Goal: Task Accomplishment & Management: Manage account settings

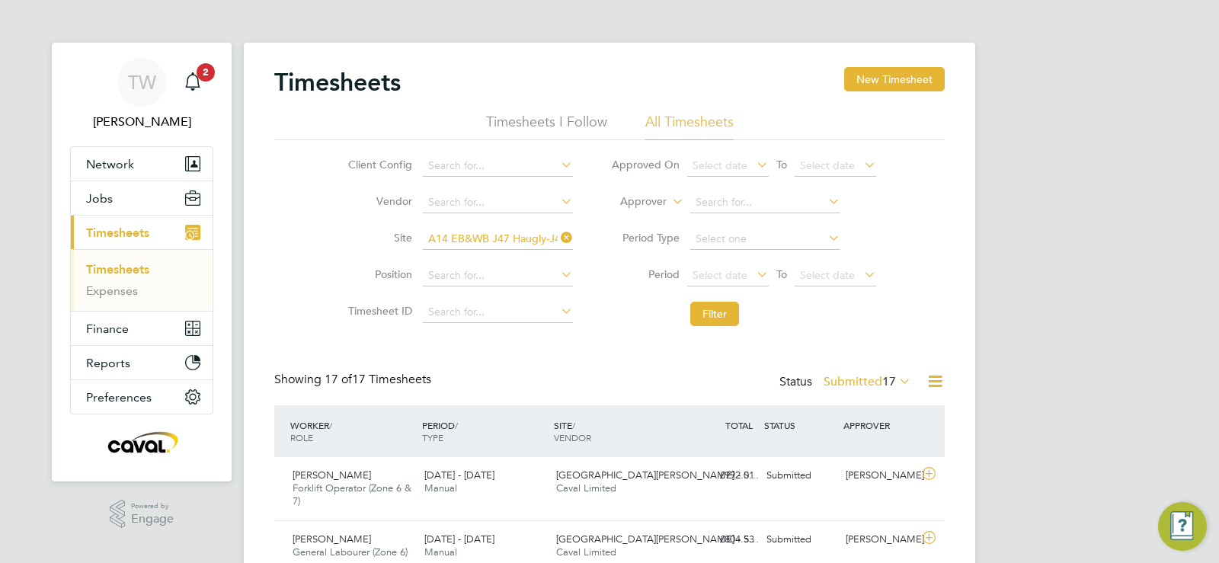
click at [110, 232] on span "Timesheets" at bounding box center [117, 232] width 63 height 14
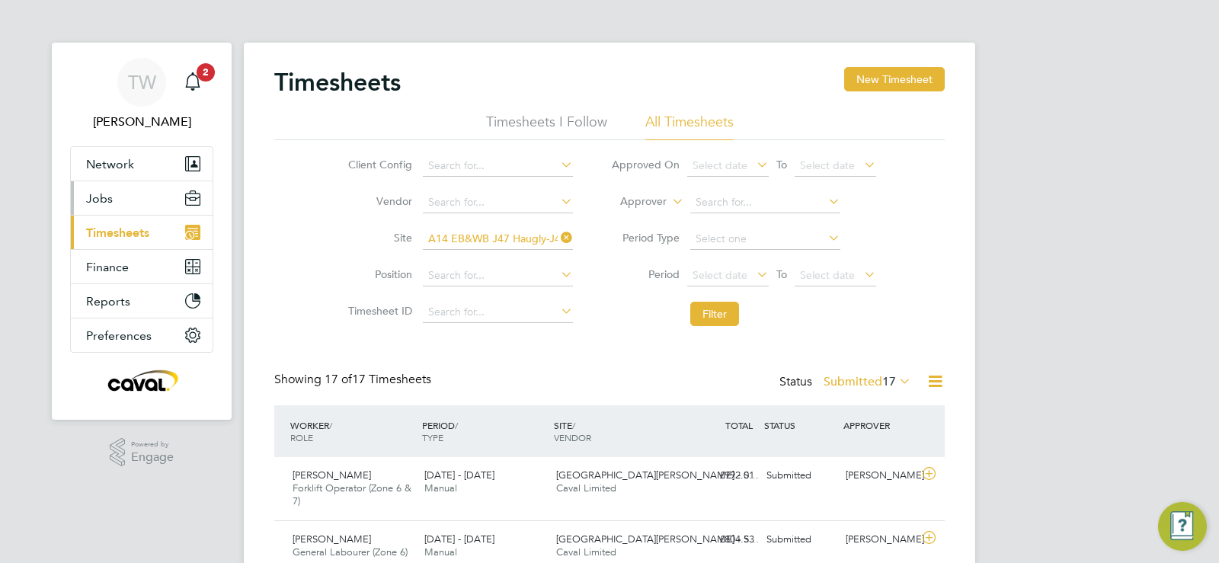
click at [113, 197] on button "Jobs" at bounding box center [142, 198] width 142 height 34
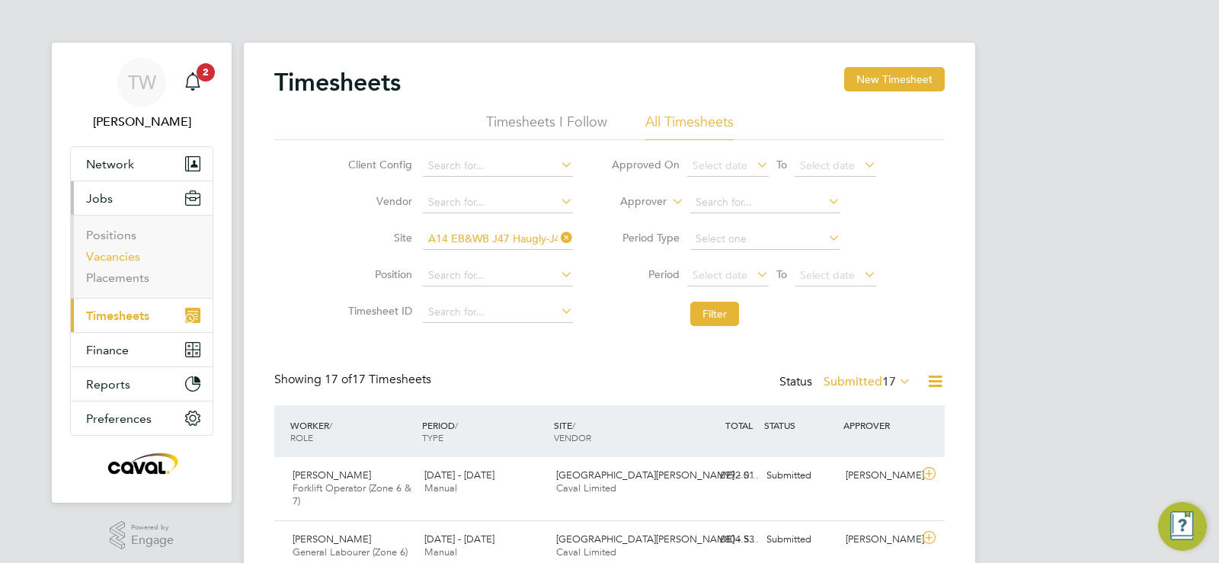
click at [113, 252] on link "Vacancies" at bounding box center [113, 256] width 54 height 14
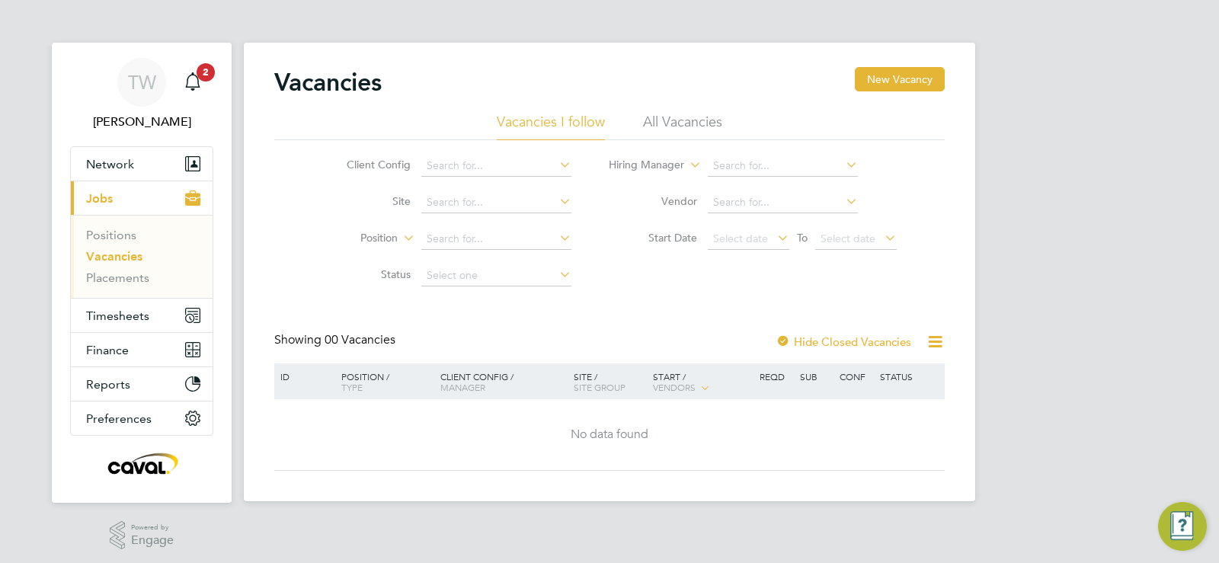
click at [784, 340] on div at bounding box center [782, 342] width 15 height 15
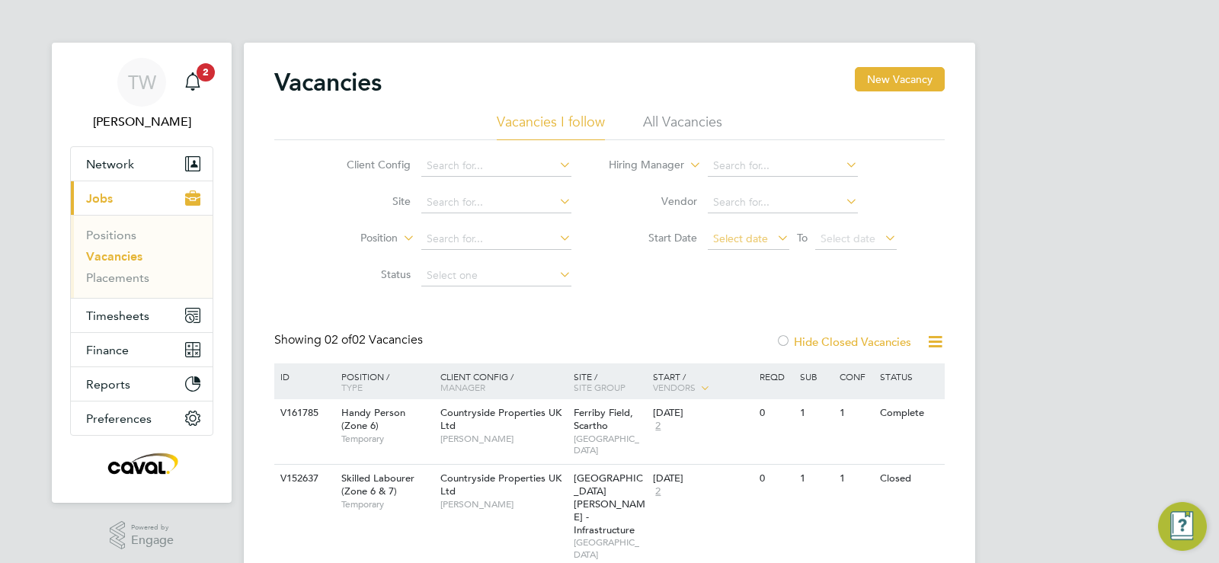
click at [745, 243] on span "Select date" at bounding box center [740, 239] width 55 height 14
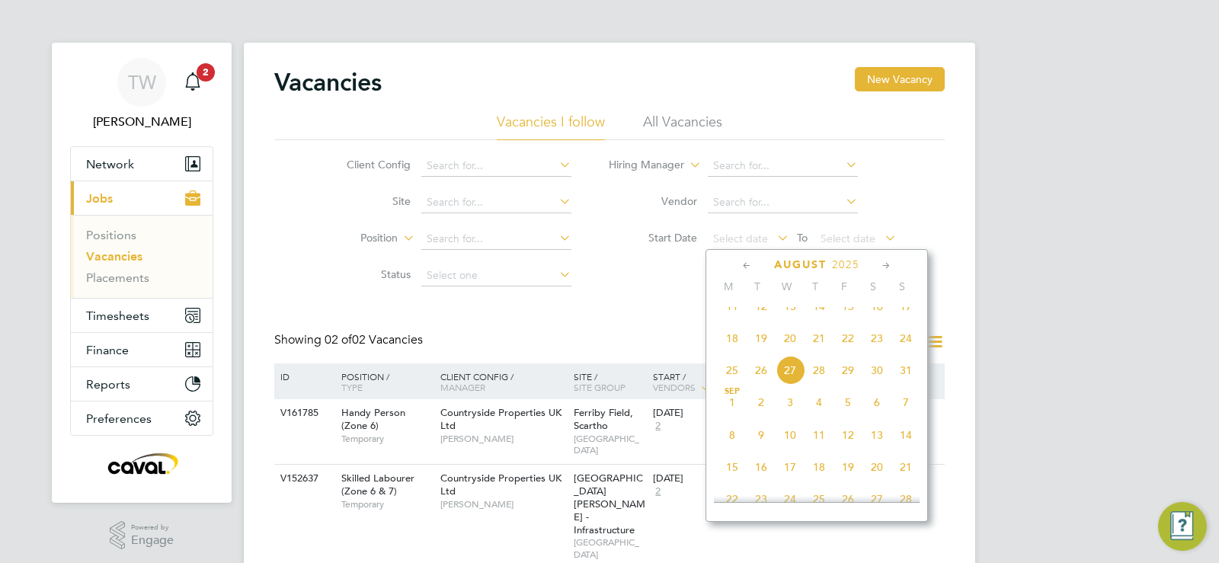
click at [736, 353] on span "18" at bounding box center [732, 338] width 29 height 29
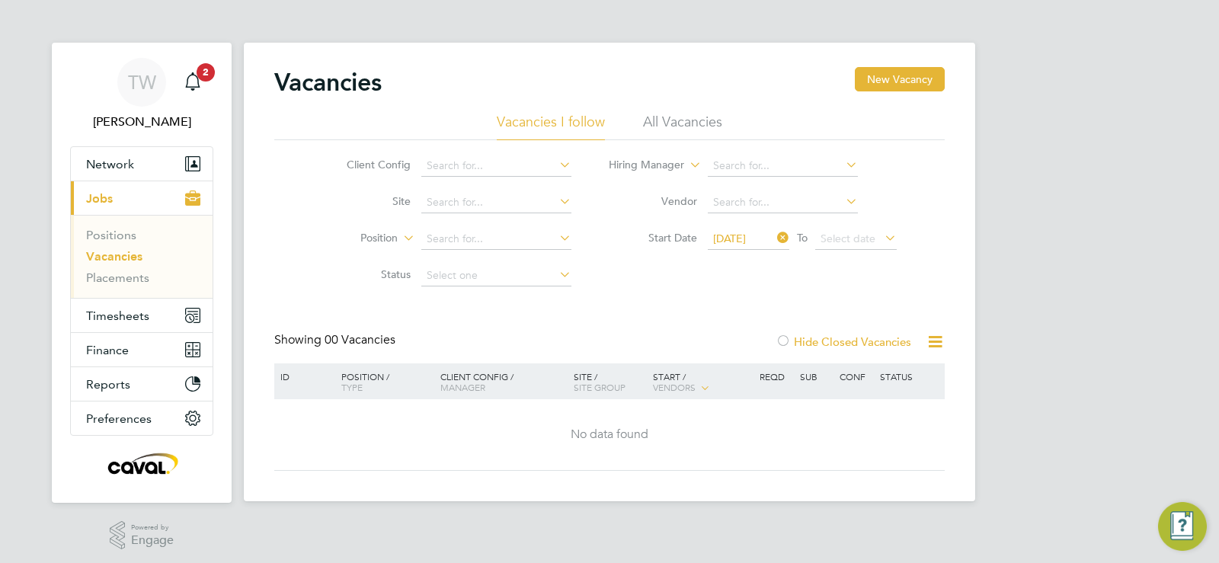
click at [746, 235] on span "[DATE]" at bounding box center [729, 239] width 33 height 14
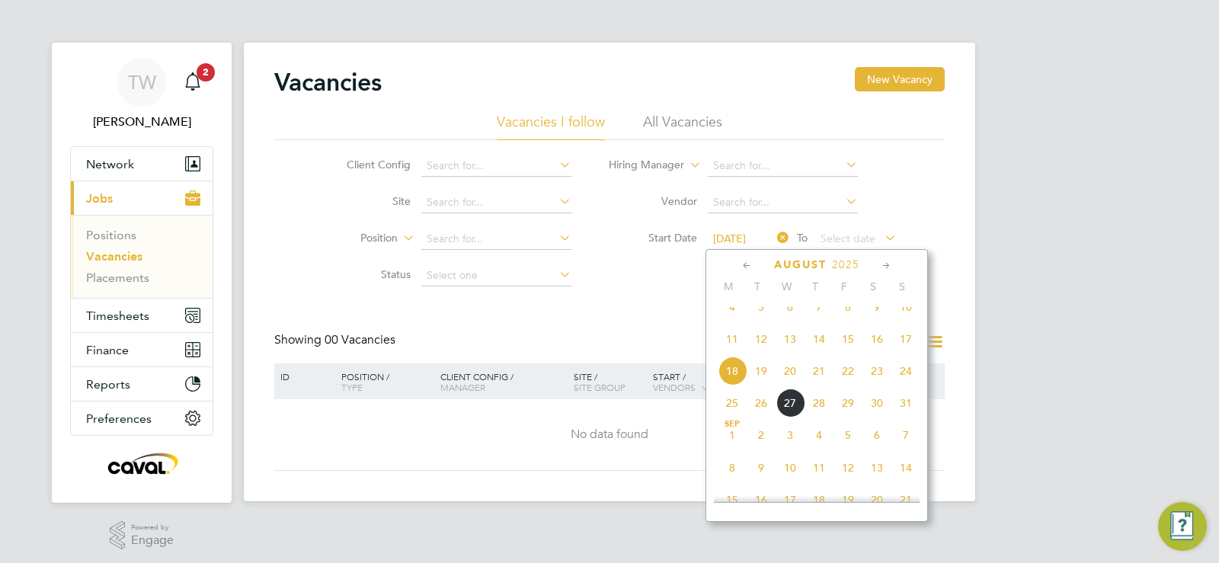
click at [774, 236] on icon at bounding box center [774, 237] width 0 height 21
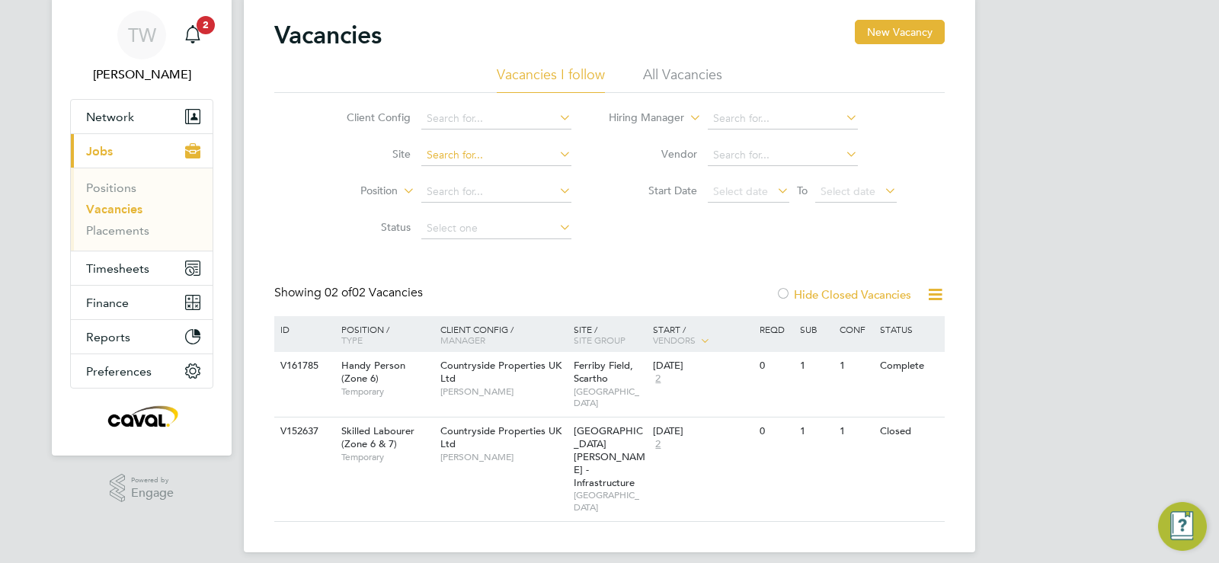
click at [510, 158] on input at bounding box center [496, 155] width 150 height 21
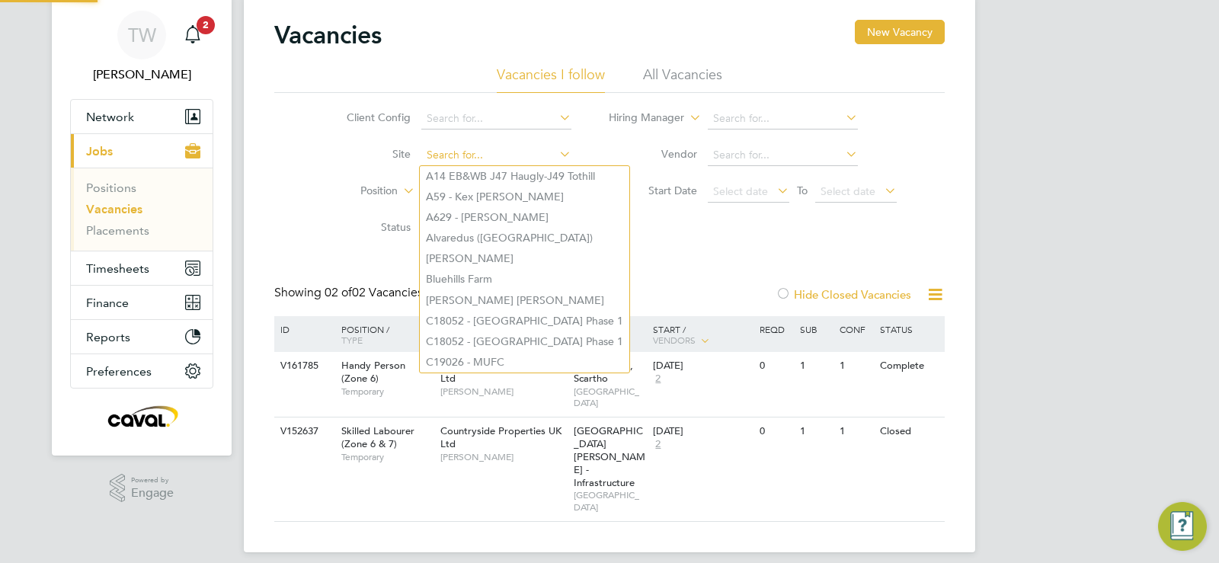
click at [510, 158] on input at bounding box center [496, 155] width 150 height 21
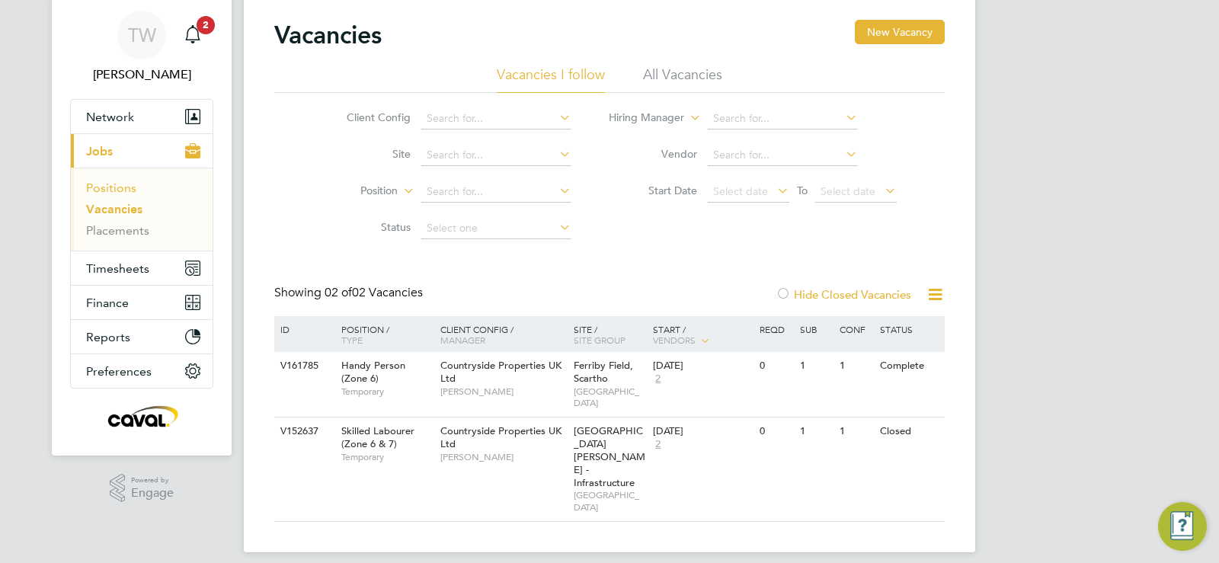
click at [105, 184] on link "Positions" at bounding box center [111, 188] width 50 height 14
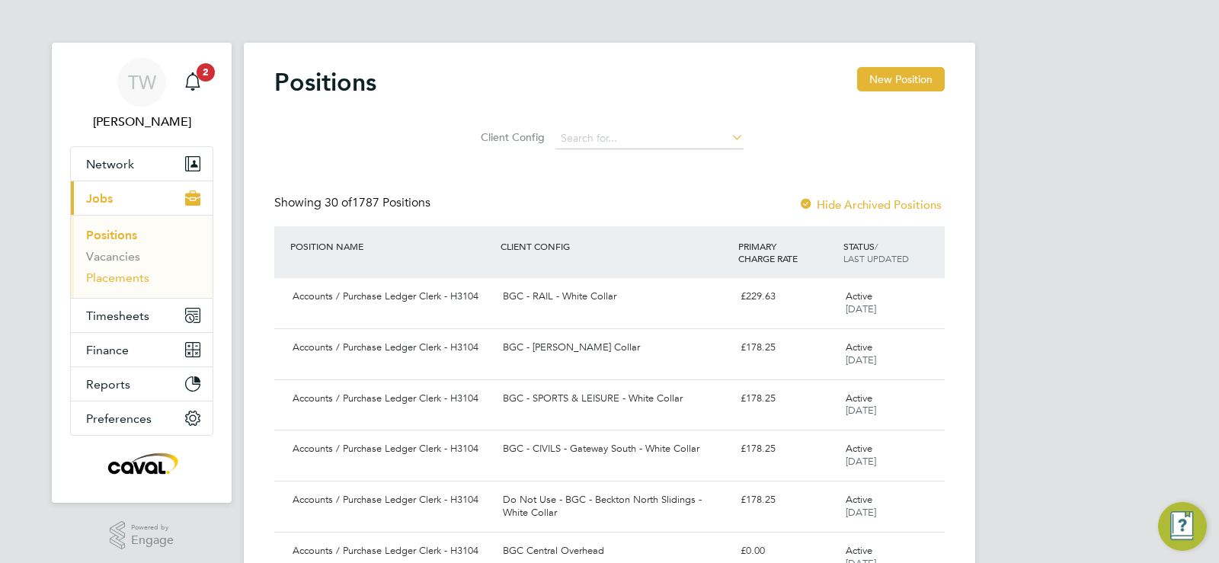
click at [136, 281] on link "Placements" at bounding box center [117, 277] width 63 height 14
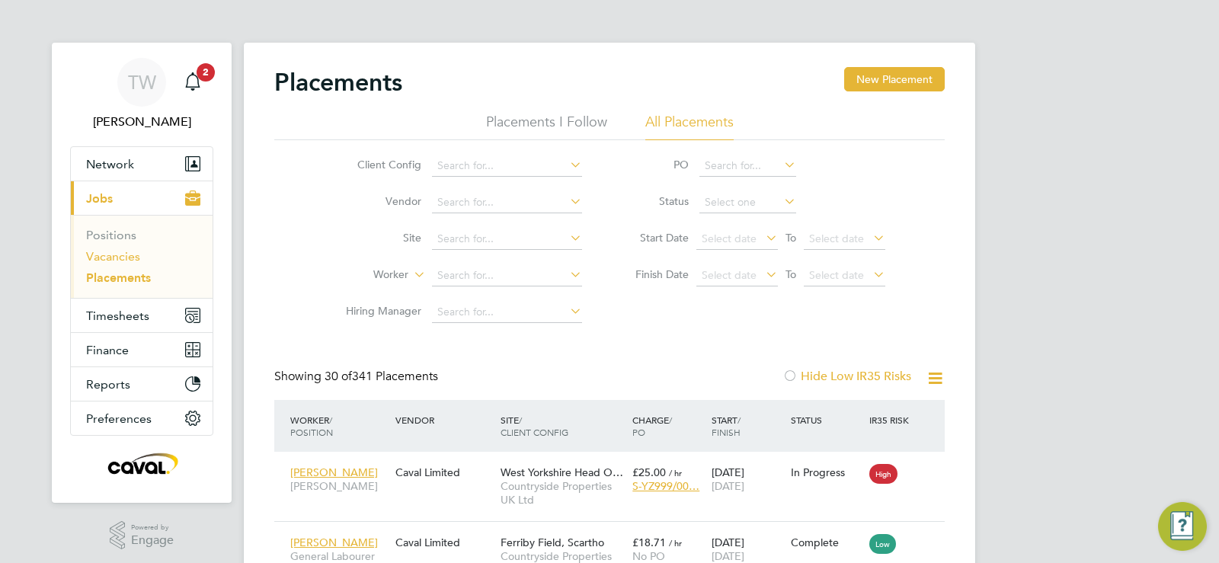
click at [129, 254] on link "Vacancies" at bounding box center [113, 256] width 54 height 14
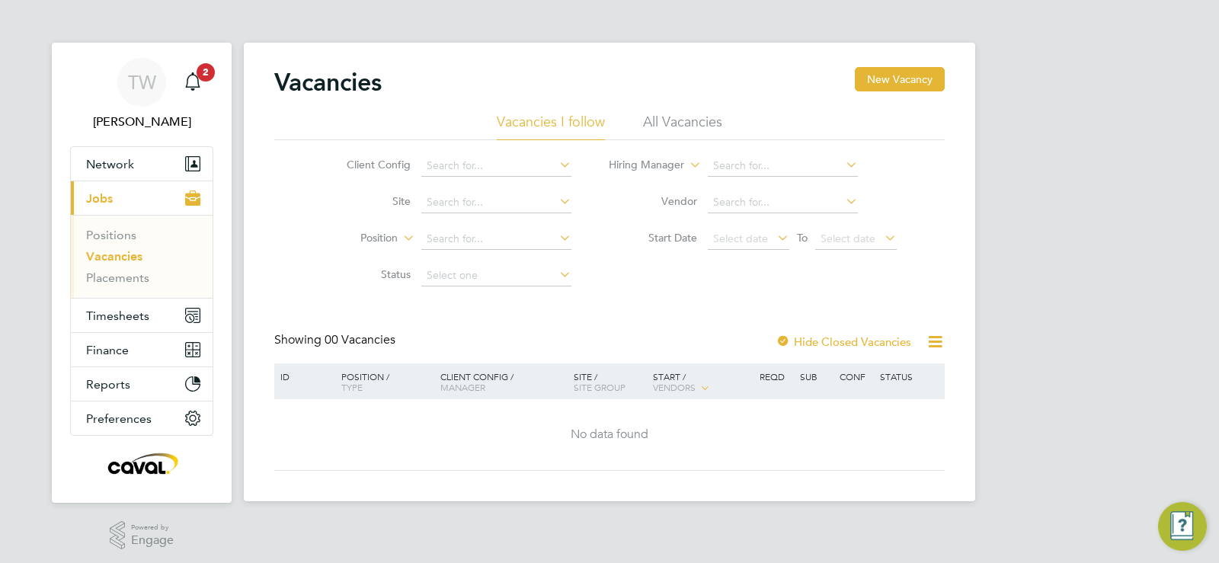
click at [788, 343] on div at bounding box center [782, 342] width 15 height 15
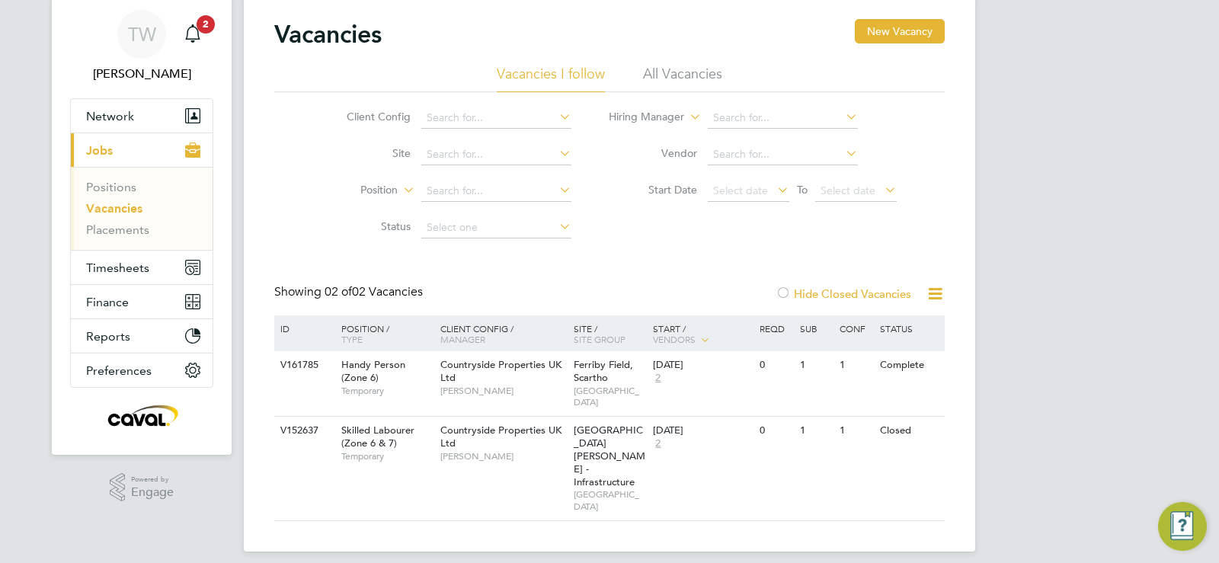
click at [688, 76] on li "All Vacancies" at bounding box center [682, 78] width 79 height 27
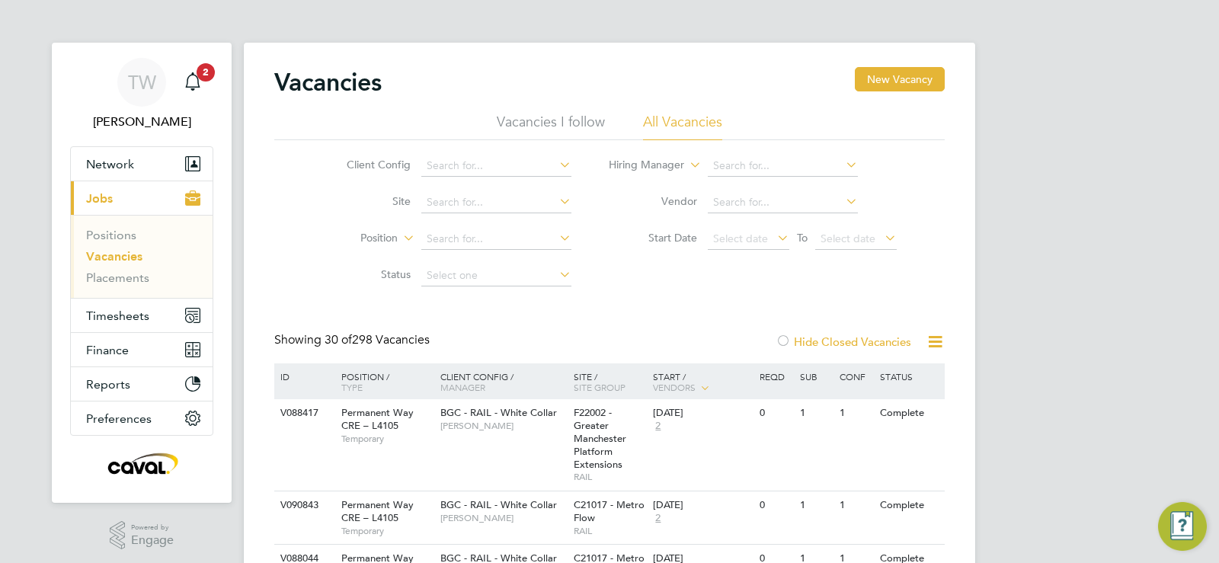
click at [573, 117] on li "Vacancies I follow" at bounding box center [551, 126] width 108 height 27
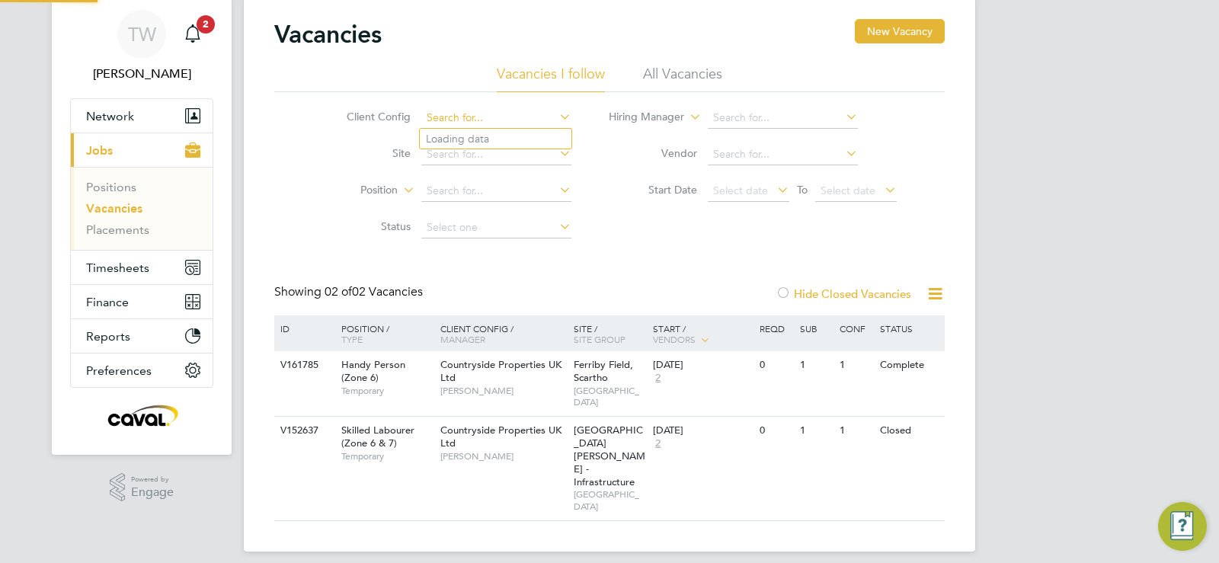
click at [546, 109] on input at bounding box center [496, 117] width 150 height 21
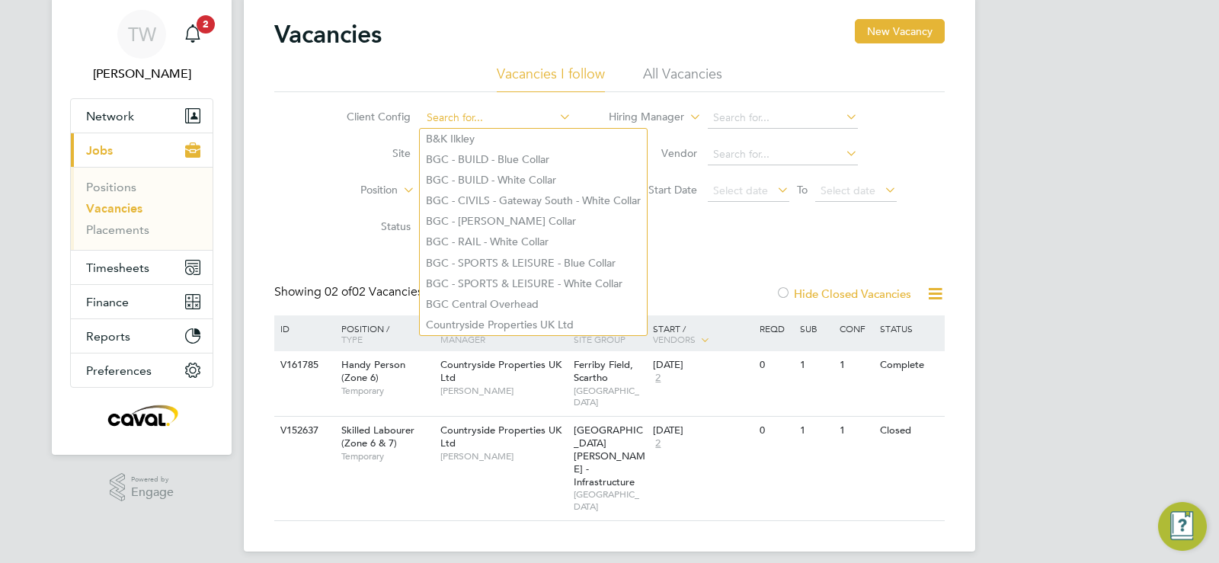
click at [546, 109] on input at bounding box center [496, 117] width 150 height 21
click at [785, 292] on div at bounding box center [782, 294] width 15 height 15
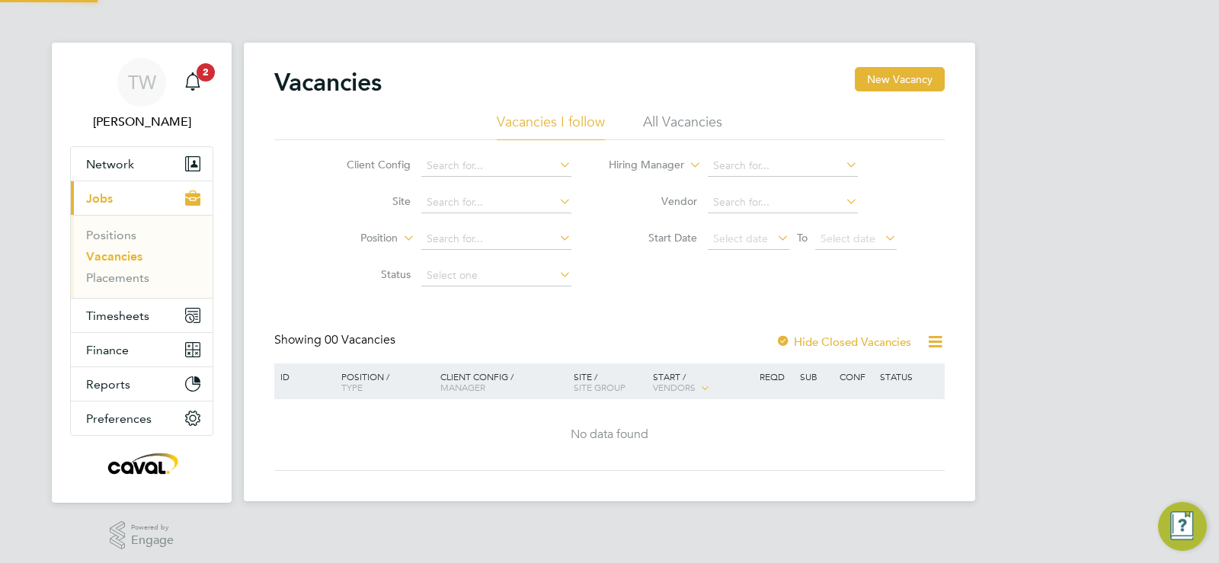
click at [1018, 254] on div "TW Tim Wells Notifications 2 Applications: Network Team Members Businesses Site…" at bounding box center [609, 263] width 1219 height 526
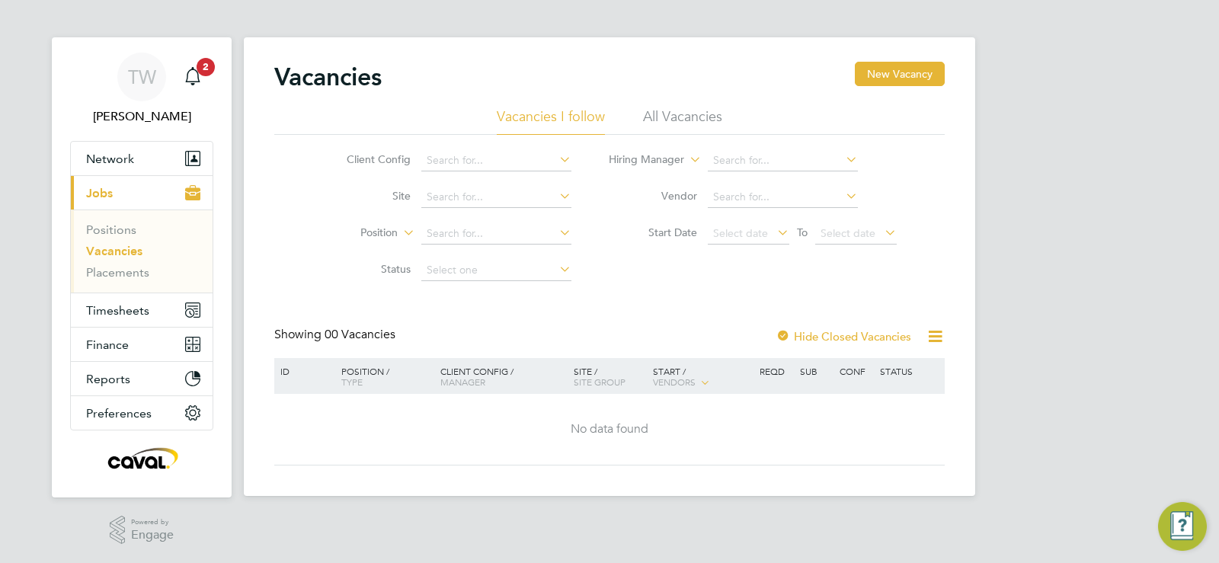
click at [784, 334] on div at bounding box center [782, 337] width 15 height 15
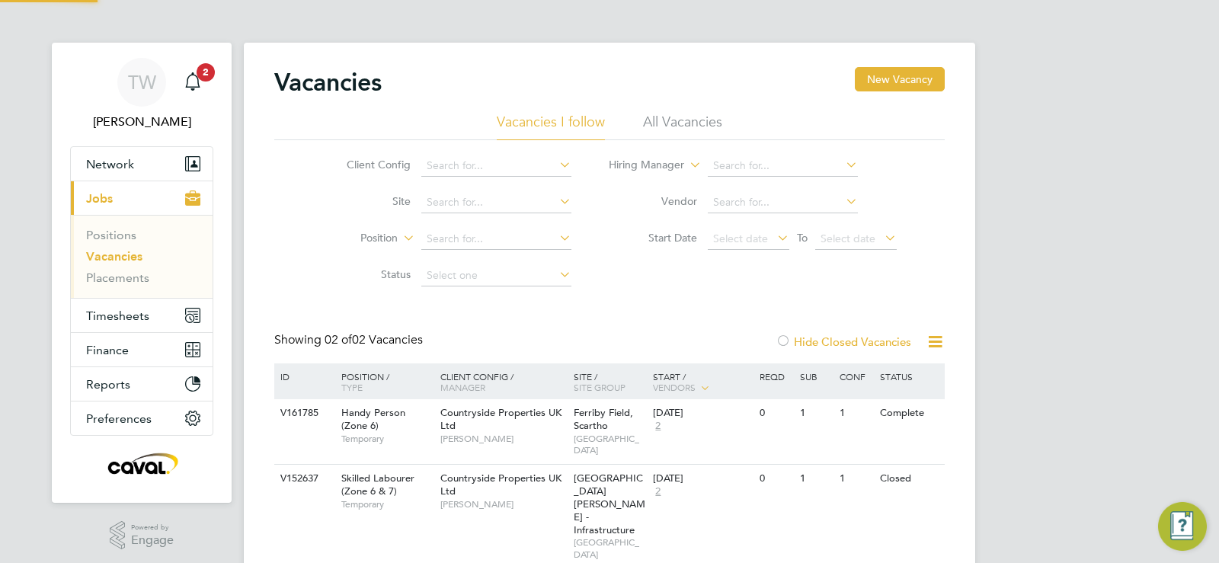
click at [934, 345] on icon at bounding box center [935, 341] width 19 height 19
click at [1056, 257] on div "TW Tim Wells Notifications 2 Applications: Network Team Members Businesses Site…" at bounding box center [609, 312] width 1219 height 624
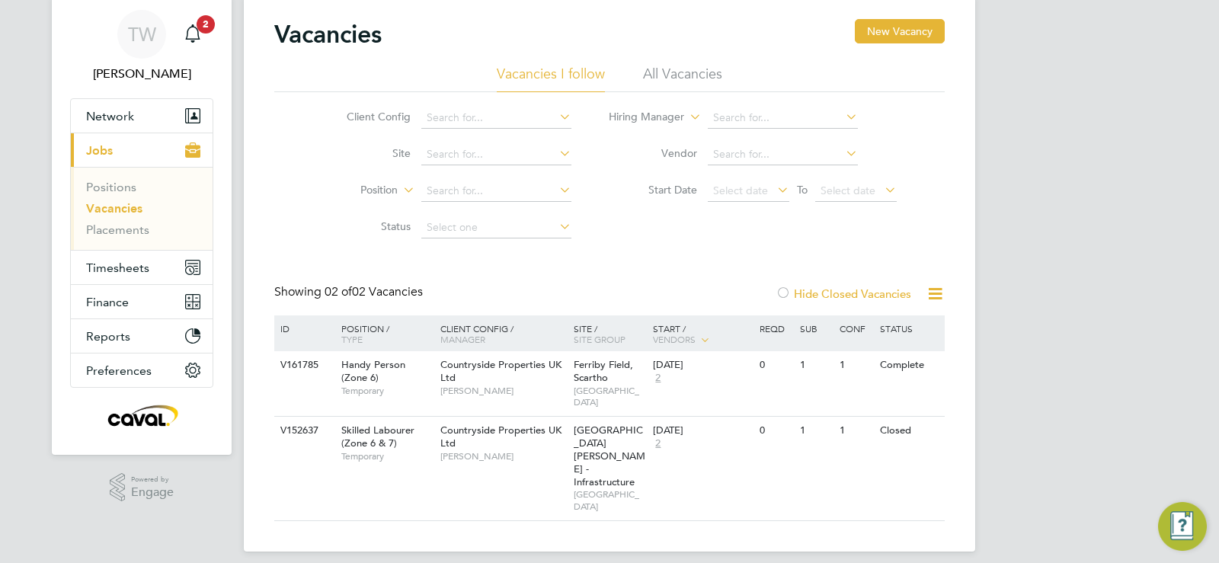
click at [1053, 254] on div "TW Tim Wells Notifications 2 Applications: Network Team Members Businesses Site…" at bounding box center [609, 264] width 1219 height 624
click at [684, 75] on li "All Vacancies" at bounding box center [682, 78] width 79 height 27
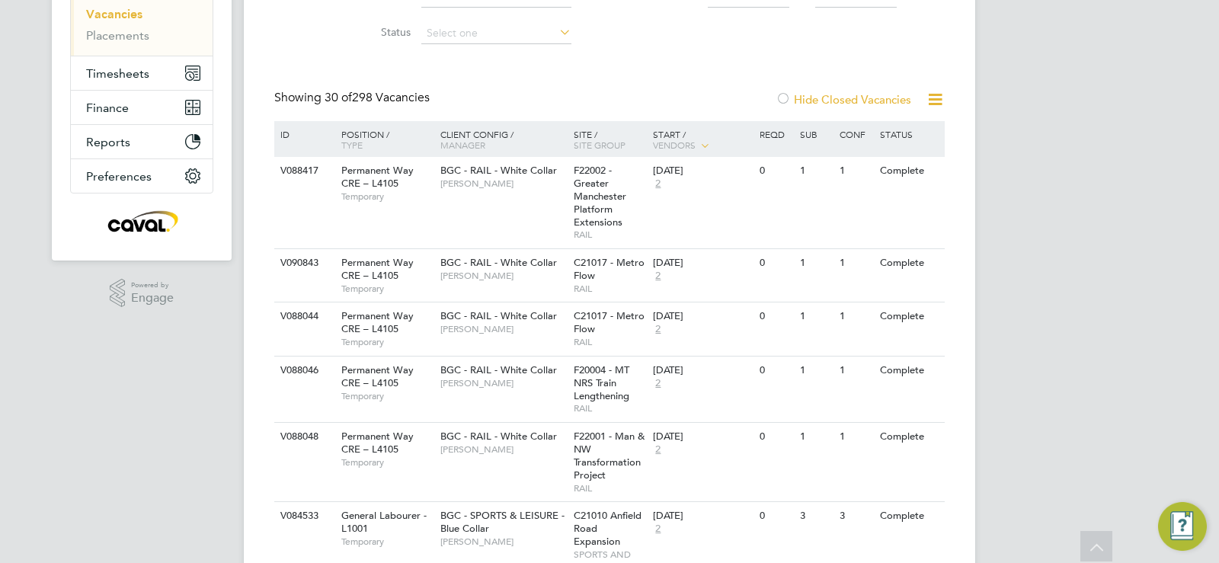
scroll to position [200, 0]
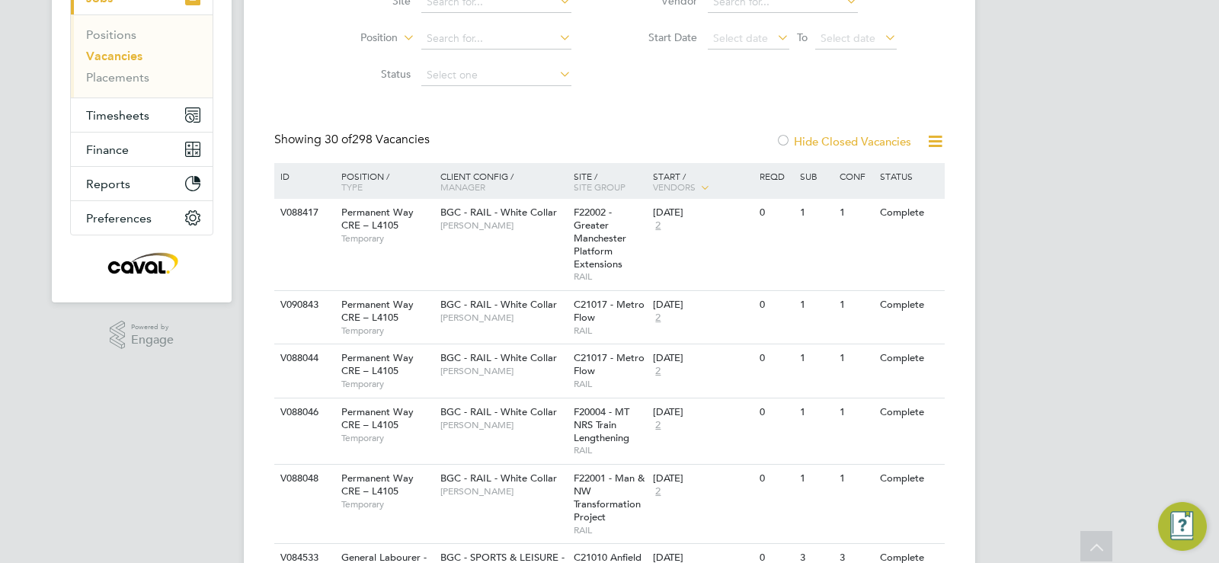
click at [836, 136] on label "Hide Closed Vacancies" at bounding box center [843, 141] width 136 height 14
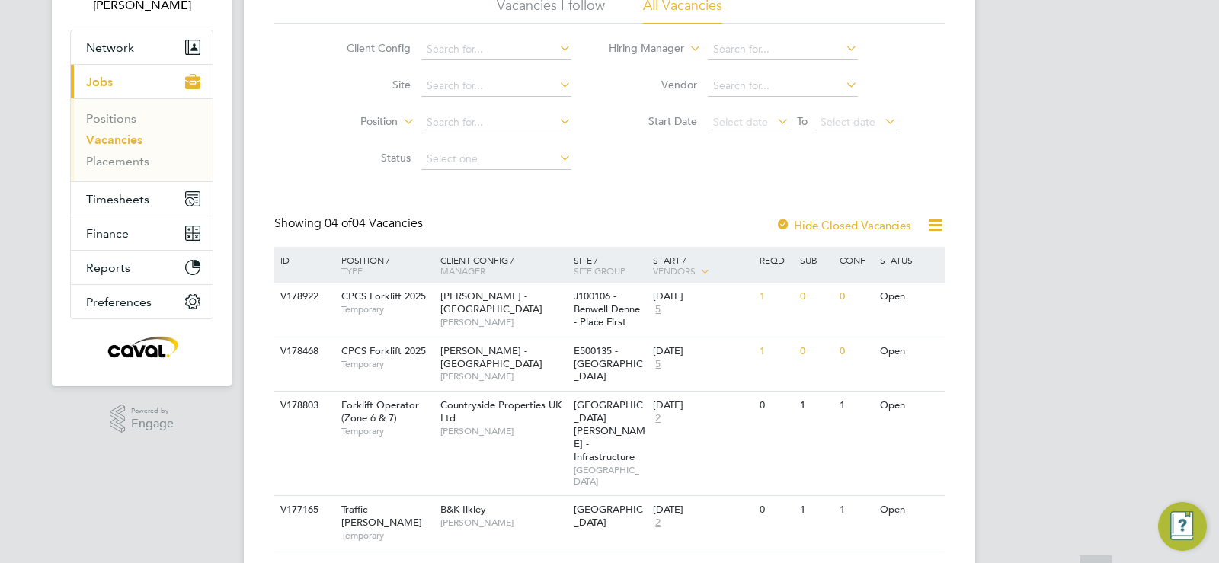
scroll to position [120, 0]
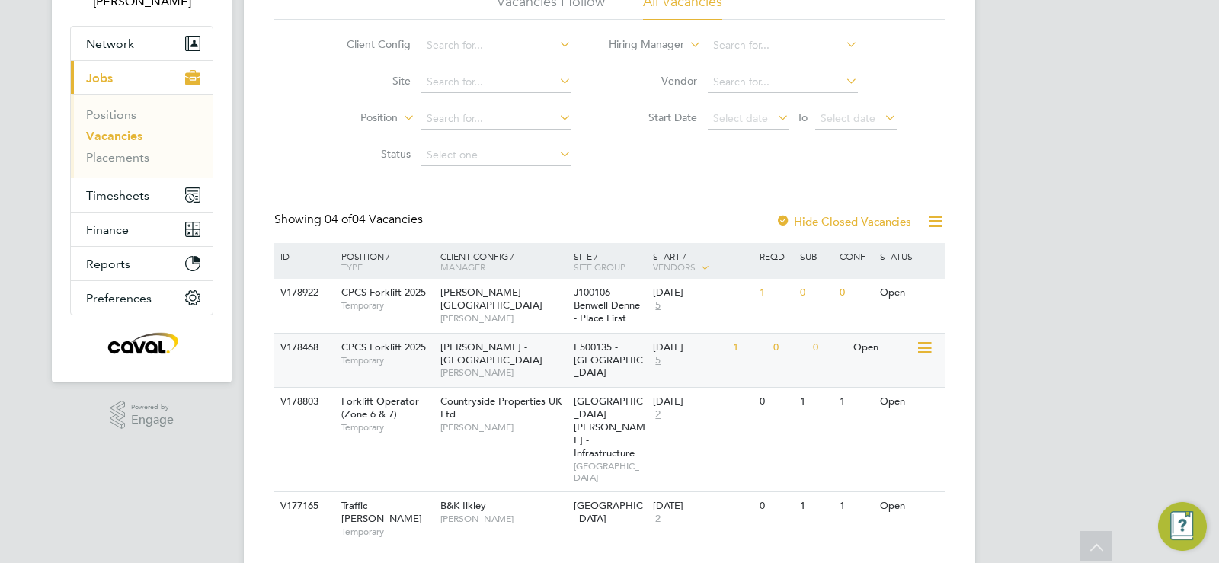
click at [921, 348] on icon at bounding box center [923, 348] width 15 height 18
click at [879, 382] on li "View Details" at bounding box center [888, 382] width 88 height 21
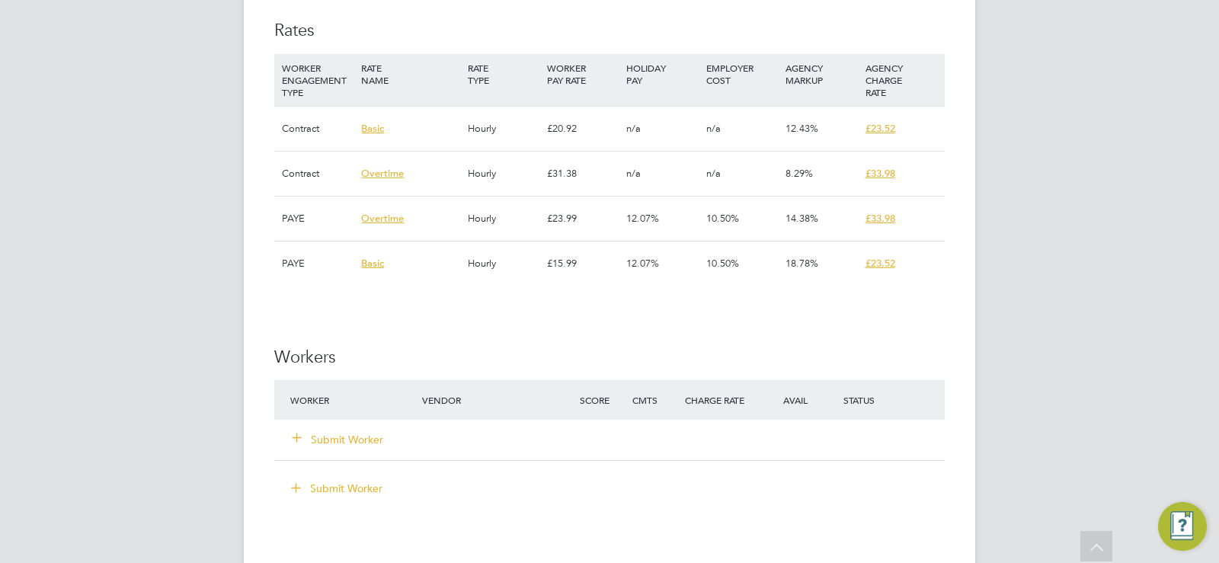
scroll to position [1137, 0]
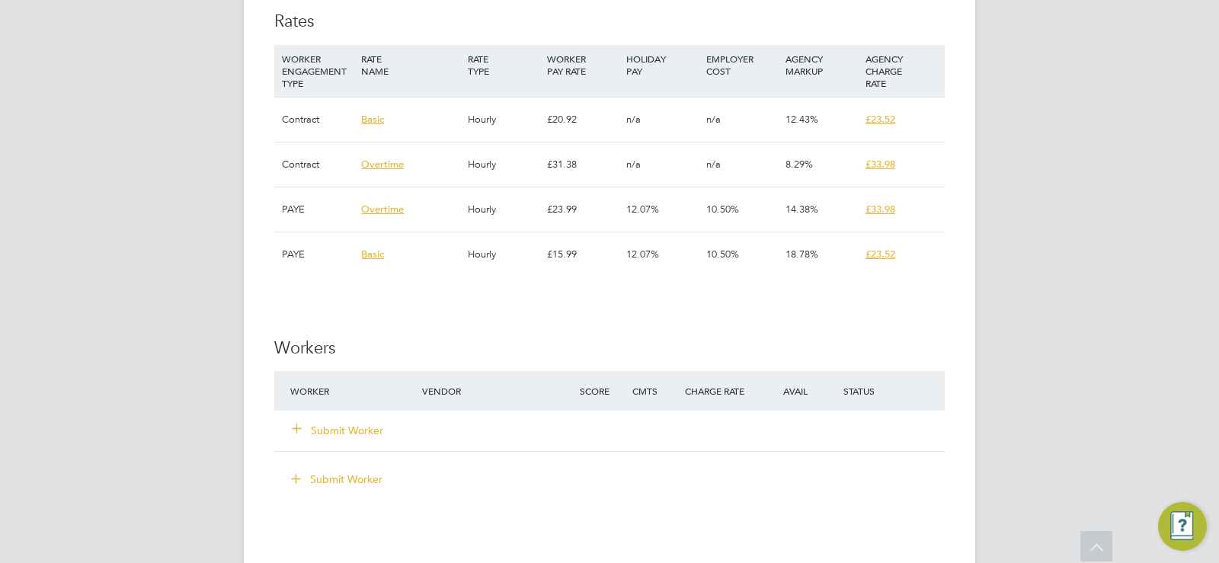
click at [369, 439] on div "Submit Worker" at bounding box center [365, 430] width 158 height 27
click at [366, 430] on button "Submit Worker" at bounding box center [338, 430] width 91 height 15
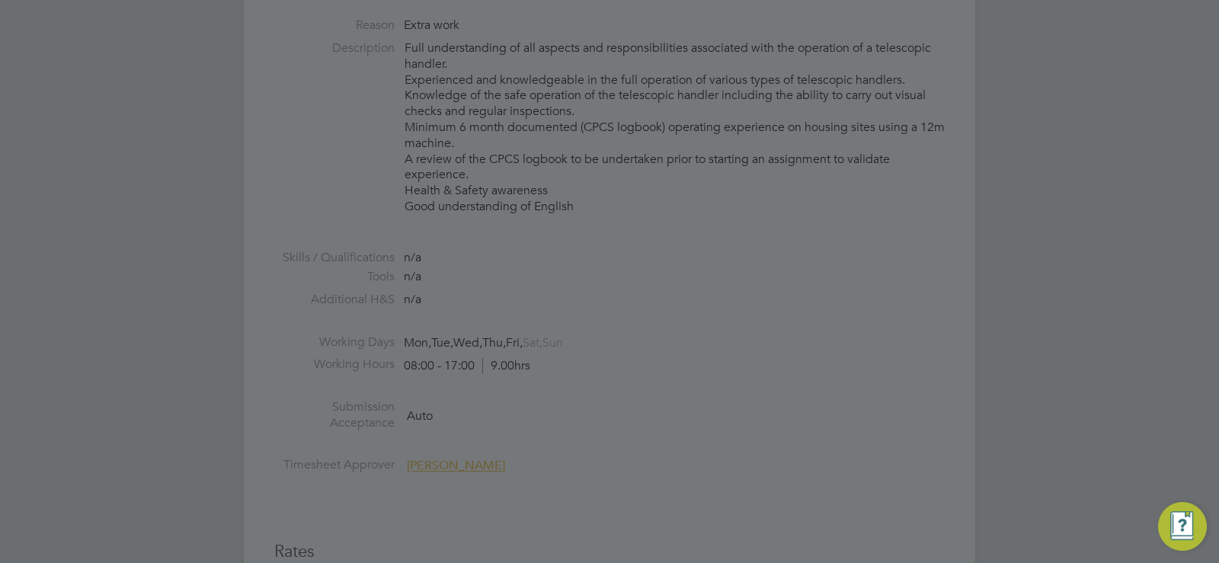
click at [724, 387] on div at bounding box center [609, 281] width 1219 height 563
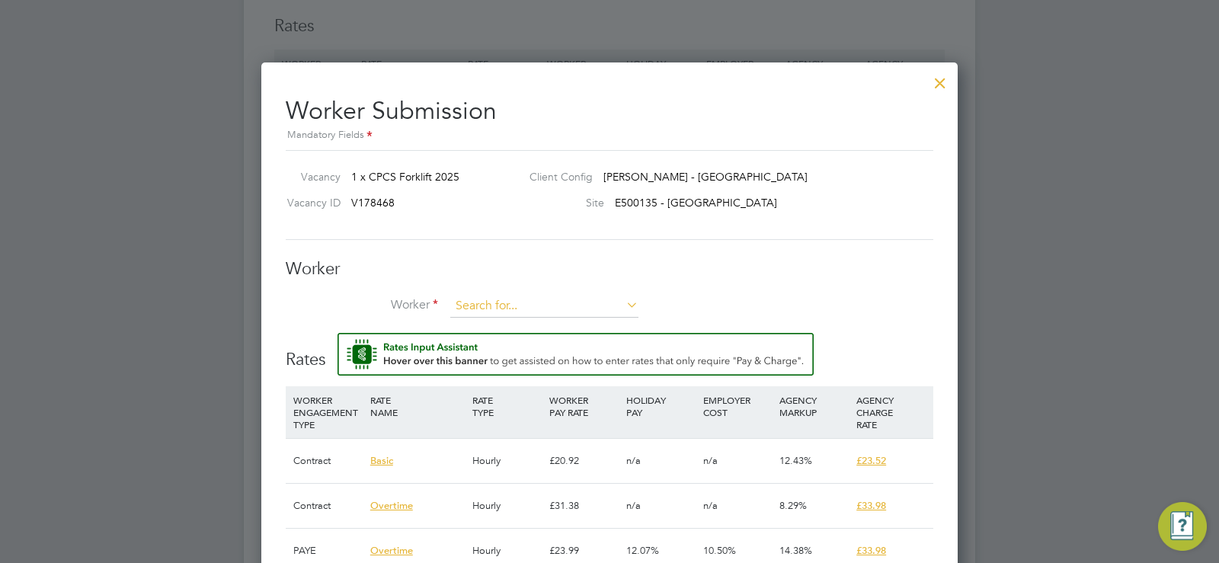
click at [497, 315] on input at bounding box center [544, 306] width 188 height 23
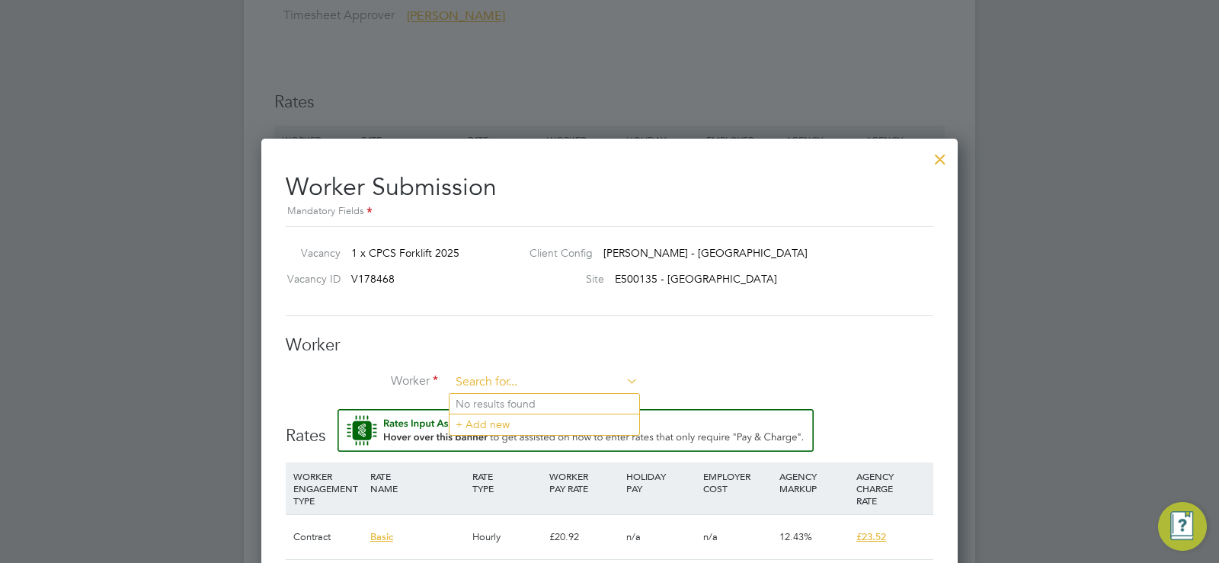
click at [490, 375] on input at bounding box center [544, 382] width 188 height 23
type input "joseph robinson"
click at [488, 421] on li "+ Add new" at bounding box center [544, 424] width 190 height 21
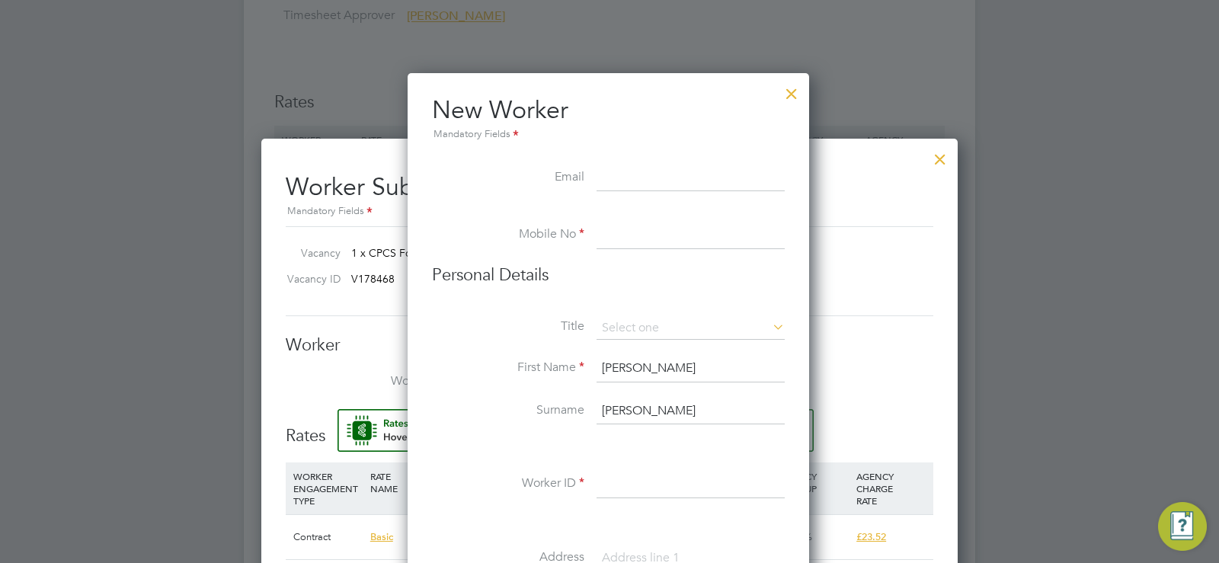
paste input "joerobinson1980@icloud.com"
type input "joerobinson1980@icloud.com"
click at [625, 224] on input at bounding box center [690, 235] width 188 height 27
paste input "7984 078759"
click at [605, 239] on input "7984 078759" at bounding box center [690, 235] width 188 height 27
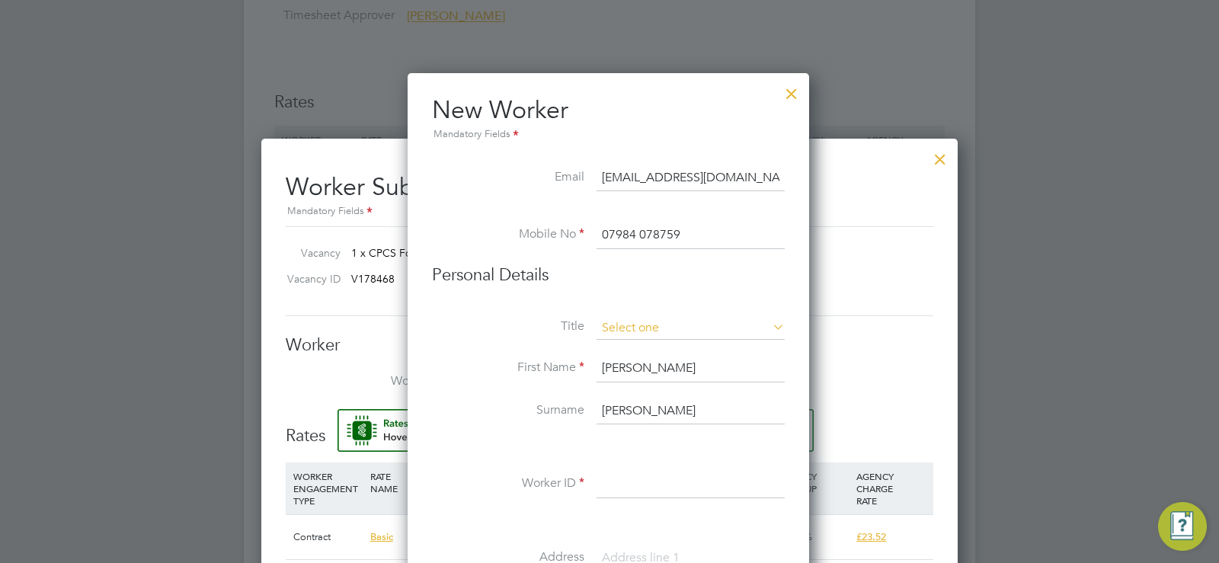
type input "07984 078759"
click at [637, 331] on input at bounding box center [690, 328] width 188 height 23
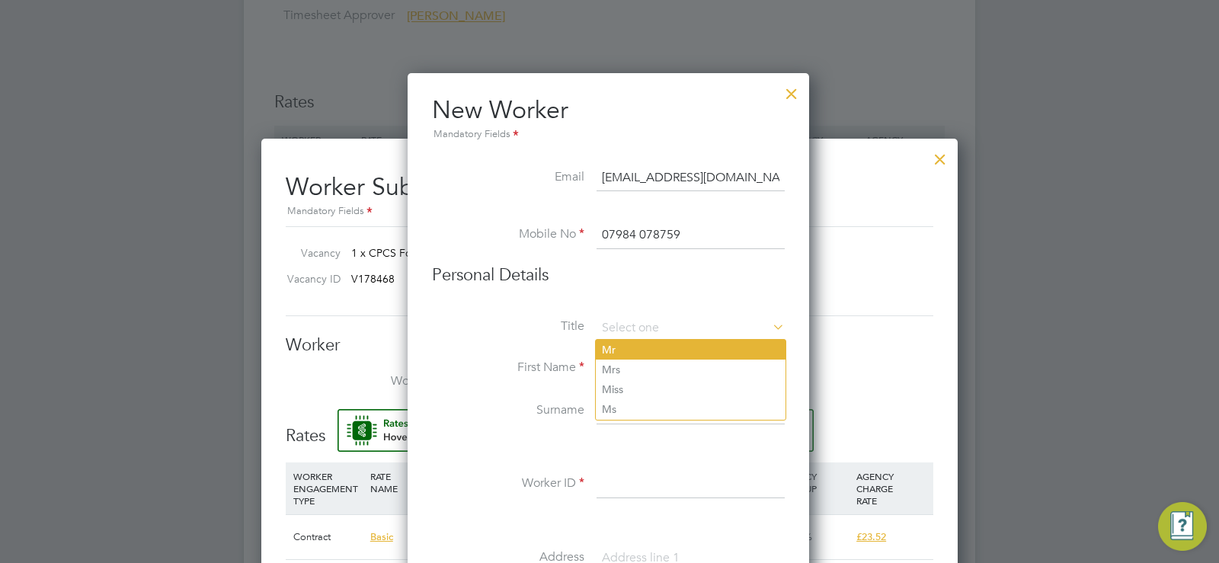
click at [631, 348] on li "Mr" at bounding box center [691, 350] width 190 height 20
type input "Mr"
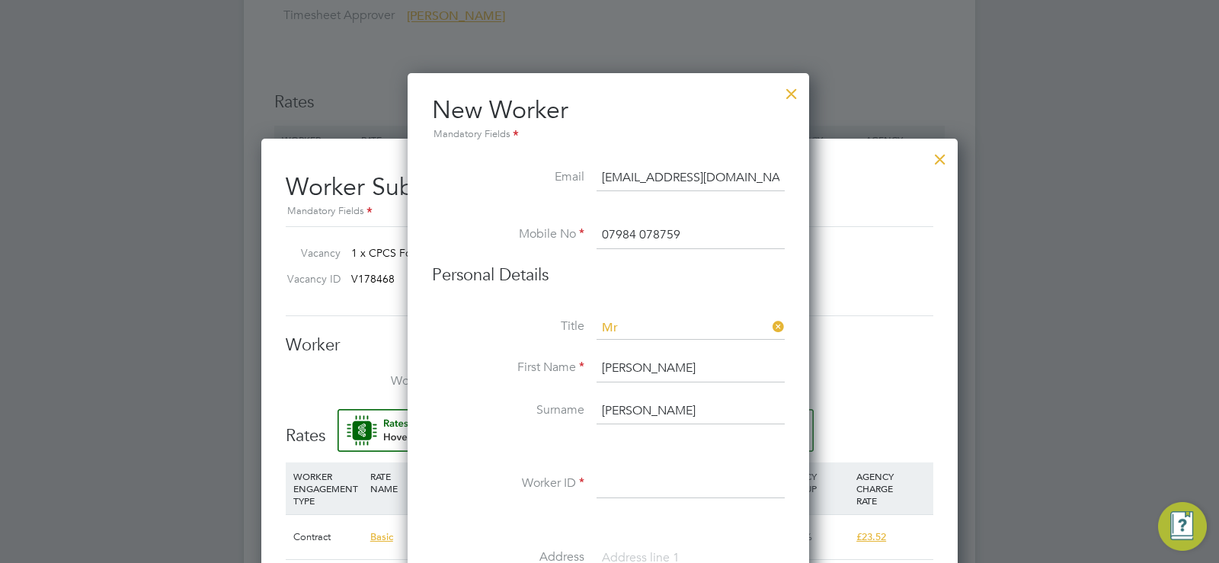
click at [605, 365] on input "[PERSON_NAME]" at bounding box center [690, 368] width 188 height 27
type input "[PERSON_NAME]"
click at [605, 413] on input "robinson" at bounding box center [690, 411] width 188 height 27
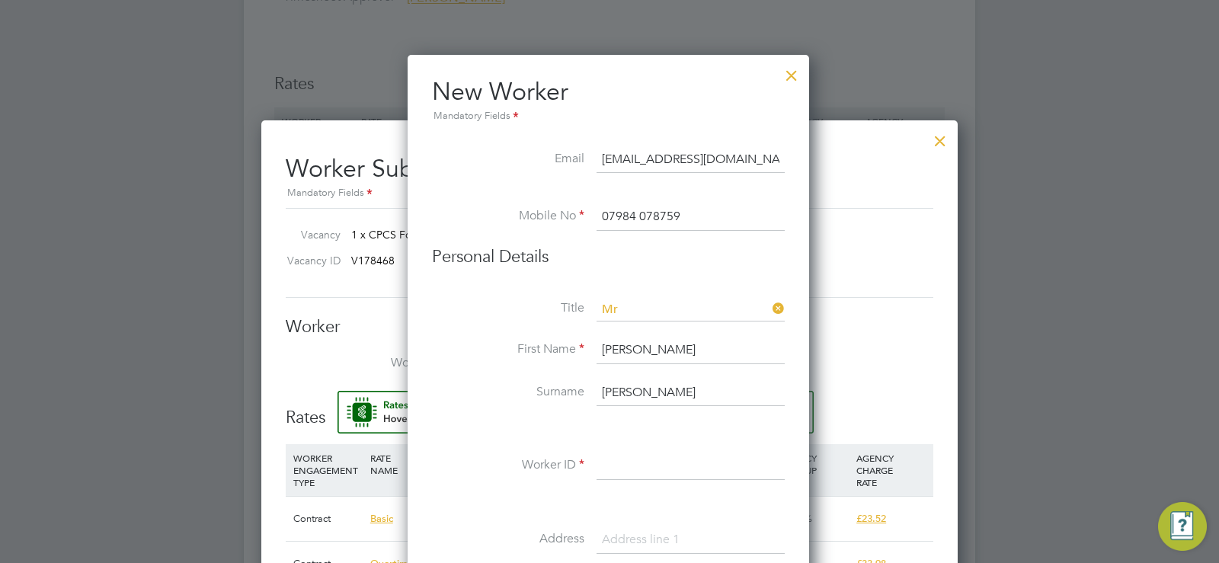
scroll to position [1076, 0]
type input "Robinson"
click at [660, 466] on input at bounding box center [690, 465] width 188 height 27
paste input "CAN-177737"
type input "CAN-177737"
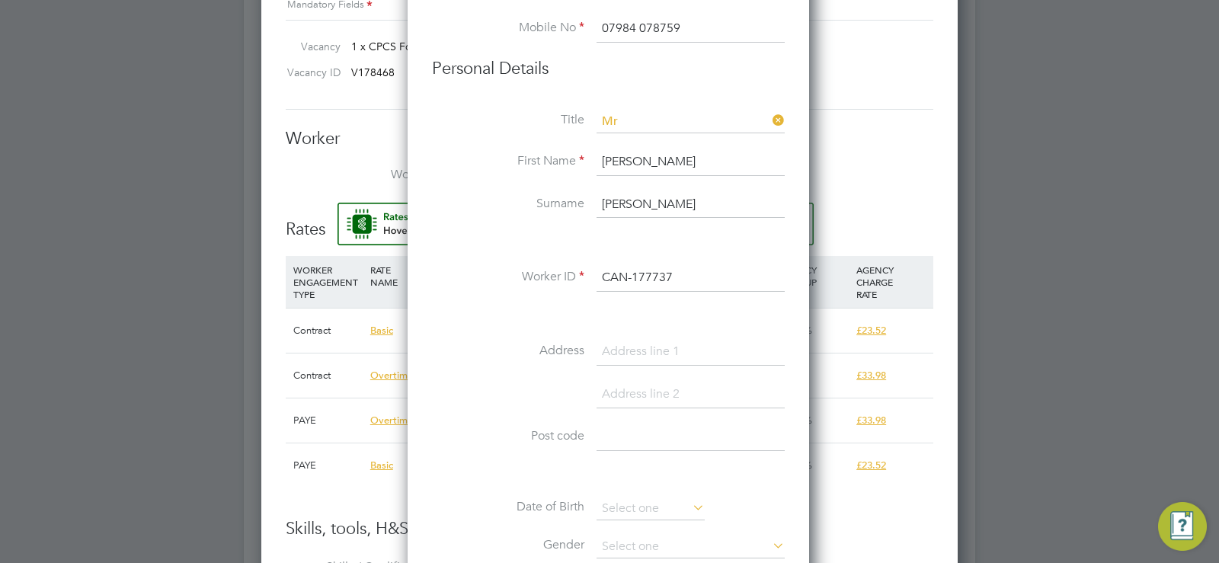
scroll to position [1324, 0]
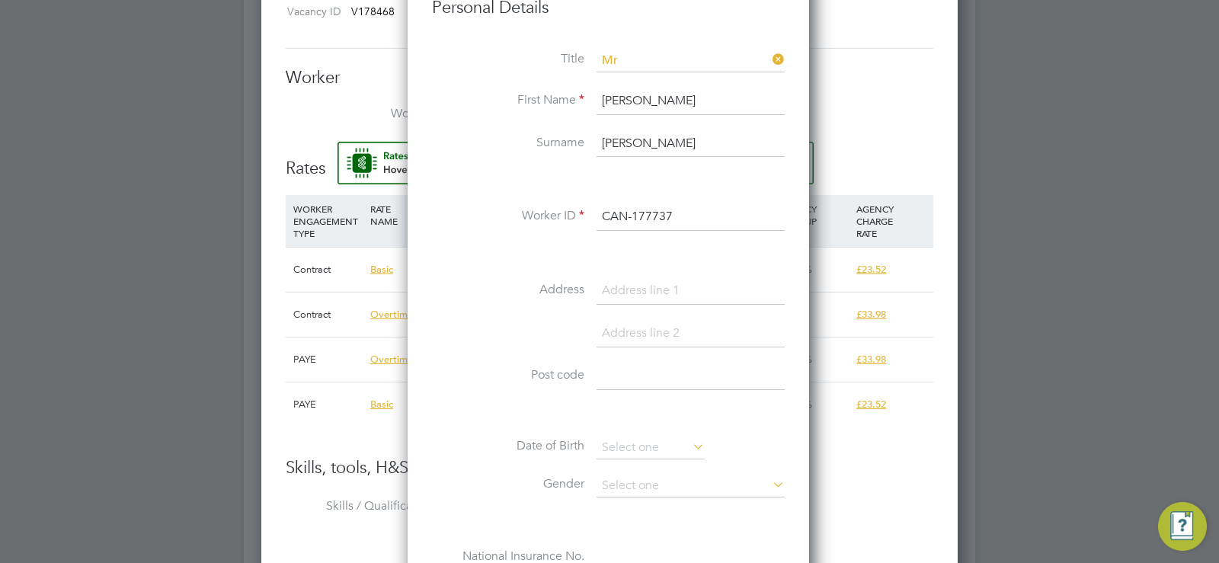
click at [626, 297] on input at bounding box center [690, 290] width 188 height 27
paste input "48 Seaton Cres, Staithes, Saltburn-by-the-Sea TS13 5AZ, UK"
drag, startPoint x: 757, startPoint y: 292, endPoint x: 704, endPoint y: 289, distance: 53.4
click at [704, 289] on input "48 Seaton Cres, Staithes, Saltburn-by-the-Sea TS13 5AZ, UK" at bounding box center [690, 290] width 188 height 27
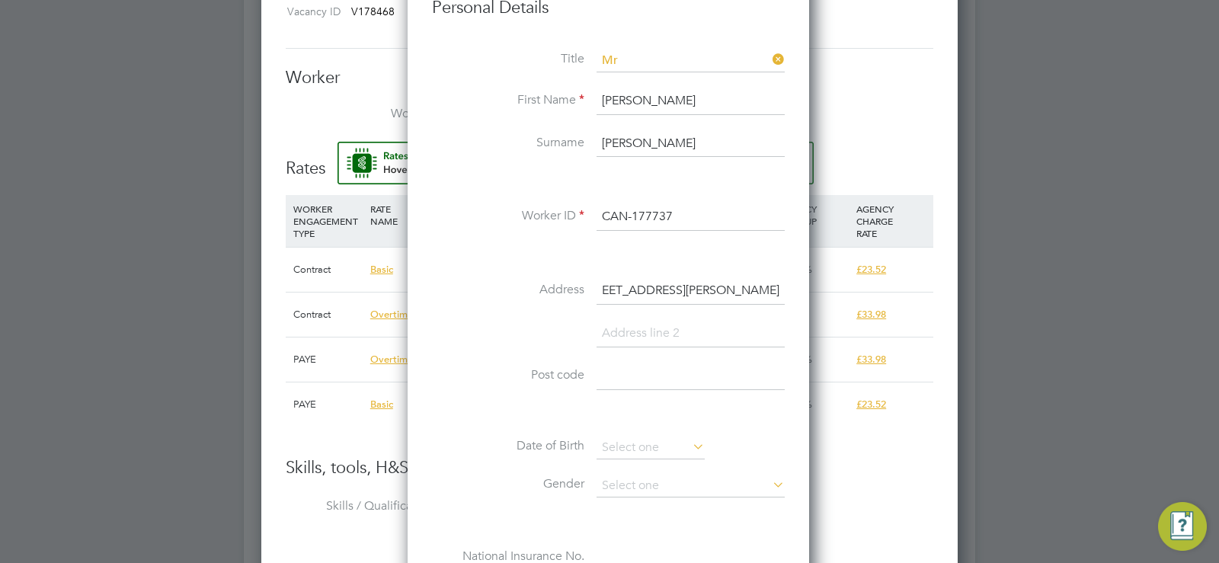
type input "48 Seaton Cres, Staithes, Saltburn-by-the-Sea TS13 5AZ, UK"
click at [608, 379] on input at bounding box center [690, 376] width 188 height 27
paste input "TS13 5AZ"
type input "TS13 5AZ"
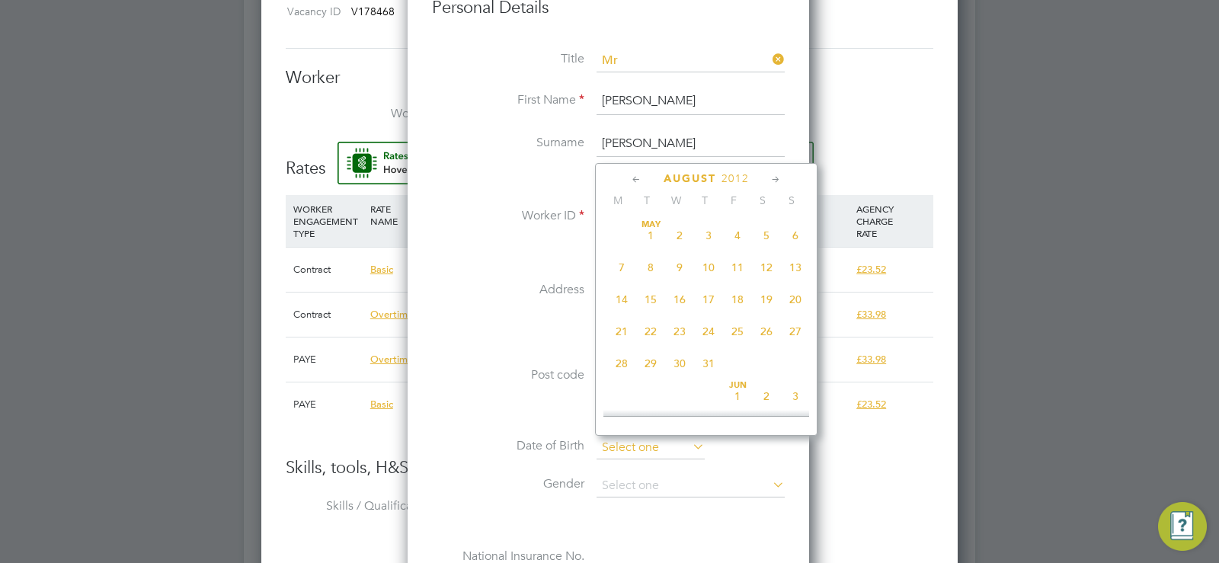
click at [611, 449] on input at bounding box center [650, 447] width 108 height 23
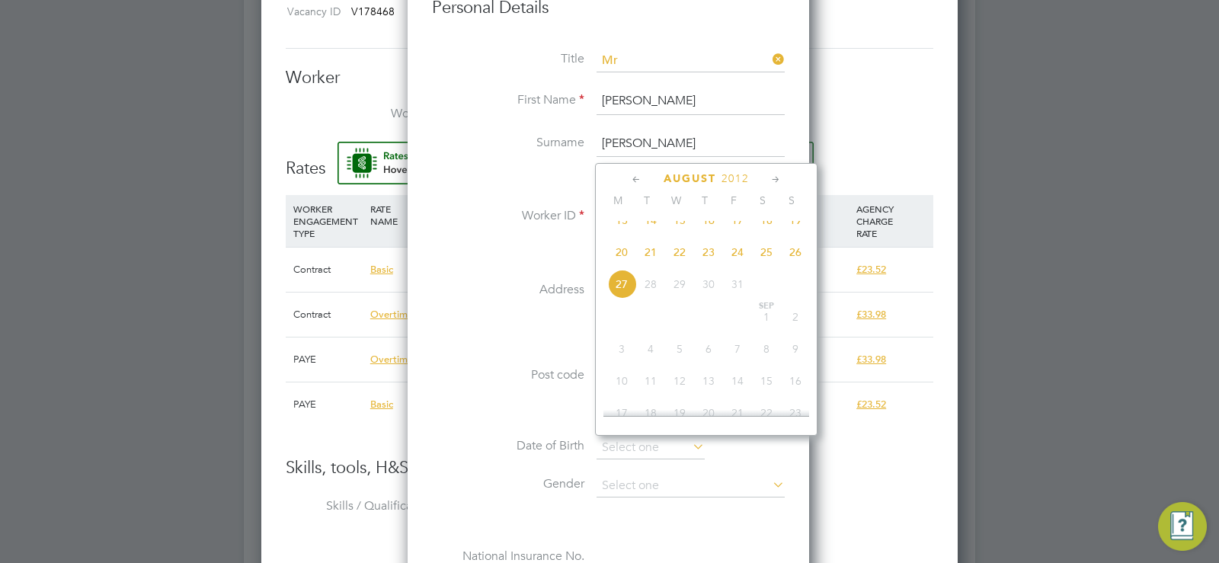
click at [713, 179] on span "August" at bounding box center [689, 178] width 53 height 13
click at [727, 180] on span "2025" at bounding box center [734, 178] width 27 height 13
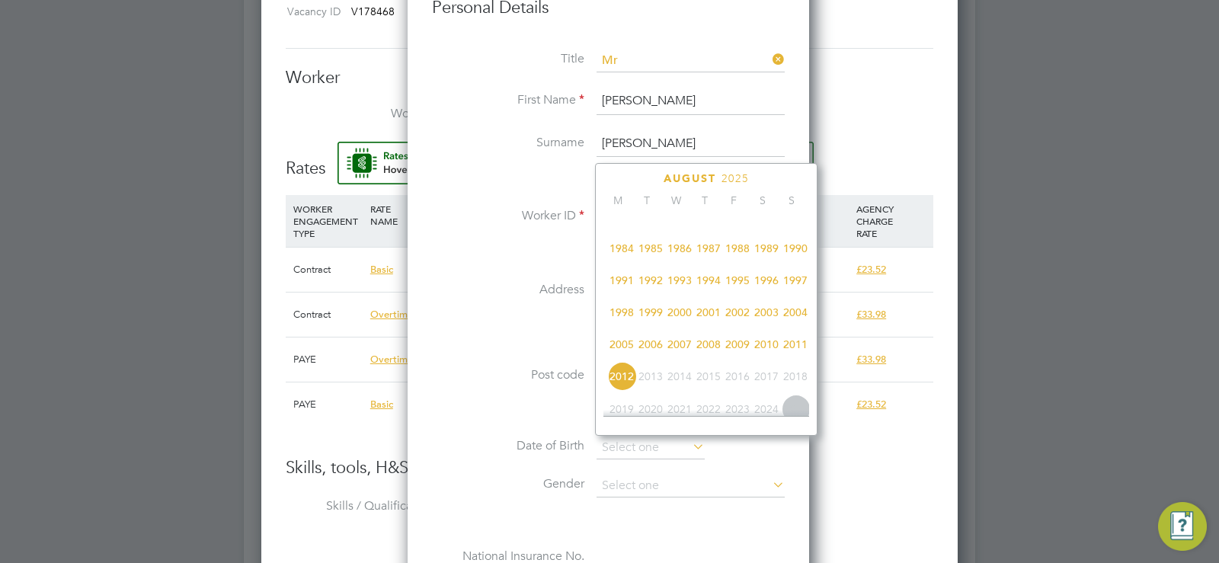
scroll to position [328, 0]
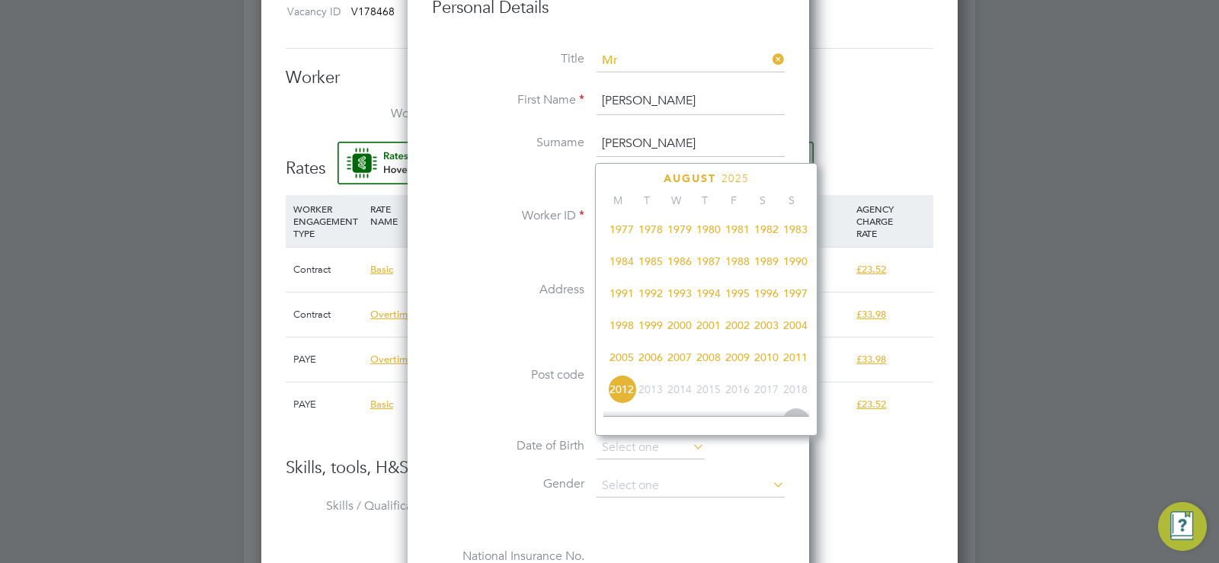
click at [706, 235] on span "1980" at bounding box center [708, 229] width 29 height 29
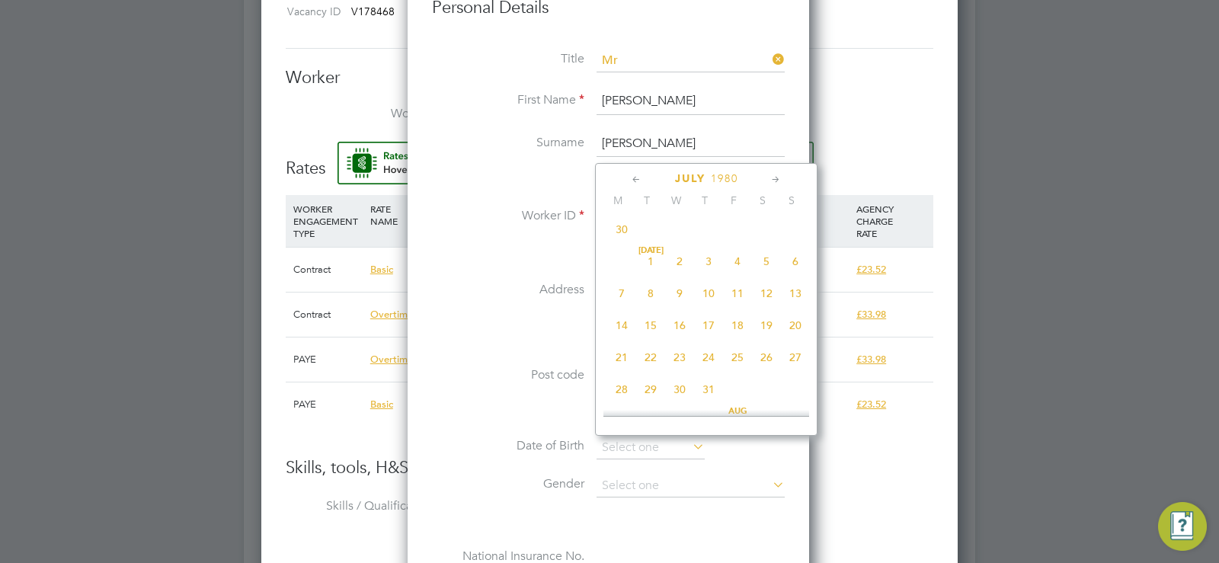
click at [771, 183] on icon at bounding box center [776, 179] width 14 height 17
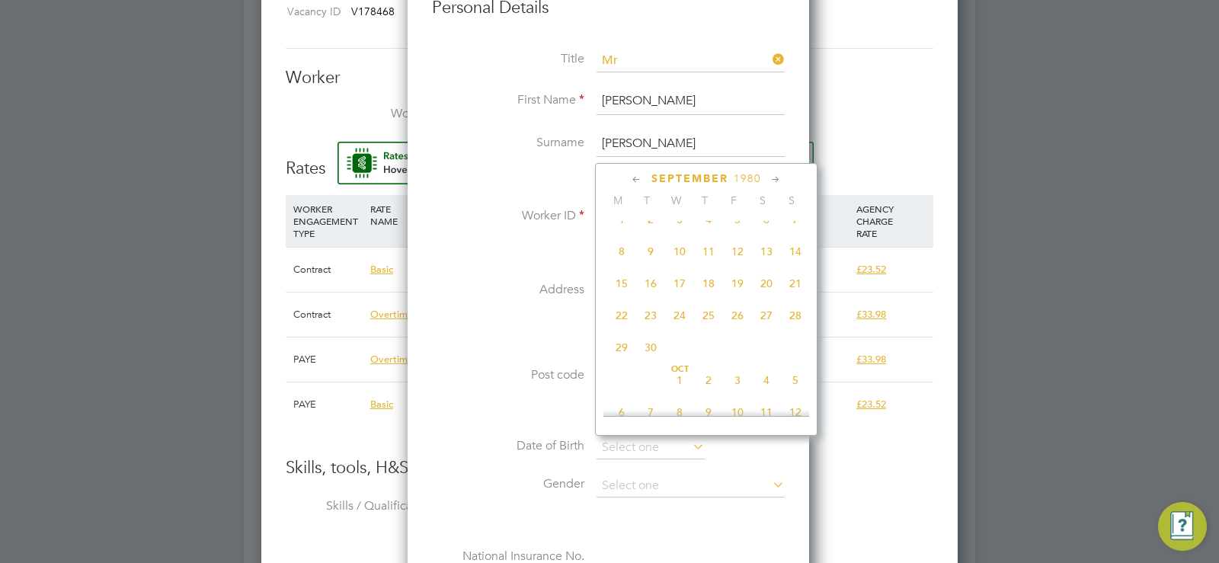
click at [647, 231] on span "2" at bounding box center [650, 219] width 29 height 29
type input "02 Sep 1980"
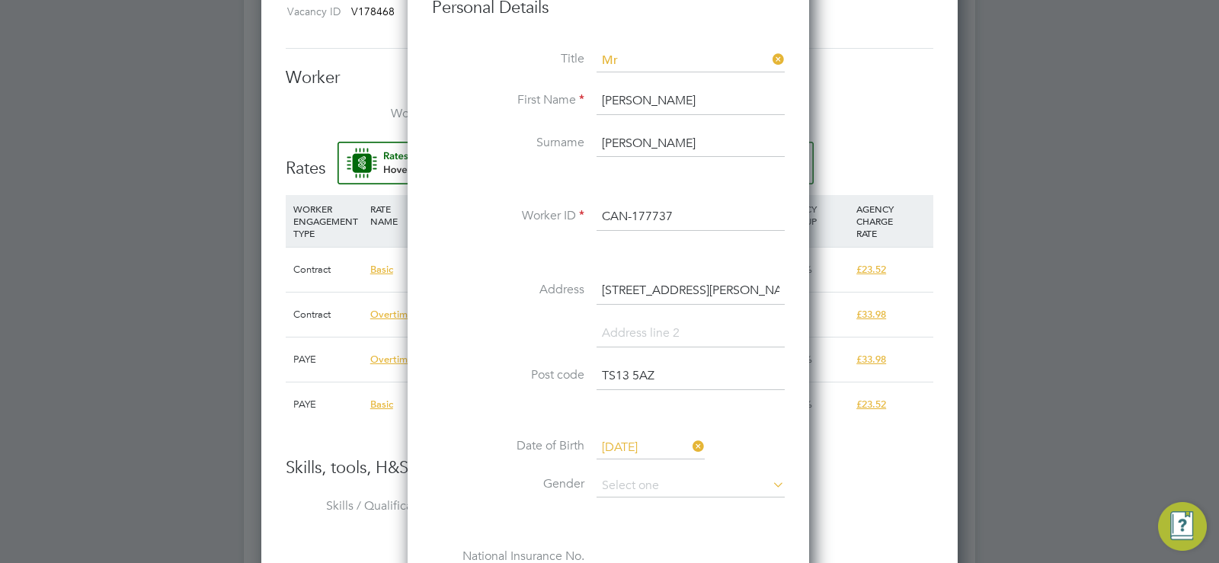
click at [606, 471] on li "Date of Birth 02 Sep 1980" at bounding box center [608, 455] width 353 height 38
click at [610, 484] on input at bounding box center [690, 486] width 188 height 23
click at [609, 501] on li "[DEMOGRAPHIC_DATA]" at bounding box center [691, 507] width 190 height 20
type input "[DEMOGRAPHIC_DATA]"
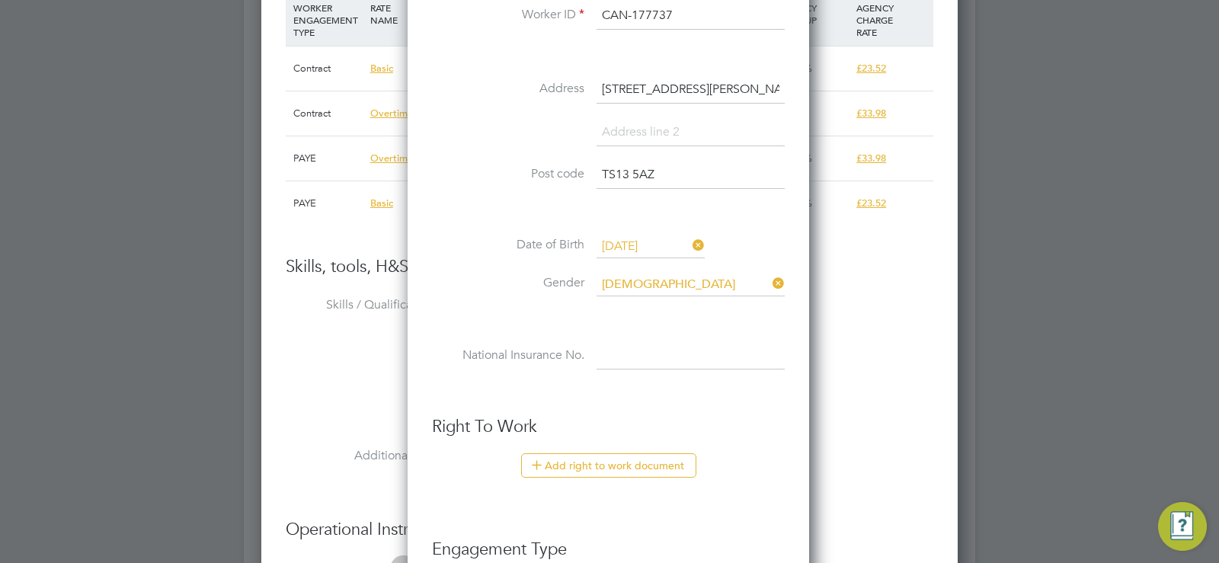
scroll to position [1556, 0]
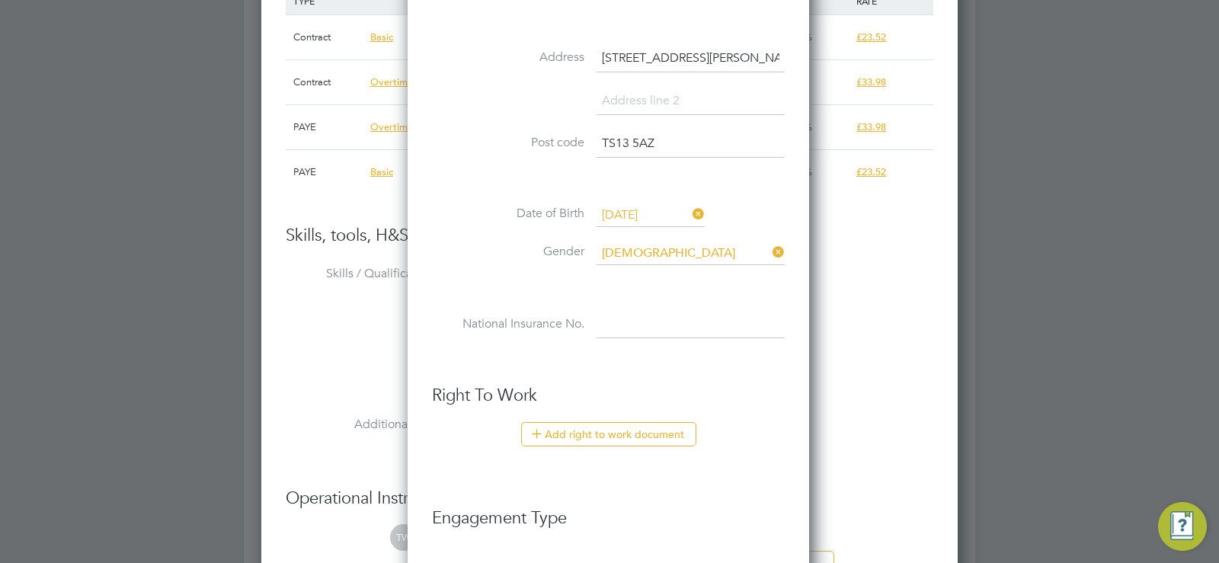
click at [640, 345] on li "National Insurance No." at bounding box center [608, 333] width 353 height 43
click at [640, 331] on input at bounding box center [690, 325] width 188 height 27
paste input "JH631391D"
type input "JH 63 13 91 D"
click at [580, 440] on button "Add right to work document" at bounding box center [608, 434] width 175 height 24
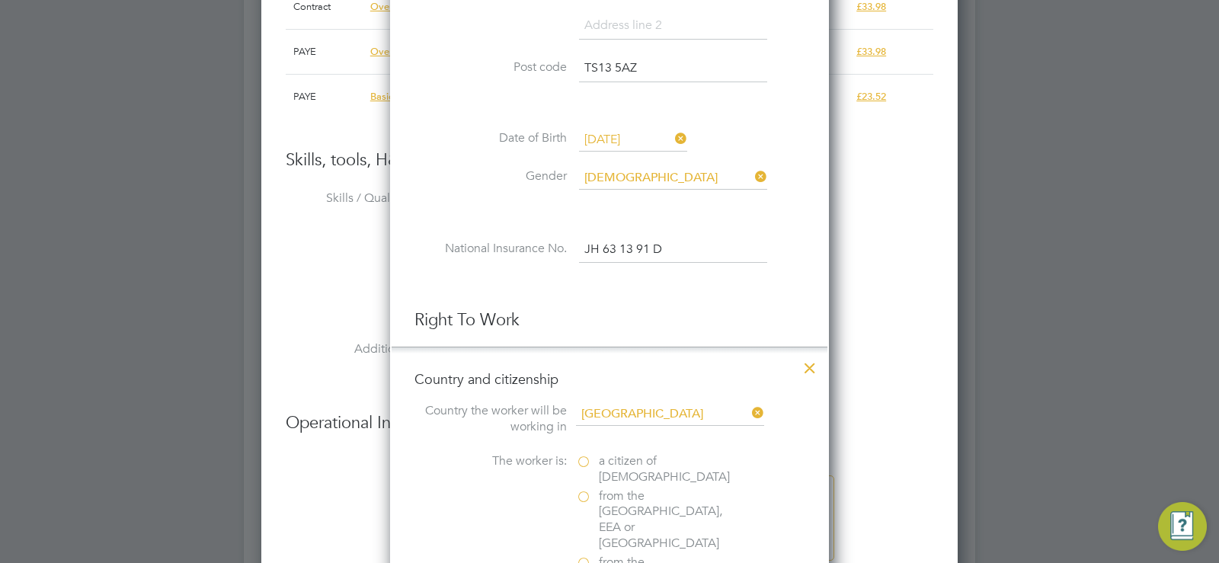
scroll to position [1658, 0]
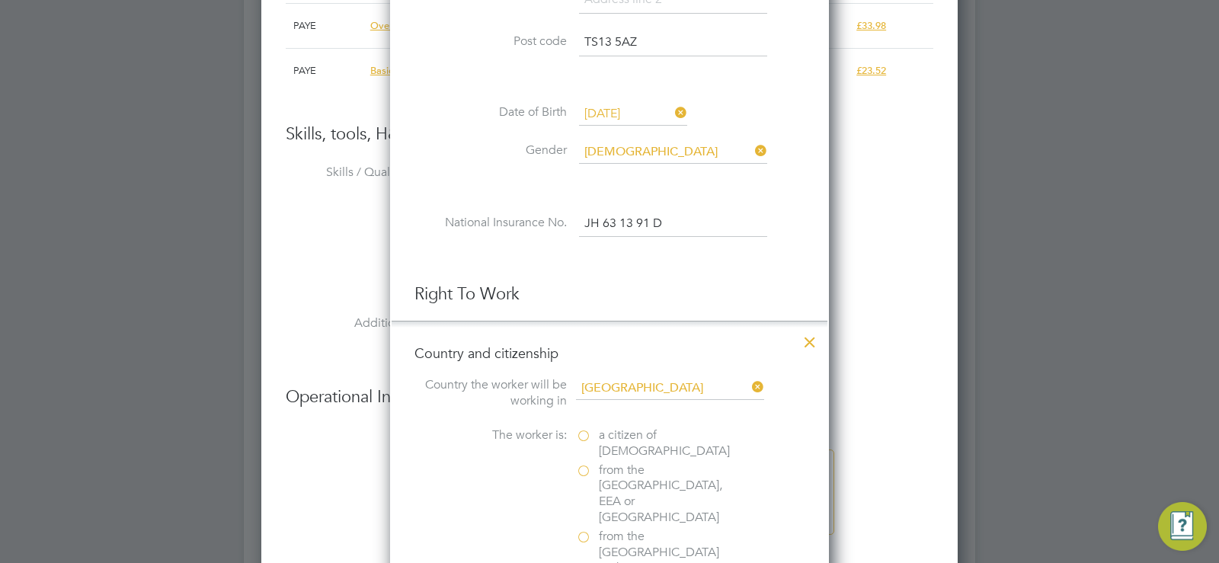
click at [583, 436] on label "a citizen of United Kingdom" at bounding box center [652, 443] width 152 height 32
click at [0, 0] on input "a citizen of United Kingdom" at bounding box center [0, 0] width 0 height 0
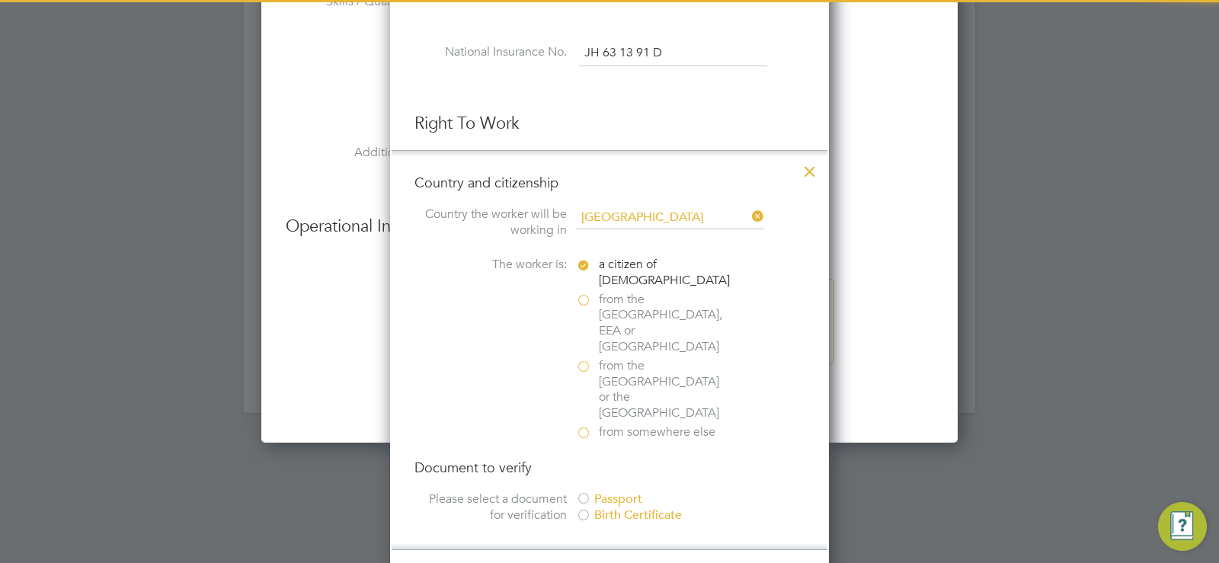
scroll to position [1861, 0]
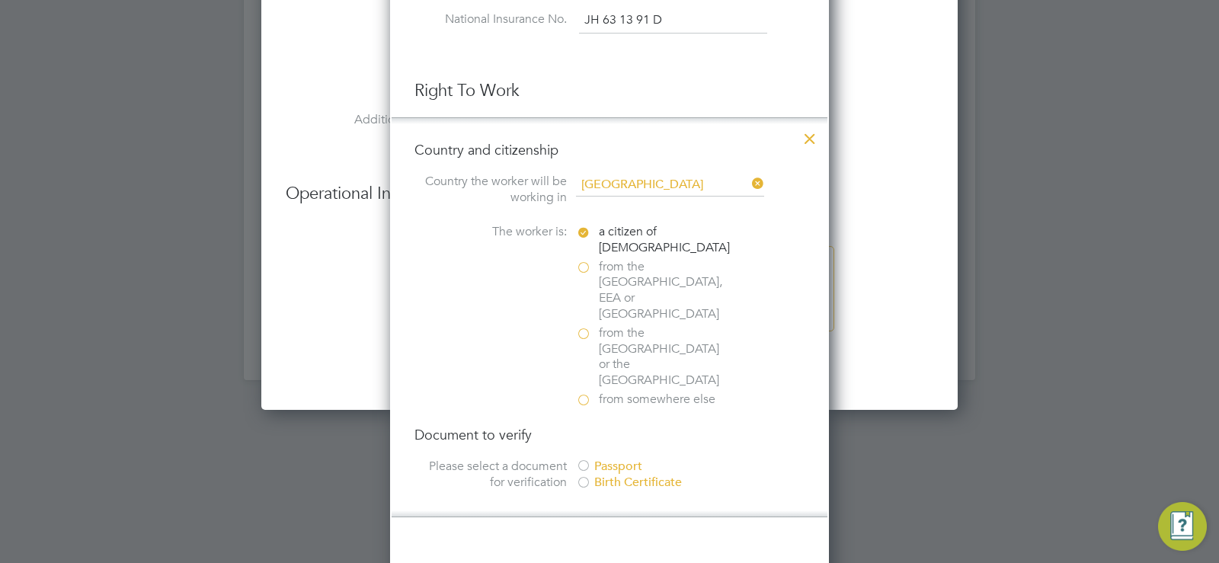
click at [583, 459] on div at bounding box center [583, 466] width 15 height 15
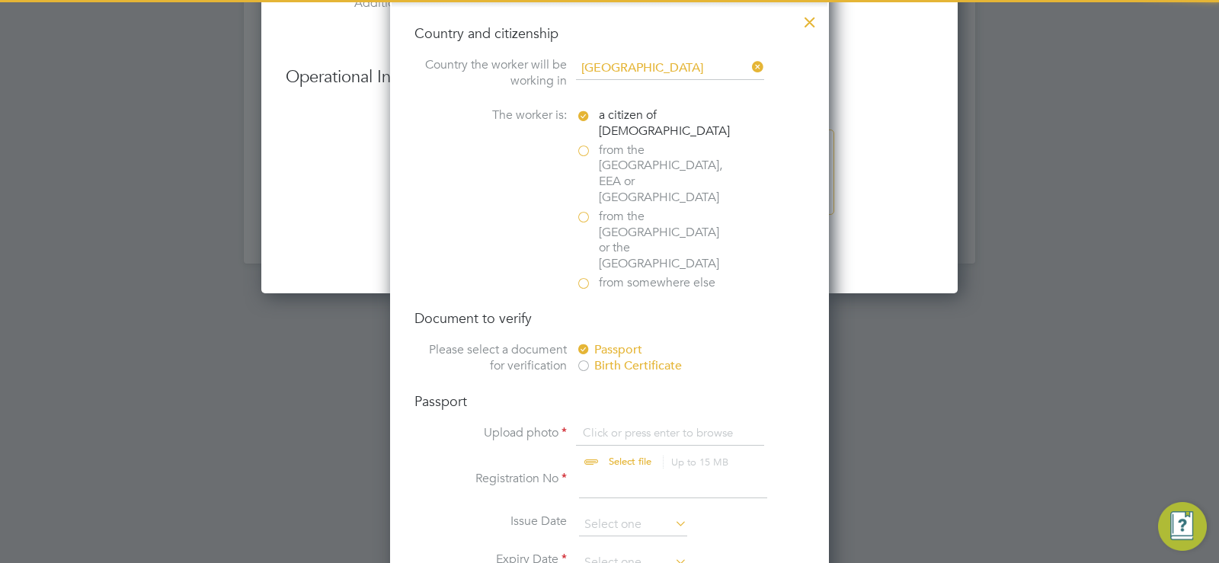
scroll to position [1983, 0]
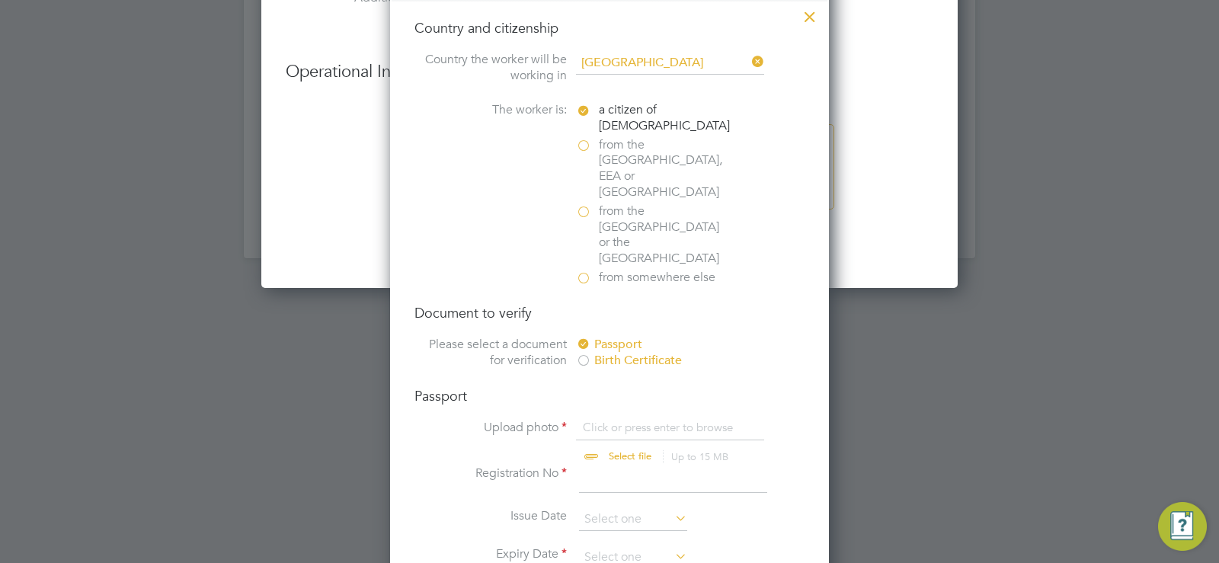
click at [621, 420] on input "file" at bounding box center [644, 443] width 239 height 46
type input "C:\fakepath\J Robinson.png"
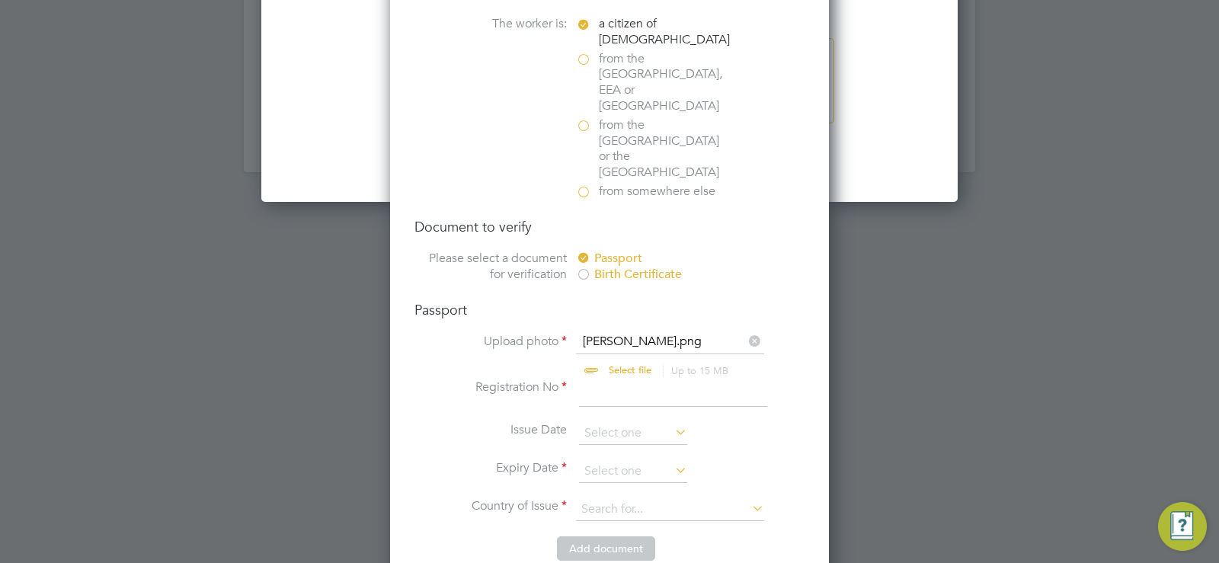
scroll to position [2084, 0]
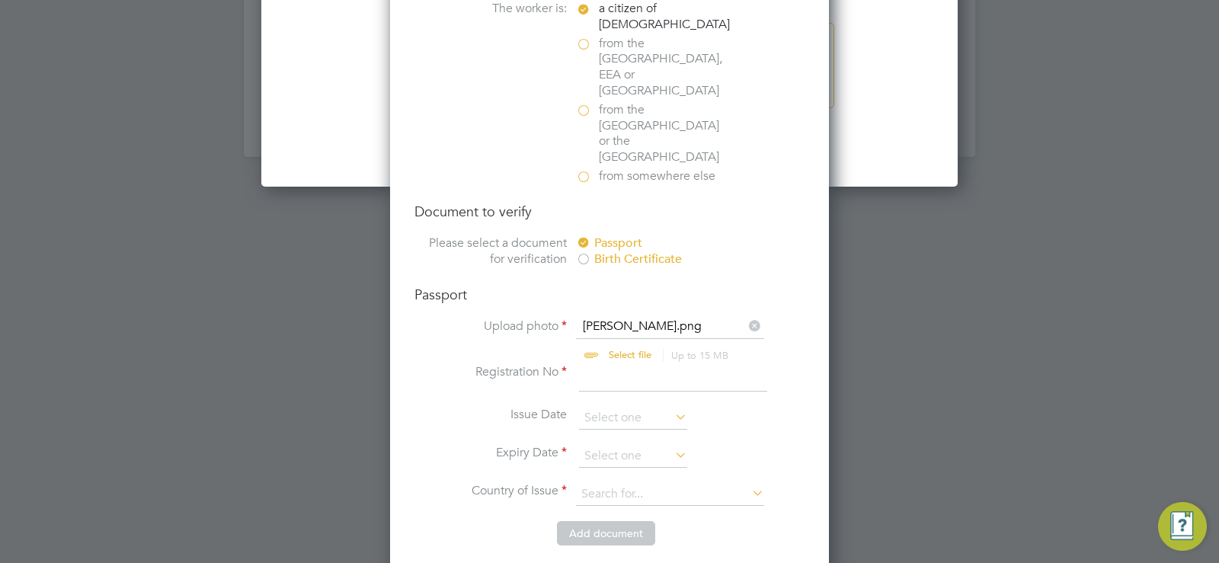
click at [596, 521] on button "Add document" at bounding box center [606, 533] width 98 height 24
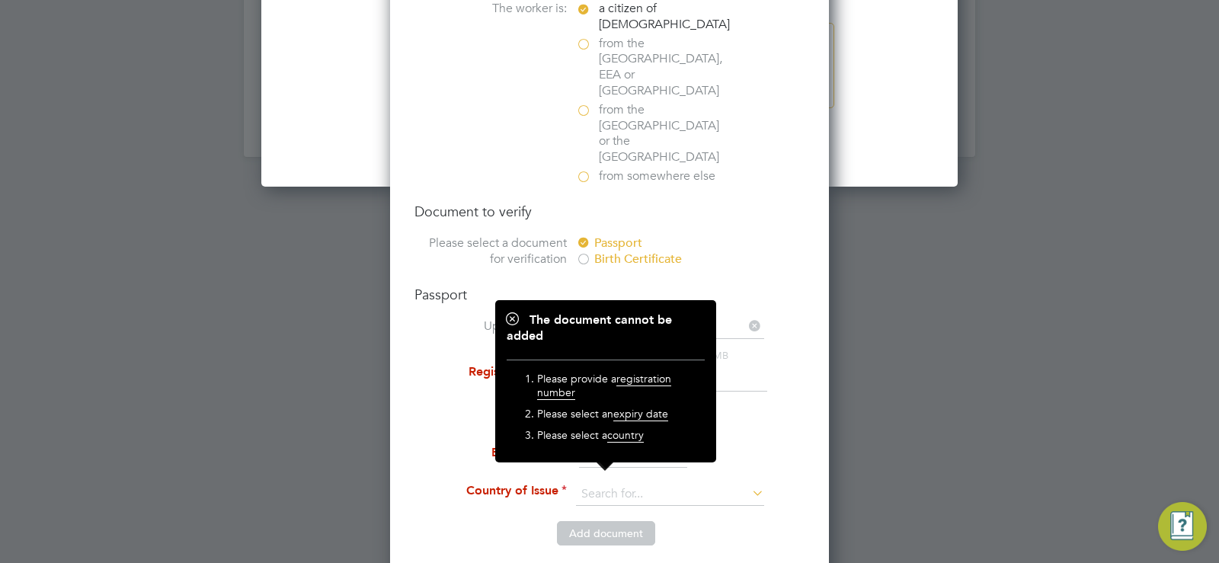
click at [452, 364] on li "Registration No" at bounding box center [609, 385] width 390 height 43
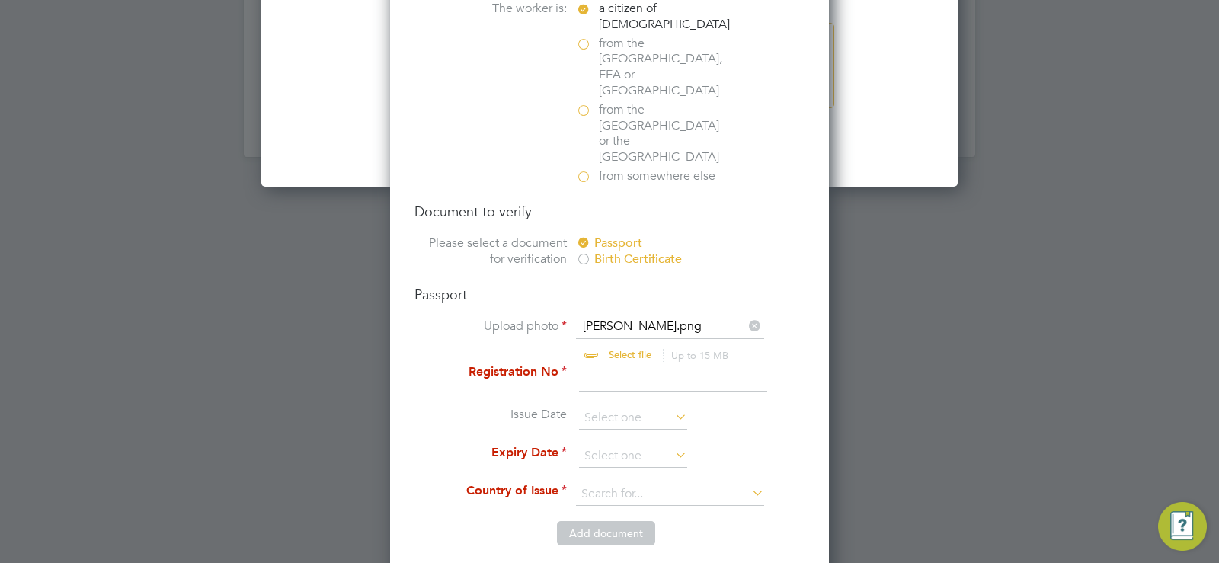
click at [644, 364] on input at bounding box center [673, 377] width 188 height 27
type input "536545498"
click at [603, 407] on input at bounding box center [633, 418] width 108 height 23
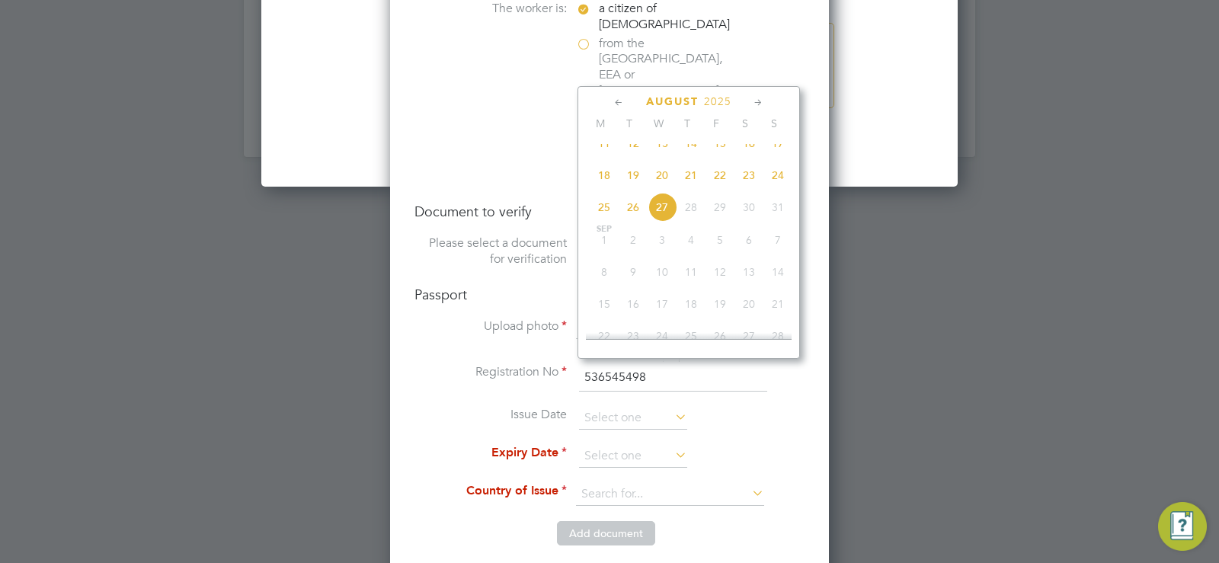
click at [619, 104] on icon at bounding box center [619, 102] width 14 height 17
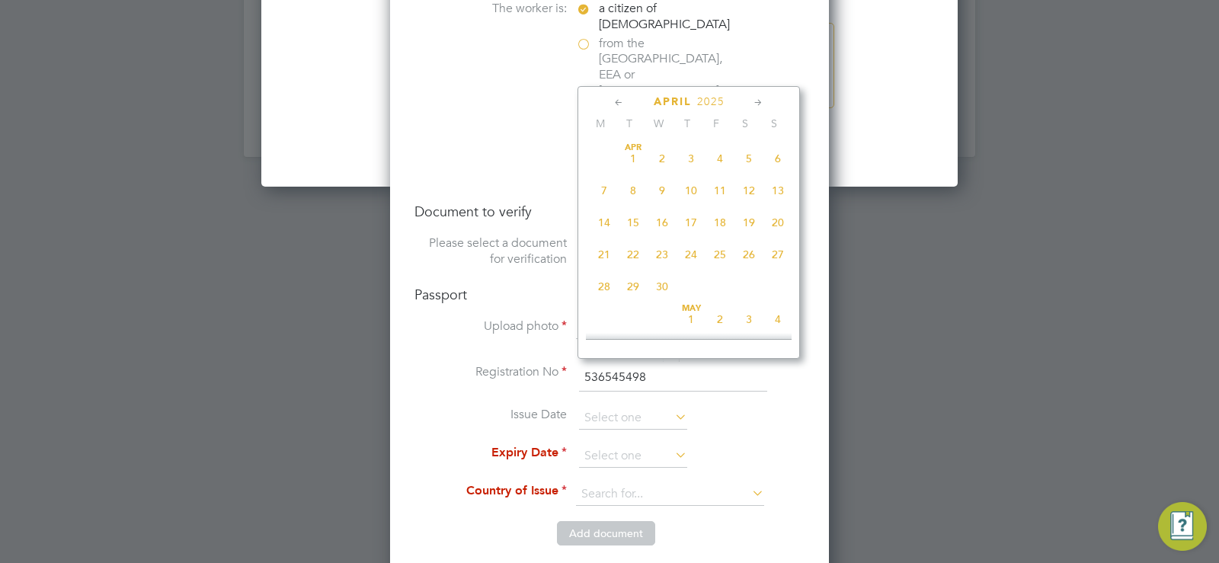
click at [619, 104] on icon at bounding box center [619, 102] width 14 height 17
click at [757, 103] on icon at bounding box center [758, 102] width 14 height 17
click at [724, 104] on span "2025" at bounding box center [710, 101] width 27 height 13
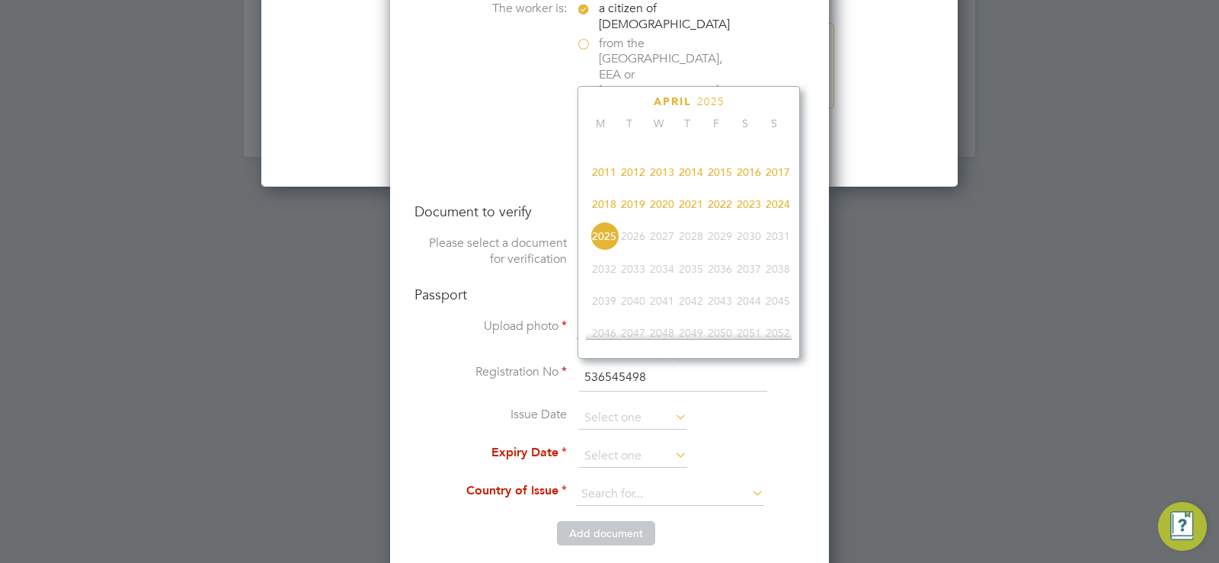
click at [745, 181] on span "2016" at bounding box center [748, 172] width 29 height 29
click at [760, 104] on icon at bounding box center [758, 102] width 14 height 17
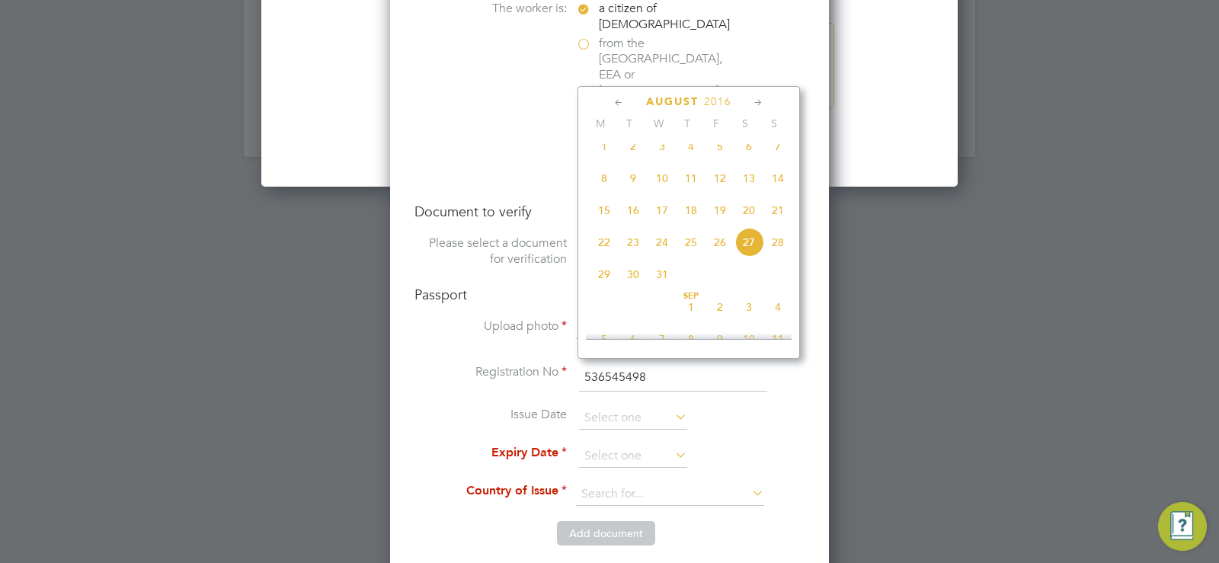
click at [619, 101] on icon at bounding box center [619, 102] width 14 height 17
click at [665, 157] on span "Jun 1" at bounding box center [661, 153] width 29 height 29
type input "01 Jun 2016"
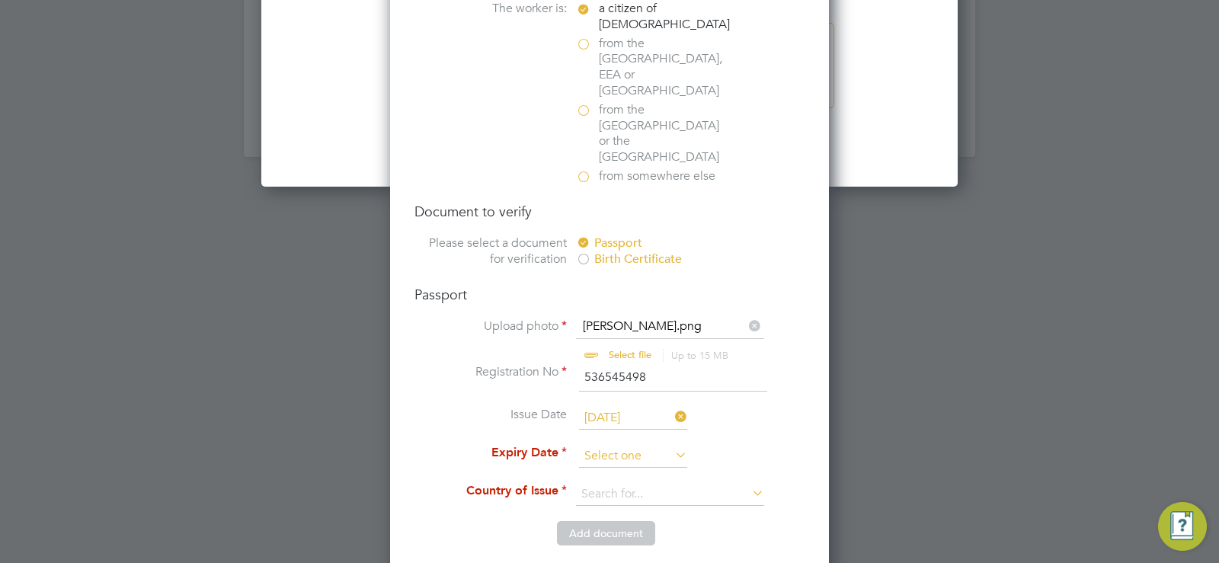
click at [643, 445] on input at bounding box center [633, 456] width 108 height 23
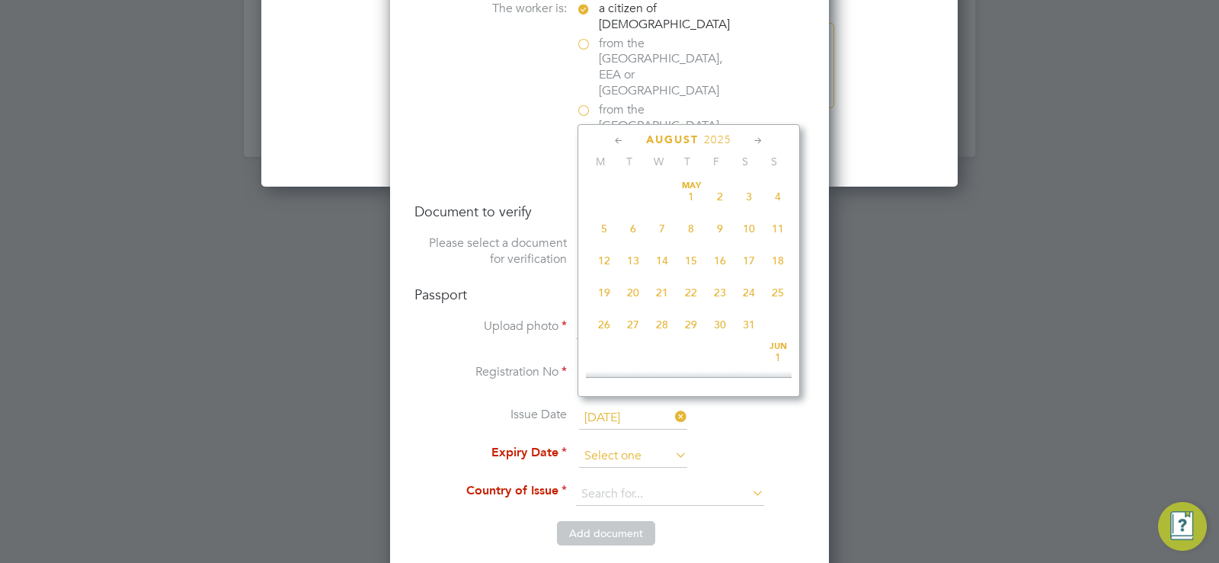
scroll to position [593, 0]
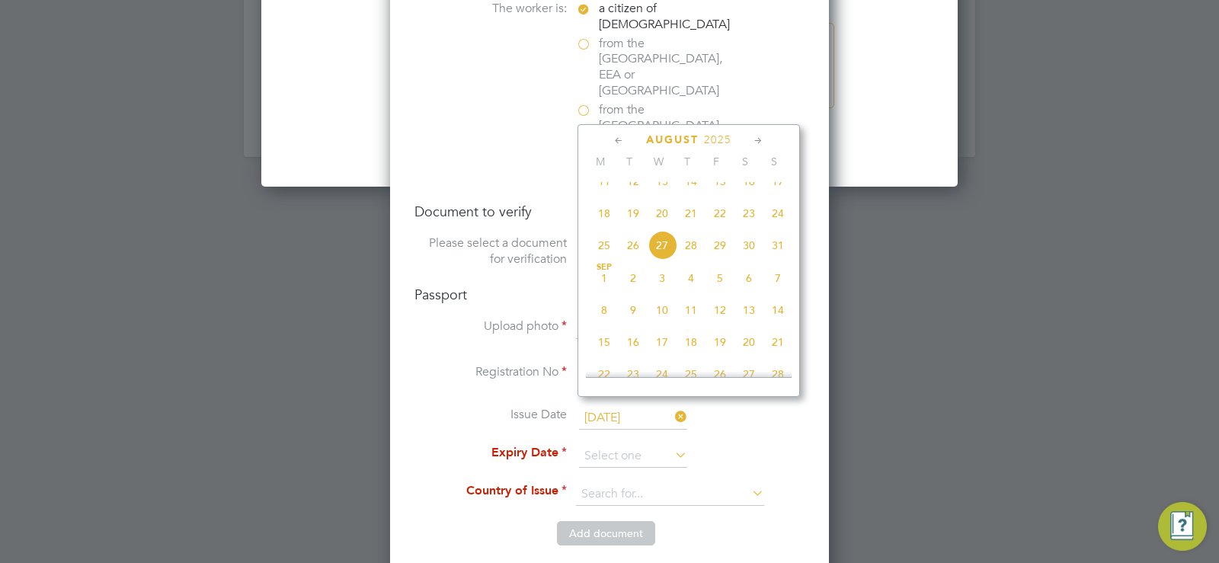
click at [756, 144] on icon at bounding box center [758, 141] width 14 height 17
click at [723, 142] on span "2025" at bounding box center [729, 139] width 27 height 13
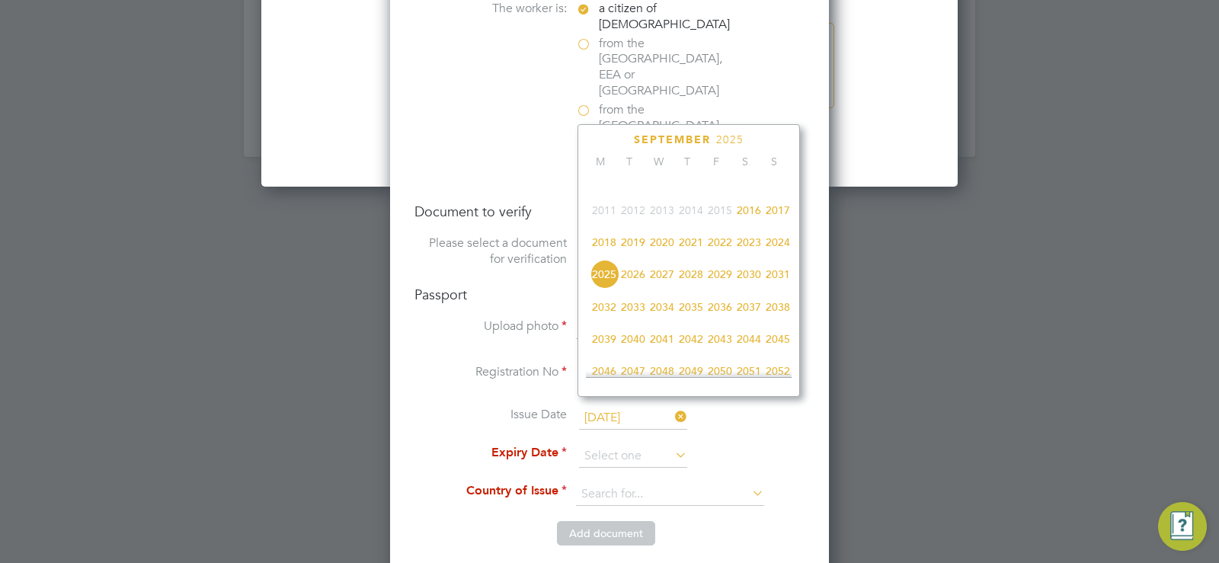
click at [631, 289] on span "2026" at bounding box center [633, 274] width 29 height 29
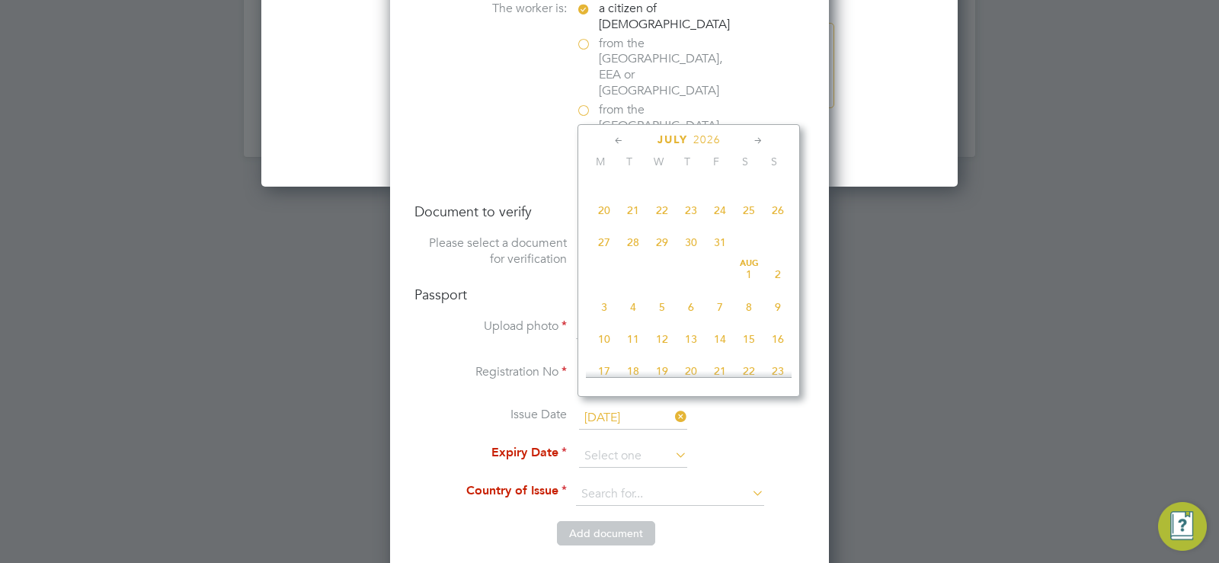
click at [623, 142] on icon at bounding box center [619, 141] width 14 height 17
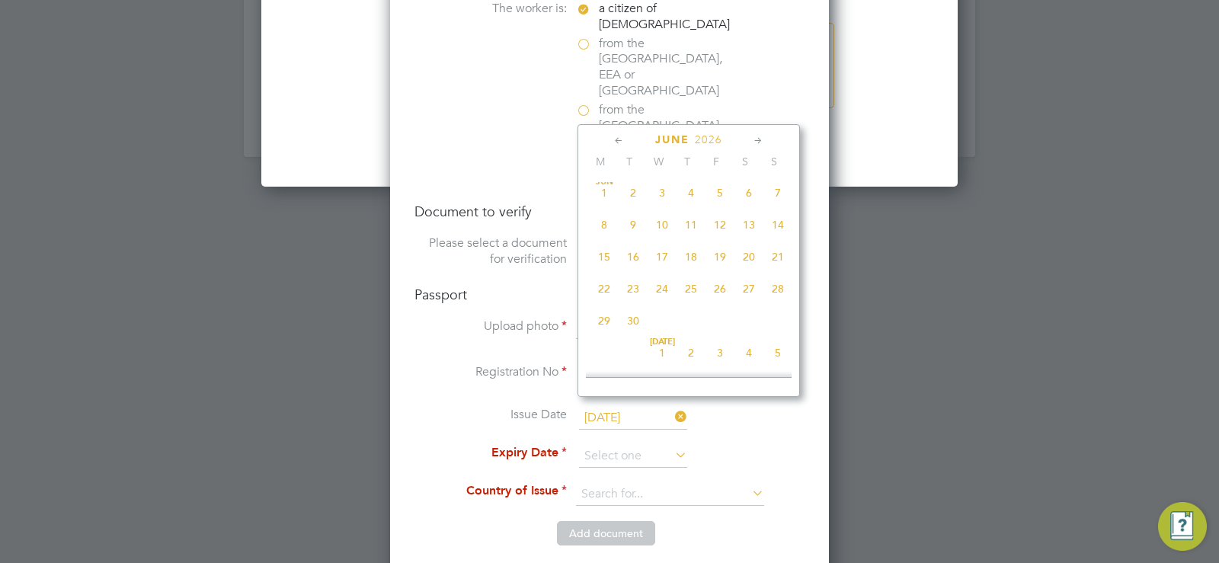
click at [604, 195] on span "Jun 1" at bounding box center [604, 192] width 29 height 29
type input "01 Jun 2026"
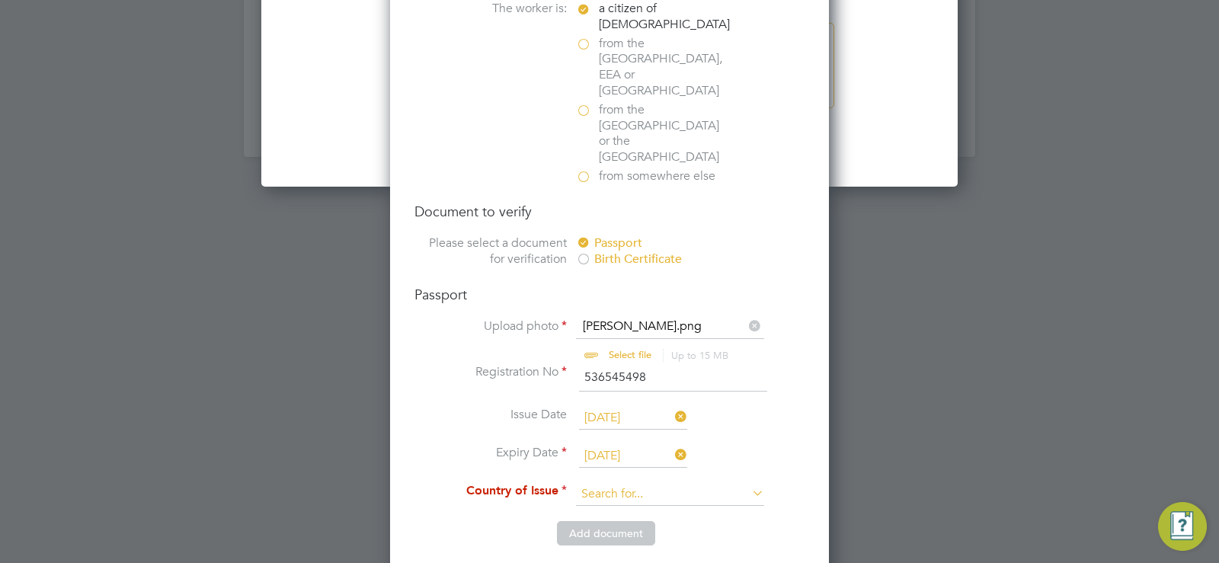
click at [621, 483] on input at bounding box center [670, 494] width 188 height 23
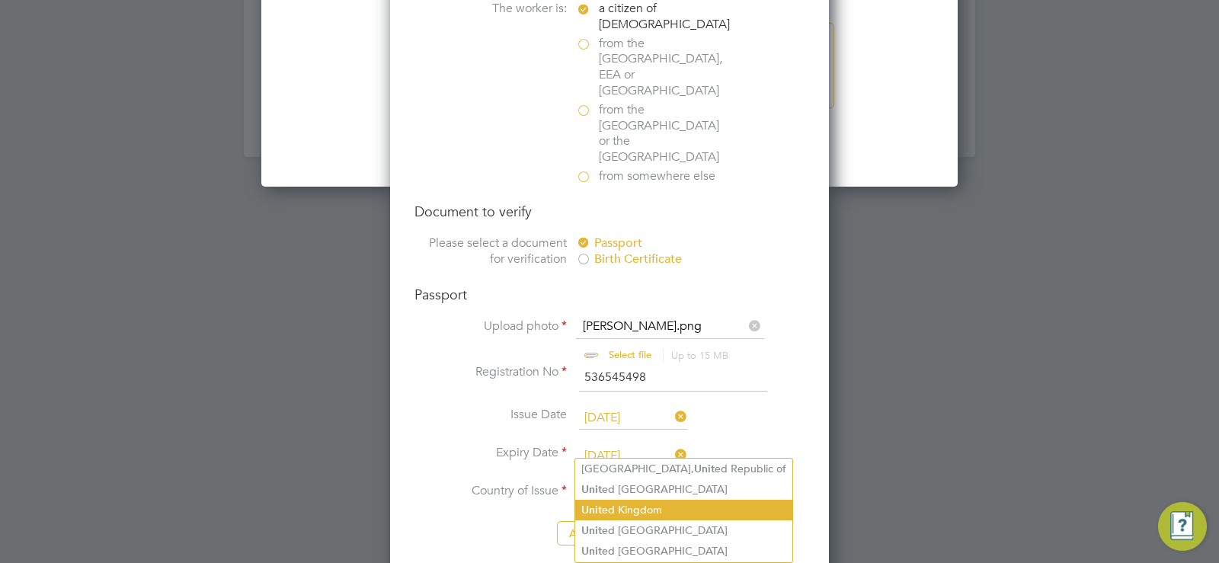
click at [623, 505] on li "Unit ed Kingdom" at bounding box center [683, 510] width 217 height 21
type input "United Kingdom"
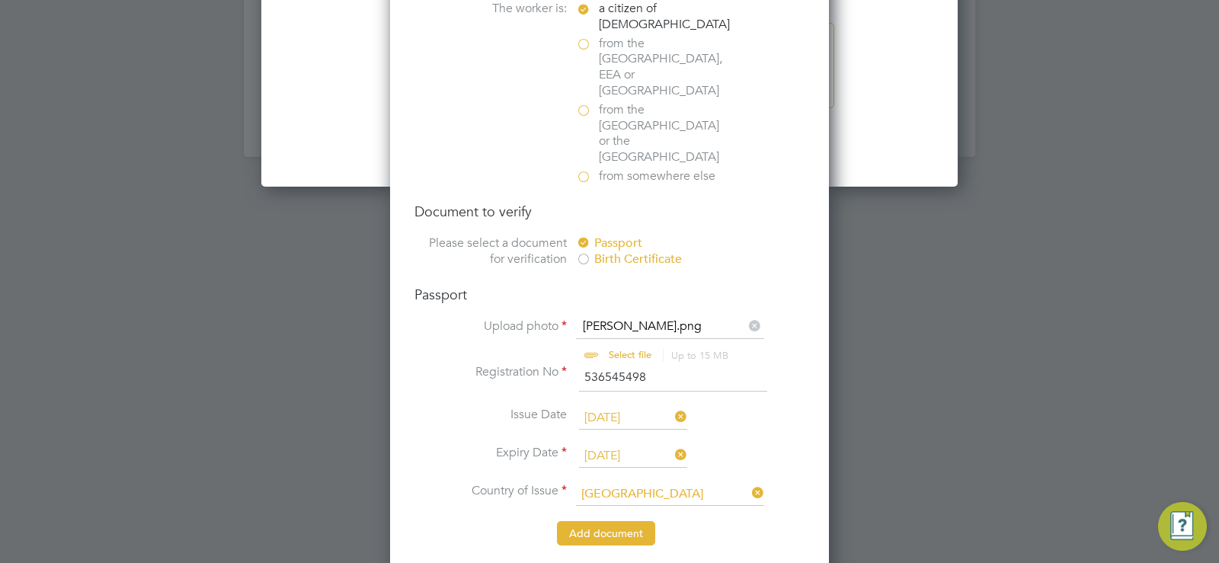
click at [632, 521] on button "Add document" at bounding box center [606, 533] width 98 height 24
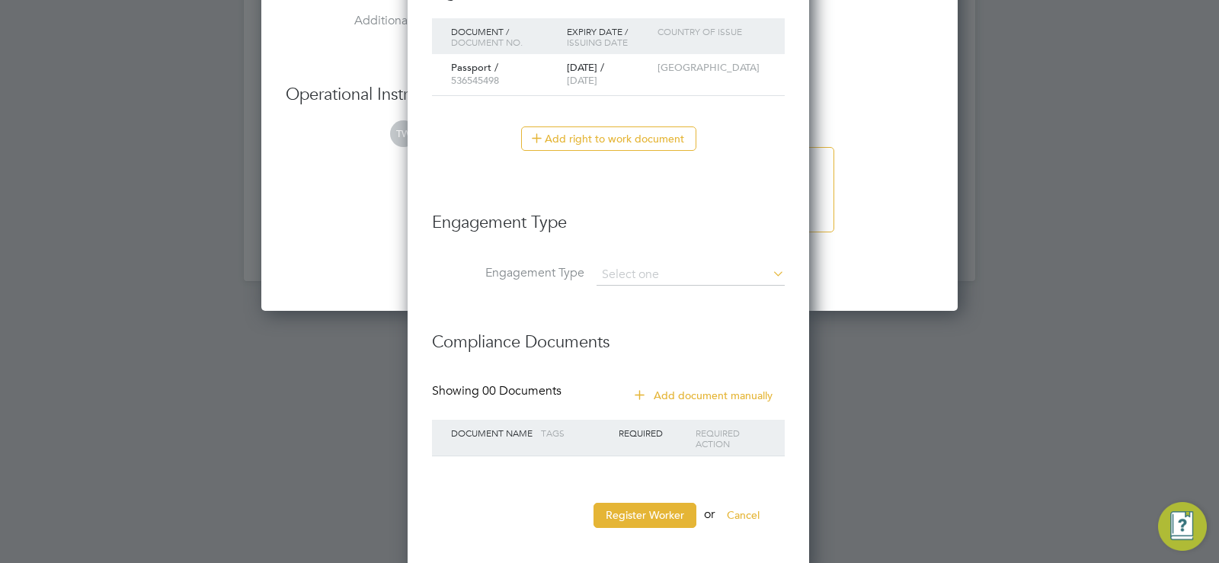
scroll to position [1971, 0]
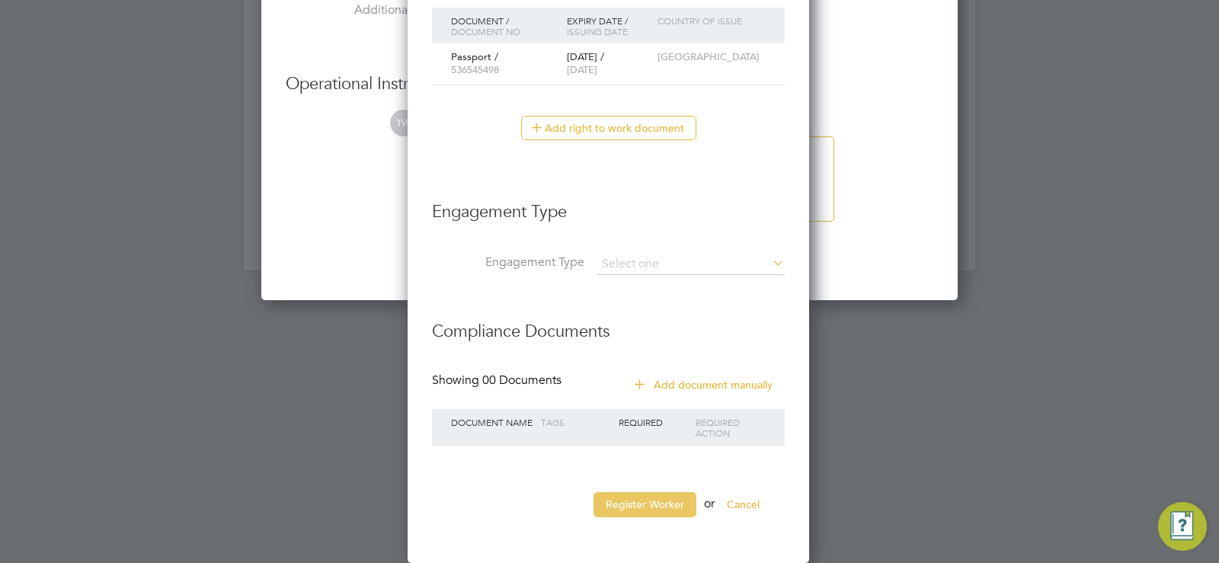
click at [628, 494] on button "Register Worker" at bounding box center [644, 504] width 103 height 24
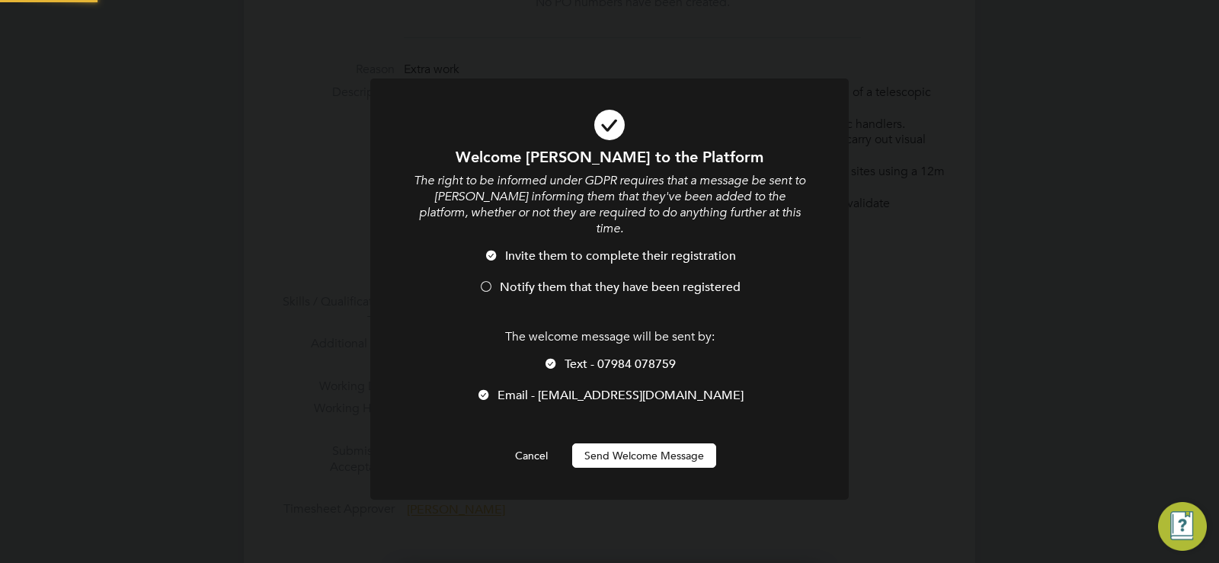
scroll to position [0, 0]
click at [630, 449] on button "Send Welcome Message" at bounding box center [644, 455] width 144 height 24
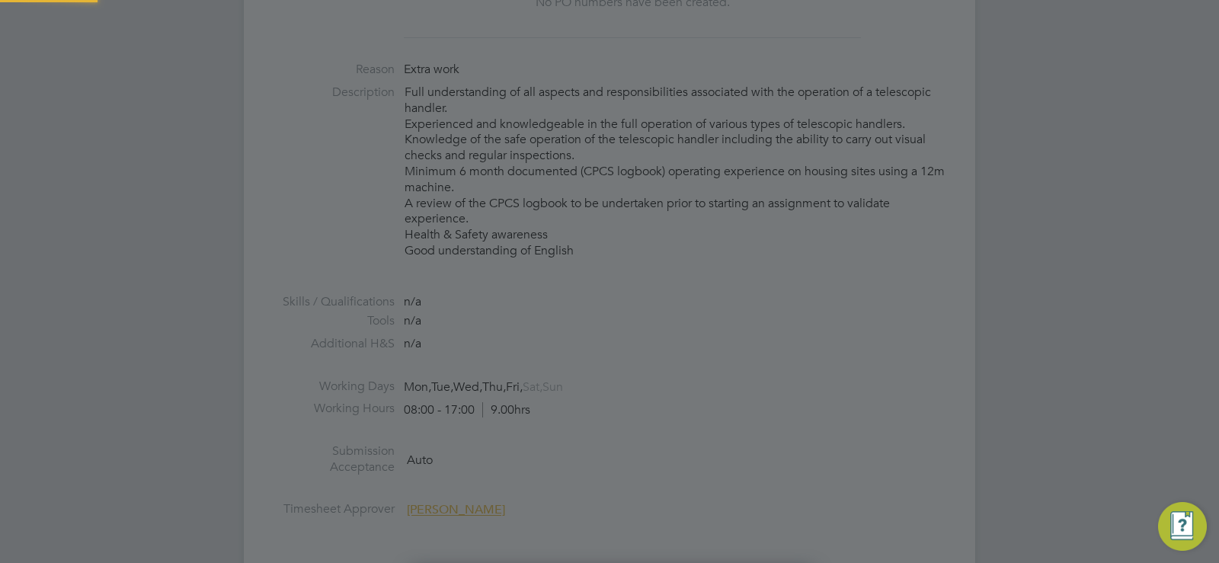
scroll to position [1404, 404]
type input "Joseph Robinson (CAN-177737)"
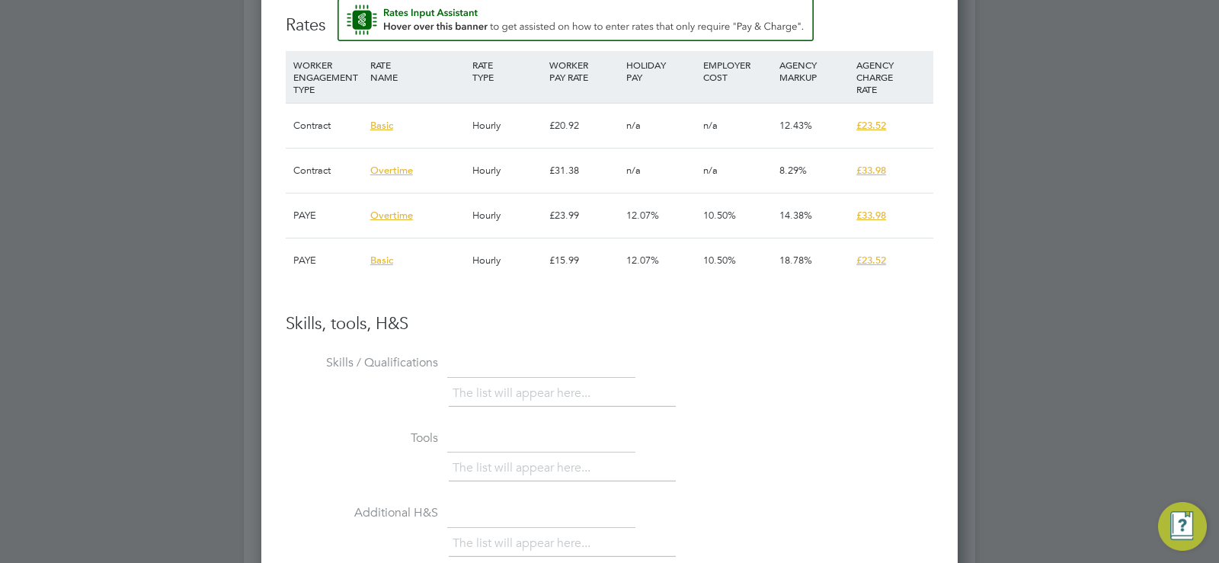
scroll to position [1631, 0]
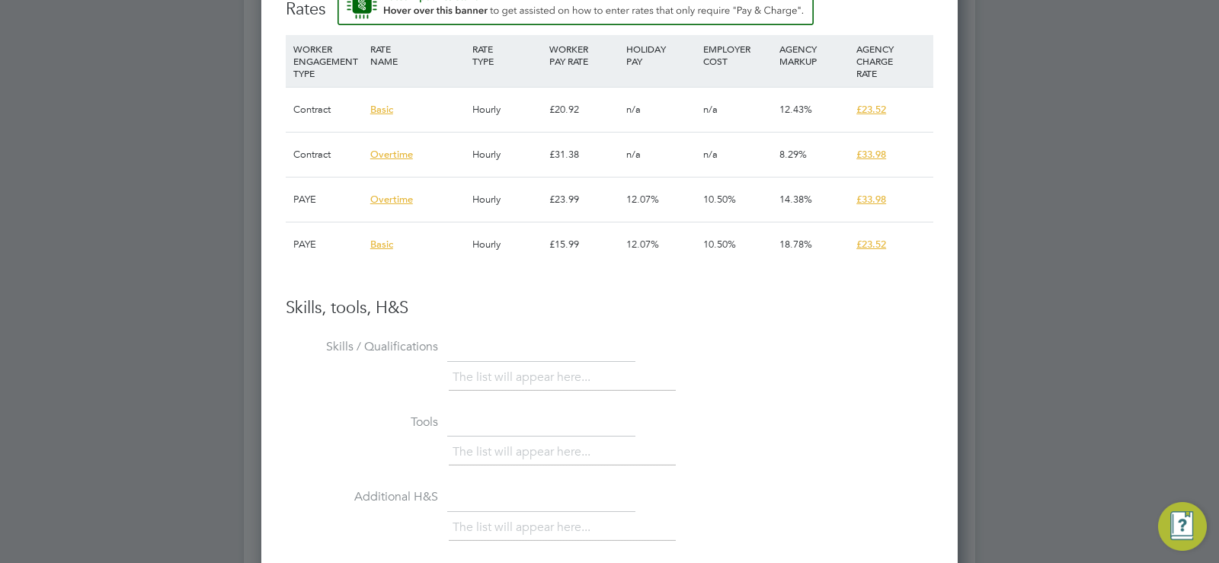
click at [378, 111] on span "Basic" at bounding box center [381, 109] width 23 height 13
click at [869, 113] on span "£23.52" at bounding box center [871, 109] width 30 height 13
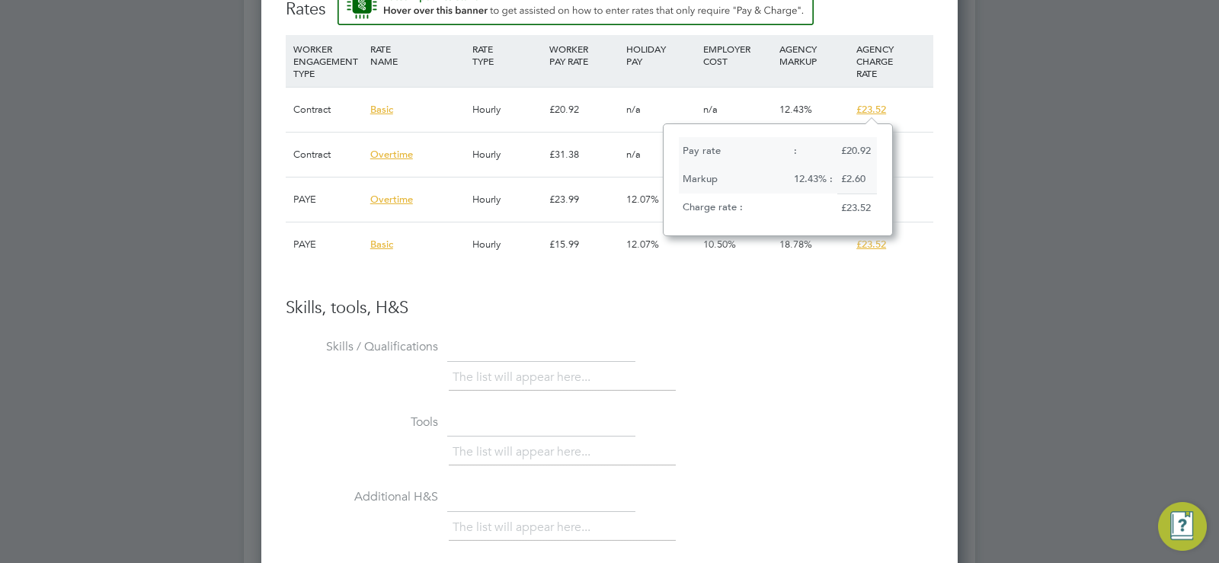
scroll to position [111, 229]
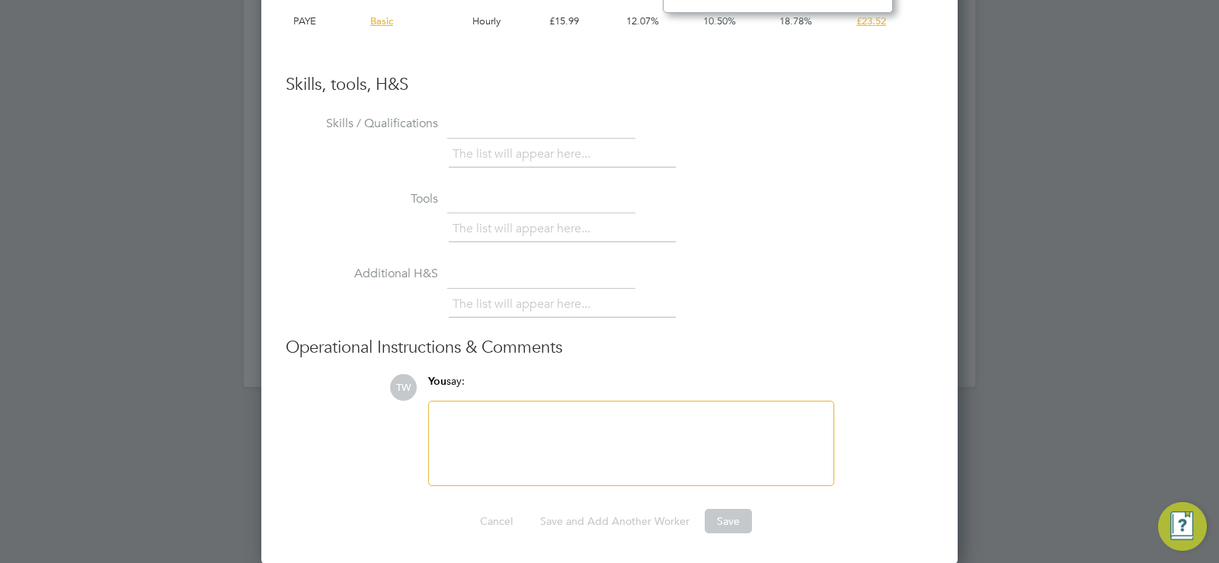
click at [520, 432] on div at bounding box center [631, 444] width 386 height 66
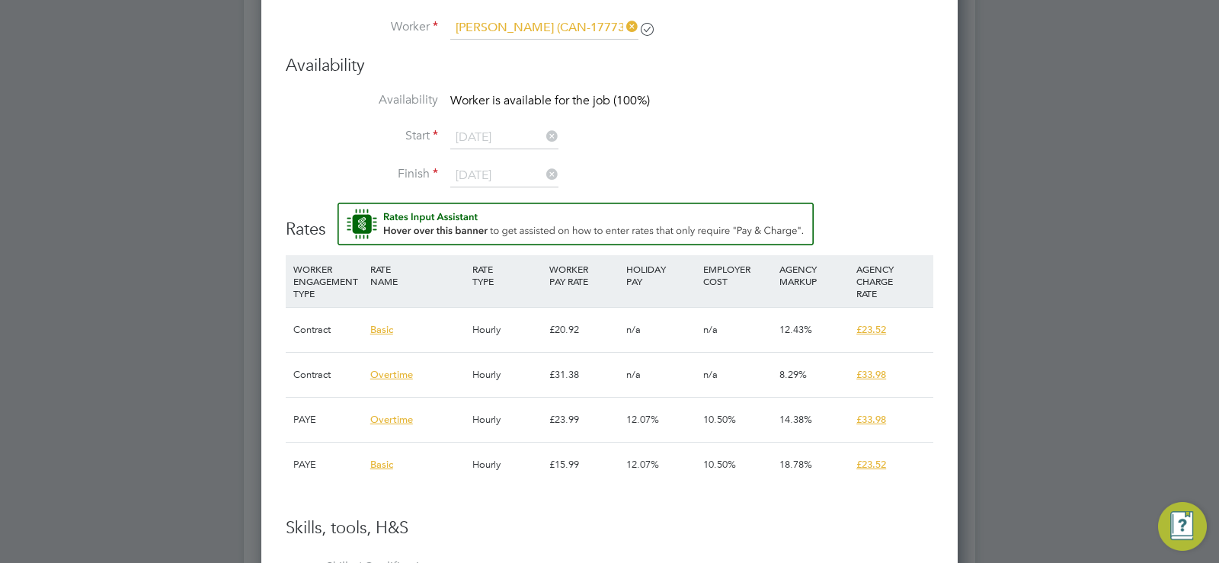
scroll to position [1412, 0]
click at [314, 329] on div "Contract" at bounding box center [327, 329] width 77 height 44
click at [382, 325] on span "Basic" at bounding box center [381, 328] width 23 height 13
click at [869, 323] on span "£23.52" at bounding box center [871, 328] width 30 height 13
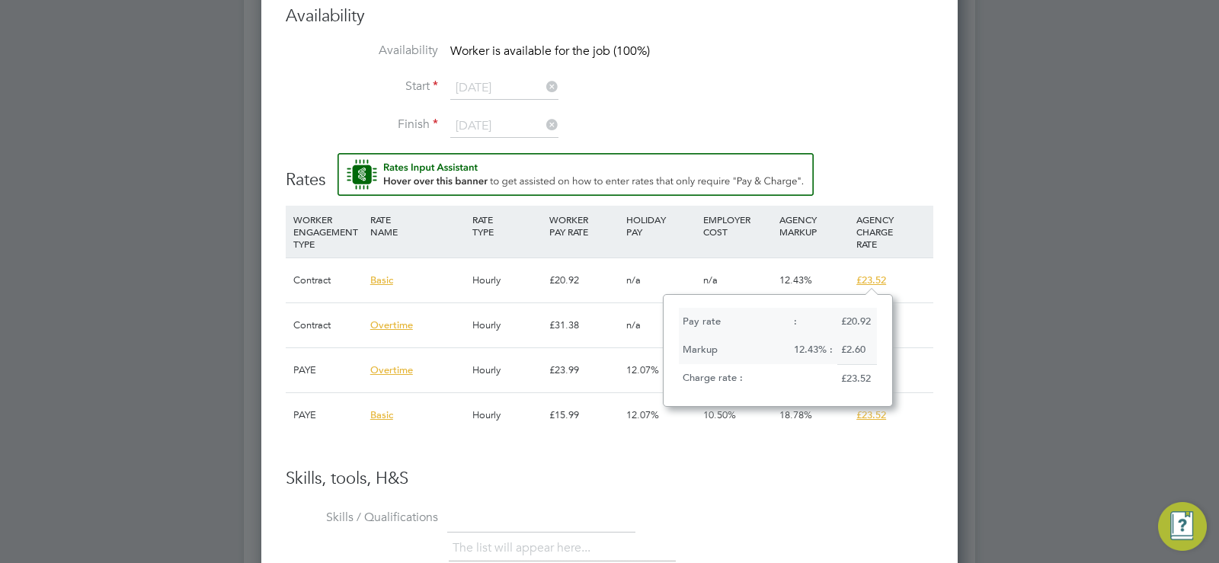
scroll to position [1454, 0]
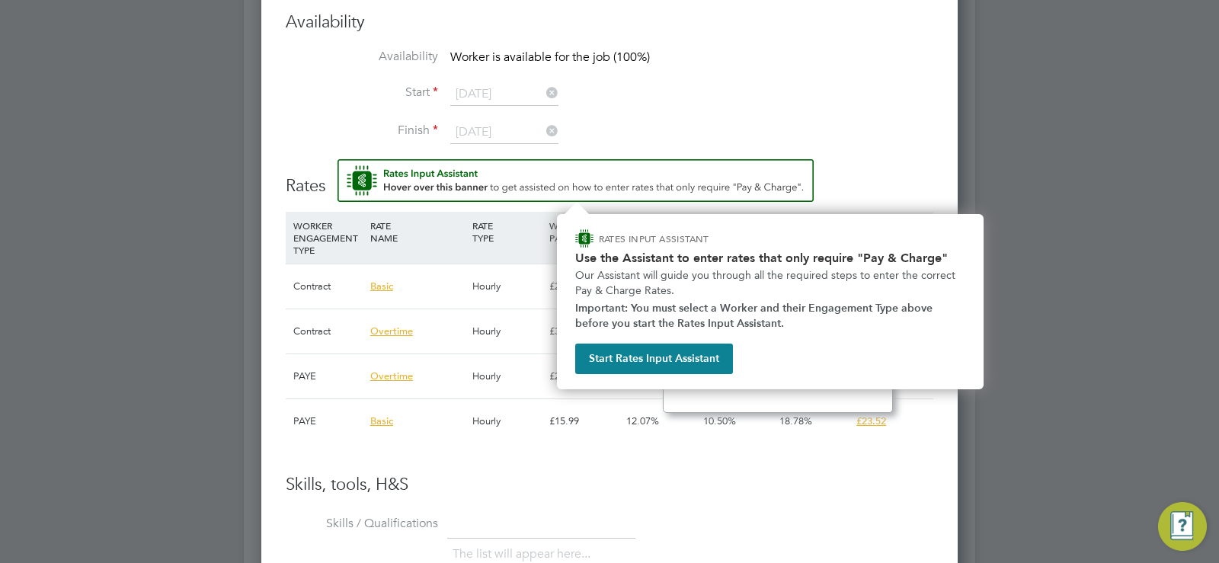
click at [728, 169] on img "Rate Assistant" at bounding box center [575, 180] width 476 height 43
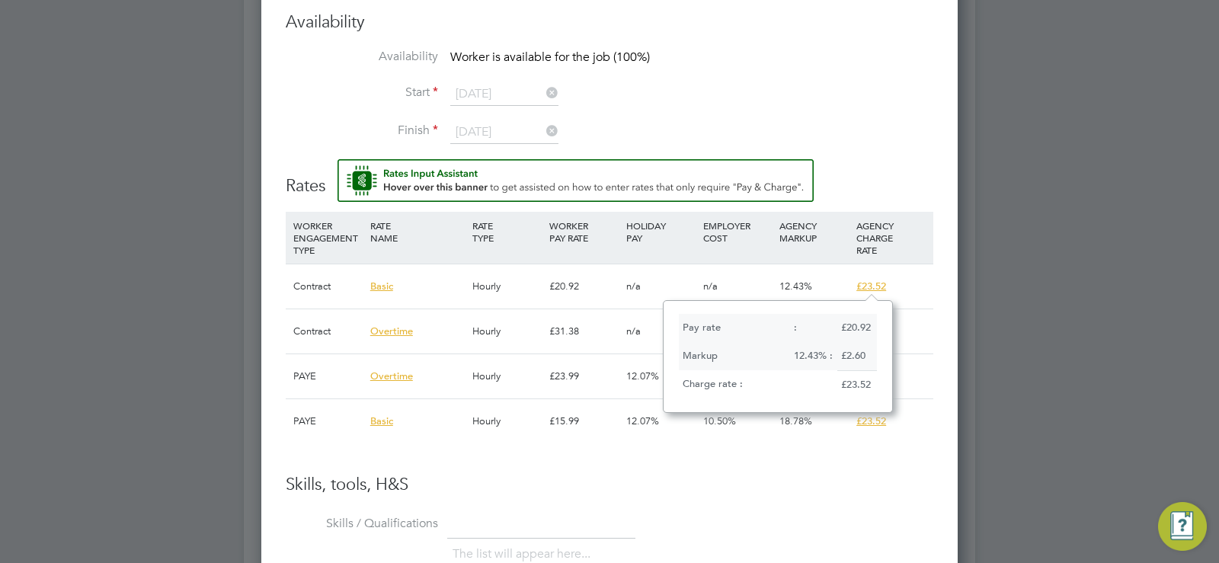
click at [641, 285] on div "n/a" at bounding box center [660, 286] width 77 height 44
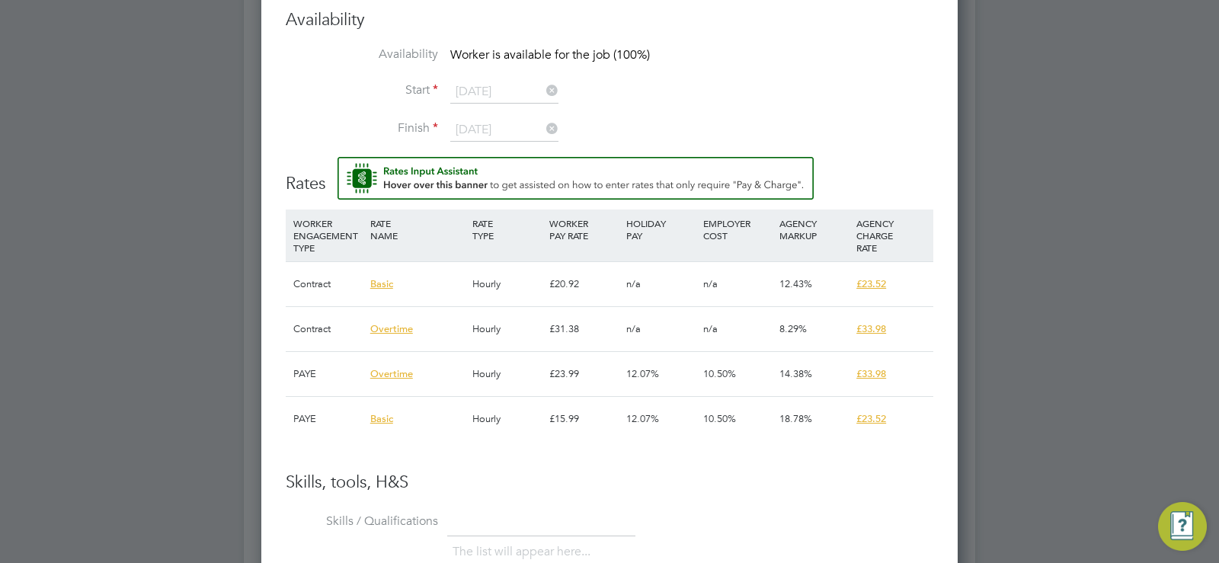
scroll to position [1457, 0]
click at [367, 423] on div "Basic" at bounding box center [417, 418] width 102 height 44
click at [378, 421] on span "Basic" at bounding box center [381, 417] width 23 height 13
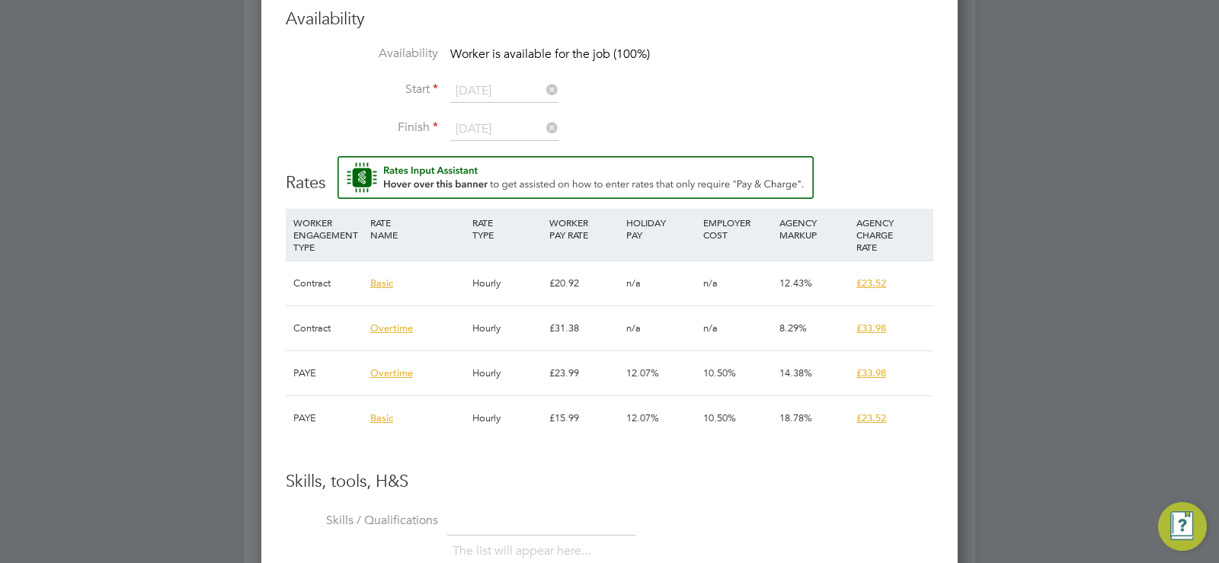
click at [378, 421] on span "Basic" at bounding box center [381, 417] width 23 height 13
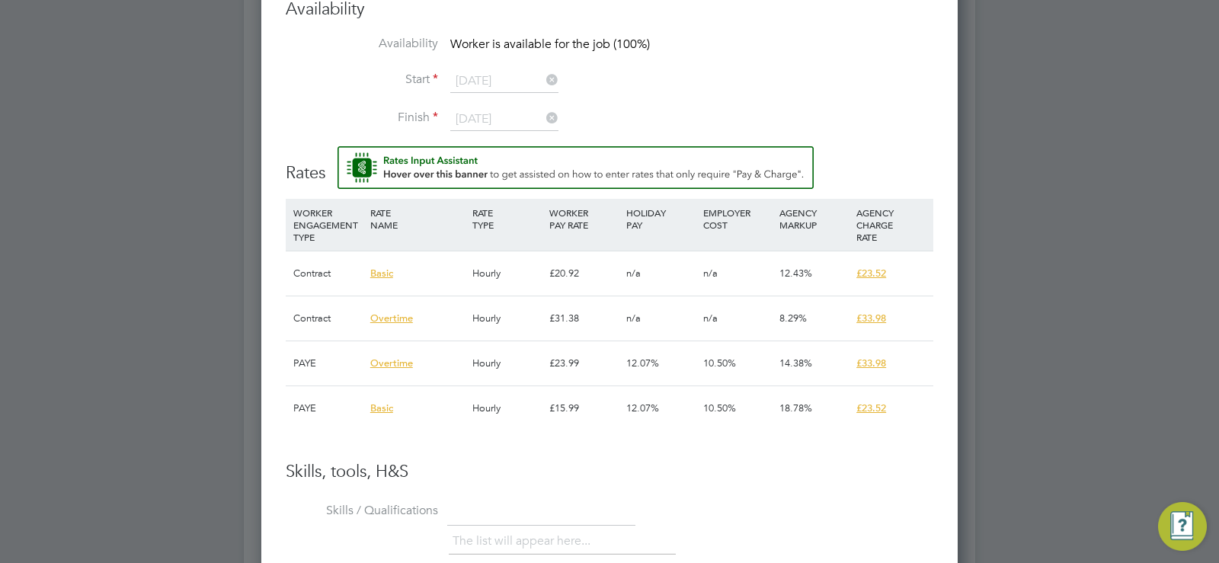
click at [310, 404] on div "PAYE" at bounding box center [327, 408] width 77 height 44
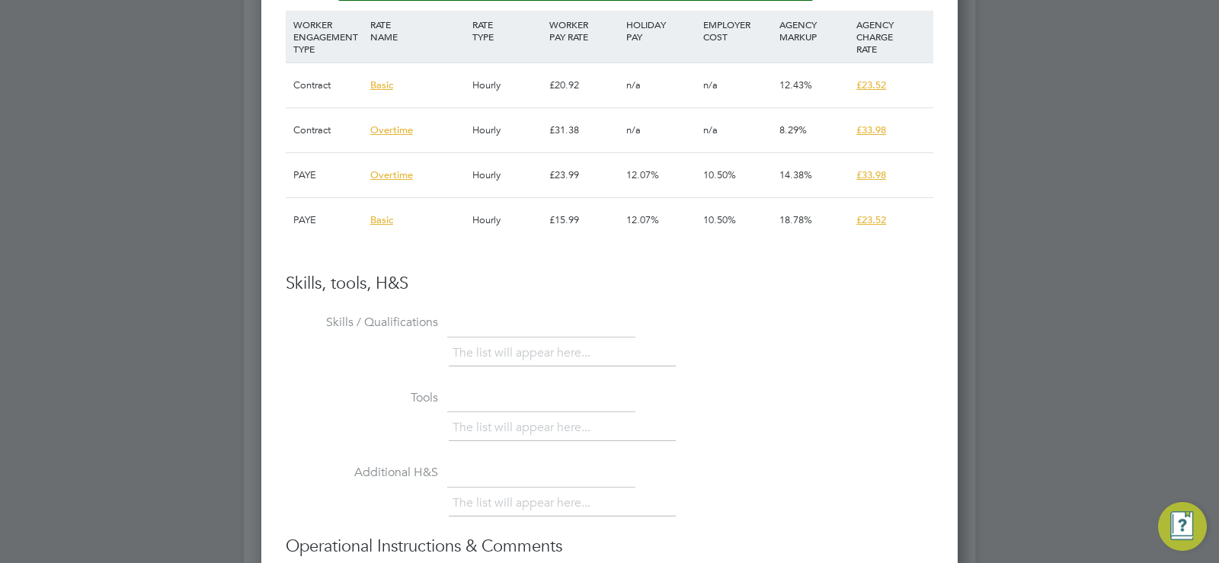
click at [488, 356] on li "The list will appear here..." at bounding box center [524, 353] width 144 height 21
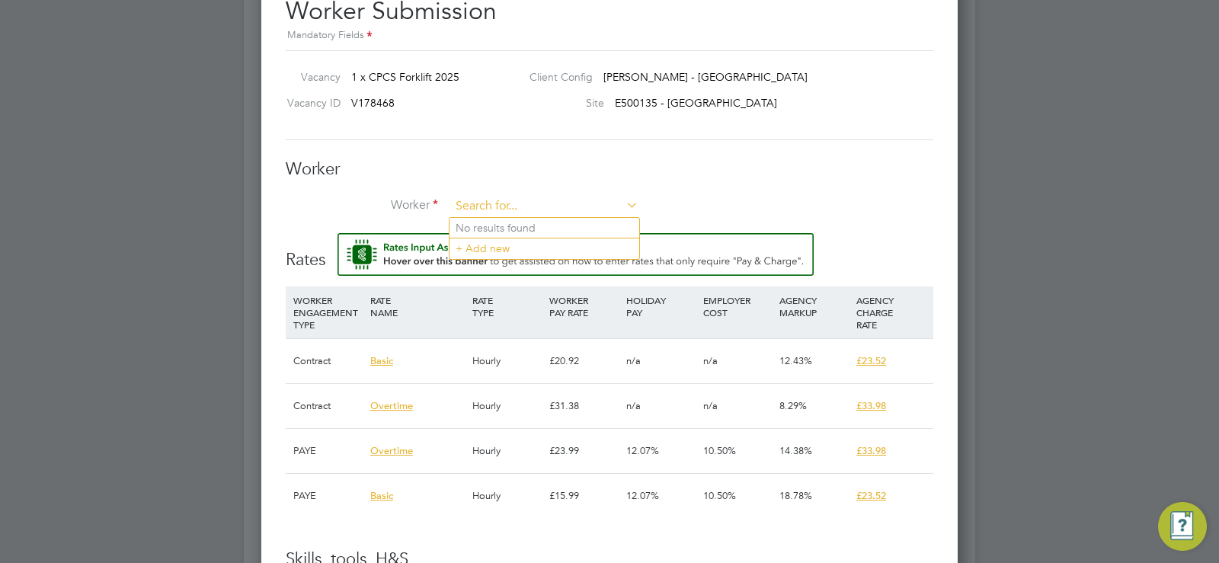
click at [578, 203] on input at bounding box center [544, 206] width 188 height 23
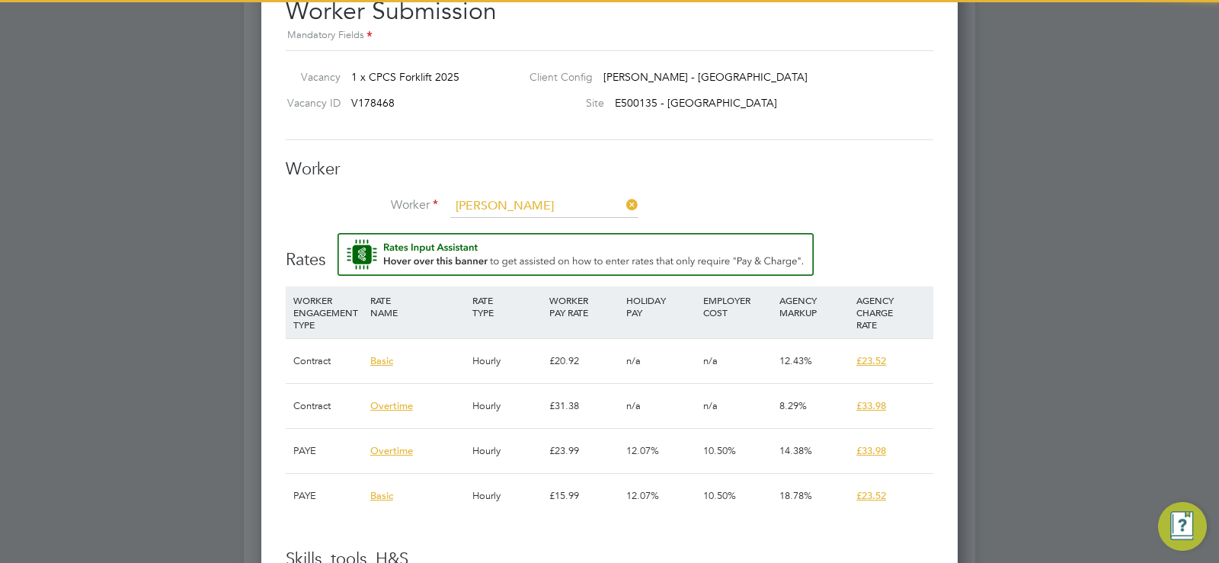
click at [563, 227] on li "Joseph Rob inson (CAN-177737)" at bounding box center [593, 228] width 289 height 21
type input "Joseph Robinson (CAN-177737)"
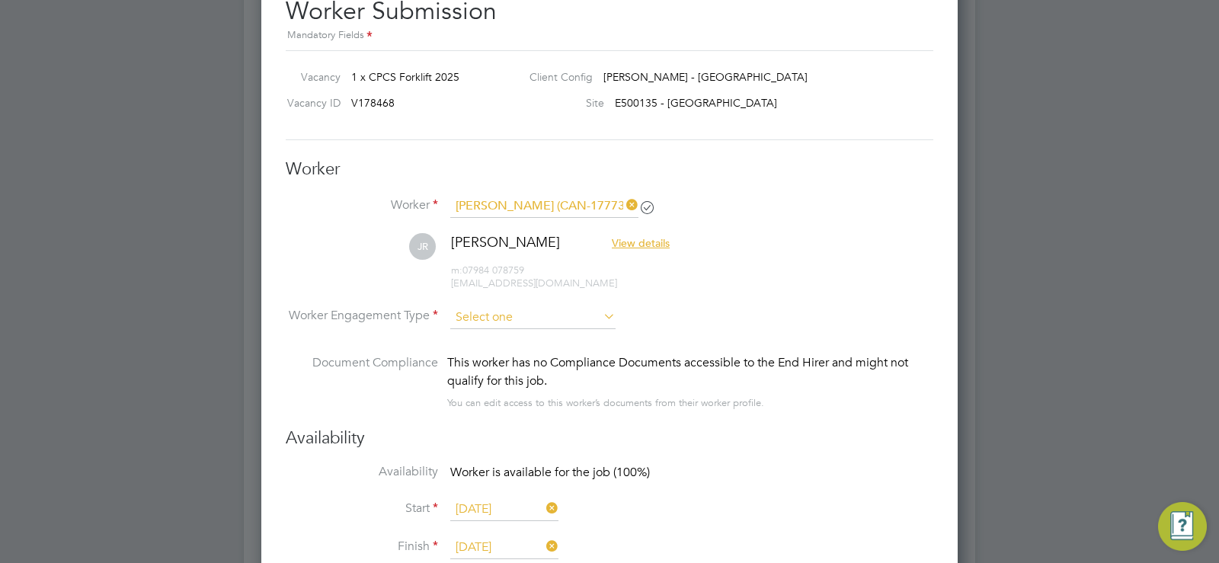
click at [576, 319] on input at bounding box center [532, 317] width 165 height 23
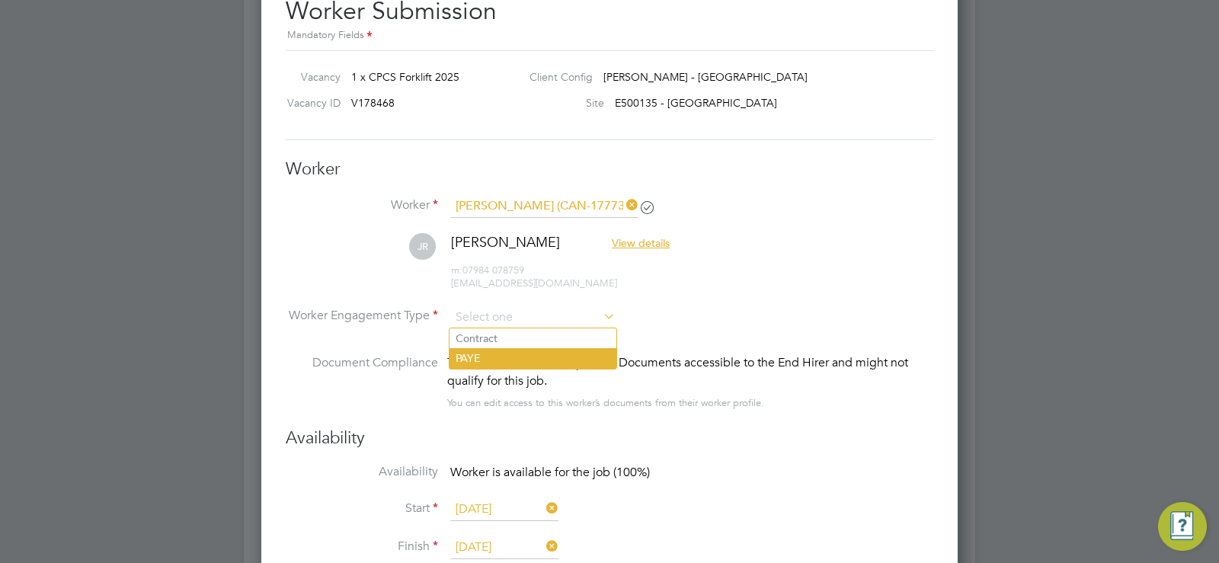
click at [536, 351] on li "PAYE" at bounding box center [532, 358] width 167 height 20
type input "PAYE"
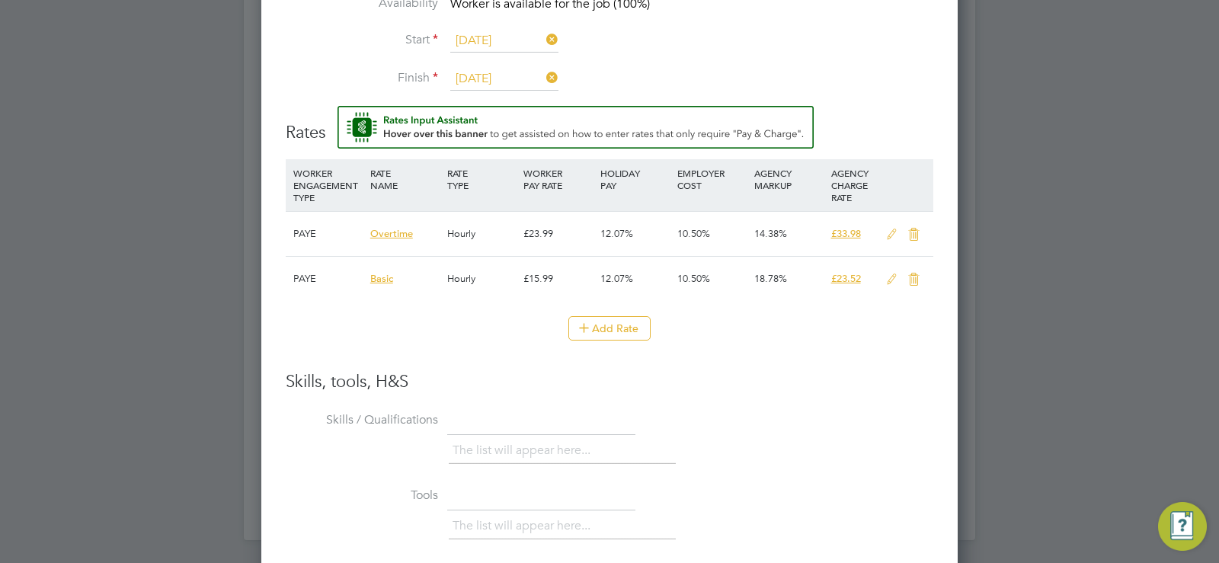
click at [891, 236] on icon at bounding box center [891, 235] width 19 height 12
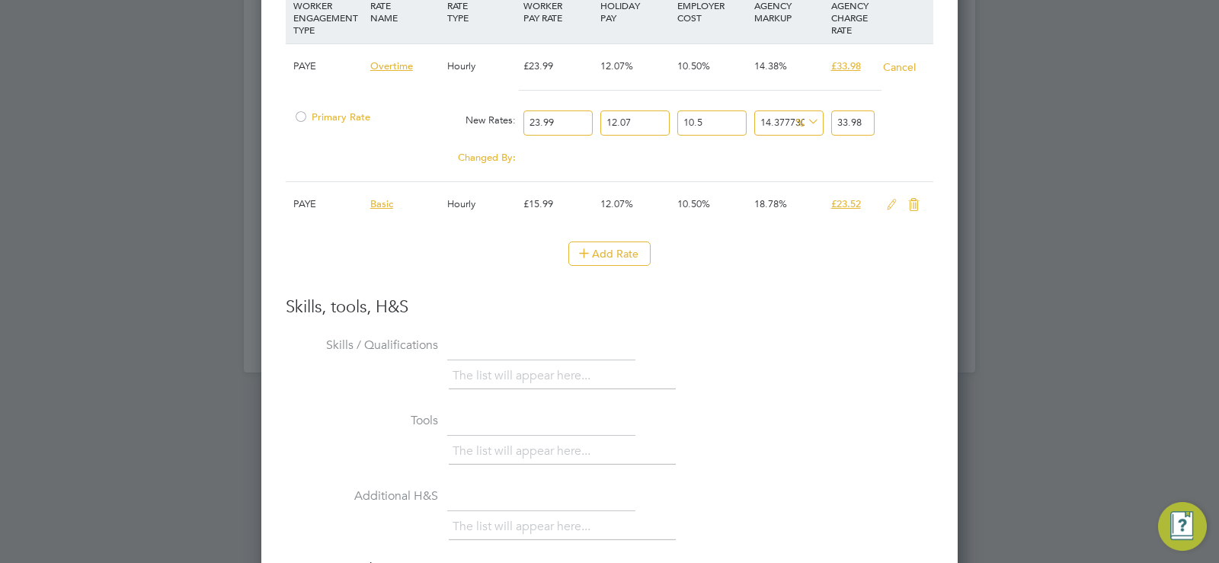
click at [309, 116] on span "Primary Rate" at bounding box center [331, 116] width 77 height 13
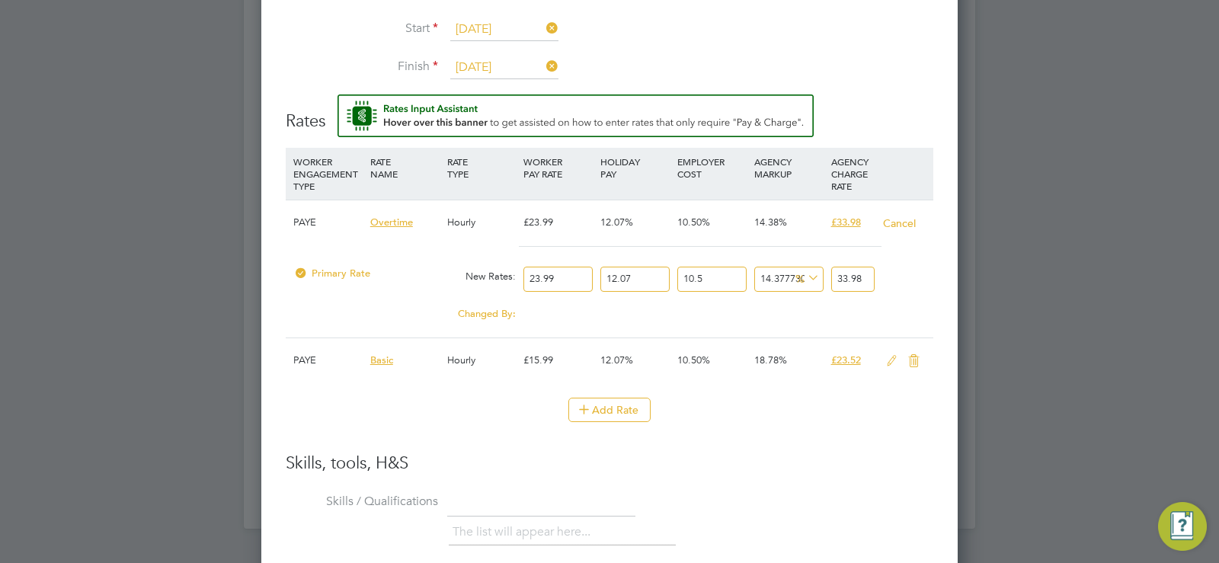
click at [885, 364] on icon at bounding box center [891, 361] width 19 height 12
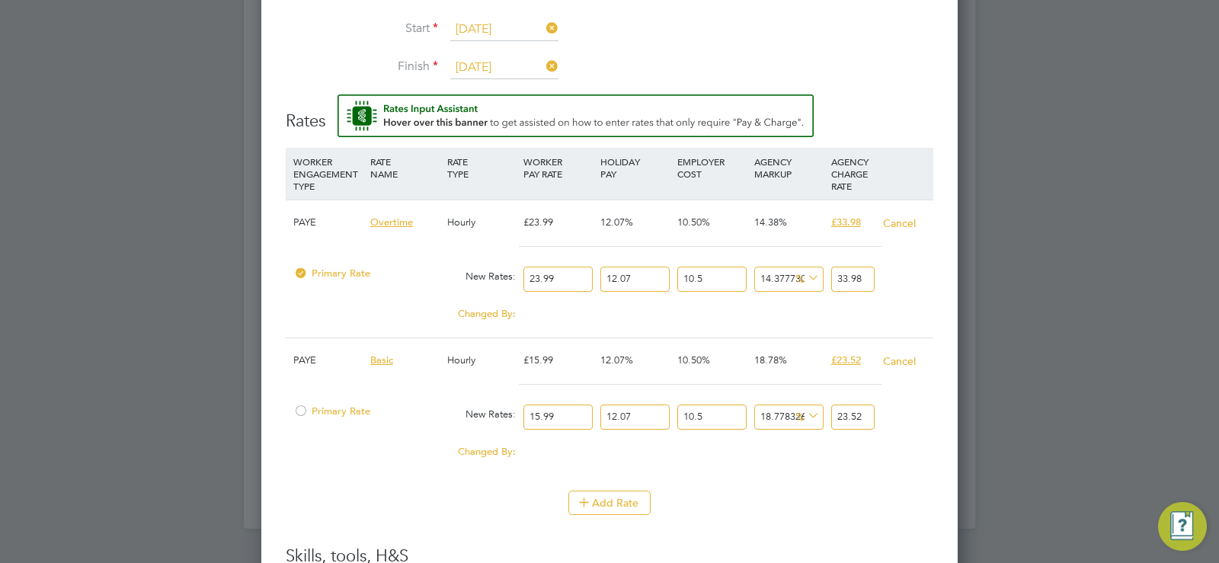
click at [903, 216] on button "Cancel" at bounding box center [899, 223] width 34 height 15
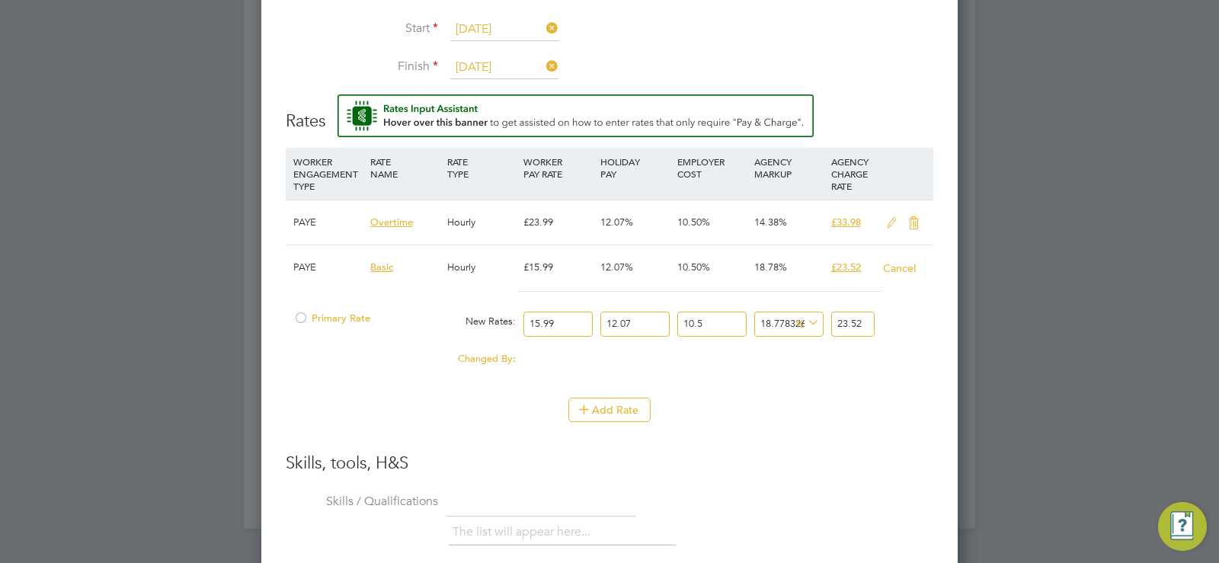
click at [299, 319] on div at bounding box center [300, 322] width 15 height 11
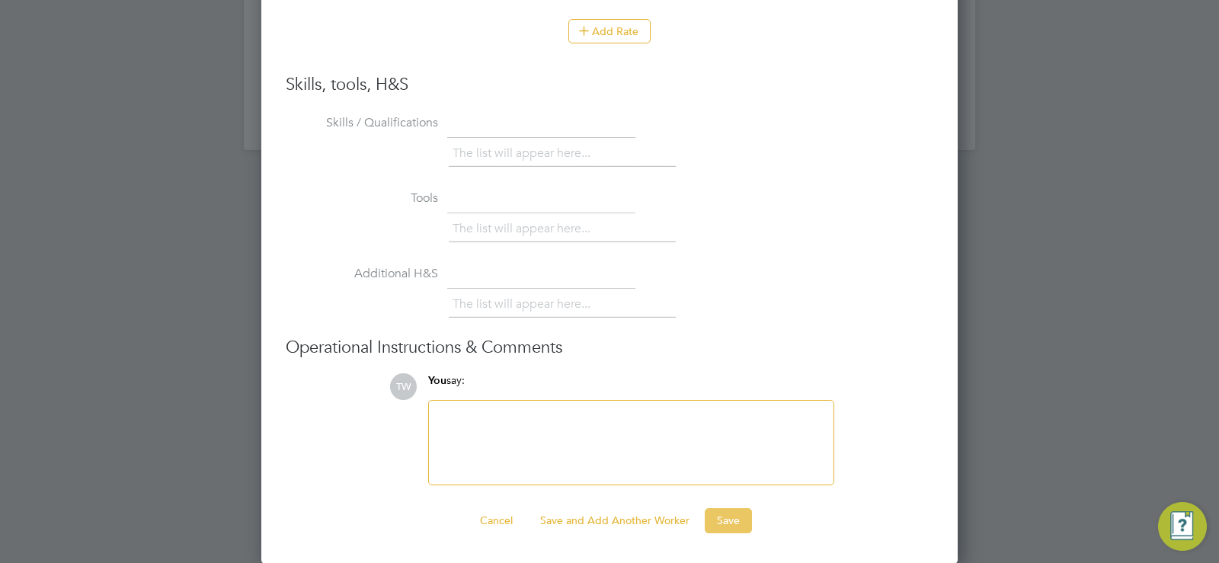
click at [743, 520] on button "Save" at bounding box center [728, 520] width 47 height 24
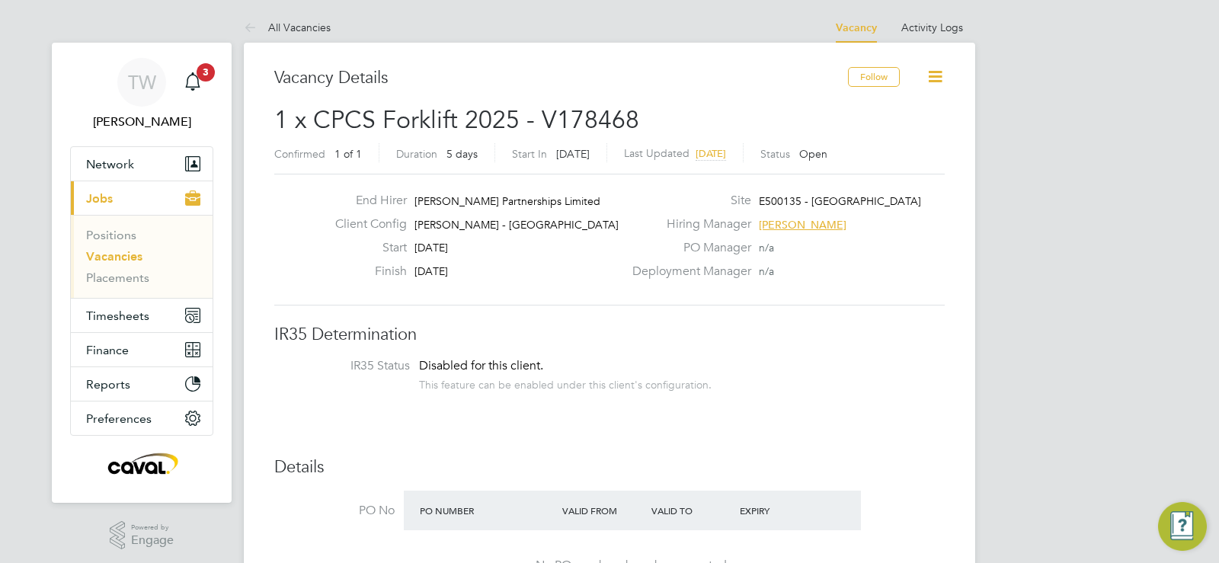
click at [945, 67] on icon at bounding box center [935, 76] width 19 height 19
click at [907, 128] on li "Update Status" at bounding box center [898, 133] width 88 height 21
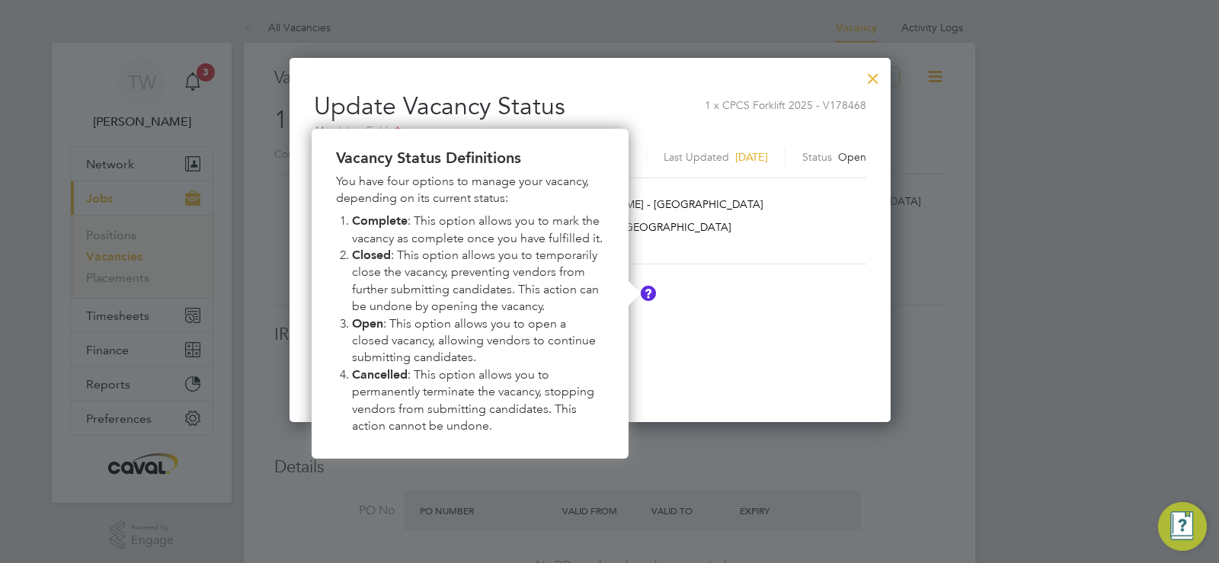
click at [586, 287] on span ": This option allows you to temporarily close the vacancy, preventing vendors f…" at bounding box center [477, 281] width 250 height 66
click at [696, 292] on li "Status" at bounding box center [542, 302] width 457 height 38
click at [887, 79] on div at bounding box center [872, 74] width 27 height 27
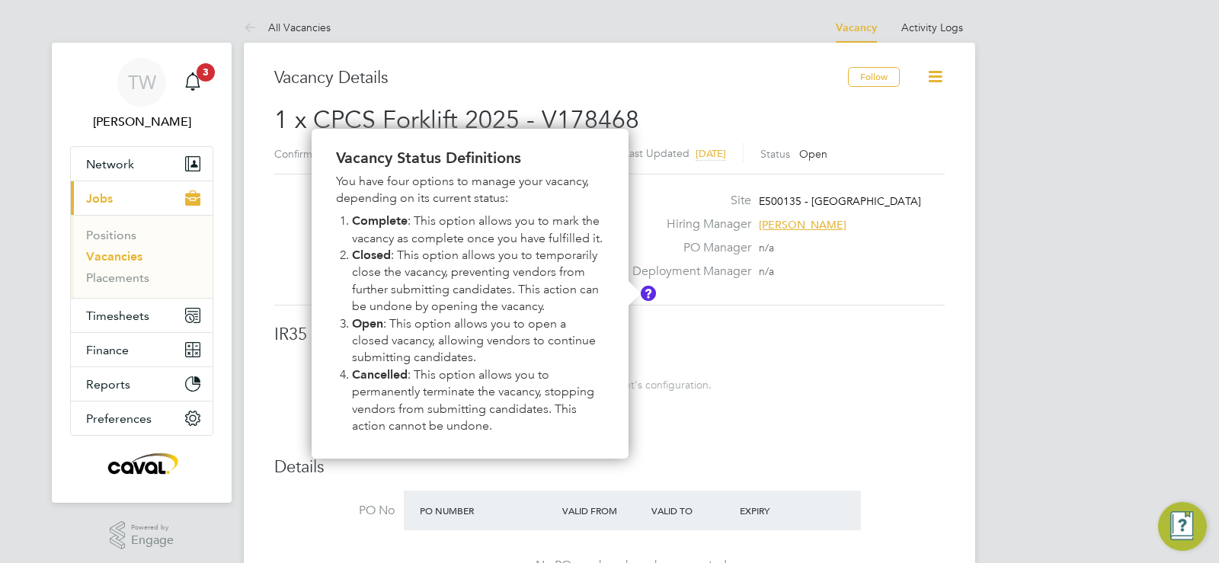
click at [136, 251] on link "Vacancies" at bounding box center [114, 256] width 56 height 14
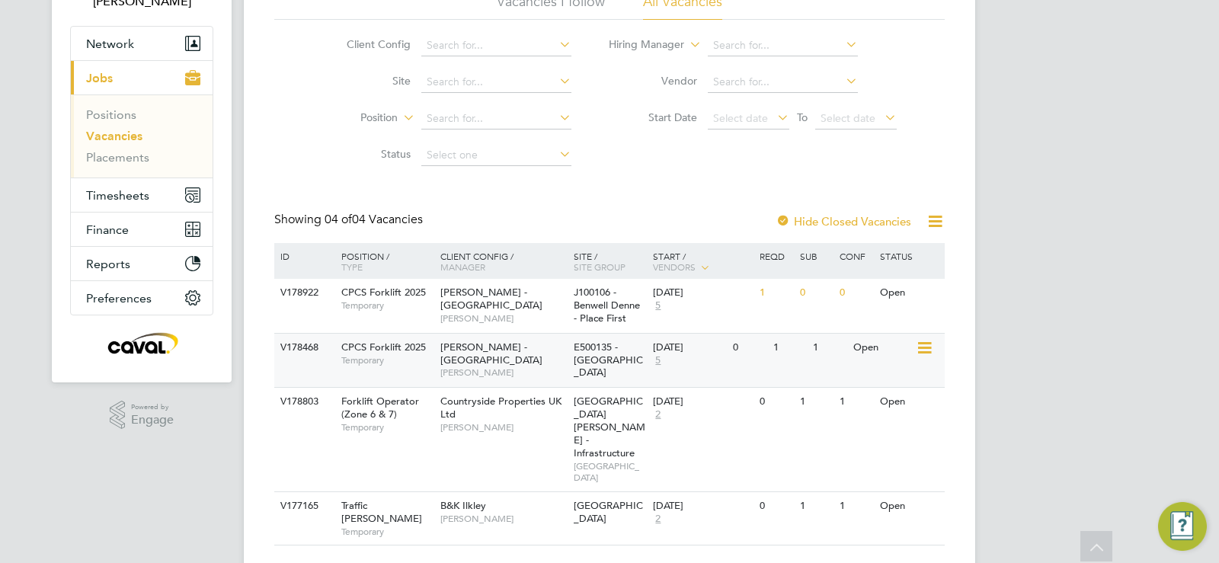
click at [916, 349] on icon at bounding box center [923, 348] width 15 height 18
click at [894, 379] on li "View Details" at bounding box center [888, 382] width 88 height 21
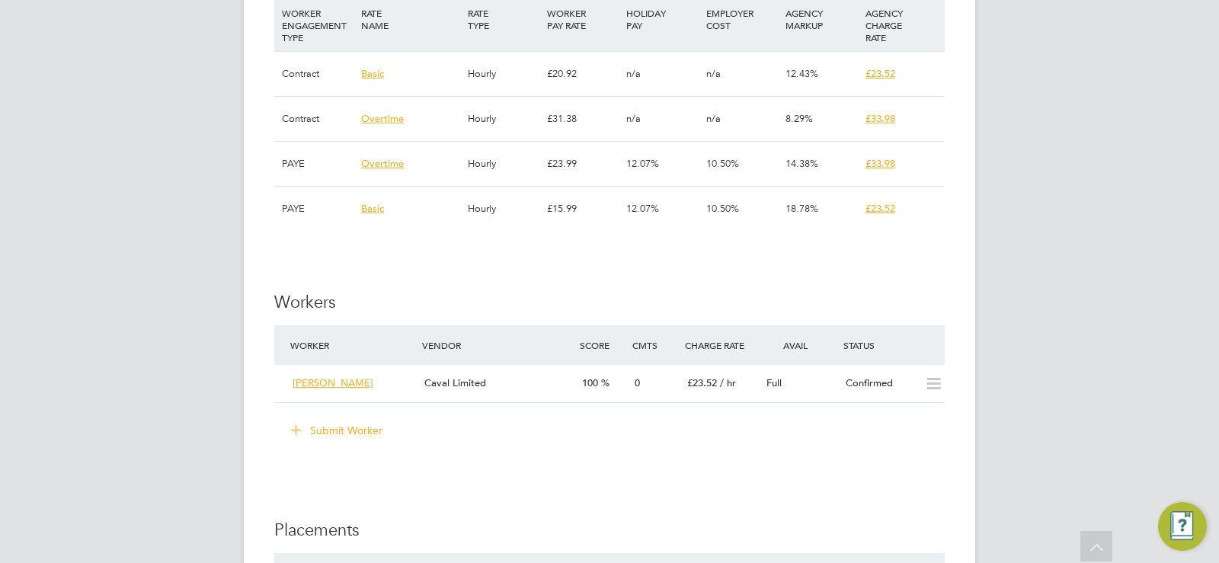
scroll to position [1209, 0]
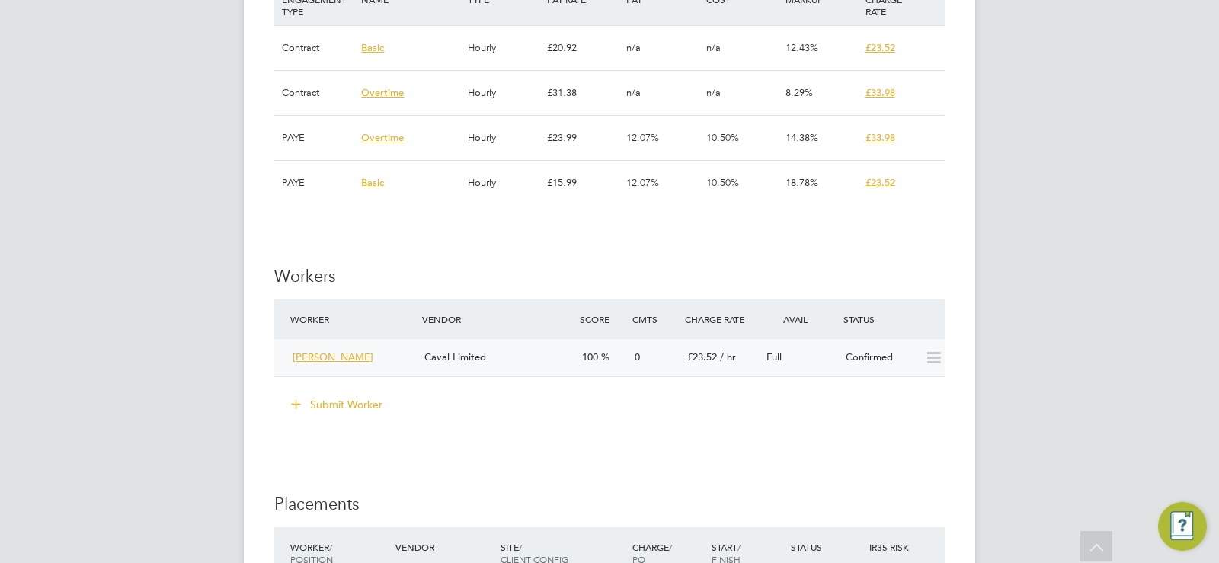
click at [933, 353] on icon at bounding box center [933, 358] width 19 height 12
click at [929, 360] on icon at bounding box center [933, 358] width 19 height 12
click at [760, 364] on div "Full" at bounding box center [799, 357] width 79 height 25
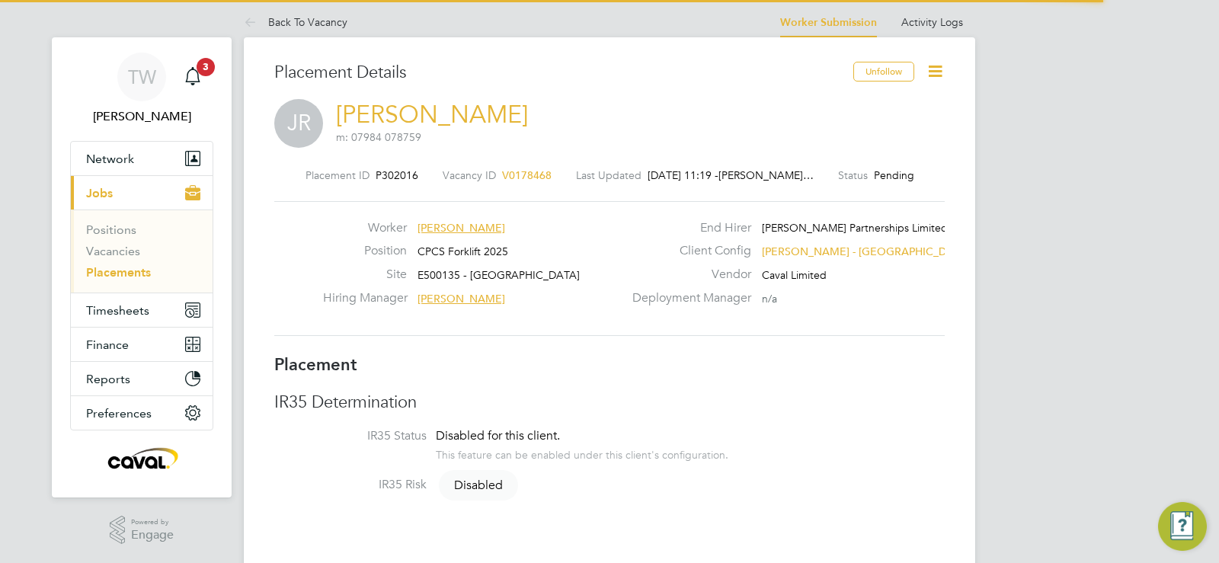
scroll to position [8, 8]
click at [932, 67] on icon at bounding box center [935, 71] width 19 height 19
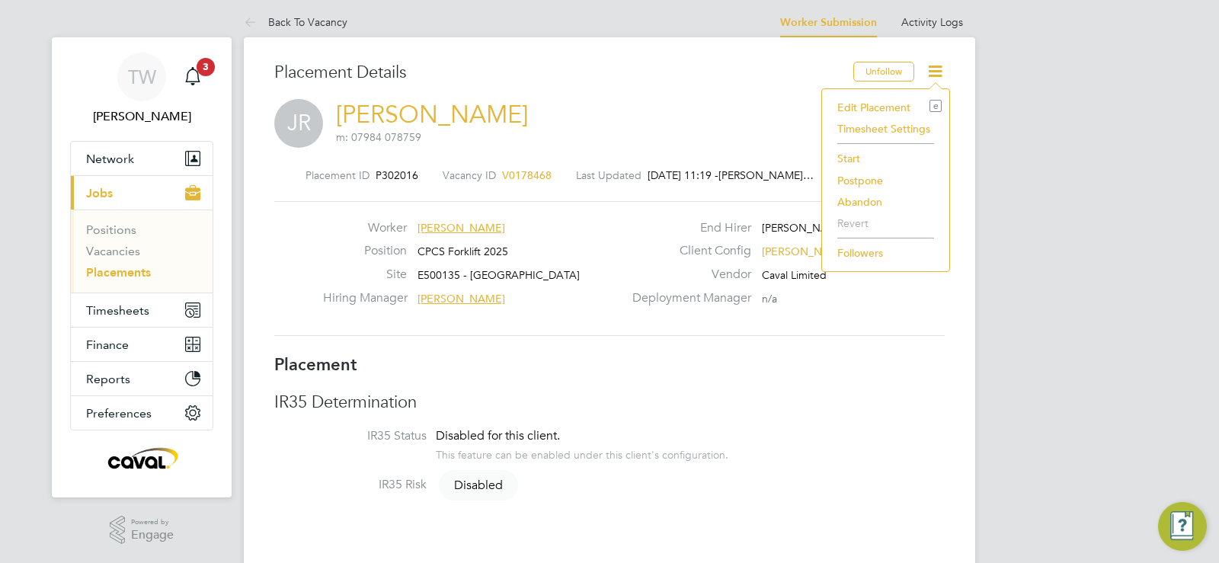
click at [858, 156] on li "Start" at bounding box center [886, 158] width 112 height 21
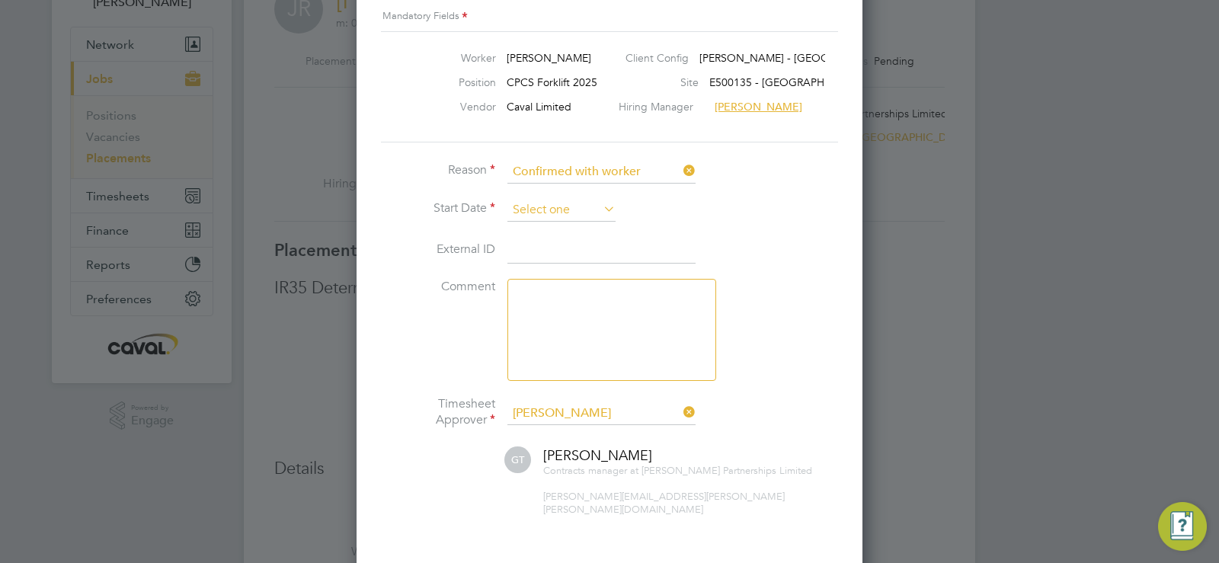
click at [564, 210] on input at bounding box center [561, 210] width 108 height 23
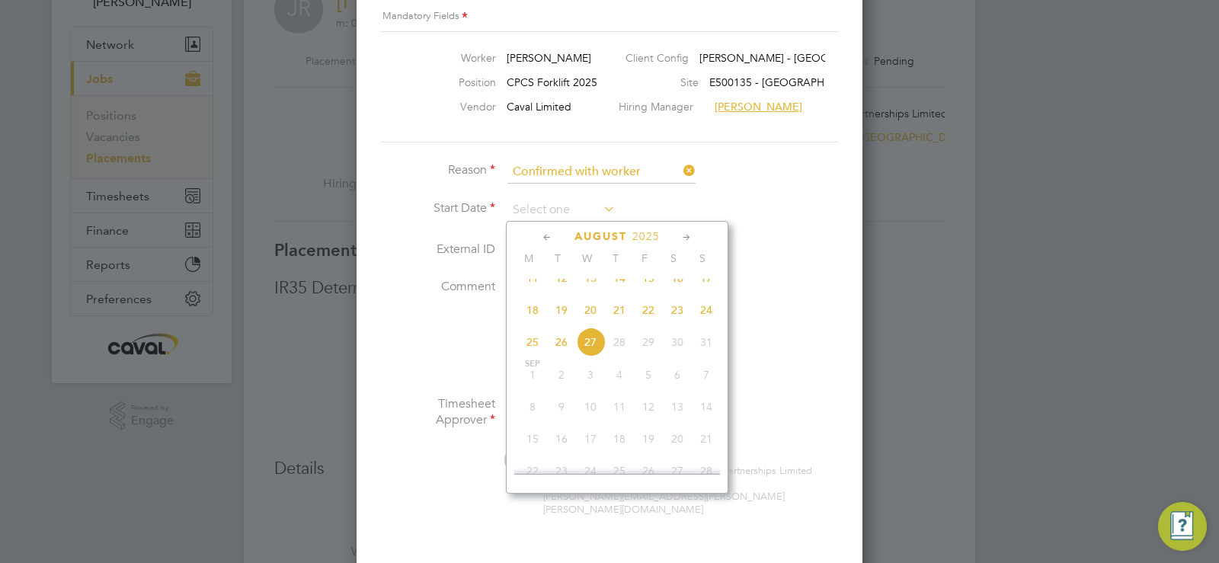
click at [1023, 232] on div at bounding box center [609, 281] width 1219 height 563
click at [576, 213] on input at bounding box center [561, 210] width 108 height 23
click at [532, 322] on span "18" at bounding box center [532, 310] width 29 height 29
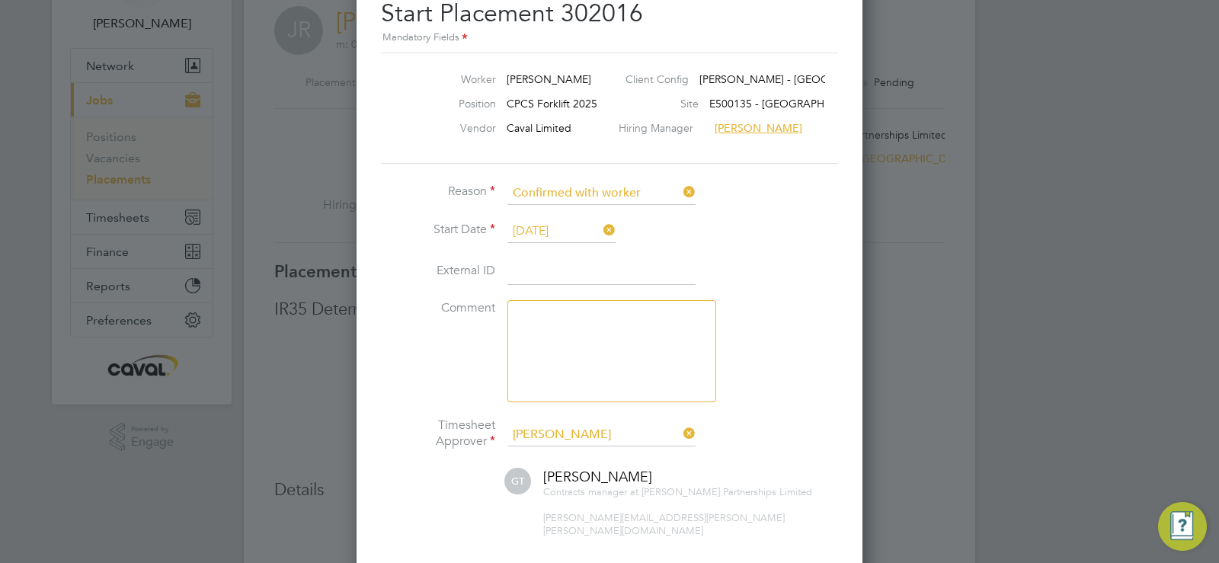
click at [561, 235] on input "18 Aug 2025" at bounding box center [561, 231] width 108 height 23
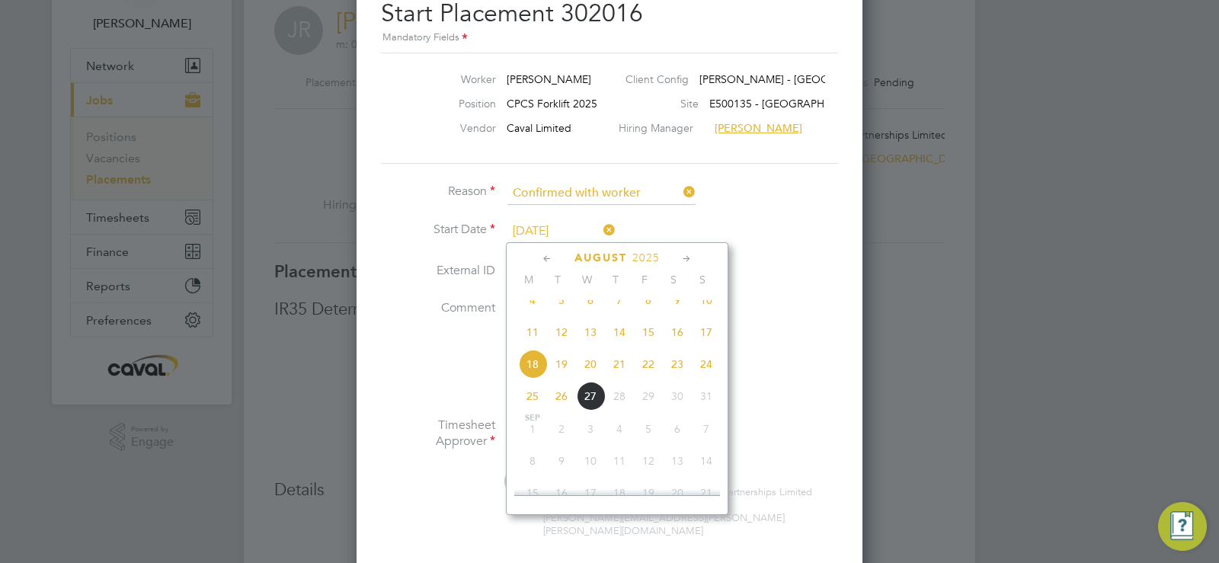
click at [593, 376] on span "20" at bounding box center [590, 364] width 29 height 29
type input "[DATE]"
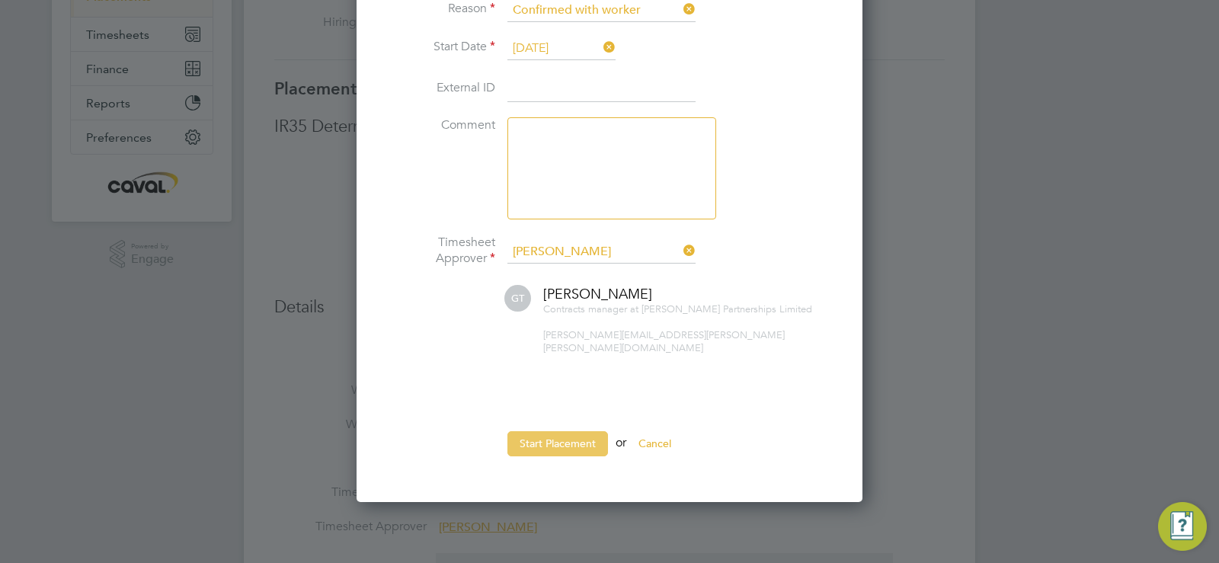
click at [556, 431] on button "Start Placement" at bounding box center [557, 443] width 101 height 24
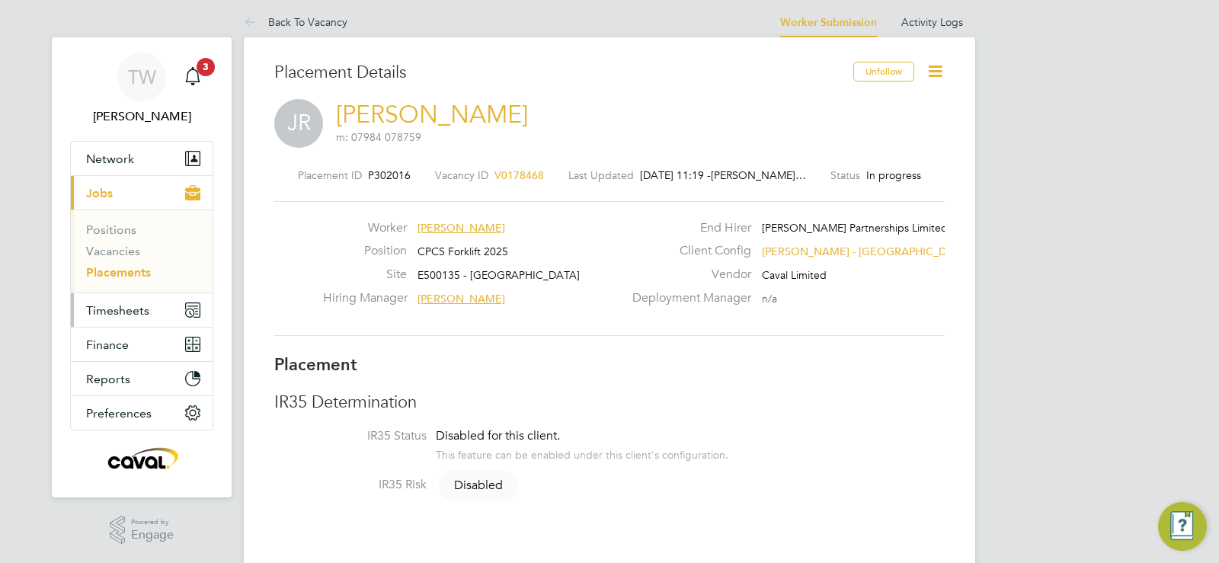
click at [117, 308] on span "Timesheets" at bounding box center [117, 310] width 63 height 14
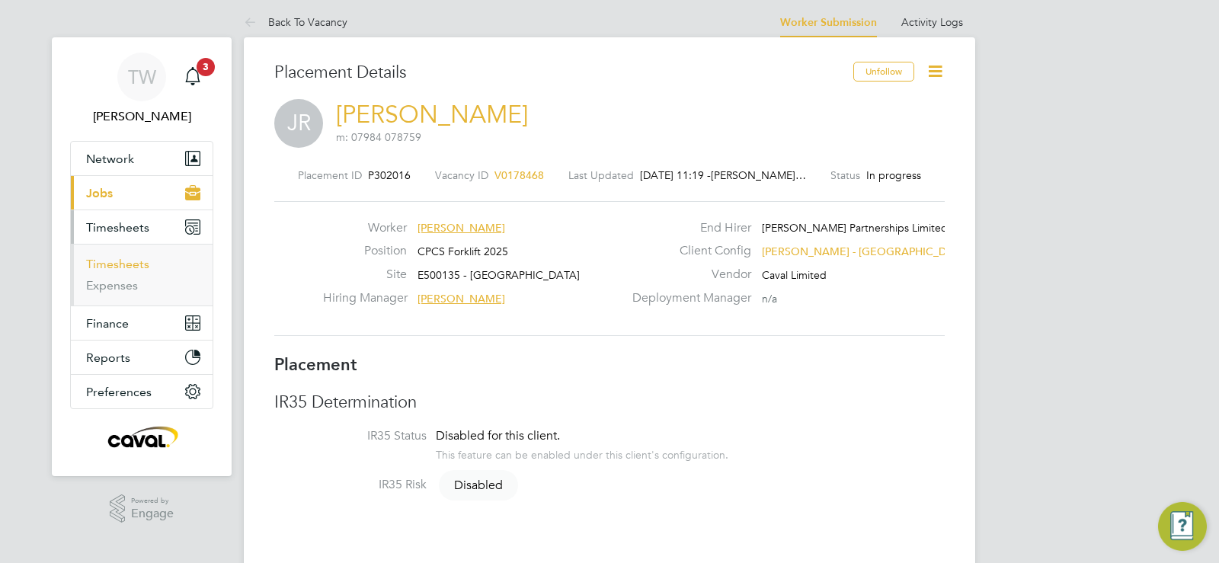
click at [122, 267] on link "Timesheets" at bounding box center [117, 264] width 63 height 14
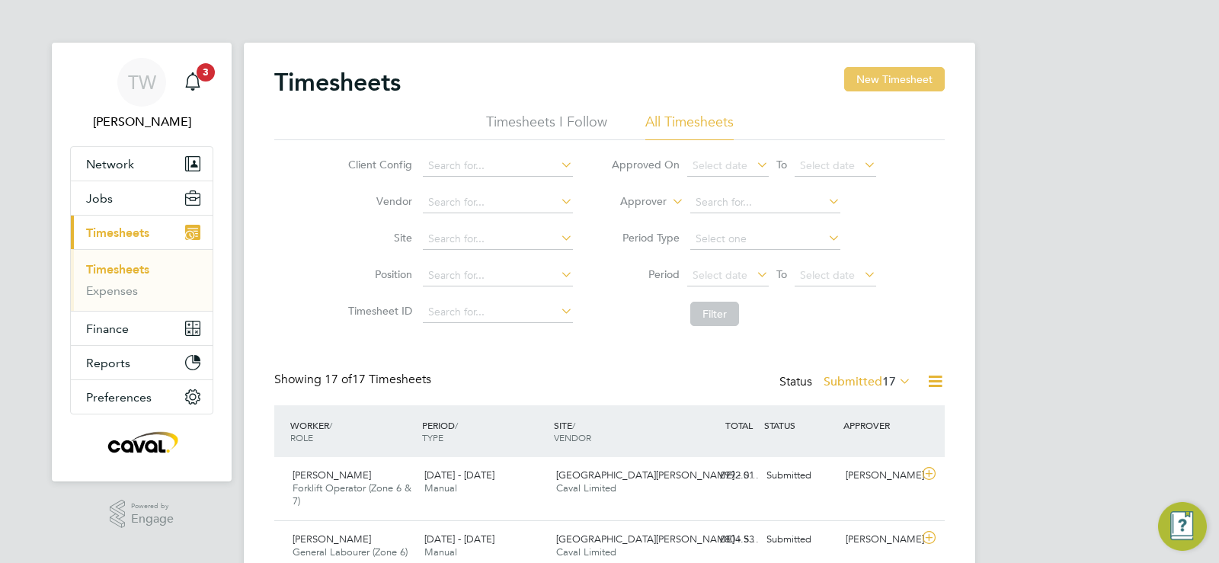
click at [922, 82] on button "New Timesheet" at bounding box center [894, 79] width 101 height 24
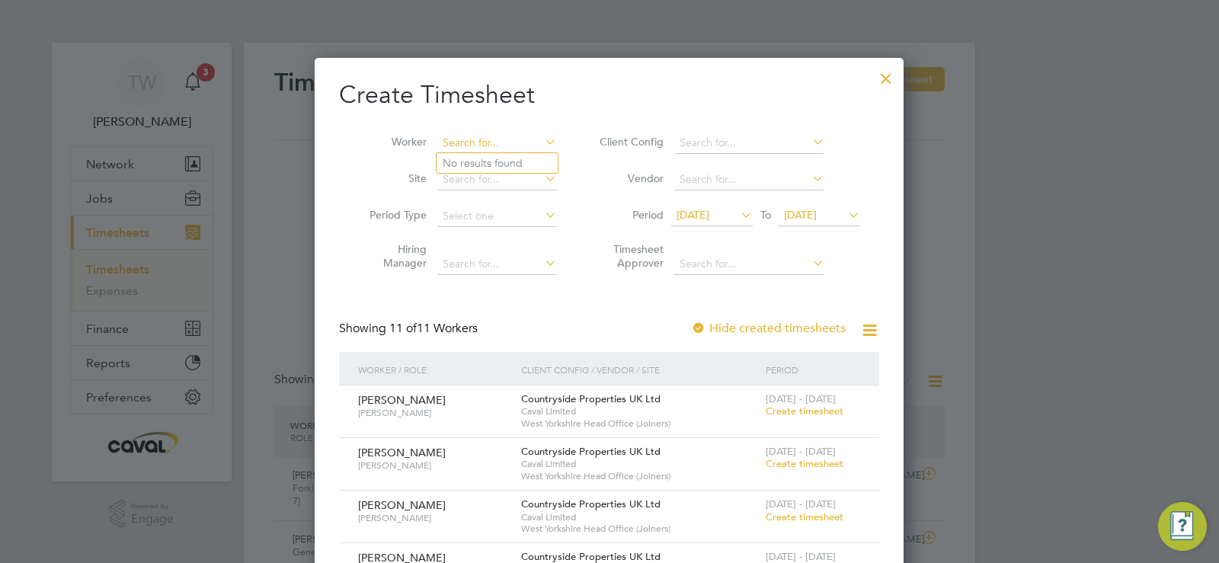
click at [484, 149] on input at bounding box center [497, 143] width 120 height 21
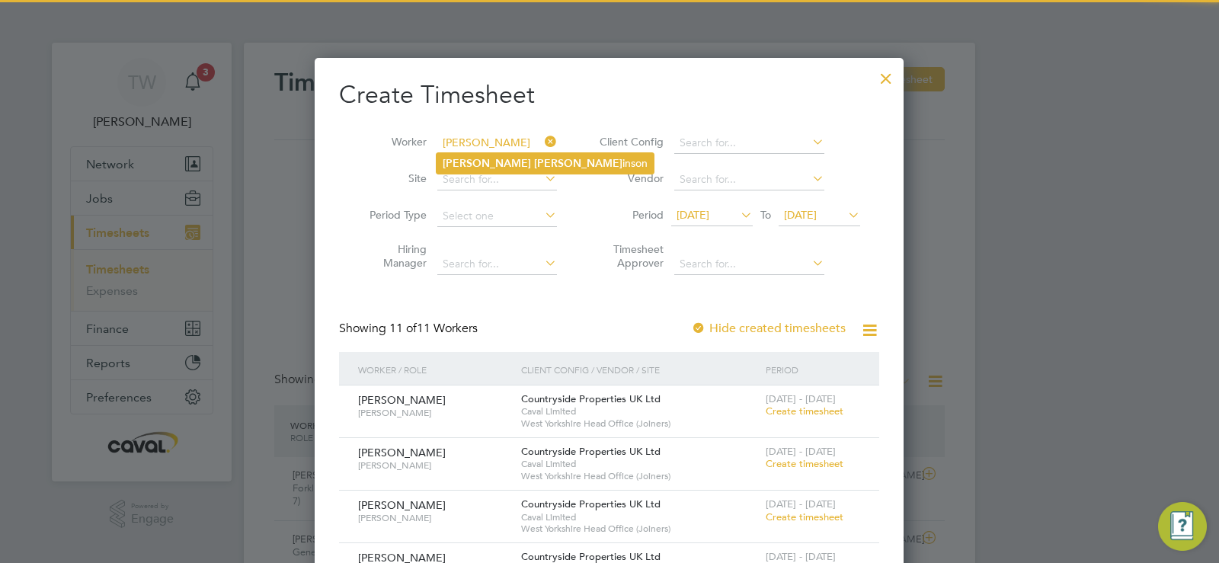
click at [495, 155] on li "Joseph Rob inson" at bounding box center [544, 163] width 217 height 21
type input "Joseph Robinson"
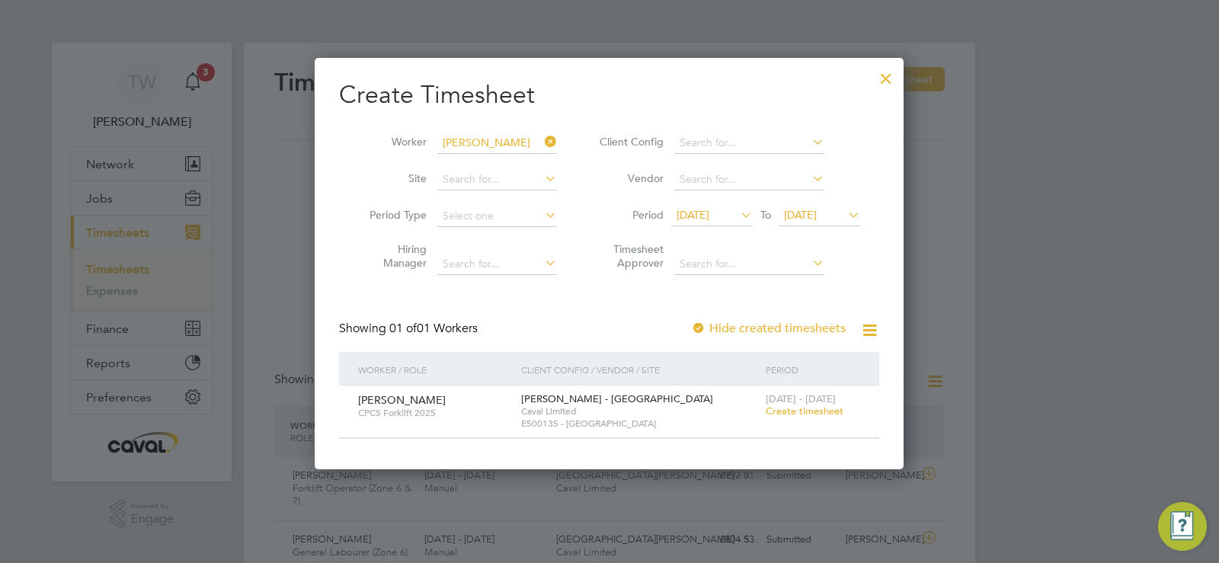
click at [821, 409] on span "Create timesheet" at bounding box center [805, 410] width 78 height 13
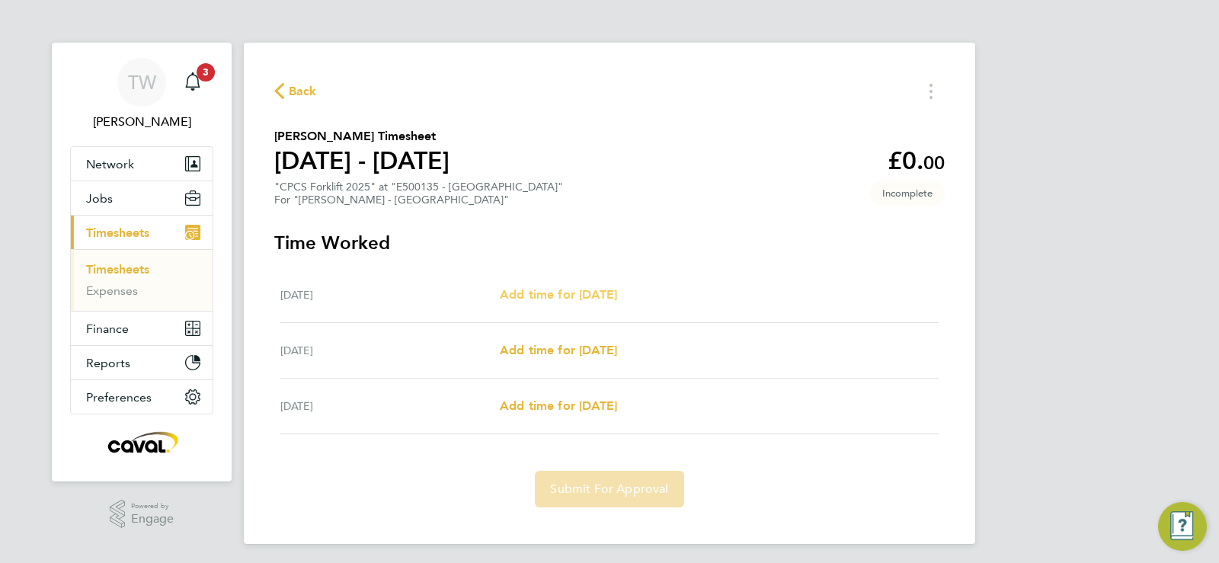
click at [587, 290] on span "Add time for Wed 20 Aug" at bounding box center [558, 294] width 117 height 14
select select "60"
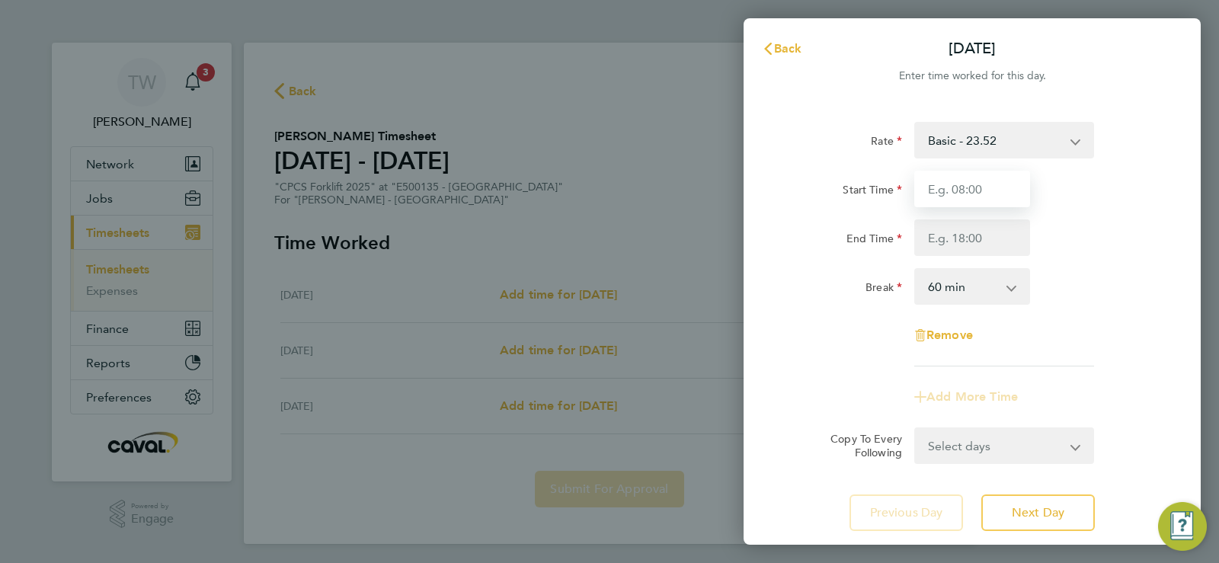
click at [980, 185] on input "Start Time" at bounding box center [972, 189] width 116 height 37
type input "07:30"
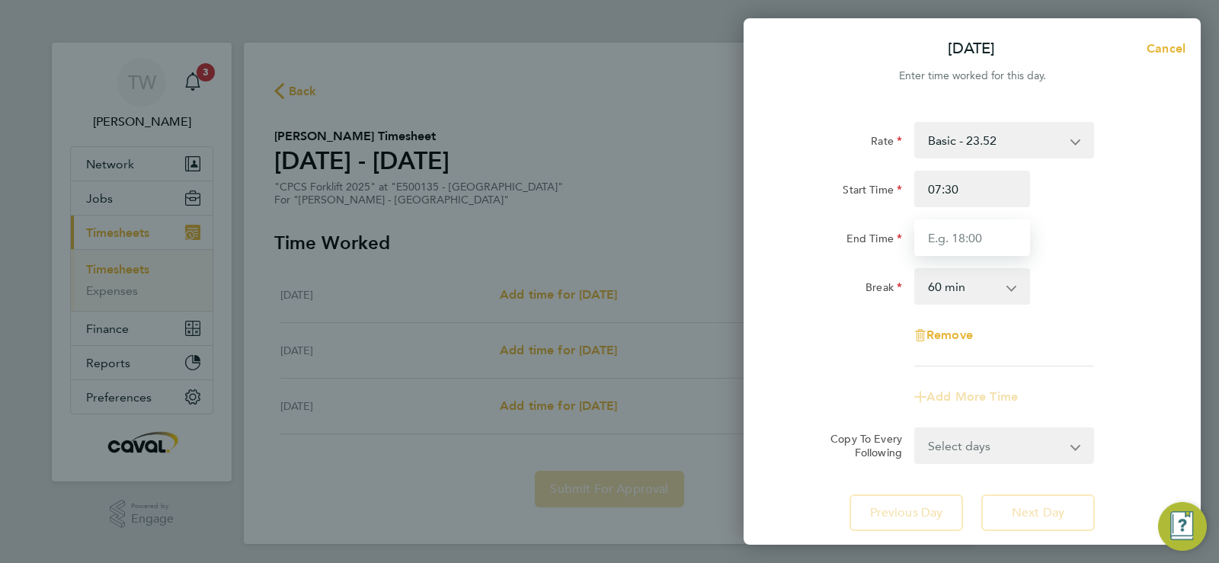
click at [974, 224] on input "End Time" at bounding box center [972, 237] width 116 height 37
type input "16:30"
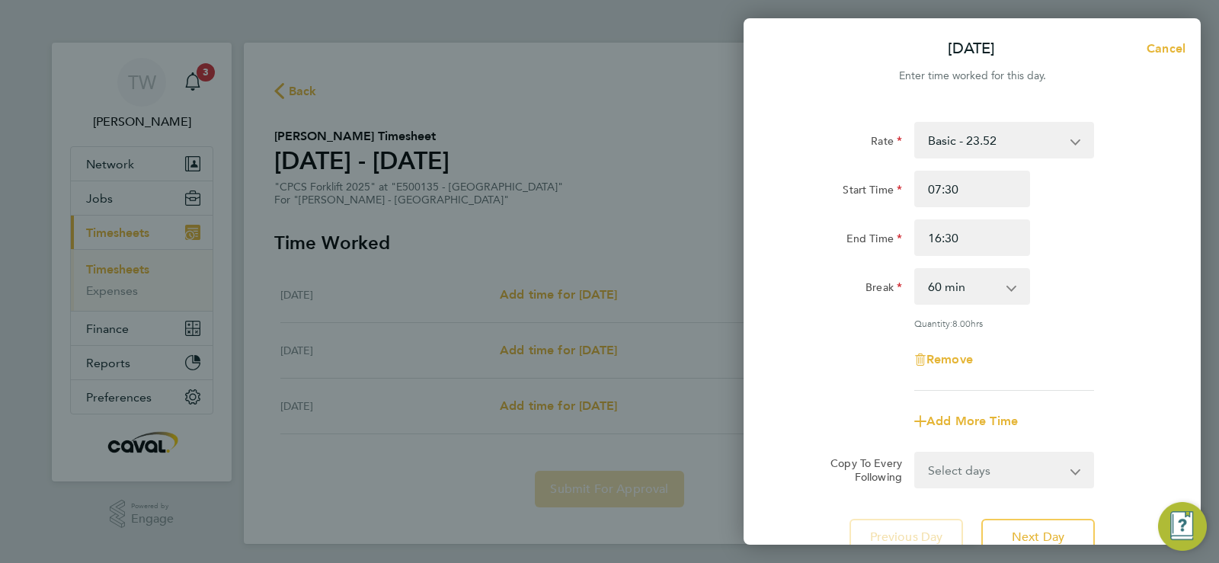
click at [1092, 229] on div "End Time 16:30" at bounding box center [972, 237] width 384 height 37
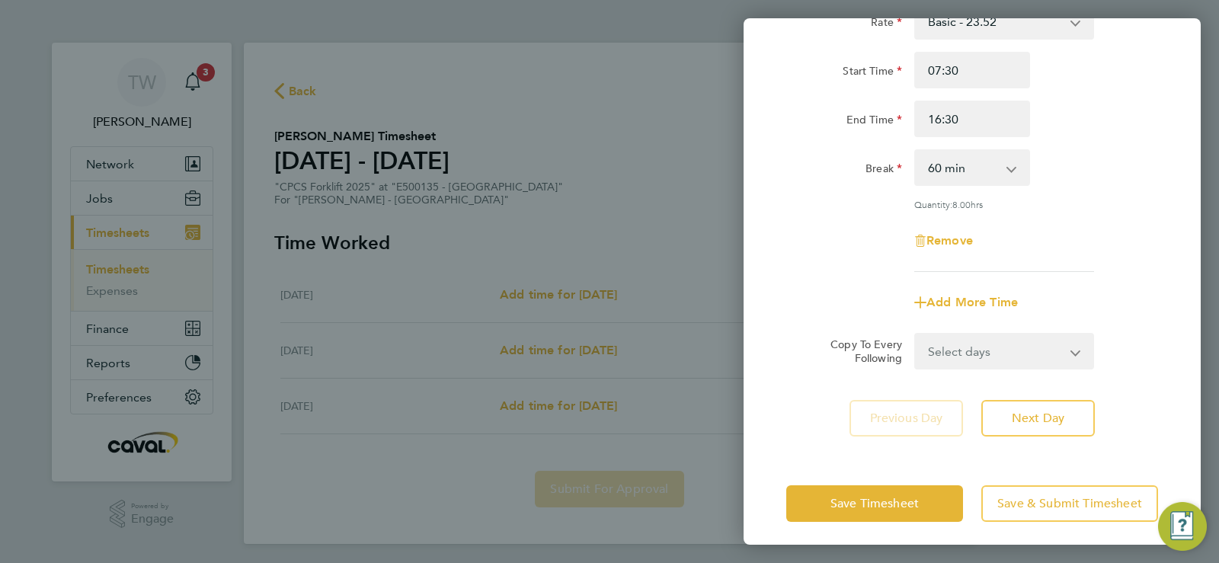
click at [975, 360] on select "Select days Day Thursday Friday" at bounding box center [996, 351] width 160 height 34
select select "THU"
click at [916, 334] on select "Select days Day Thursday Friday" at bounding box center [996, 351] width 160 height 34
select select "2025-08-22"
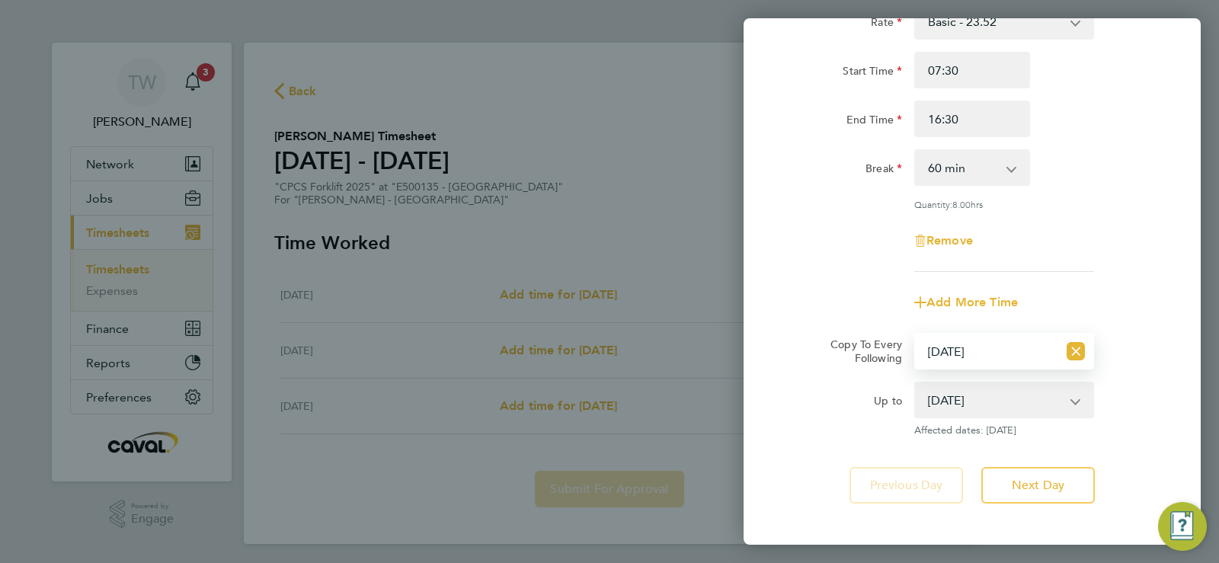
click at [1005, 411] on select "21 Aug 2025 22 Aug 2025" at bounding box center [995, 400] width 158 height 34
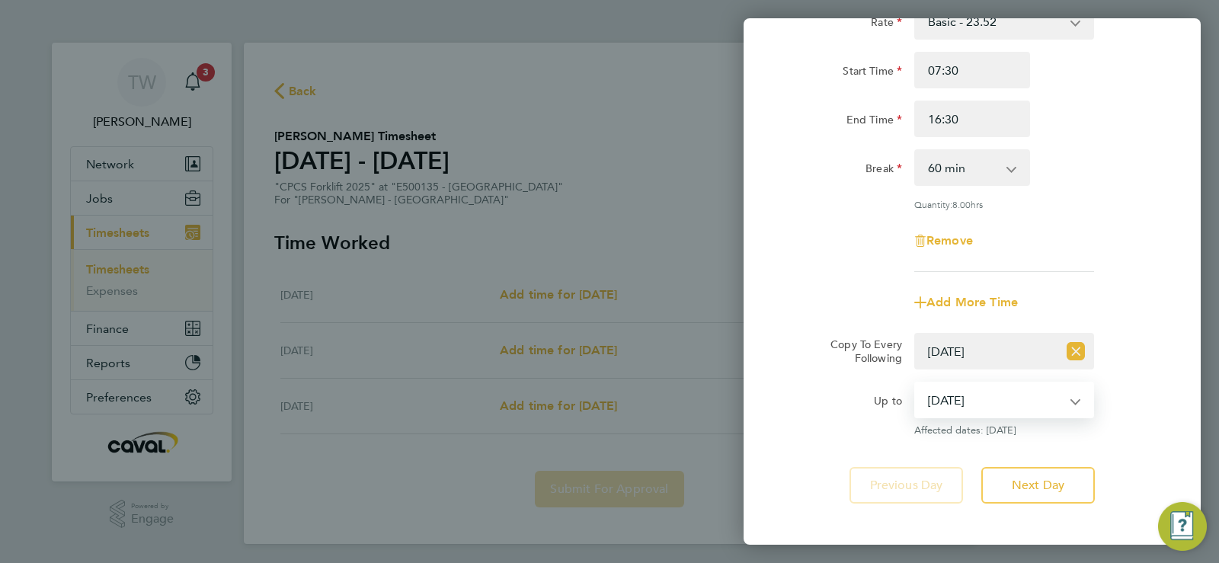
click at [916, 383] on select "21 Aug 2025 22 Aug 2025" at bounding box center [995, 400] width 158 height 34
click at [1032, 485] on span "Next Day" at bounding box center [1038, 485] width 53 height 15
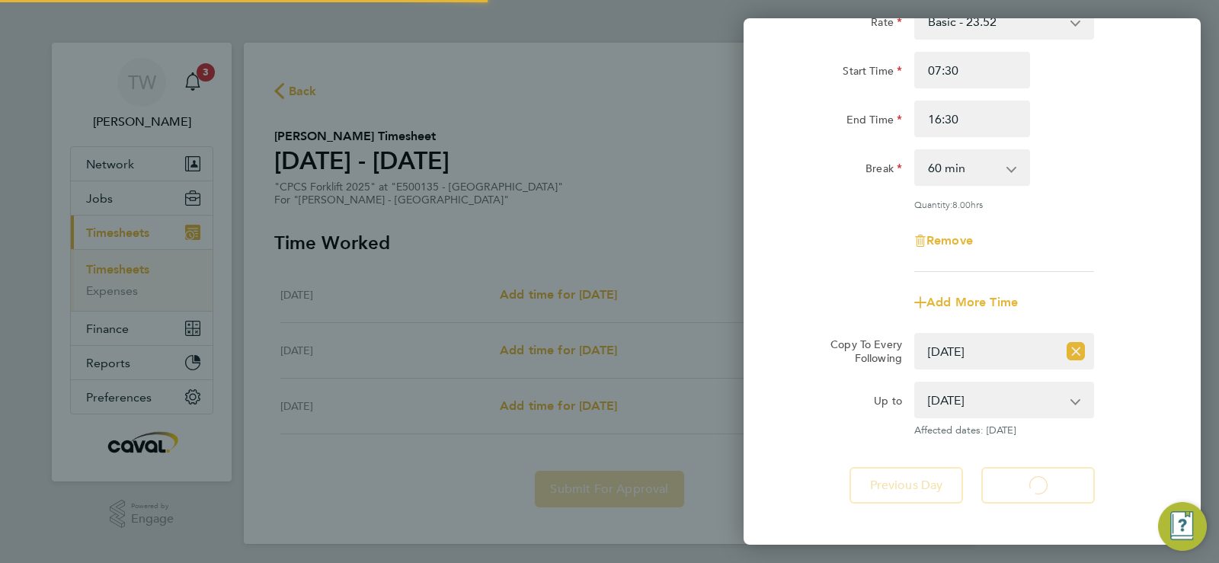
select select "60"
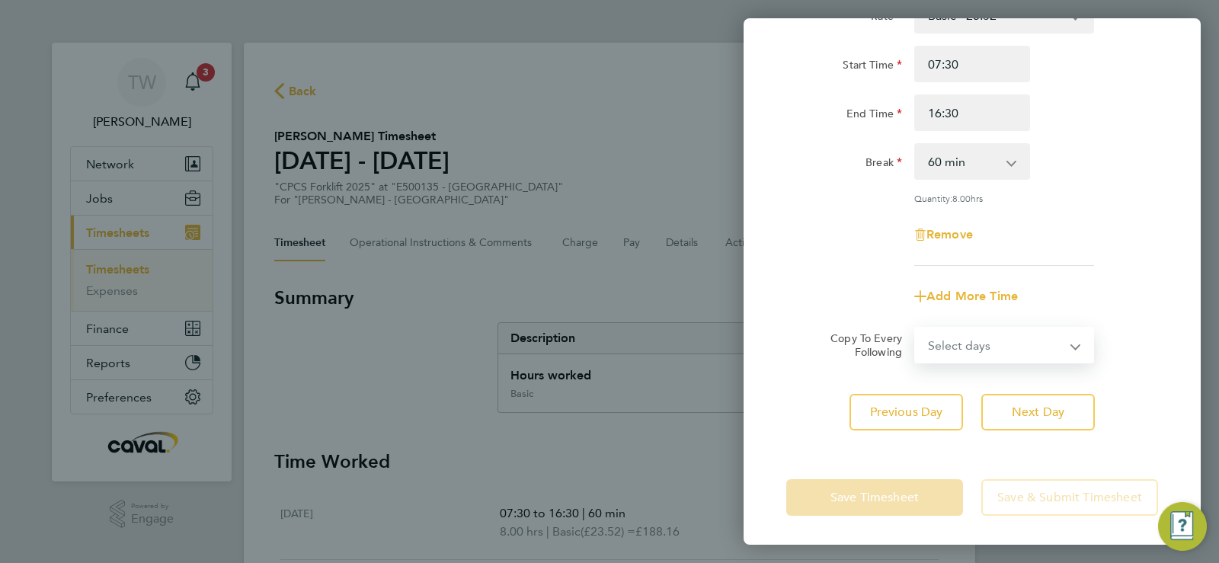
click at [1012, 344] on select "Select days Friday" at bounding box center [996, 345] width 160 height 34
select select "FRI"
click at [916, 328] on select "Select days Friday" at bounding box center [996, 345] width 160 height 34
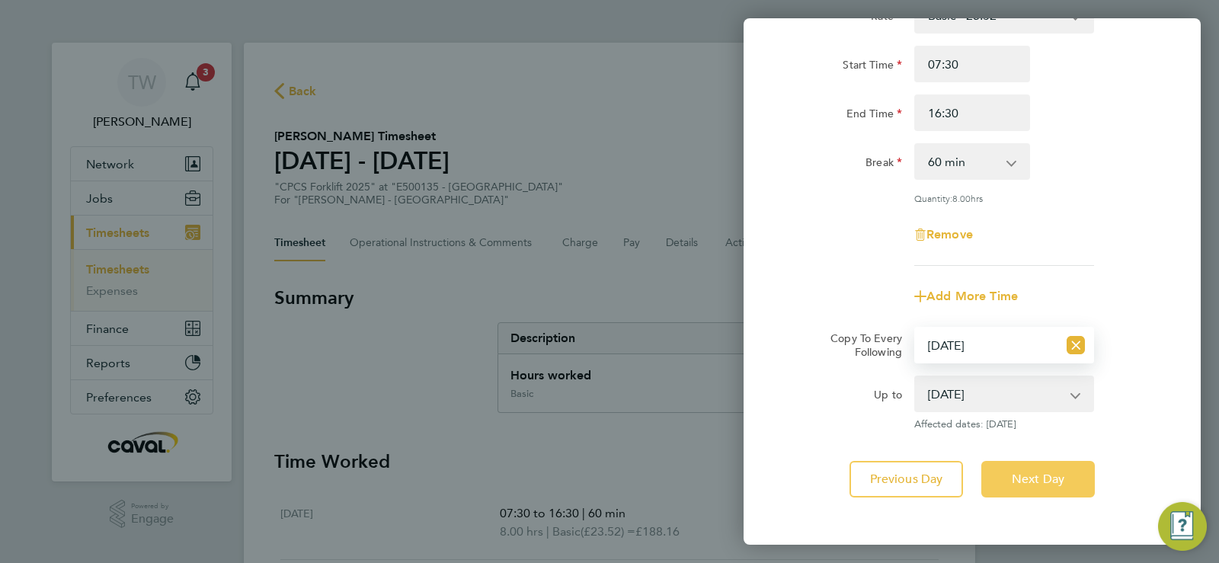
click at [1042, 472] on span "Next Day" at bounding box center [1038, 479] width 53 height 15
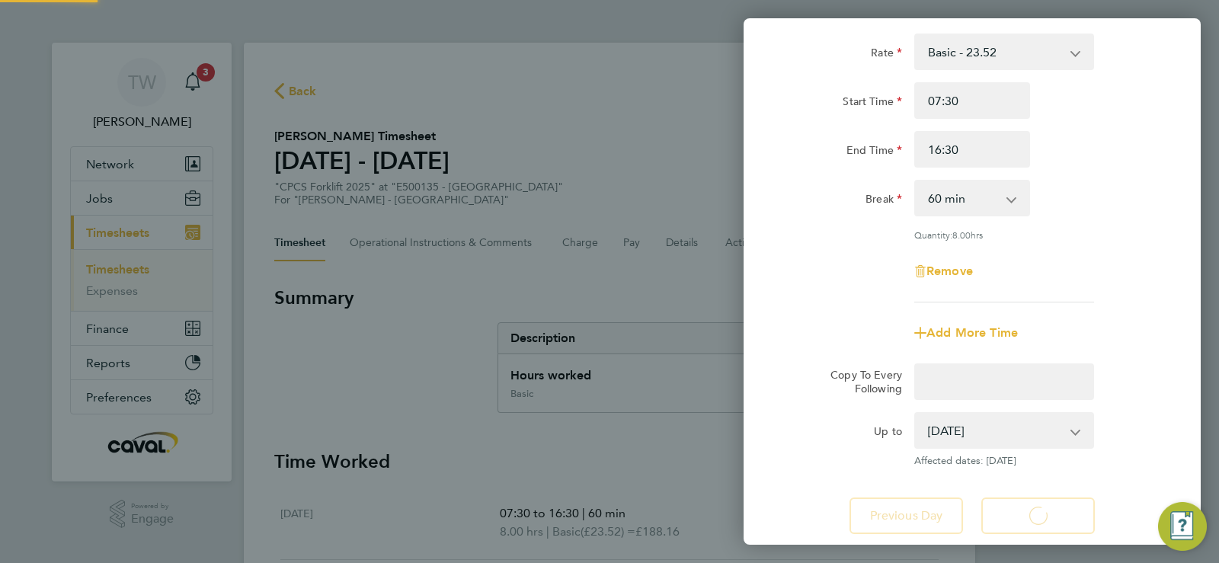
select select "60"
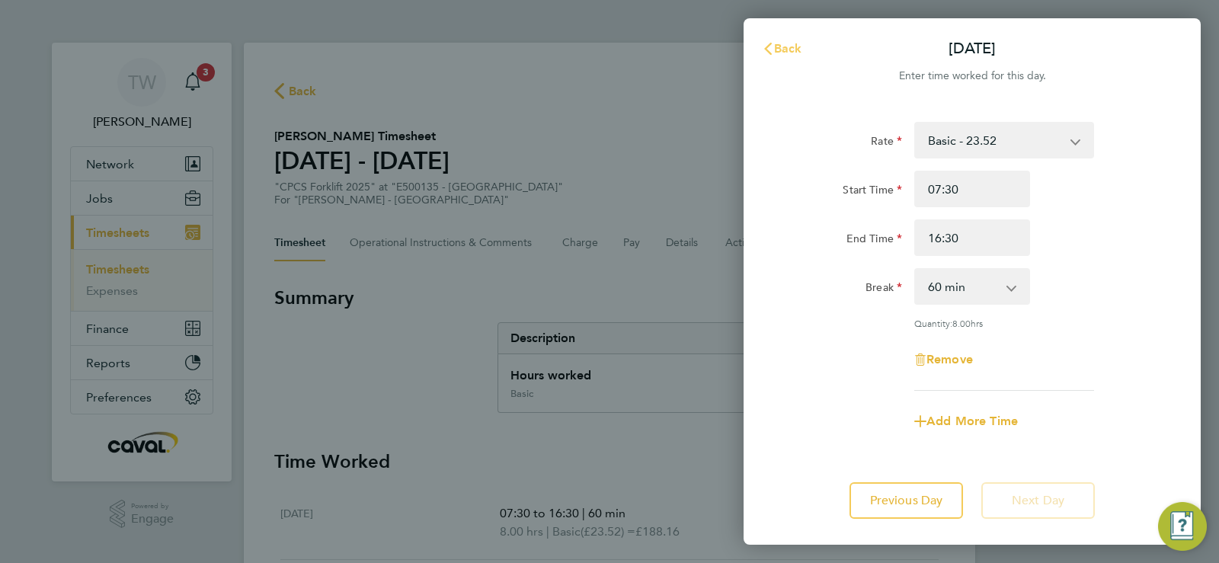
click at [793, 51] on span "Back" at bounding box center [788, 48] width 28 height 14
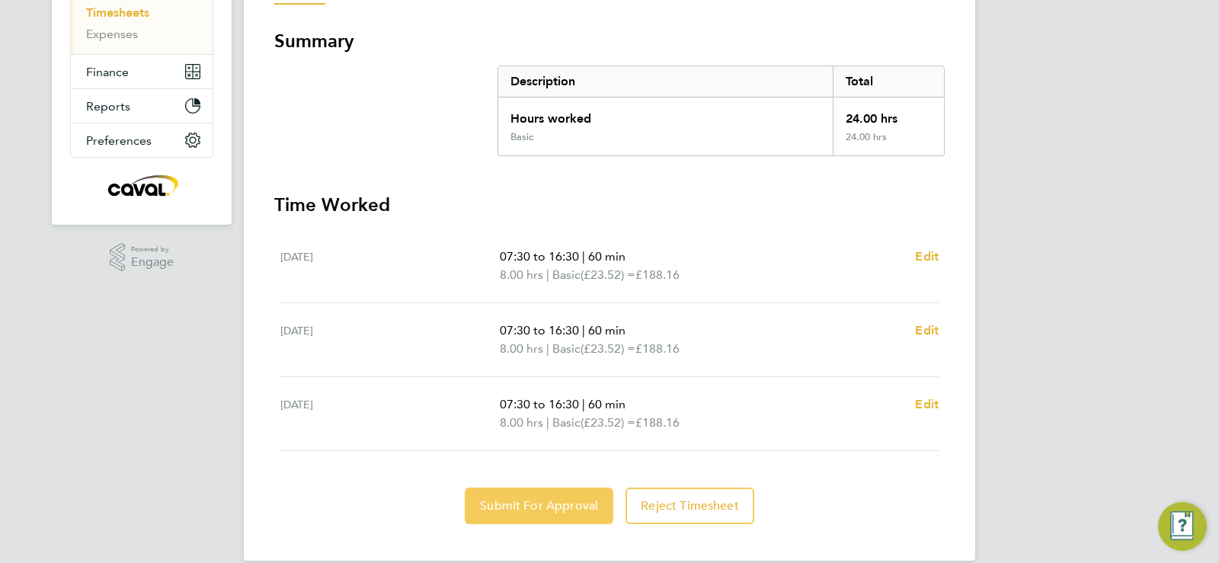
click at [536, 500] on span "Submit For Approval" at bounding box center [539, 505] width 118 height 15
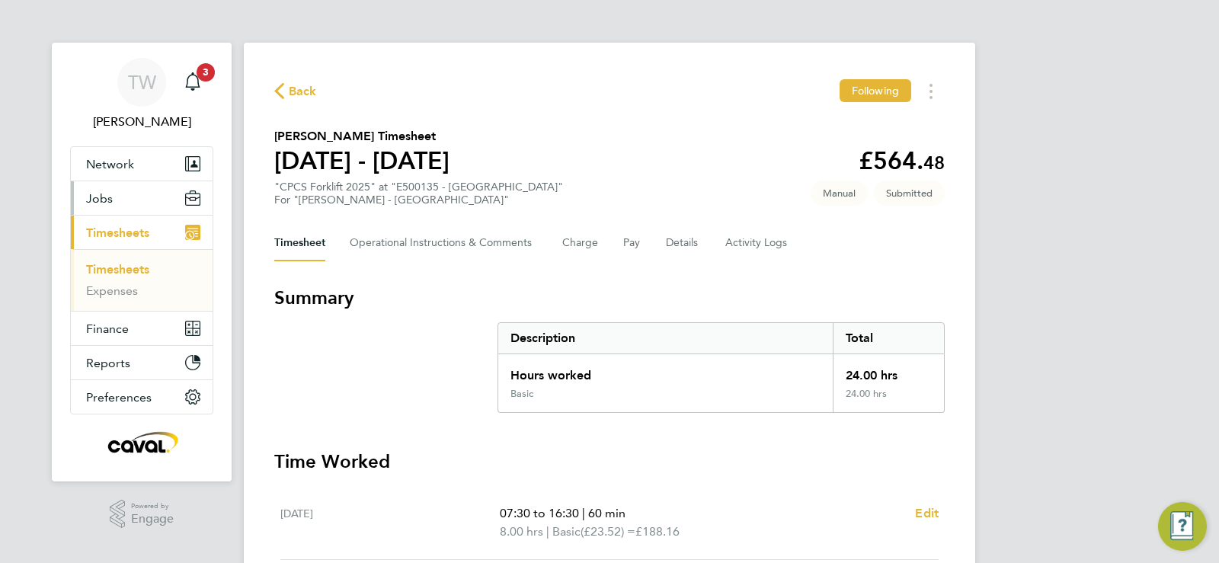
click at [130, 203] on button "Jobs" at bounding box center [142, 198] width 142 height 34
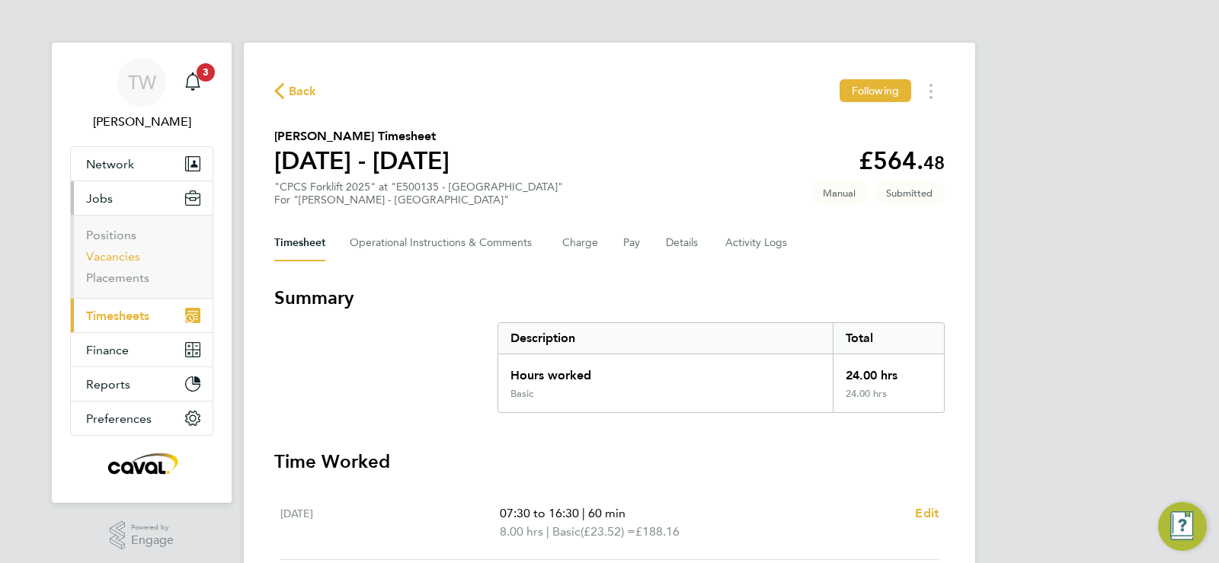
click at [123, 258] on link "Vacancies" at bounding box center [113, 256] width 54 height 14
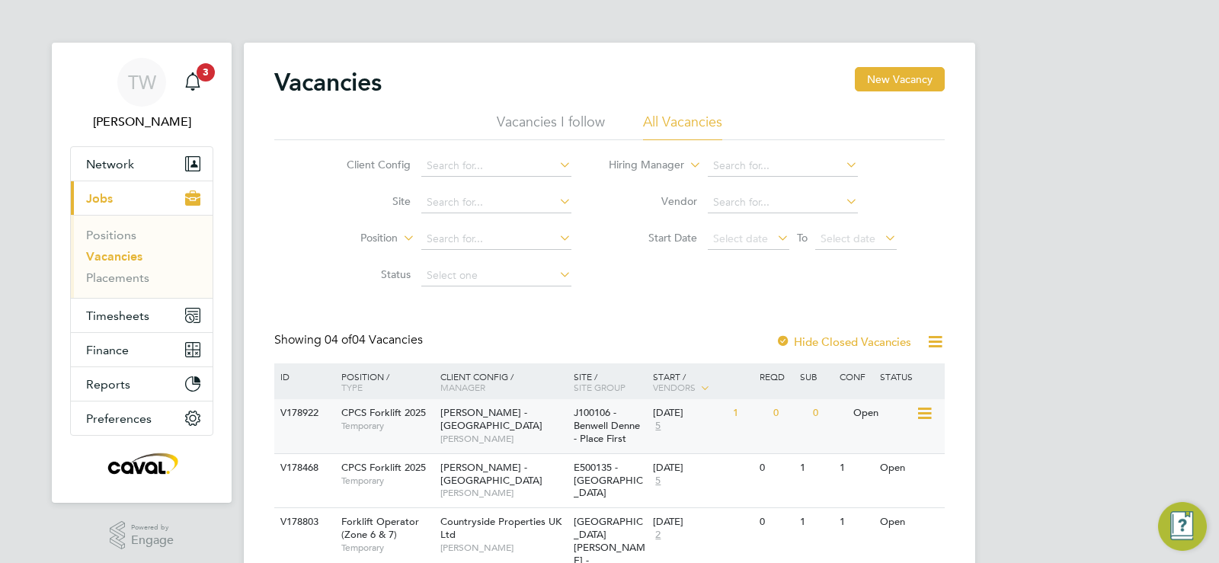
click at [919, 411] on icon at bounding box center [923, 413] width 15 height 18
click at [878, 447] on li "View Details" at bounding box center [888, 448] width 88 height 21
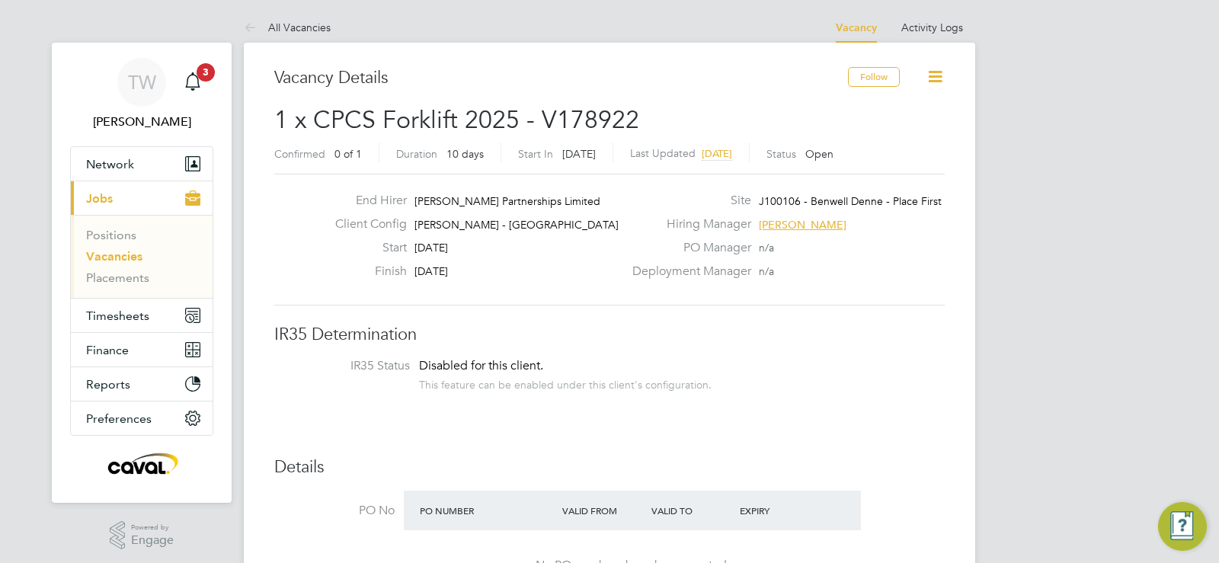
scroll to position [1, 0]
click at [941, 80] on icon at bounding box center [935, 75] width 19 height 19
click at [906, 112] on li "Edit Vacancy" at bounding box center [898, 111] width 88 height 21
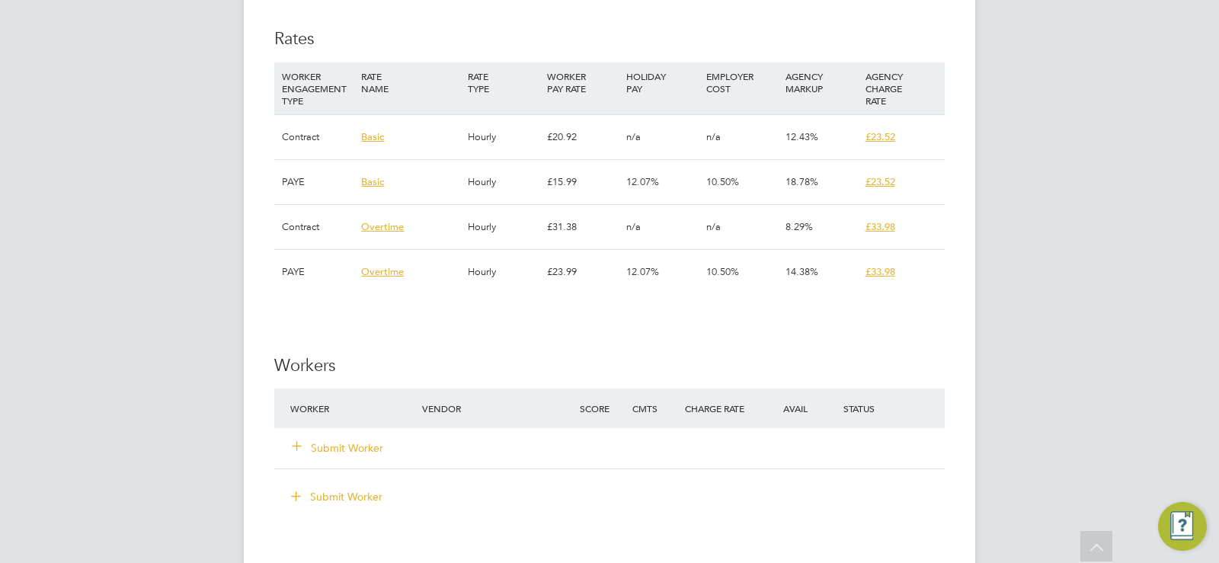
scroll to position [1254, 0]
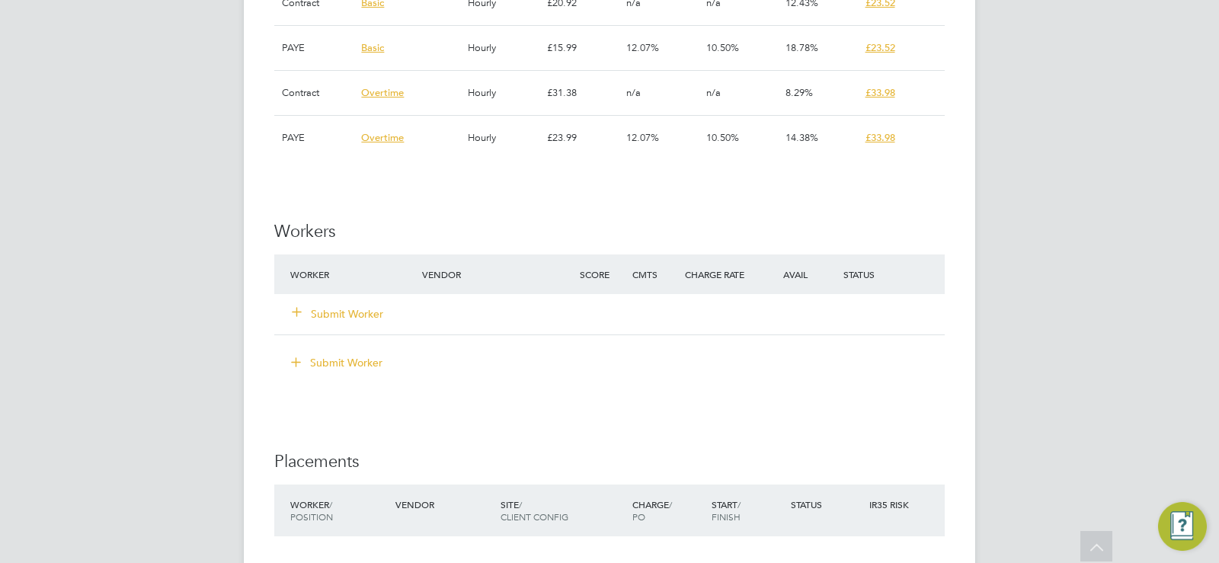
click at [334, 315] on button "Submit Worker" at bounding box center [338, 313] width 91 height 15
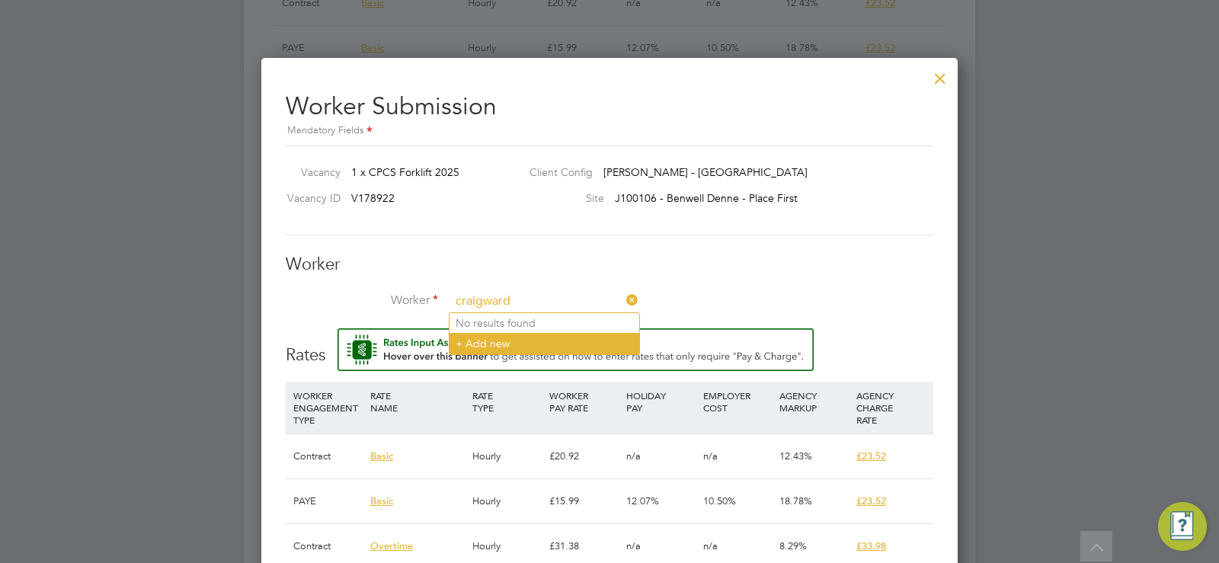
type input "craigward"
click at [494, 344] on li "+ Add new" at bounding box center [544, 343] width 190 height 21
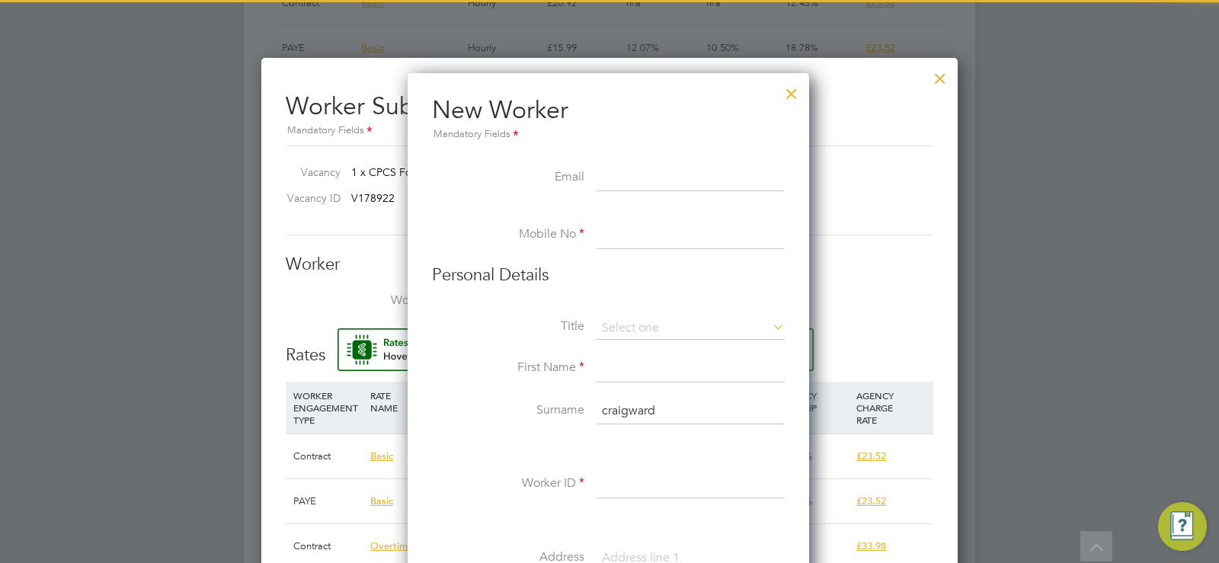
click at [792, 95] on div at bounding box center [791, 89] width 27 height 27
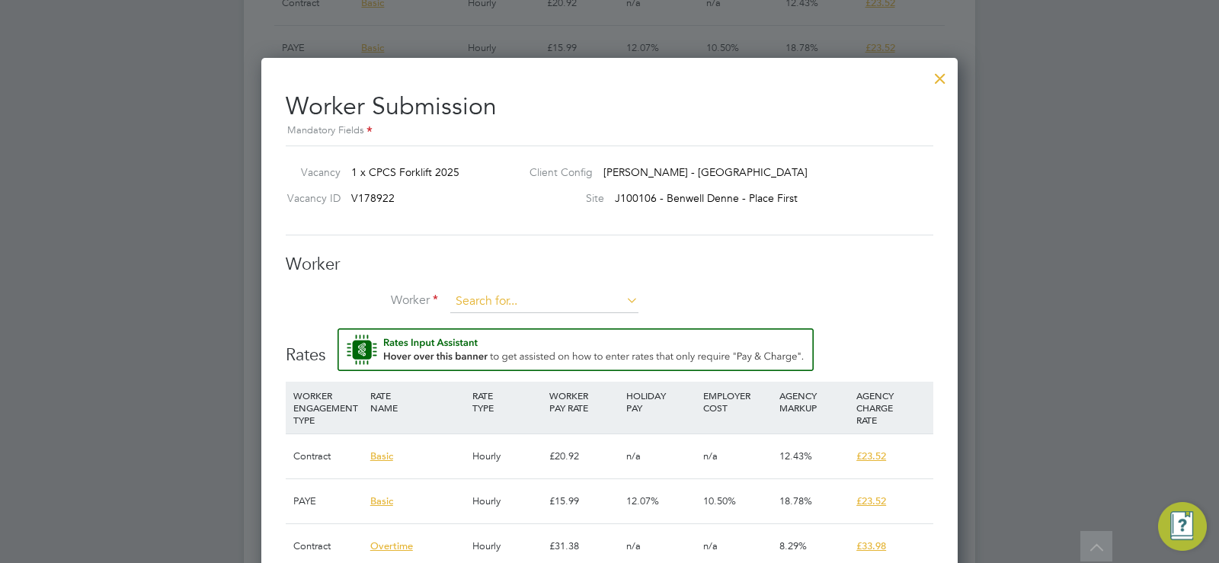
click at [478, 307] on input at bounding box center [544, 301] width 188 height 23
type input "r"
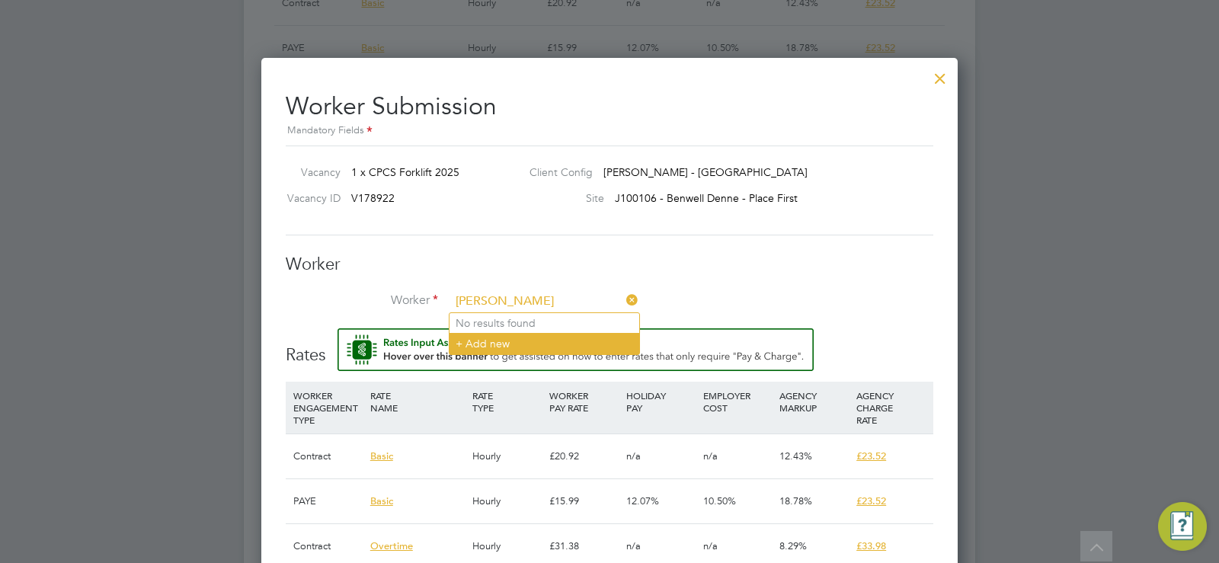
type input "craig ward"
click at [478, 345] on li "+ Add new" at bounding box center [544, 343] width 190 height 21
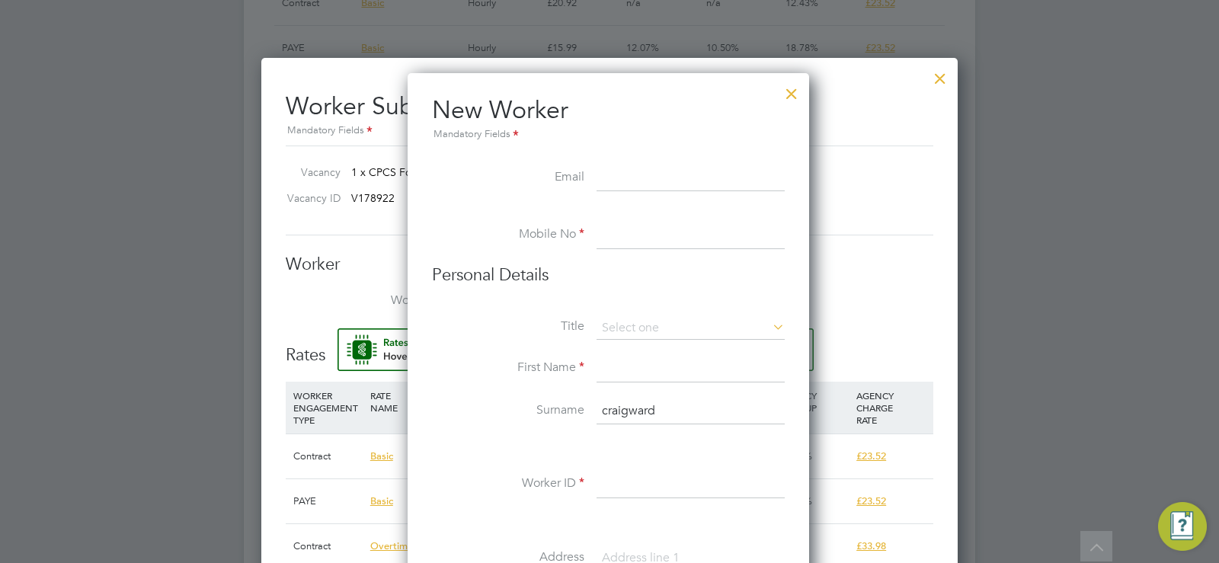
click at [794, 94] on div at bounding box center [791, 89] width 27 height 27
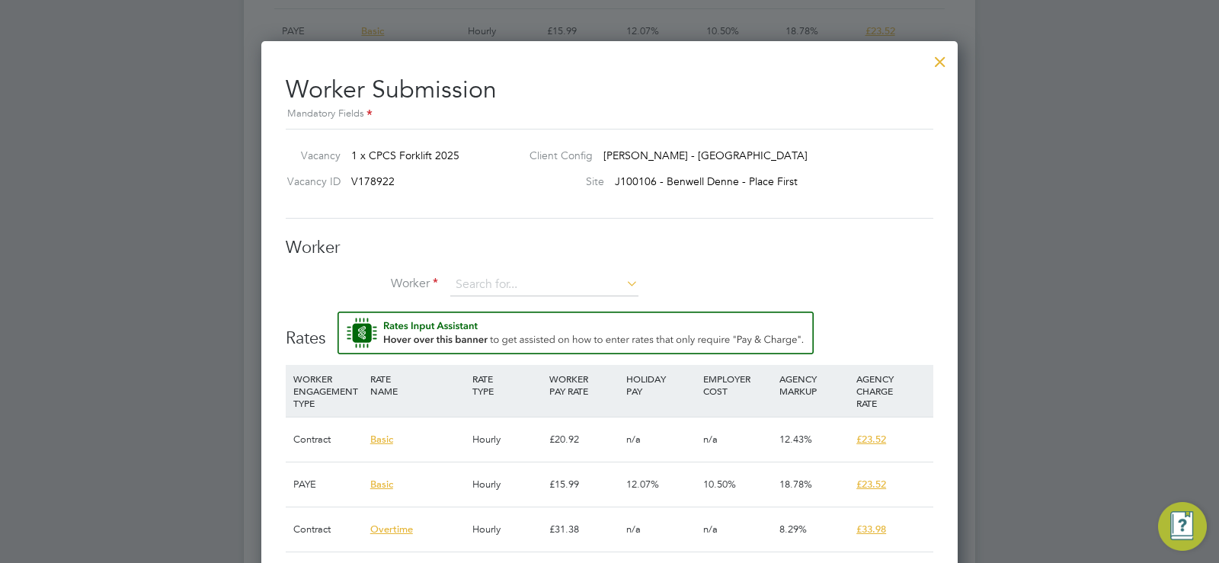
scroll to position [1260, 0]
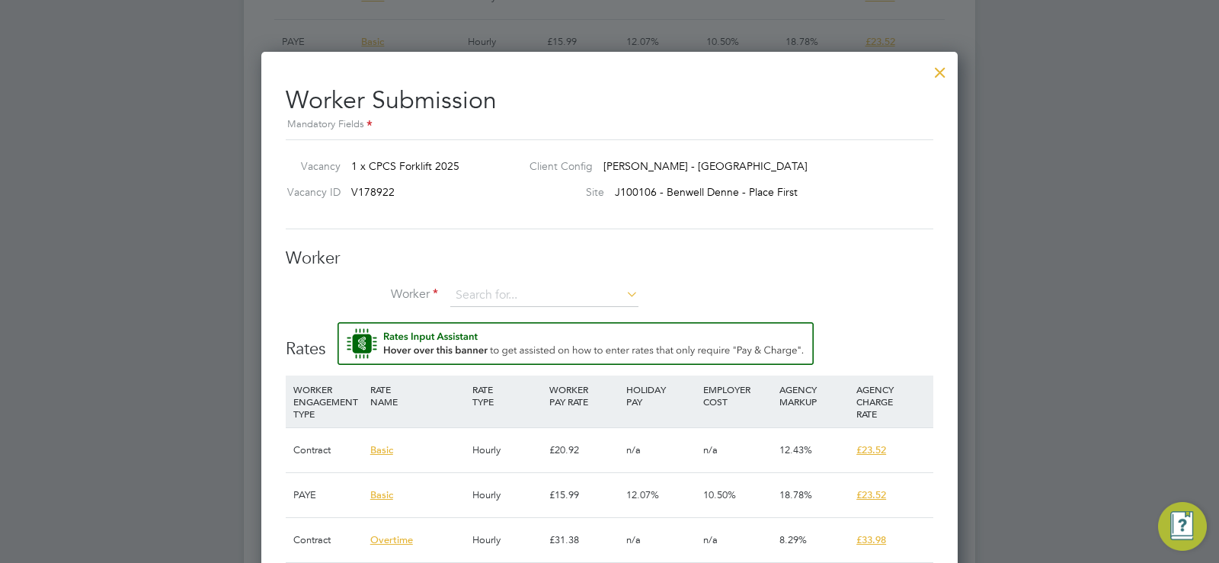
click at [937, 78] on div at bounding box center [939, 68] width 27 height 27
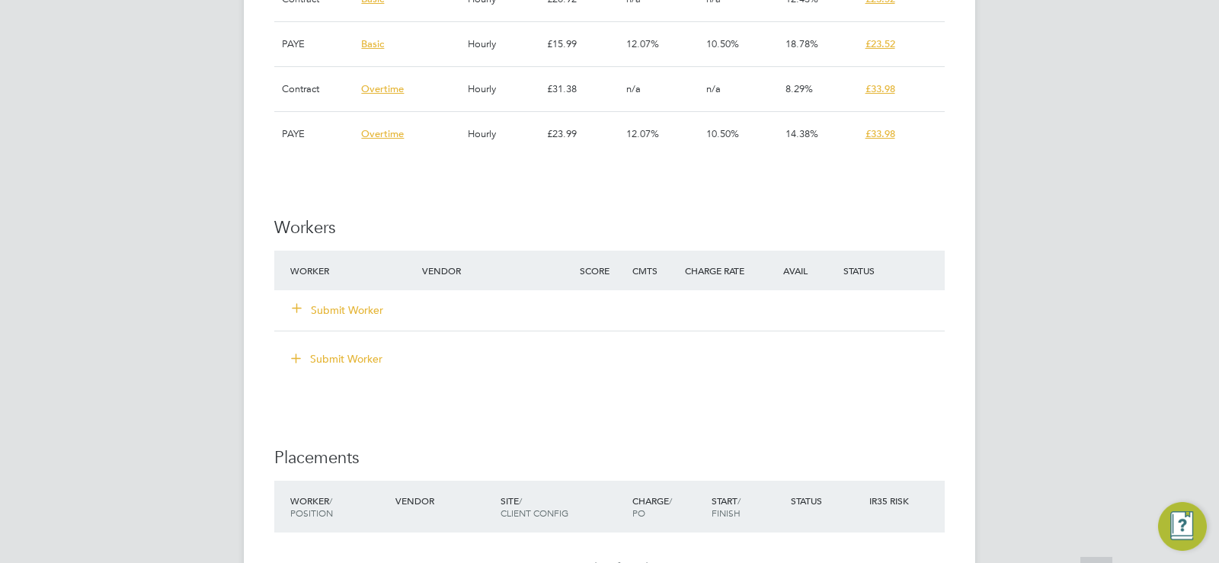
scroll to position [1254, 0]
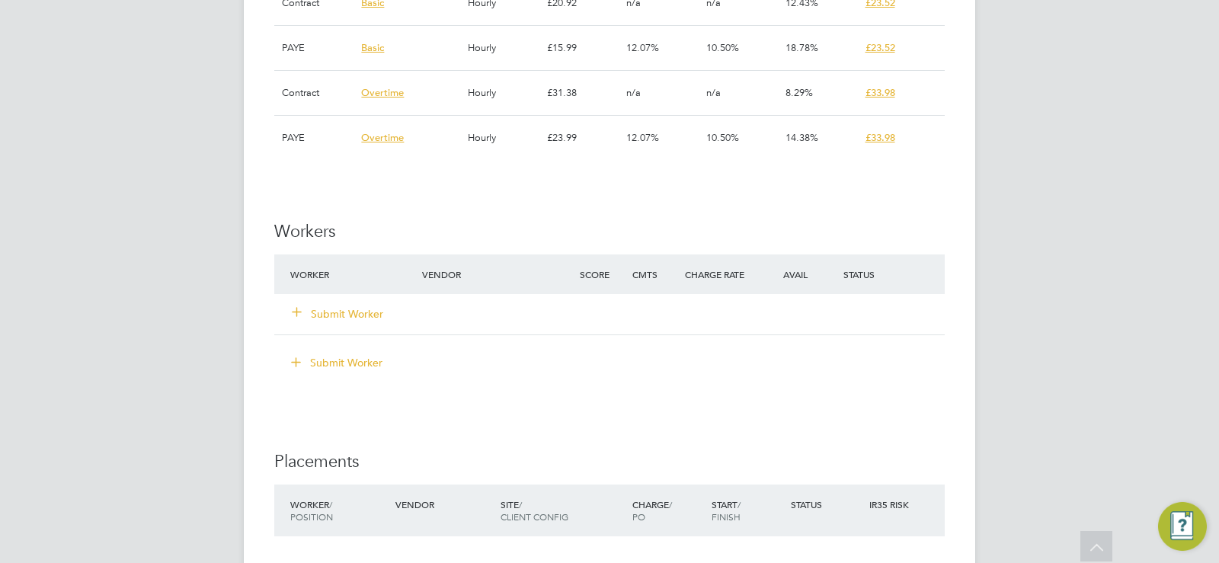
click at [350, 313] on button "Submit Worker" at bounding box center [338, 313] width 91 height 15
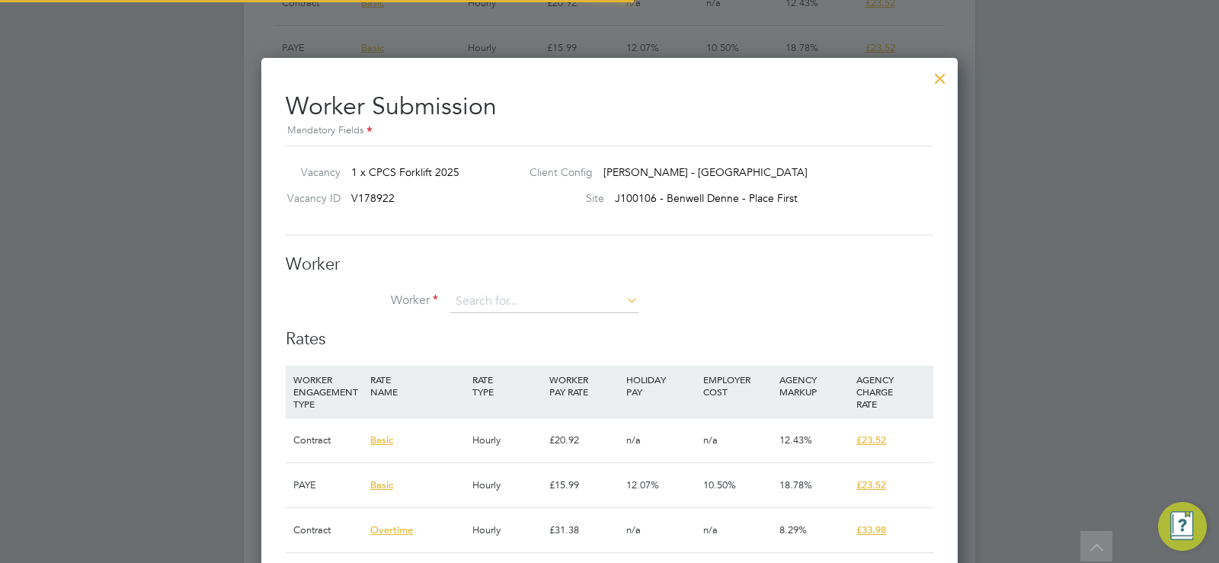
scroll to position [45, 104]
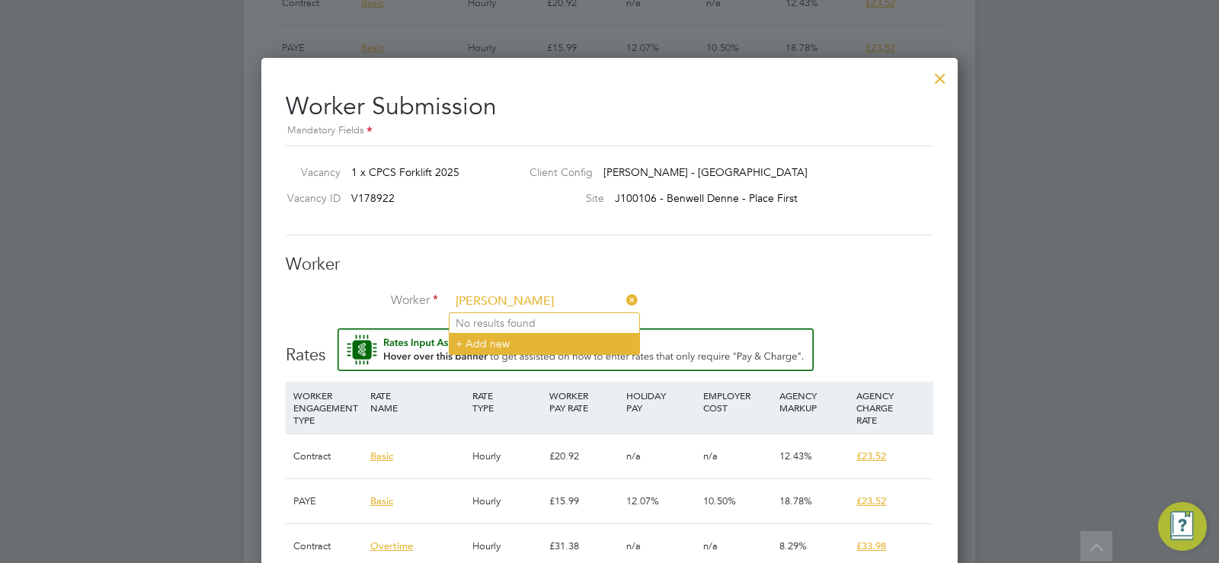
type input "craig ward"
click at [486, 345] on li "+ Add new" at bounding box center [544, 343] width 190 height 21
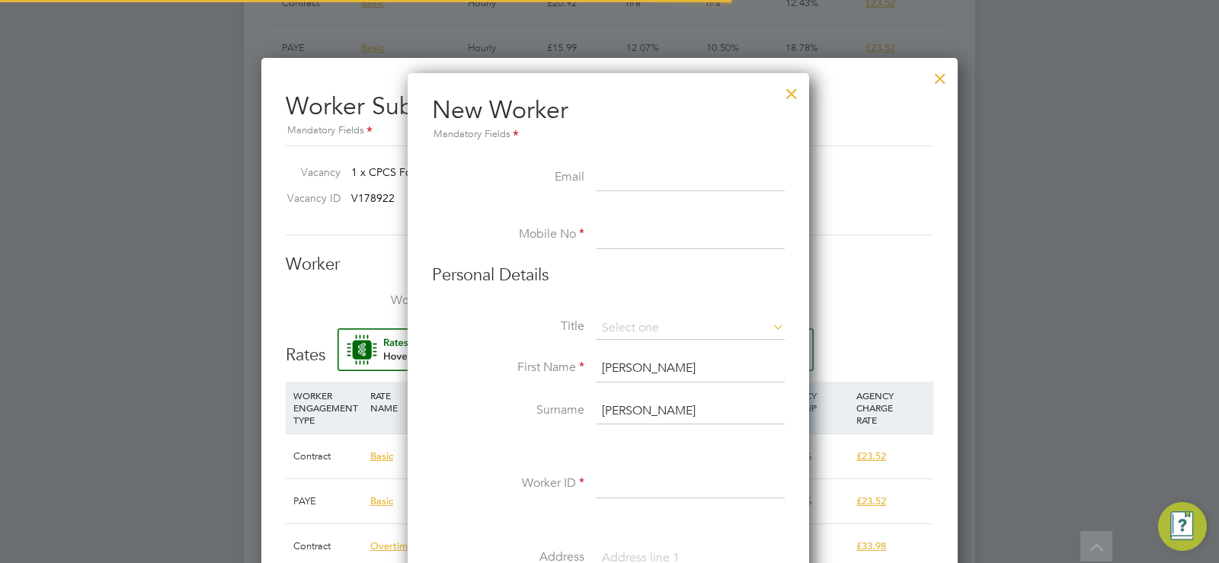
scroll to position [1296, 404]
paste input "[EMAIL_ADDRESS][DOMAIN_NAME]"
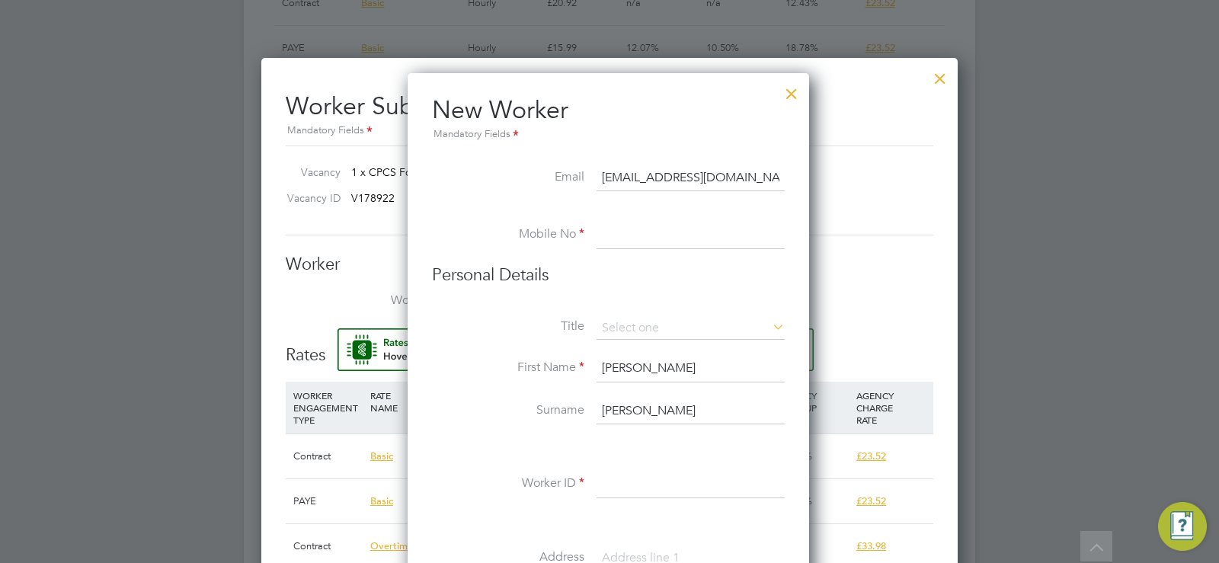
type input "[EMAIL_ADDRESS][DOMAIN_NAME]"
click at [630, 232] on input at bounding box center [690, 235] width 188 height 27
paste input "7513 811138"
click at [605, 235] on input "7513 811138" at bounding box center [690, 235] width 188 height 27
type input "07513 811138"
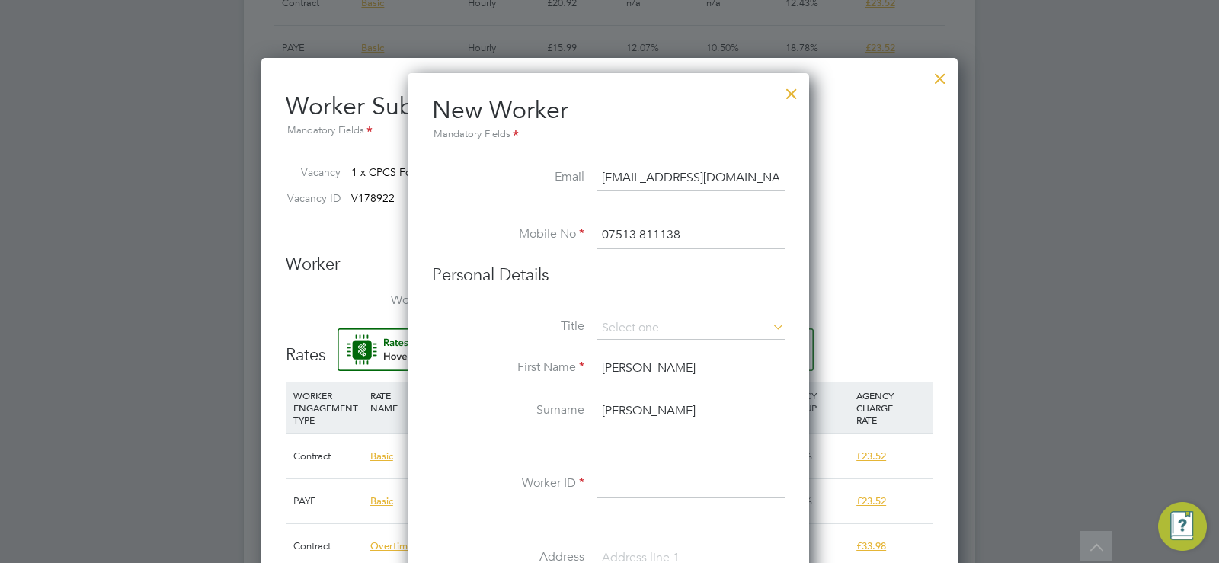
click at [628, 477] on input at bounding box center [690, 484] width 188 height 27
paste input "282897"
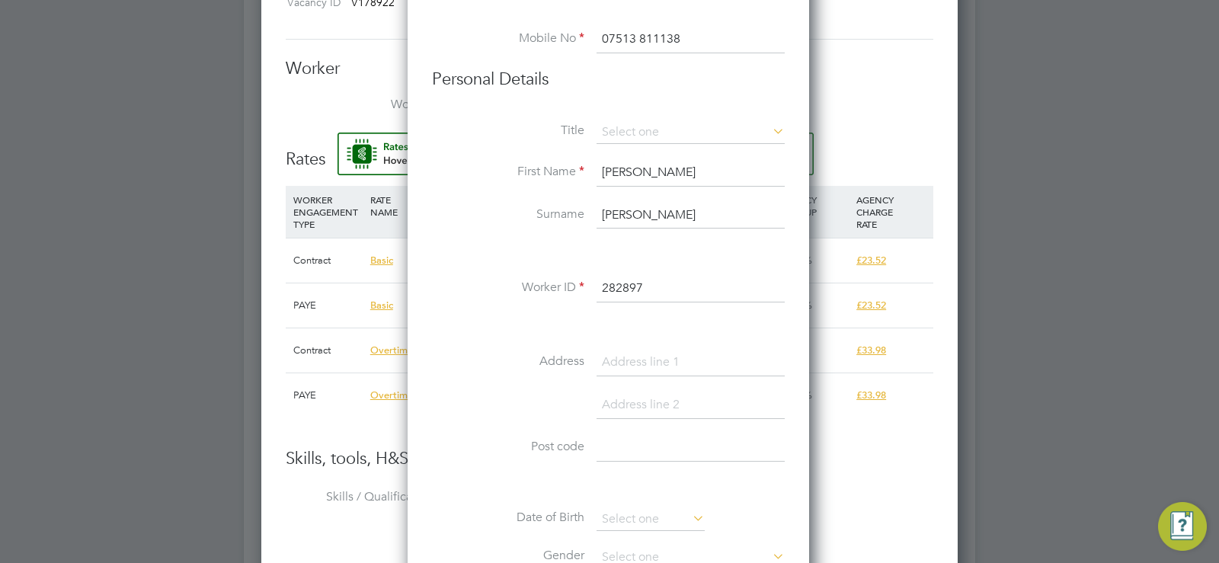
scroll to position [1454, 0]
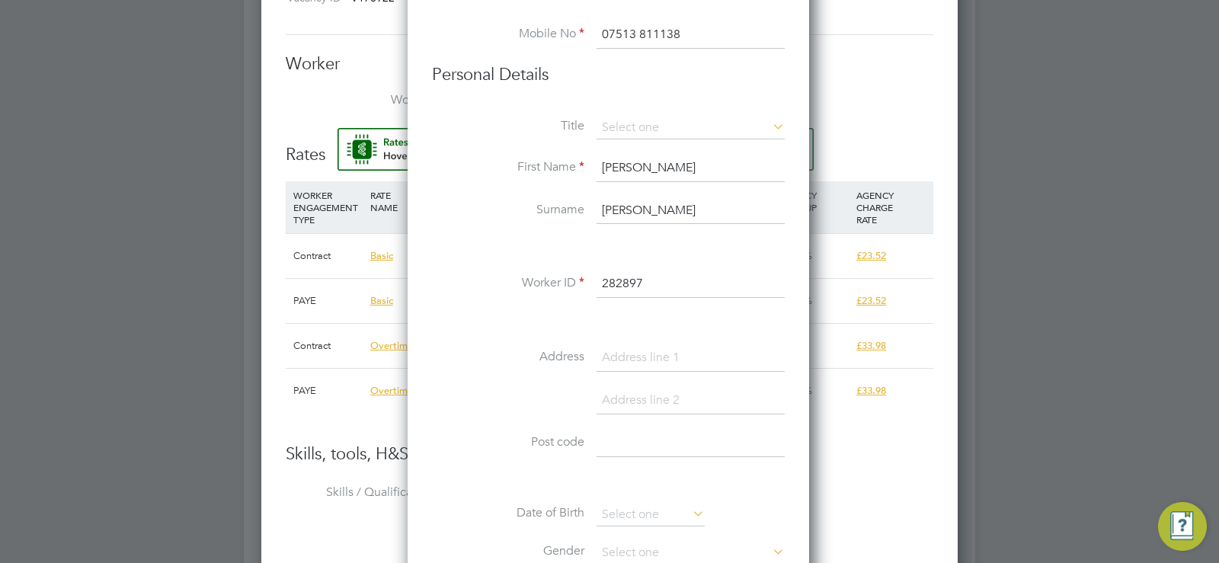
type input "282897"
click at [651, 354] on input at bounding box center [690, 357] width 188 height 27
drag, startPoint x: 619, startPoint y: 340, endPoint x: 618, endPoint y: 356, distance: 15.3
click at [618, 356] on input at bounding box center [690, 357] width 188 height 27
paste input "[STREET_ADDRESS][PERSON_NAME]"
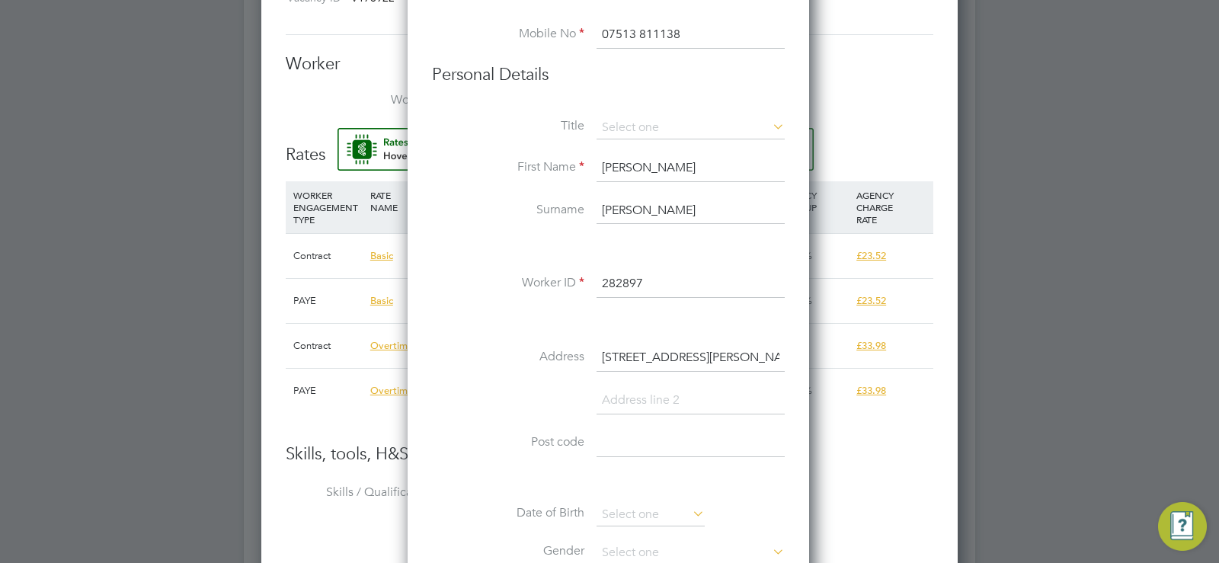
scroll to position [0, 120]
drag, startPoint x: 756, startPoint y: 356, endPoint x: 706, endPoint y: 354, distance: 50.3
click at [706, 354] on input "[STREET_ADDRESS][PERSON_NAME]" at bounding box center [690, 357] width 188 height 27
type input "[STREET_ADDRESS][PERSON_NAME]"
click at [624, 443] on input at bounding box center [690, 443] width 188 height 27
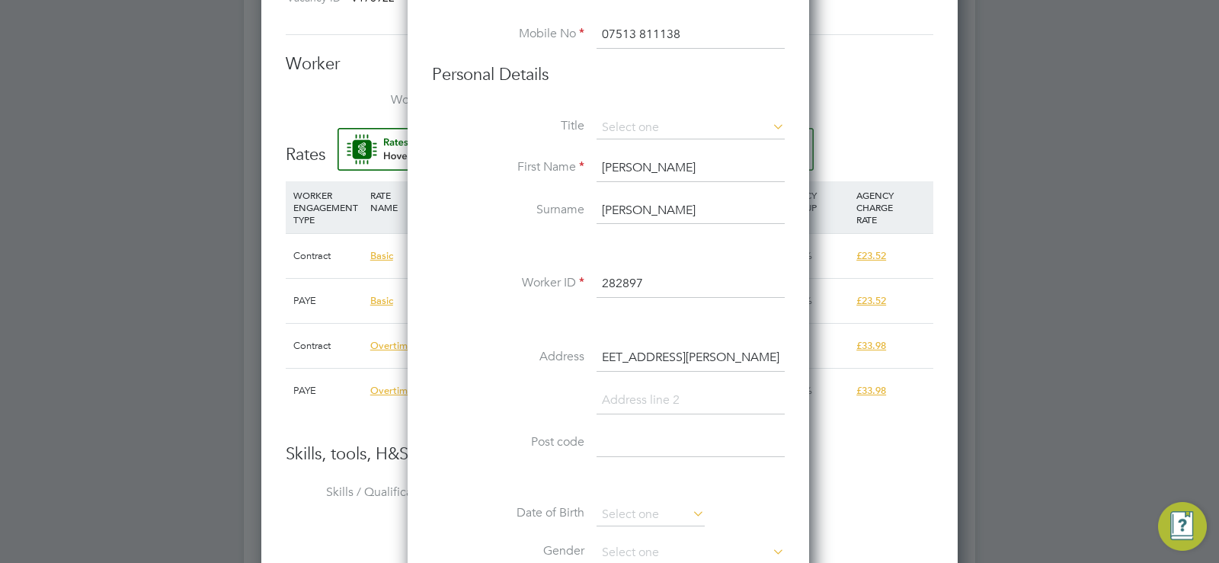
scroll to position [0, 0]
paste input "DH9 9NL"
type input "DH9 9NL"
click at [619, 519] on input at bounding box center [650, 515] width 108 height 23
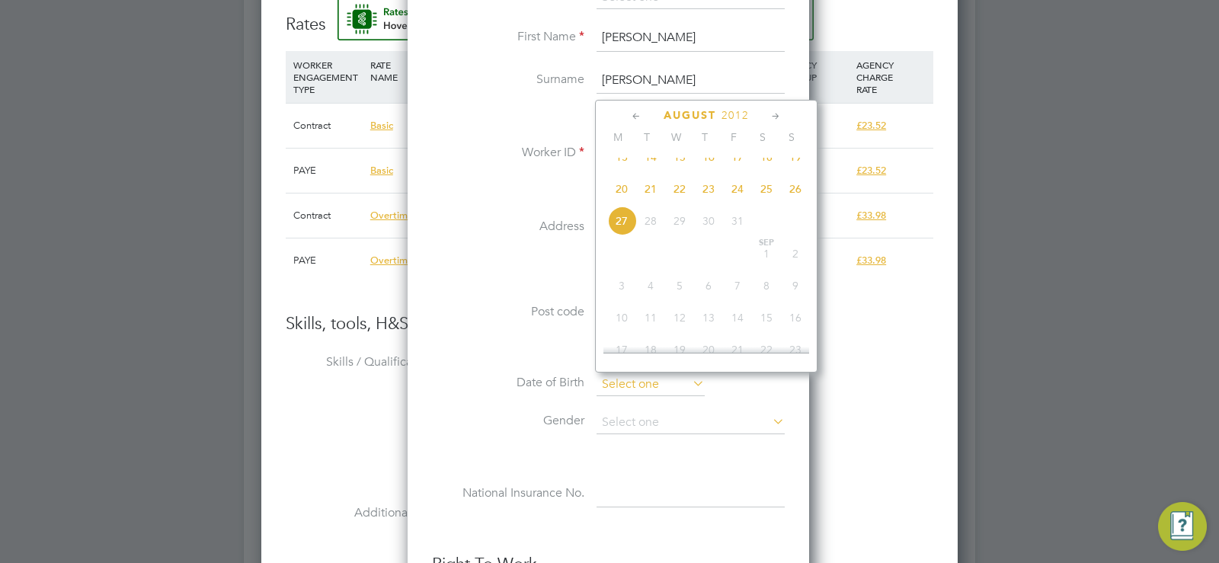
scroll to position [1616, 0]
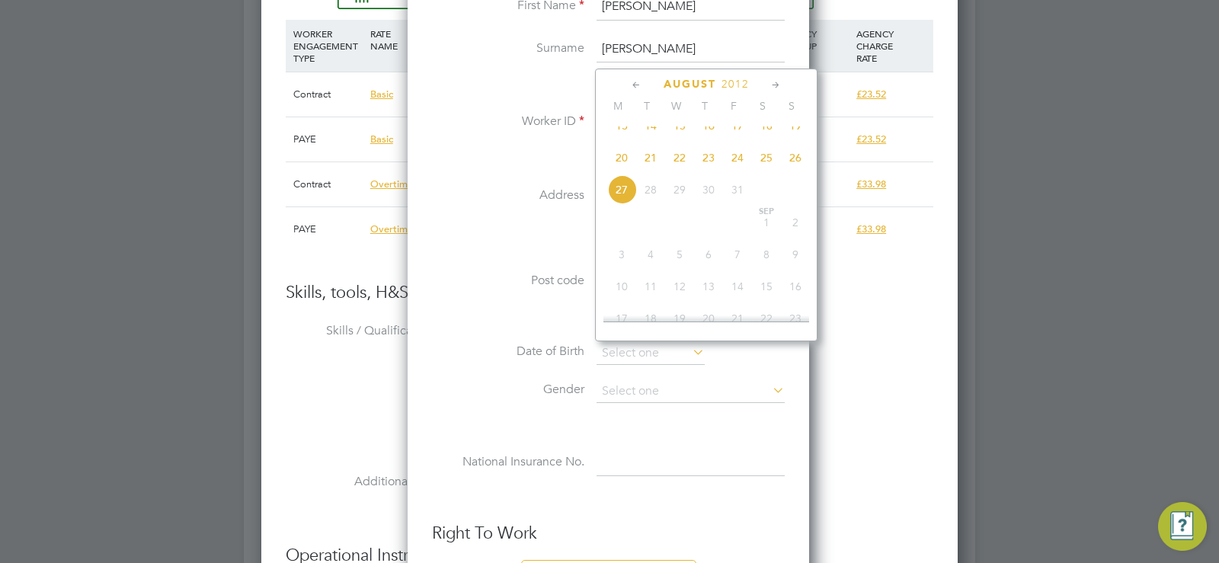
click at [692, 84] on span "August" at bounding box center [689, 84] width 53 height 13
click at [692, 81] on span "August" at bounding box center [689, 84] width 53 height 13
click at [636, 82] on icon at bounding box center [636, 85] width 14 height 17
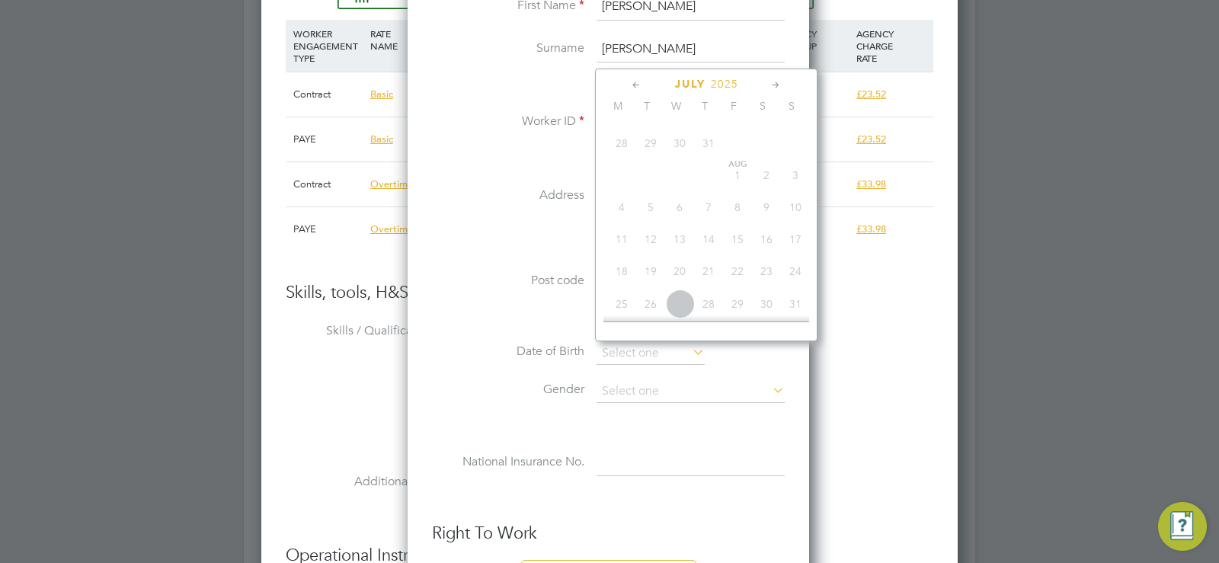
click at [636, 82] on icon at bounding box center [636, 85] width 14 height 17
click at [612, 414] on li "Gender" at bounding box center [608, 399] width 353 height 38
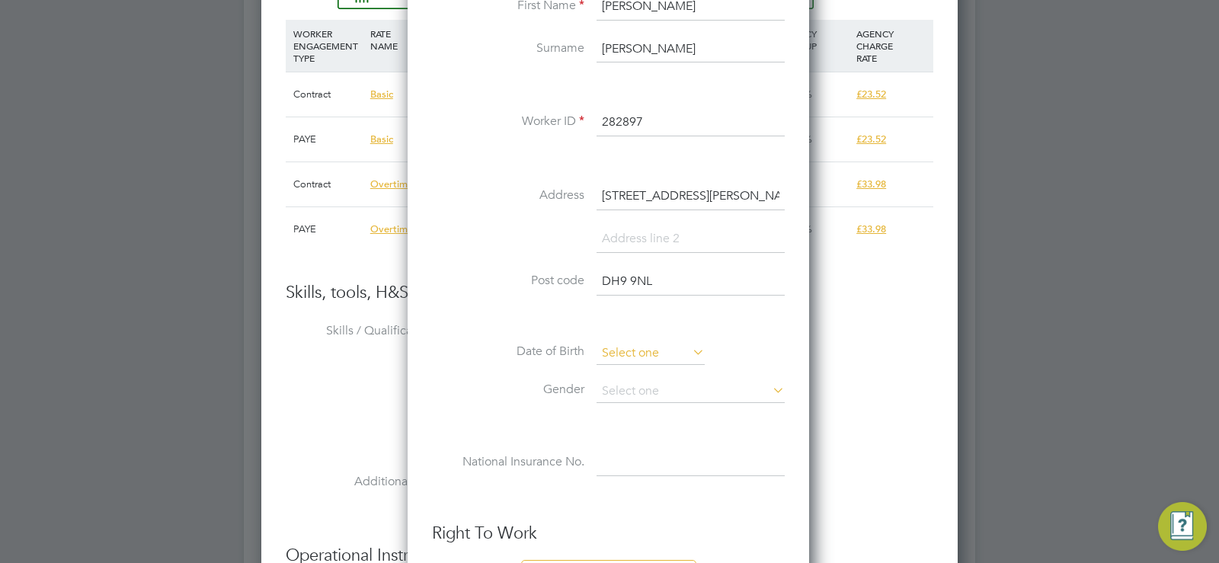
click at [622, 359] on input at bounding box center [650, 353] width 108 height 23
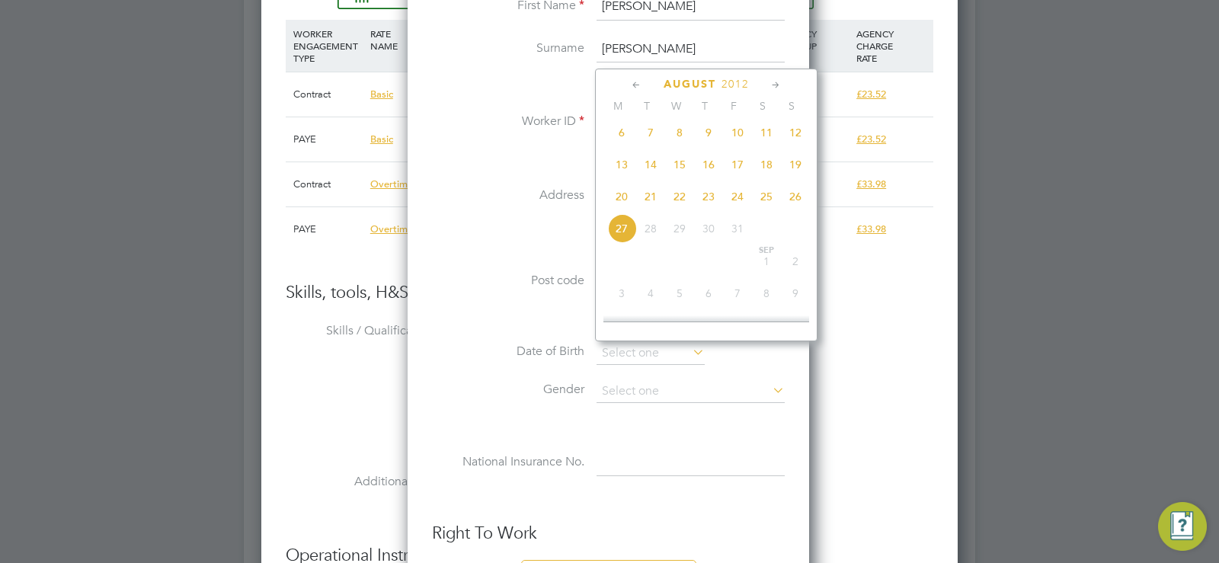
scroll to position [548, 0]
click at [743, 82] on span "2012" at bounding box center [734, 84] width 27 height 13
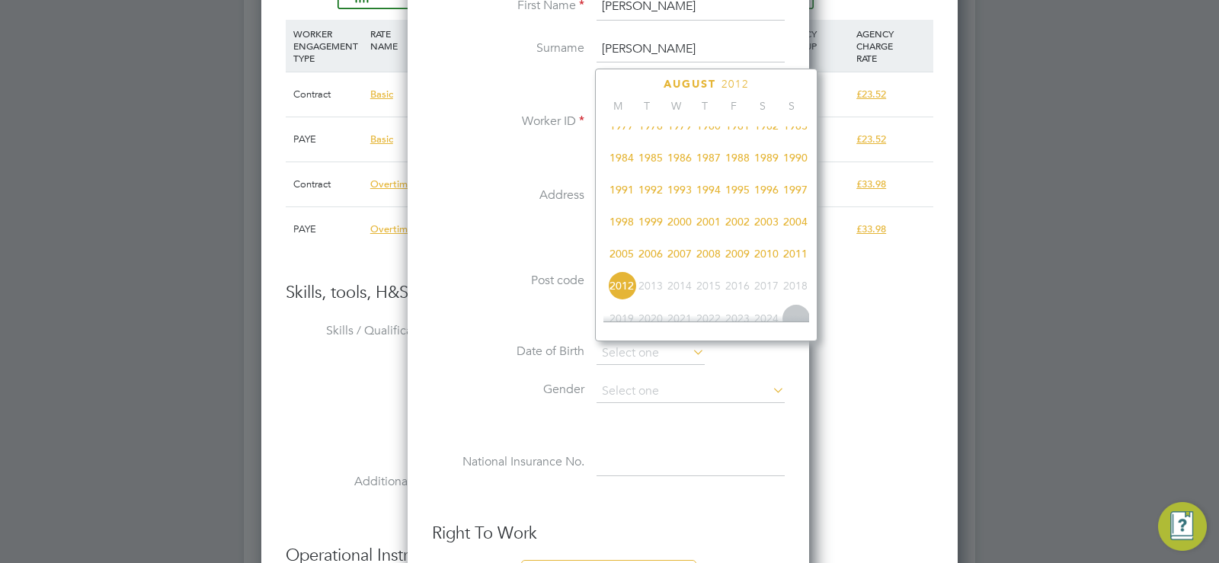
scroll to position [336, 0]
click at [763, 172] on span "1989" at bounding box center [766, 158] width 29 height 29
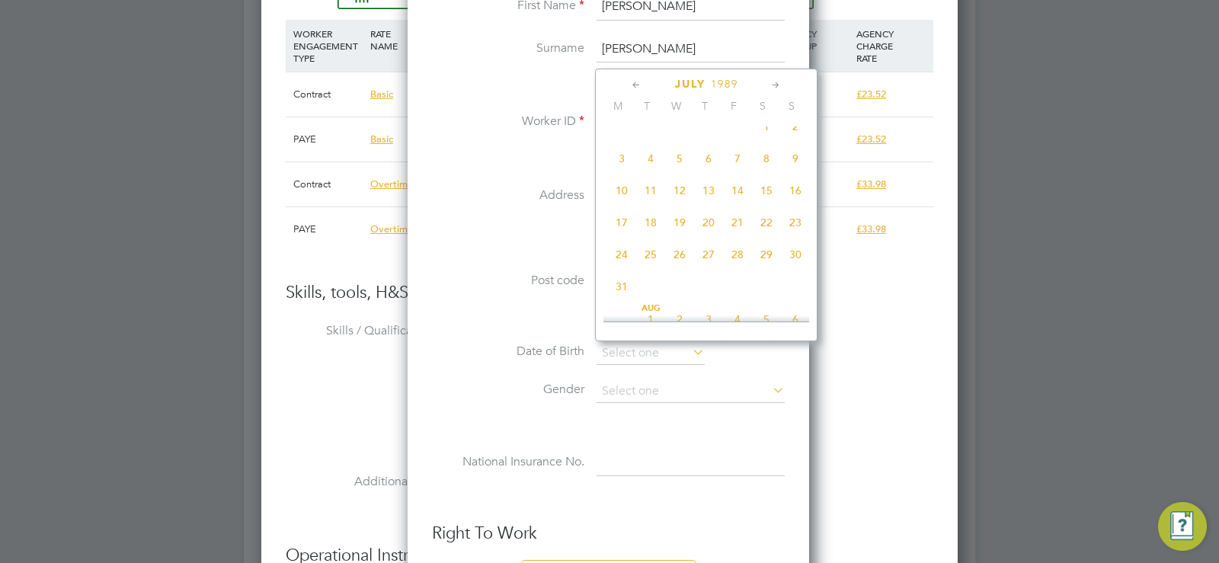
click at [641, 85] on icon at bounding box center [636, 85] width 14 height 17
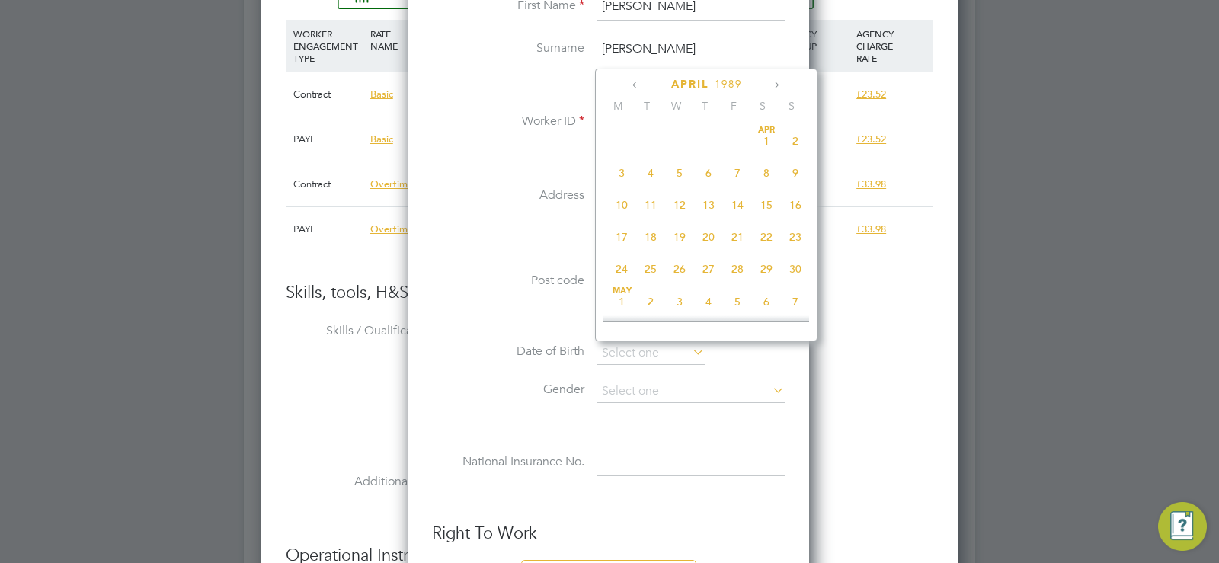
click at [641, 85] on icon at bounding box center [636, 85] width 14 height 17
click at [739, 137] on span "3" at bounding box center [737, 140] width 29 height 29
type input "03 Mar 1989"
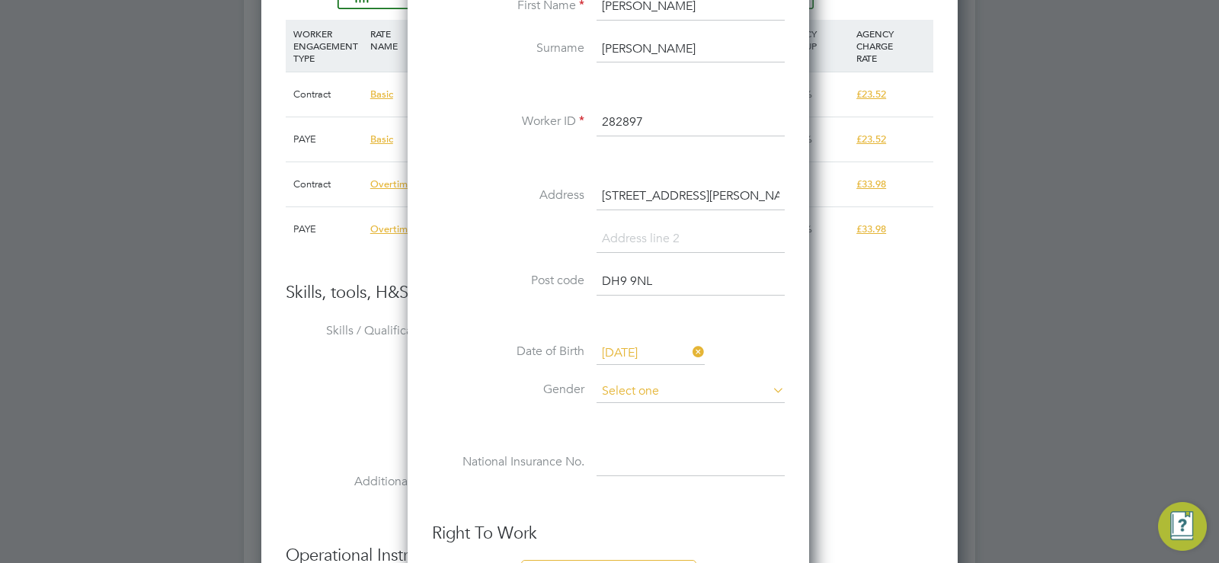
click at [672, 395] on input at bounding box center [690, 391] width 188 height 23
click at [663, 412] on li "Male" at bounding box center [691, 413] width 190 height 20
type input "Male"
click at [592, 464] on li "National Insurance No." at bounding box center [608, 470] width 353 height 43
click at [608, 464] on input at bounding box center [690, 462] width 188 height 27
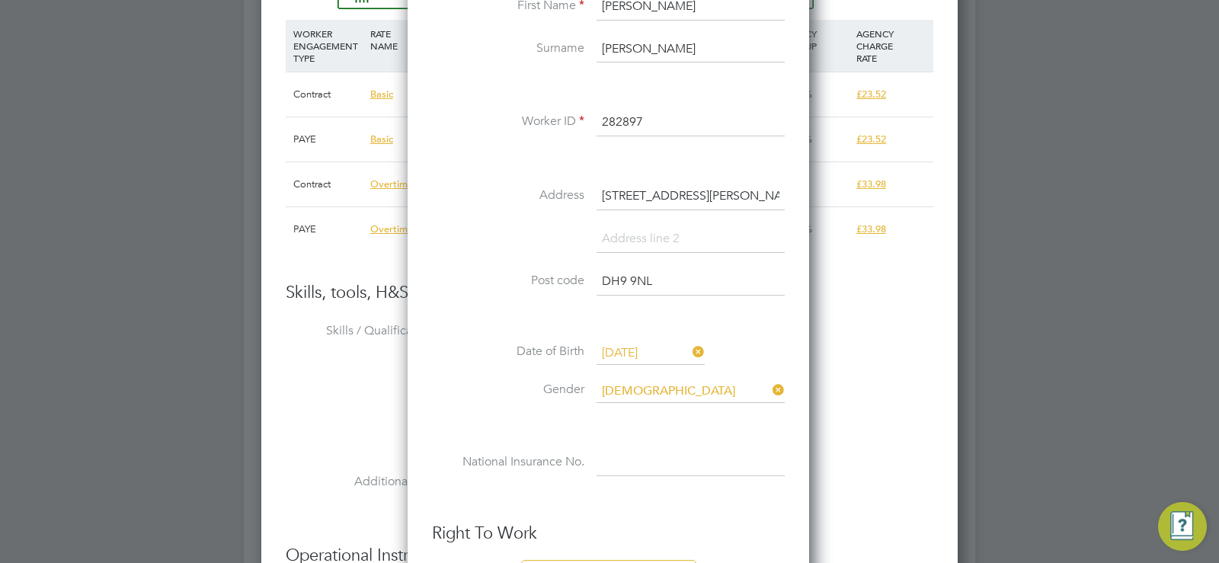
paste input "JT176788A"
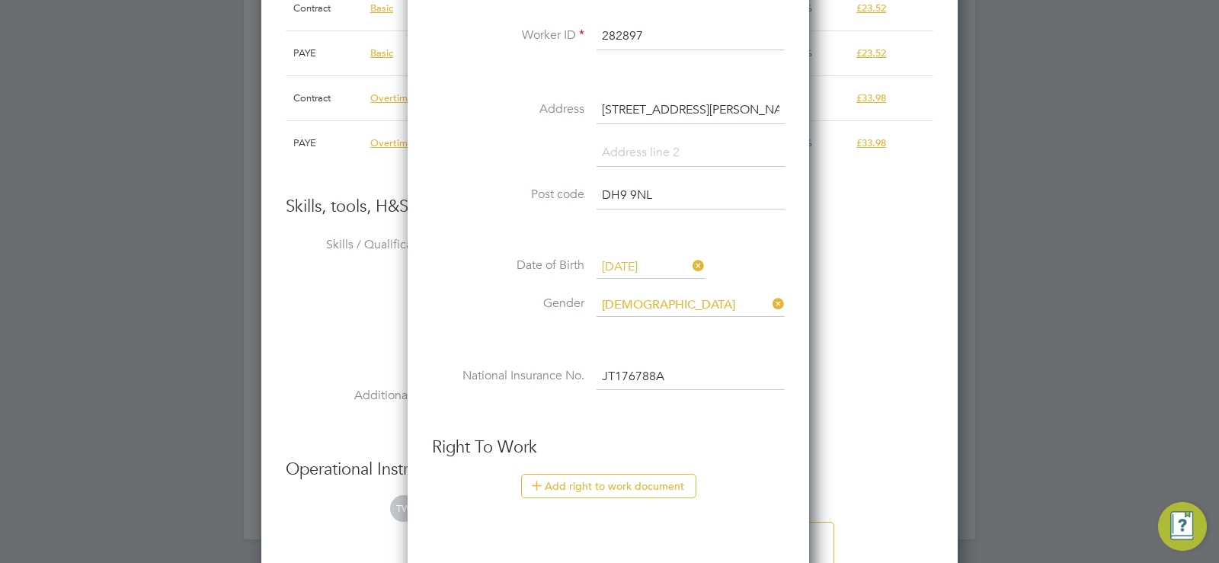
scroll to position [1900, 0]
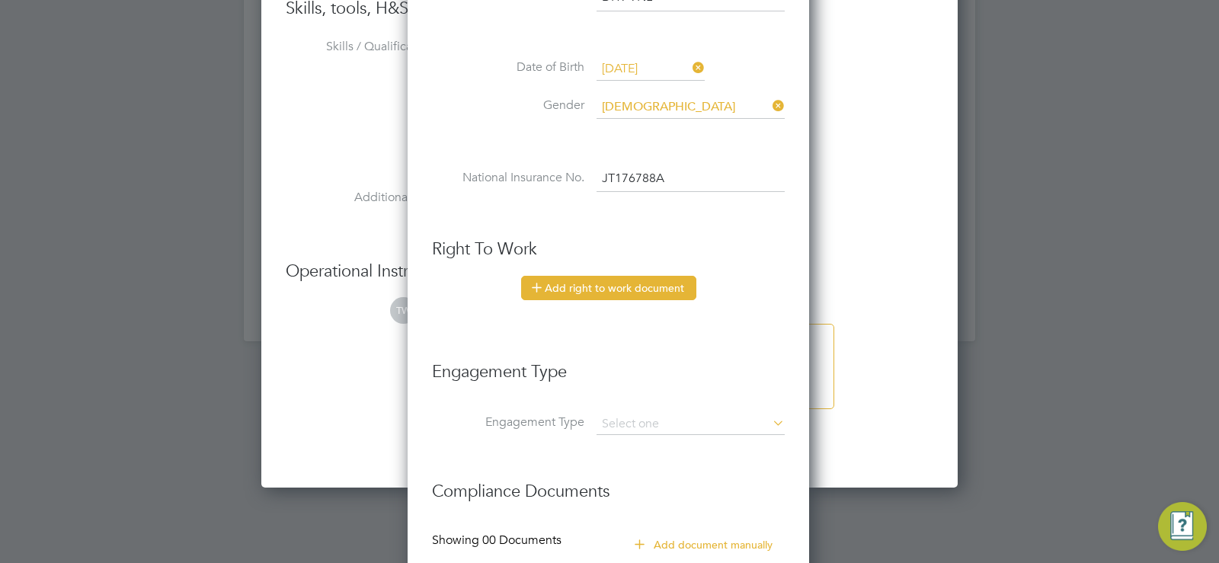
type input "JT 17 67 88 A"
click at [603, 289] on button "Add right to work document" at bounding box center [608, 288] width 175 height 24
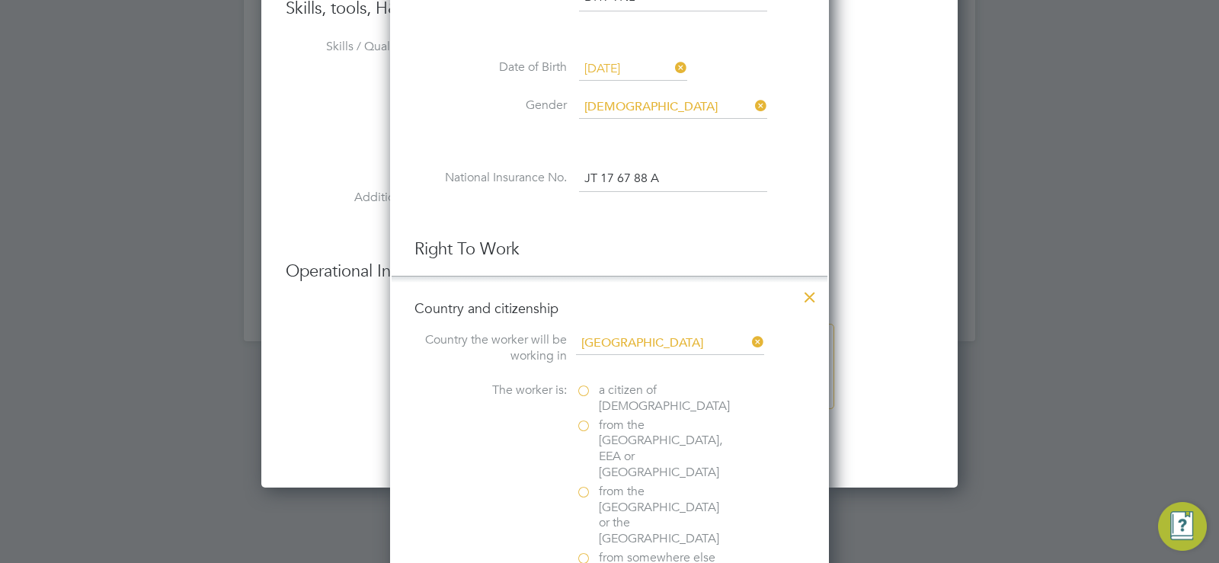
click at [583, 387] on label "a citizen of United Kingdom" at bounding box center [652, 398] width 152 height 32
click at [0, 0] on input "a citizen of United Kingdom" at bounding box center [0, 0] width 0 height 0
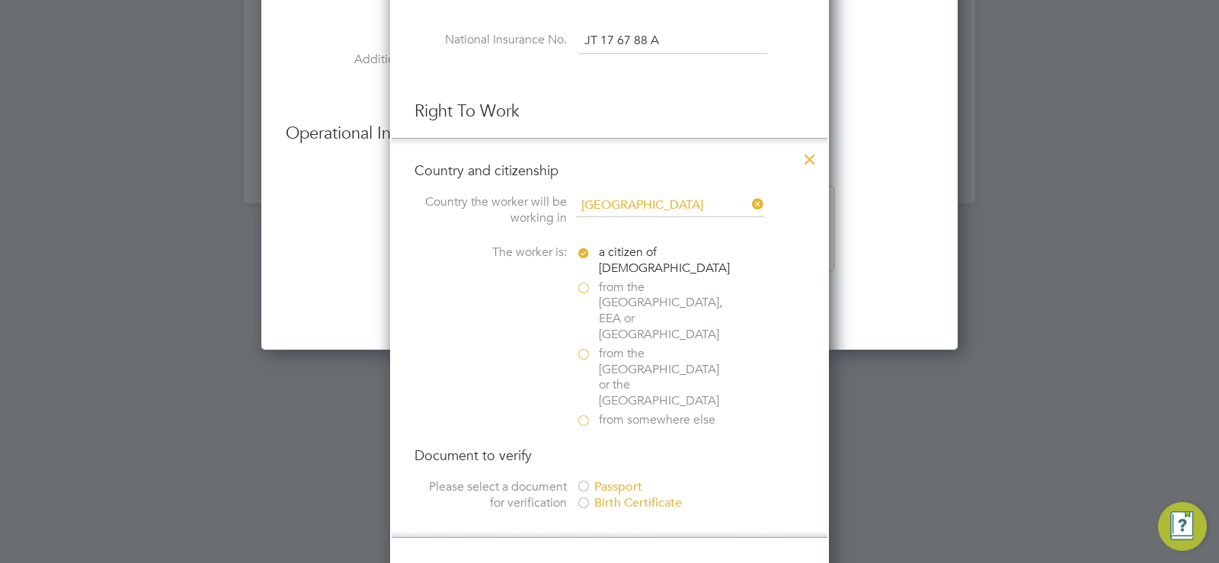
scroll to position [2052, 0]
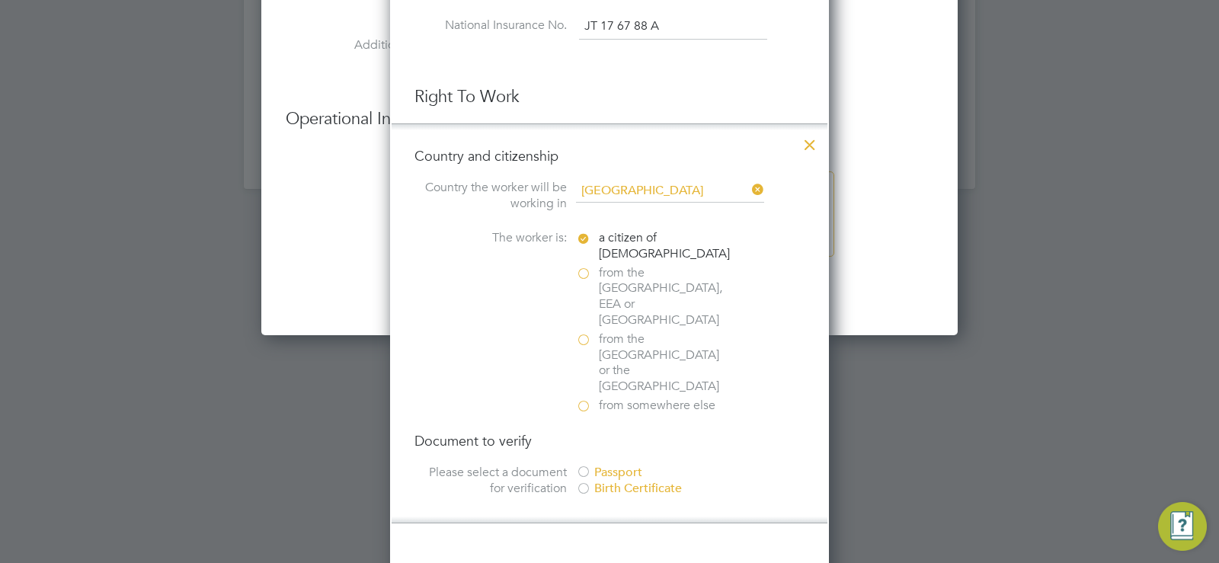
click at [593, 481] on div "Birth Certificate" at bounding box center [690, 489] width 229 height 16
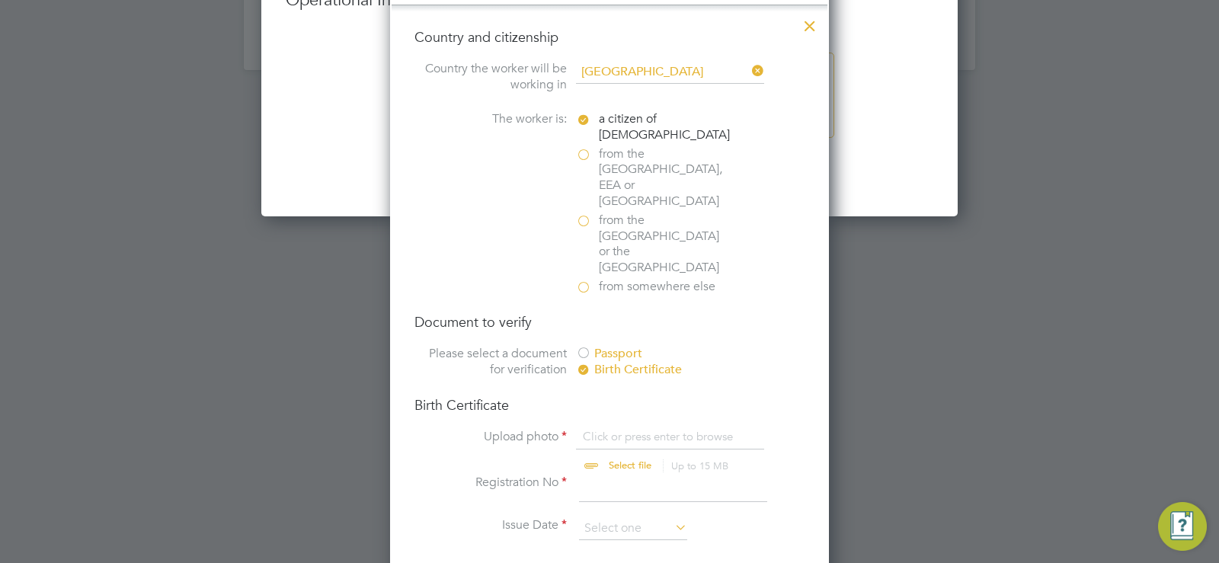
scroll to position [2185, 0]
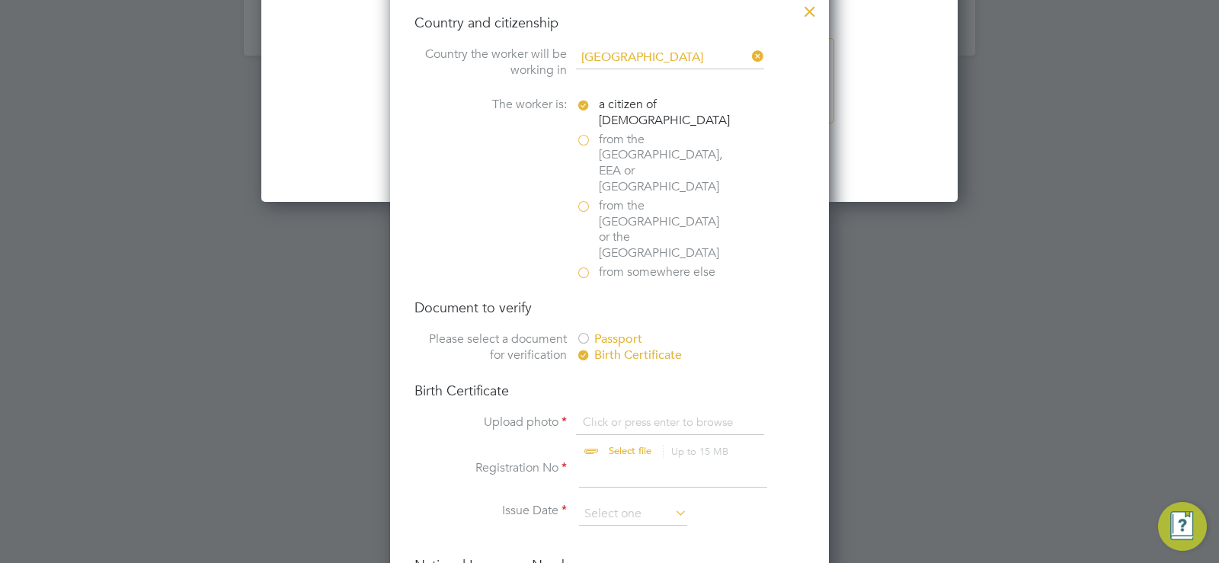
drag, startPoint x: 619, startPoint y: 373, endPoint x: 621, endPoint y: 384, distance: 10.9
click at [621, 414] on input "file" at bounding box center [644, 437] width 239 height 46
type input "C:\fakepath\Craig Ward RTW.jpg"
click at [609, 460] on input at bounding box center [673, 473] width 188 height 27
type input "9651953-1"
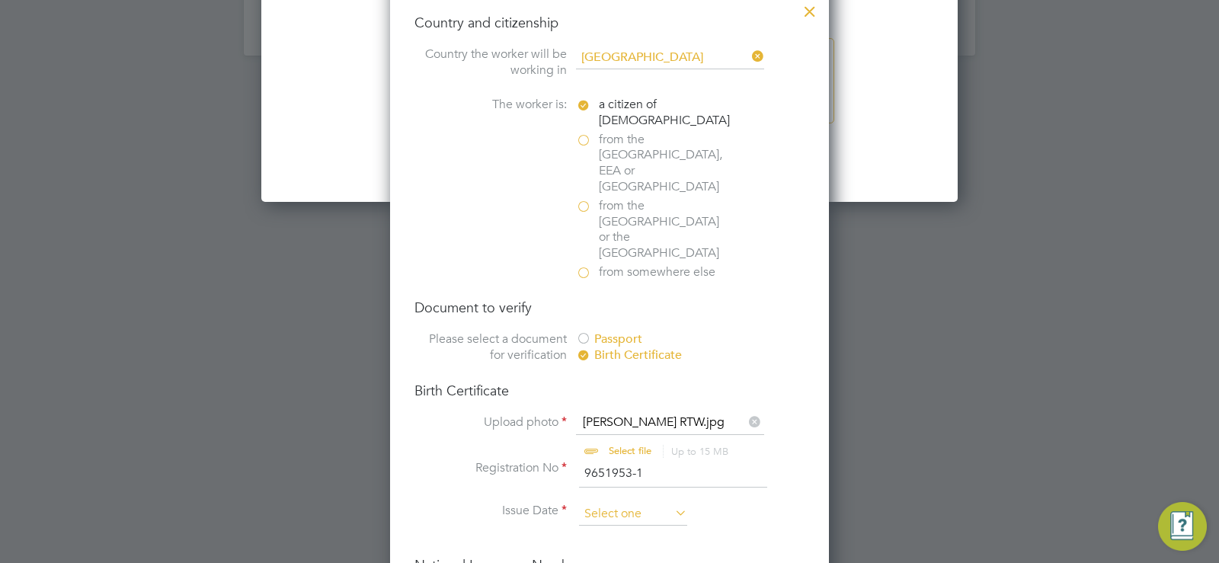
click at [615, 503] on input at bounding box center [633, 514] width 108 height 23
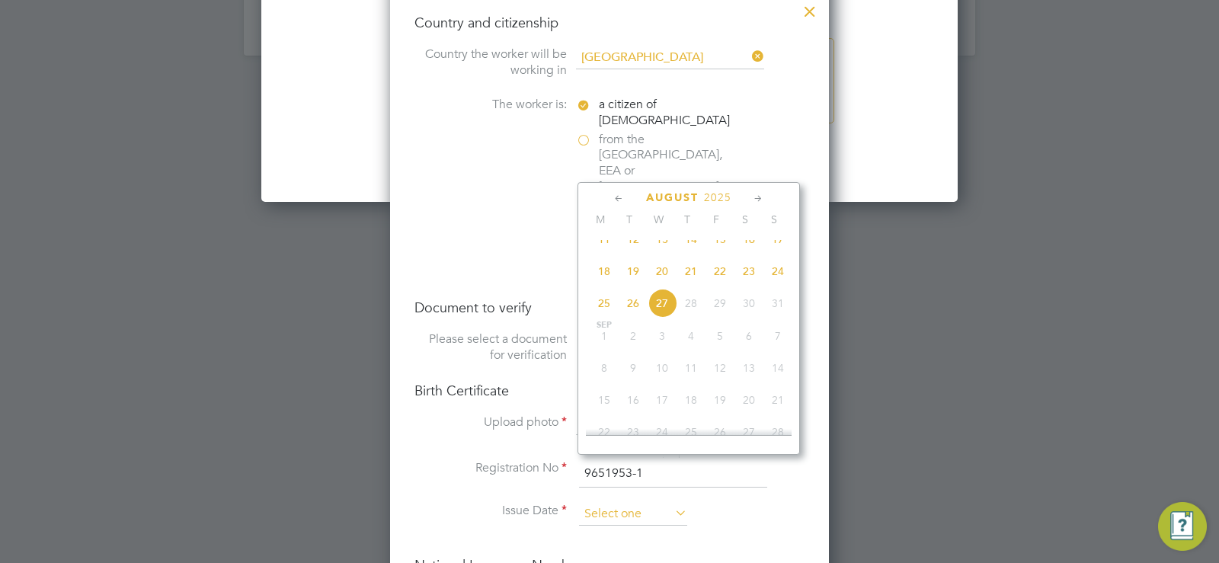
click at [615, 503] on input at bounding box center [633, 514] width 108 height 23
click at [708, 194] on span "2025" at bounding box center [717, 197] width 27 height 13
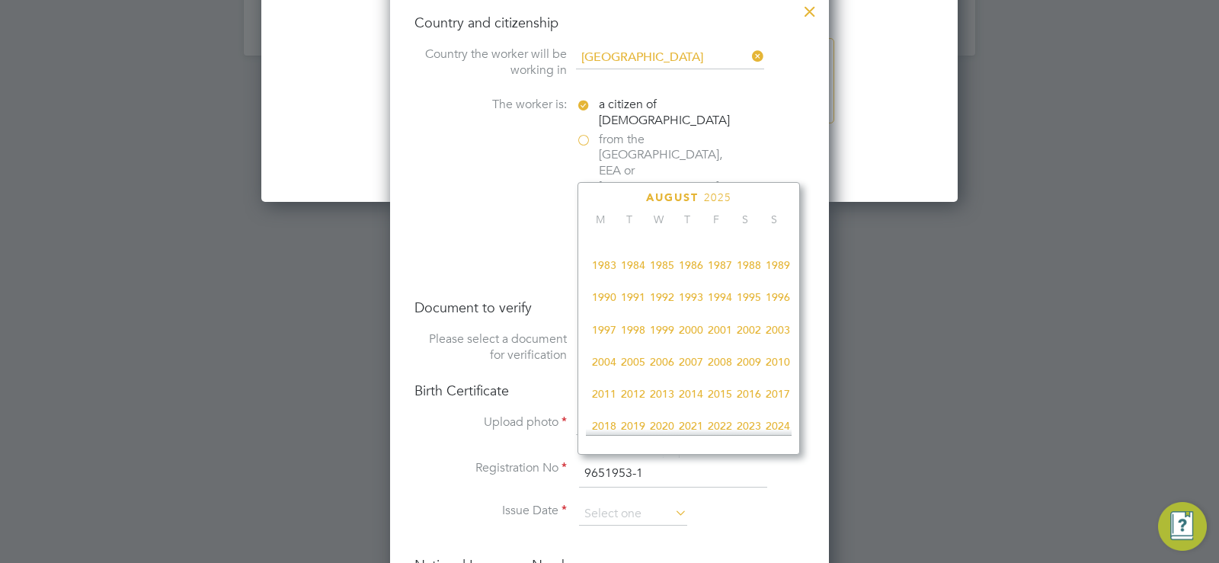
scroll to position [263, 0]
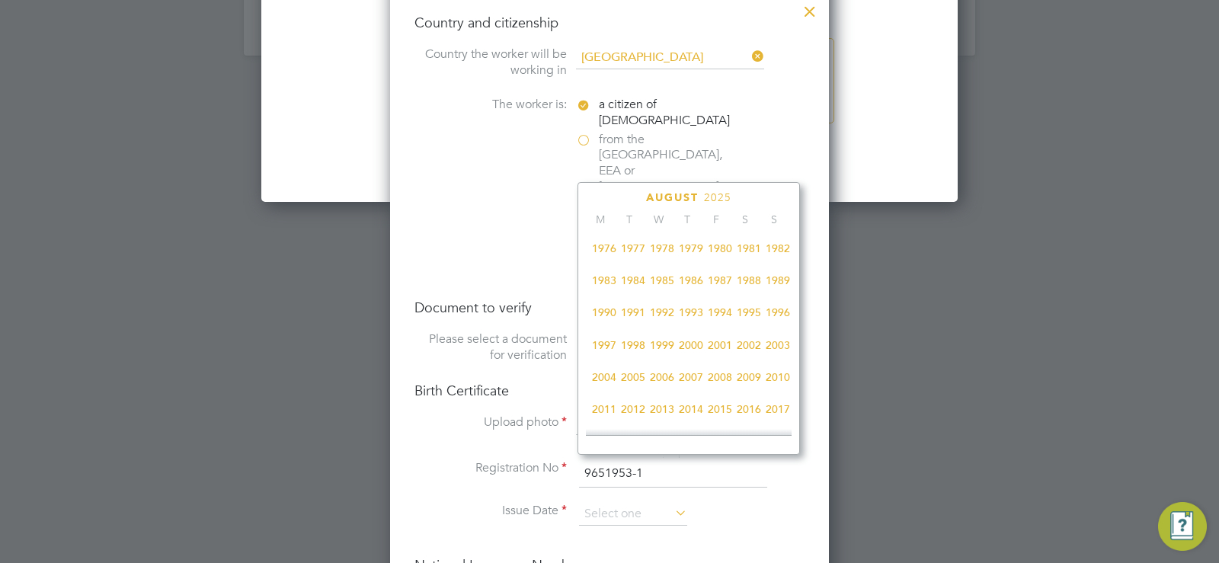
click at [775, 287] on span "1989" at bounding box center [777, 280] width 29 height 29
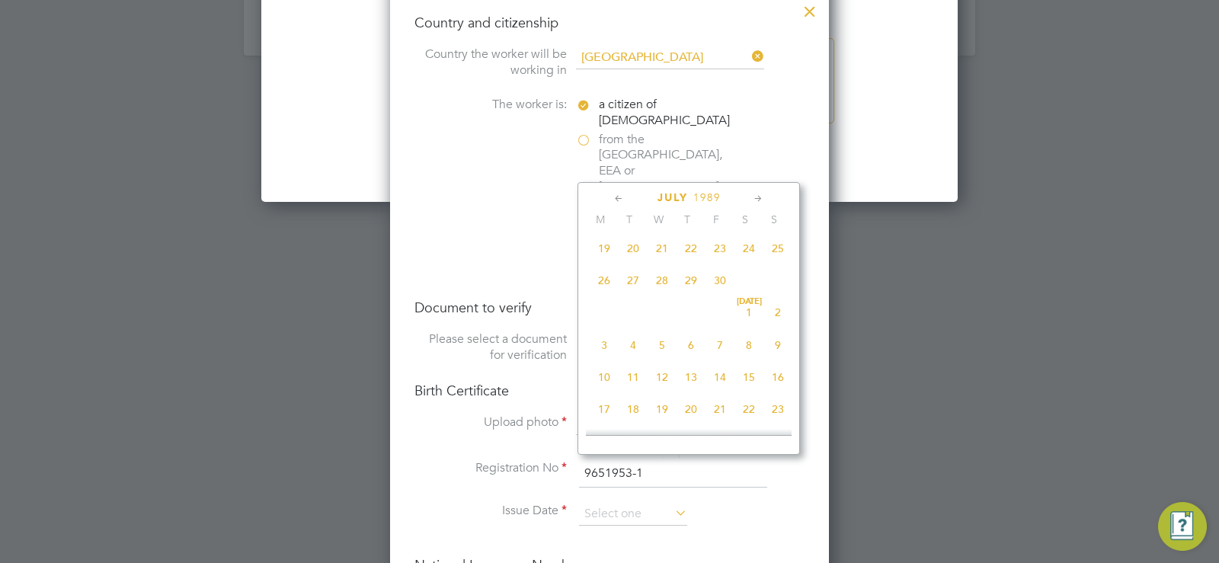
click at [621, 200] on icon at bounding box center [619, 198] width 14 height 17
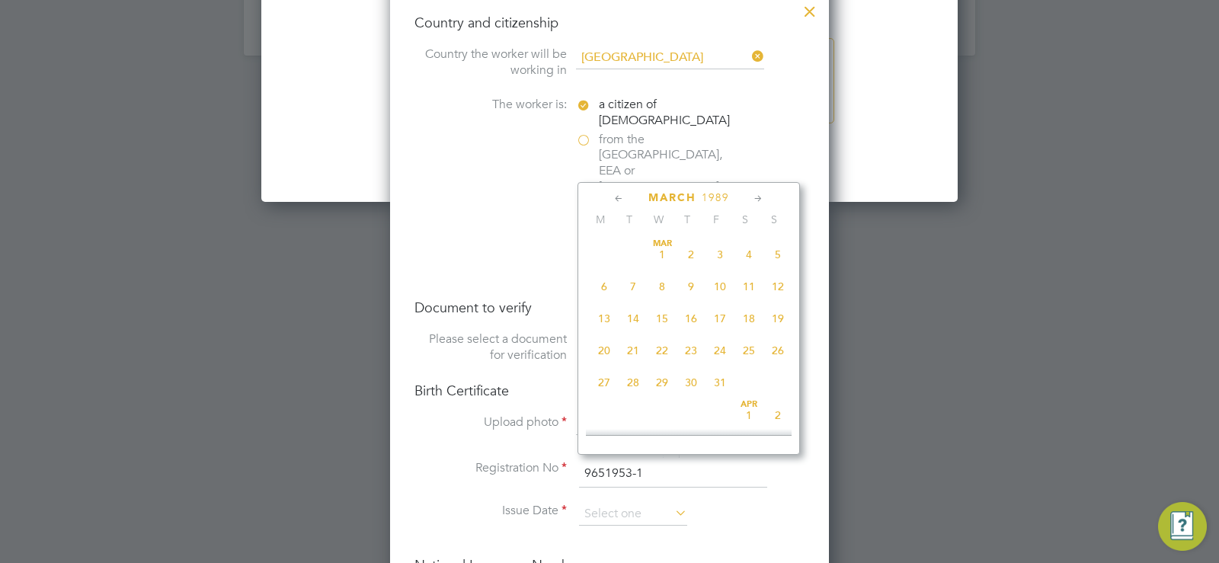
click at [754, 197] on icon at bounding box center [758, 198] width 14 height 17
click at [747, 353] on span "22" at bounding box center [748, 346] width 29 height 29
type input "22 Apr 1989"
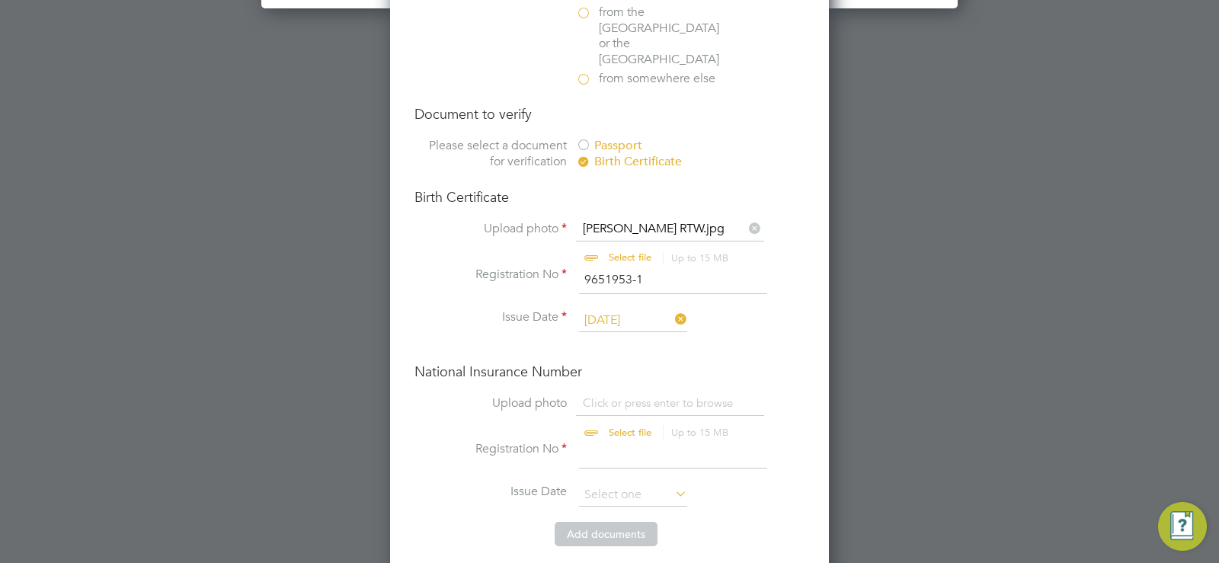
scroll to position [2433, 0]
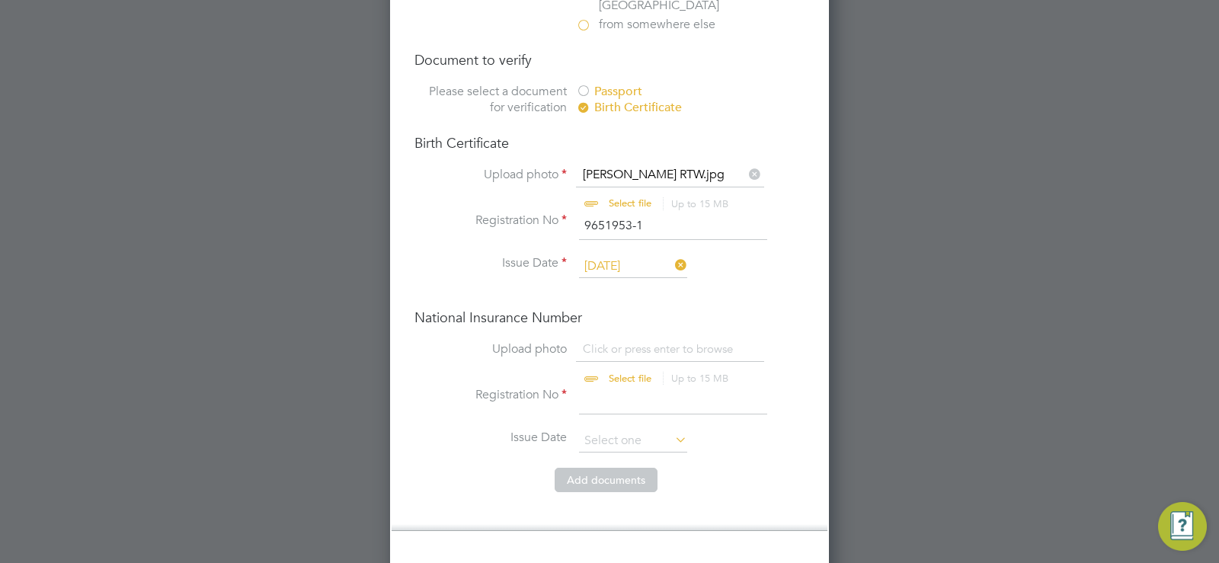
click at [640, 341] on input "file" at bounding box center [644, 364] width 239 height 46
click at [610, 341] on input "file" at bounding box center [644, 364] width 239 height 46
click at [596, 387] on input at bounding box center [673, 400] width 188 height 27
click at [625, 341] on input "file" at bounding box center [644, 364] width 239 height 46
type input "C:\fakepath\Craig Ward NI.jpg"
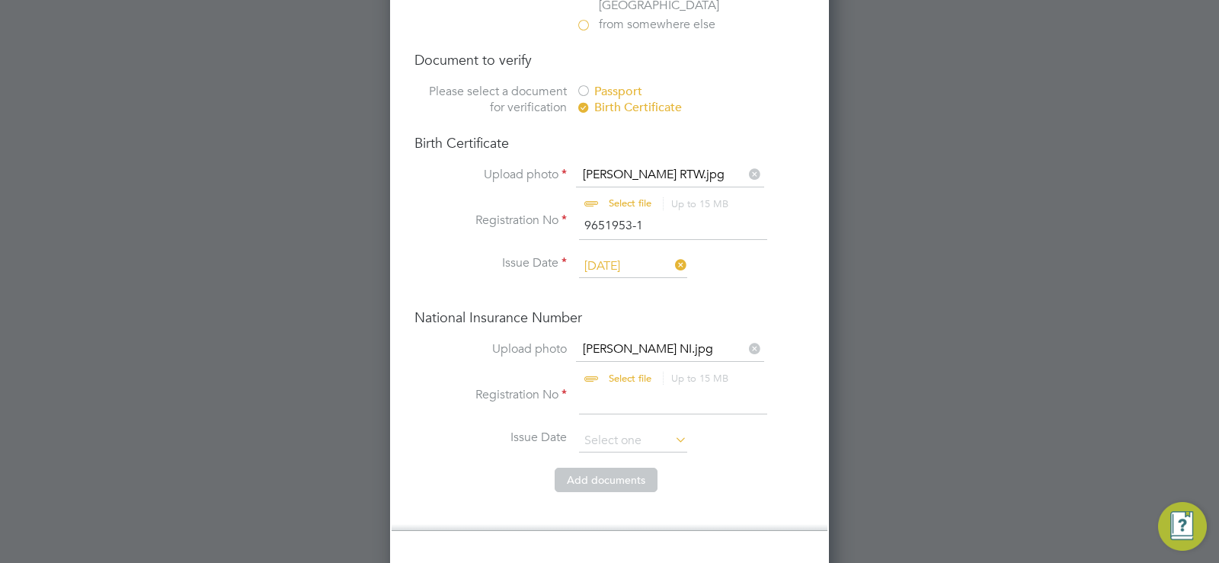
click at [599, 387] on input at bounding box center [673, 400] width 188 height 27
paste input "JT176788A"
type input "JT176788A"
click at [625, 430] on input at bounding box center [633, 441] width 108 height 23
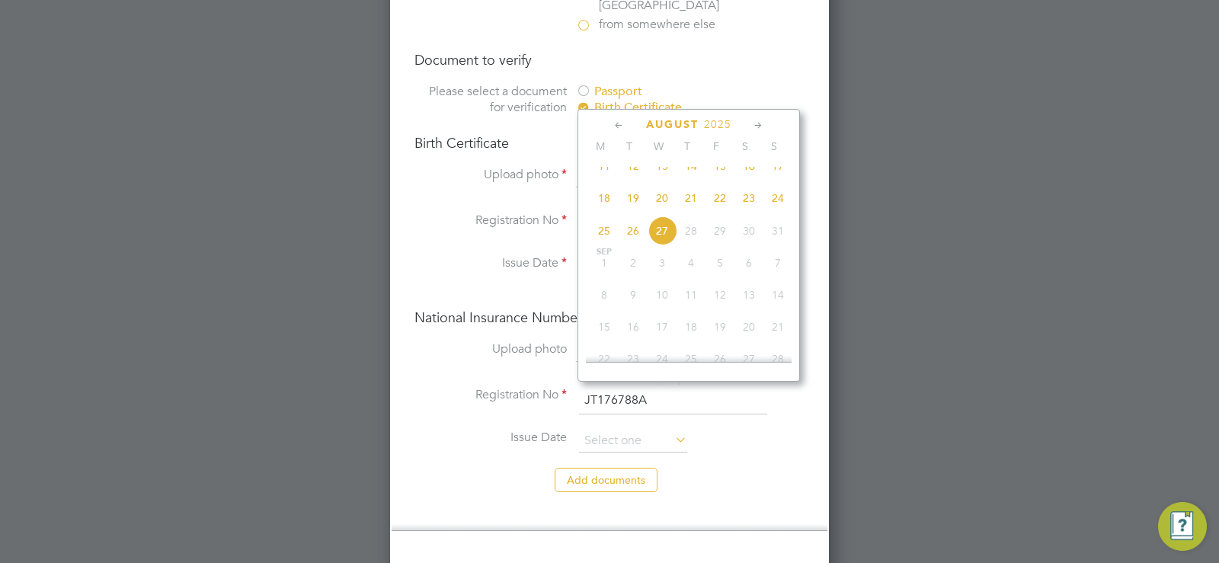
click at [665, 245] on span "27" at bounding box center [661, 230] width 29 height 29
type input "27 Aug 2025"
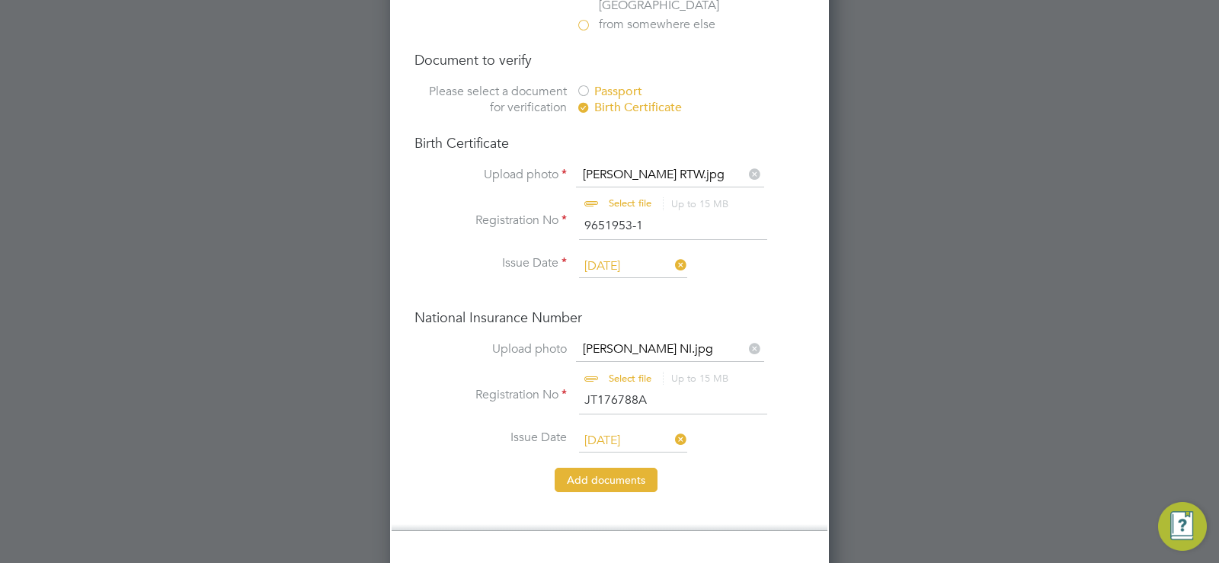
click at [610, 468] on button "Add document s" at bounding box center [606, 480] width 103 height 24
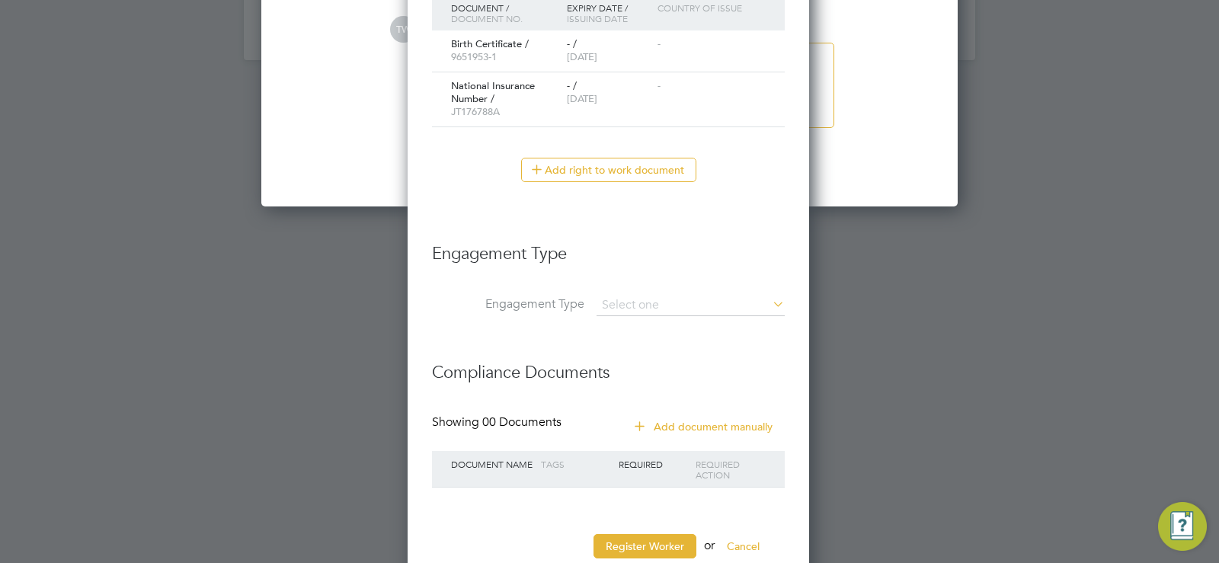
scroll to position [2184, 0]
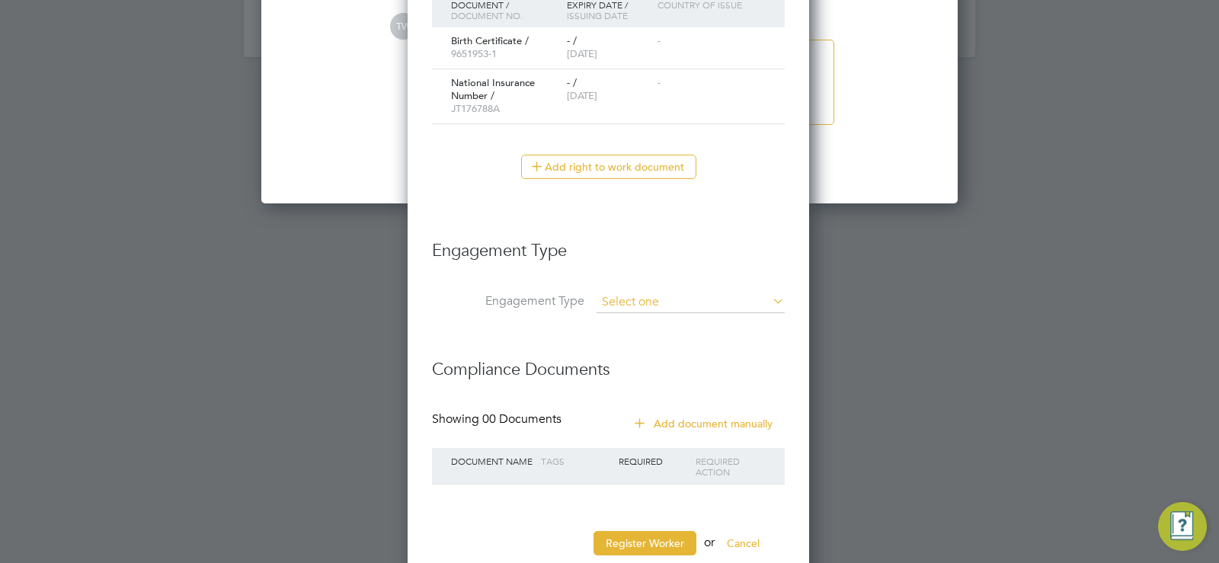
click at [635, 304] on input at bounding box center [690, 302] width 188 height 21
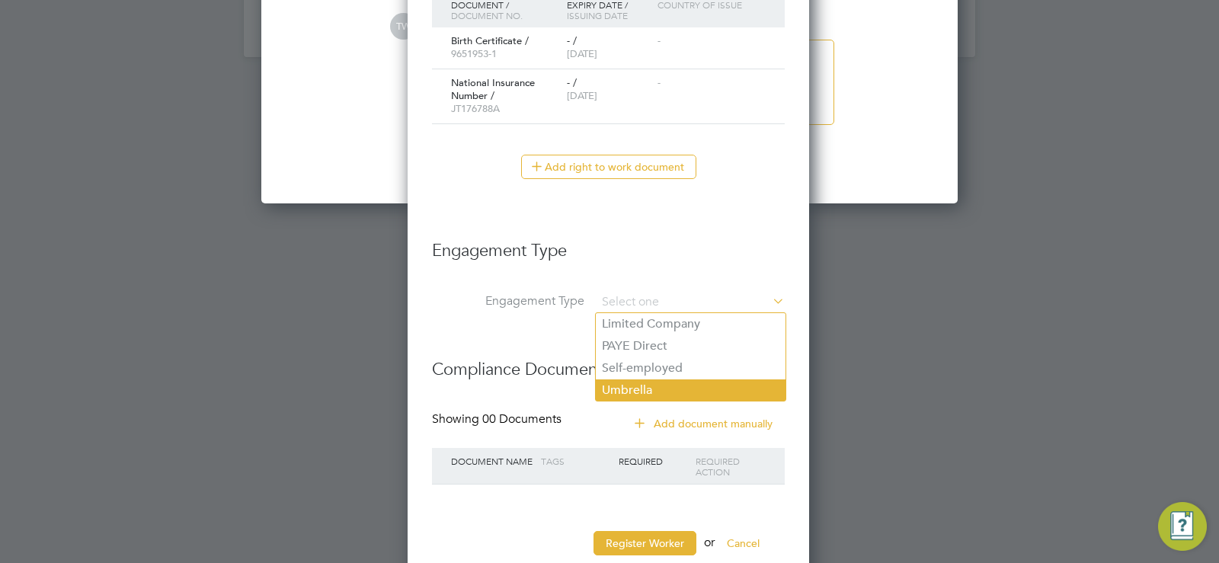
click at [618, 391] on li "Umbrella" at bounding box center [691, 390] width 190 height 22
type input "Umbrella"
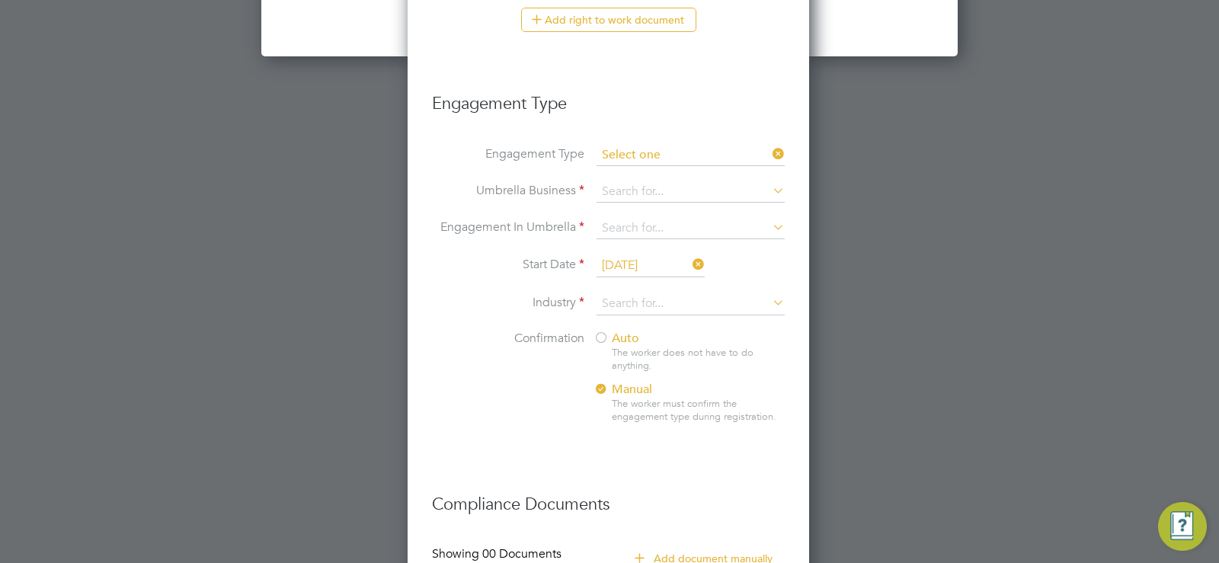
scroll to position [2222, 0]
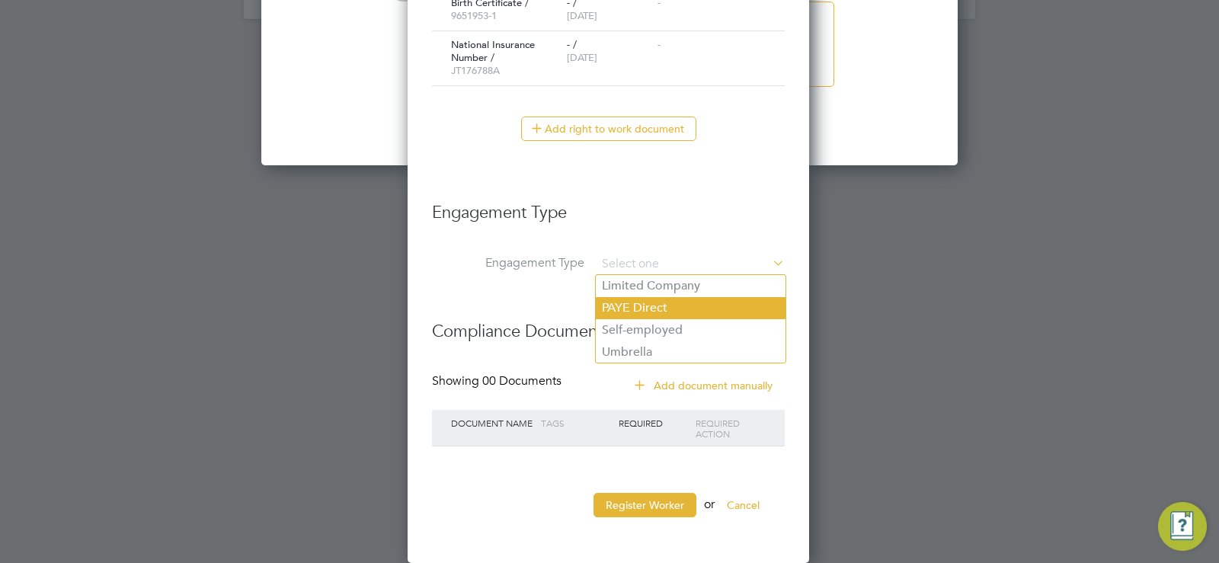
click at [628, 309] on li "PAYE Direct" at bounding box center [691, 308] width 190 height 22
type input "PAYE Direct"
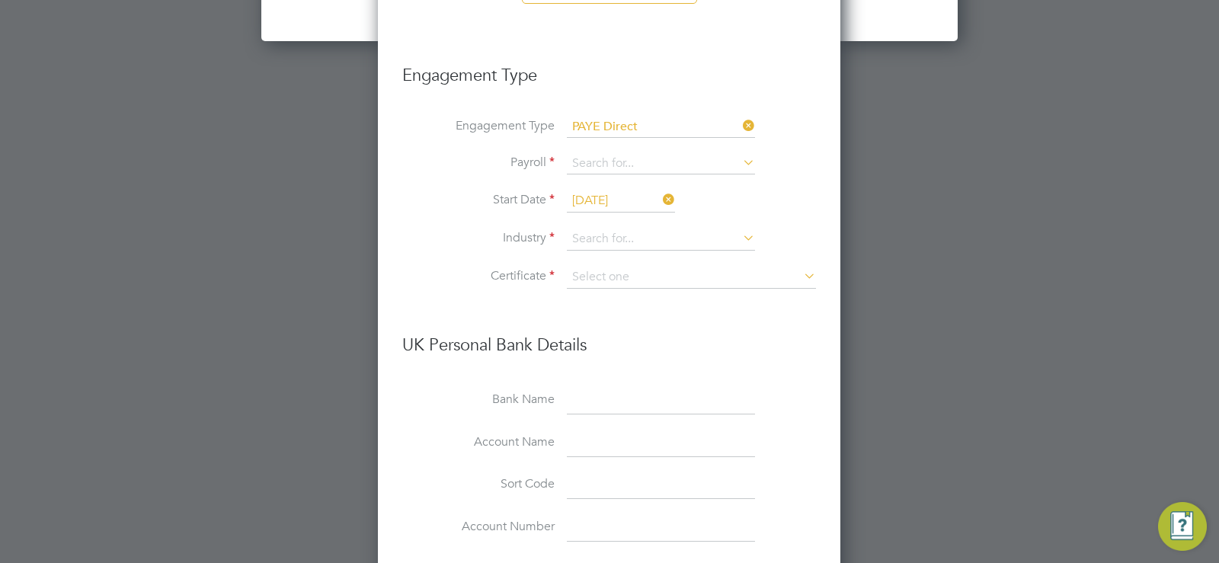
scroll to position [2345, 0]
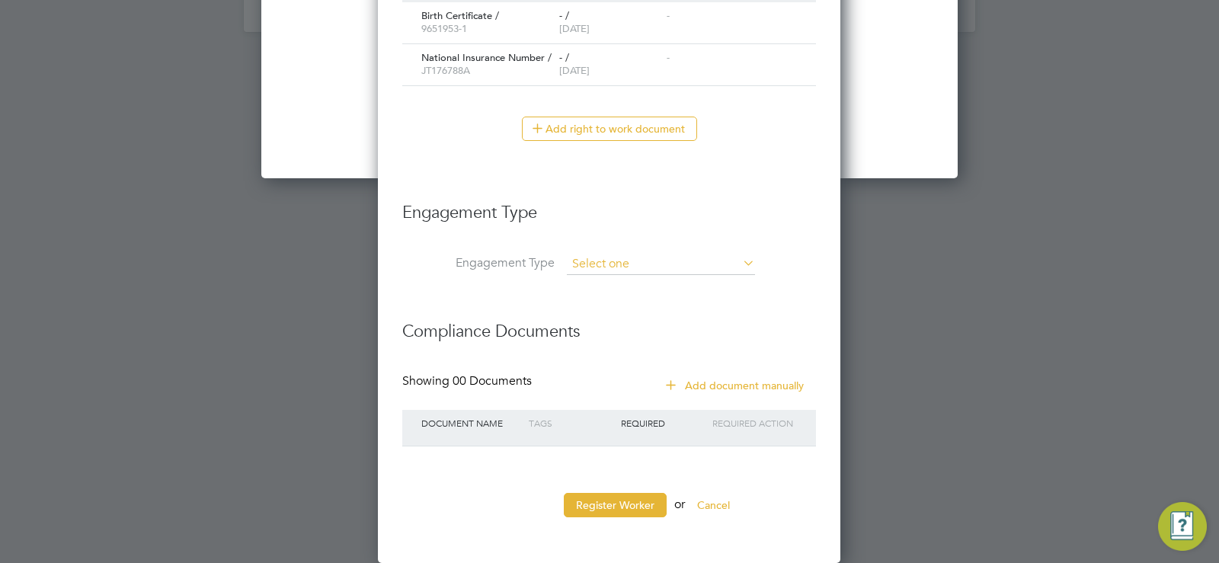
click at [644, 254] on input at bounding box center [661, 264] width 188 height 21
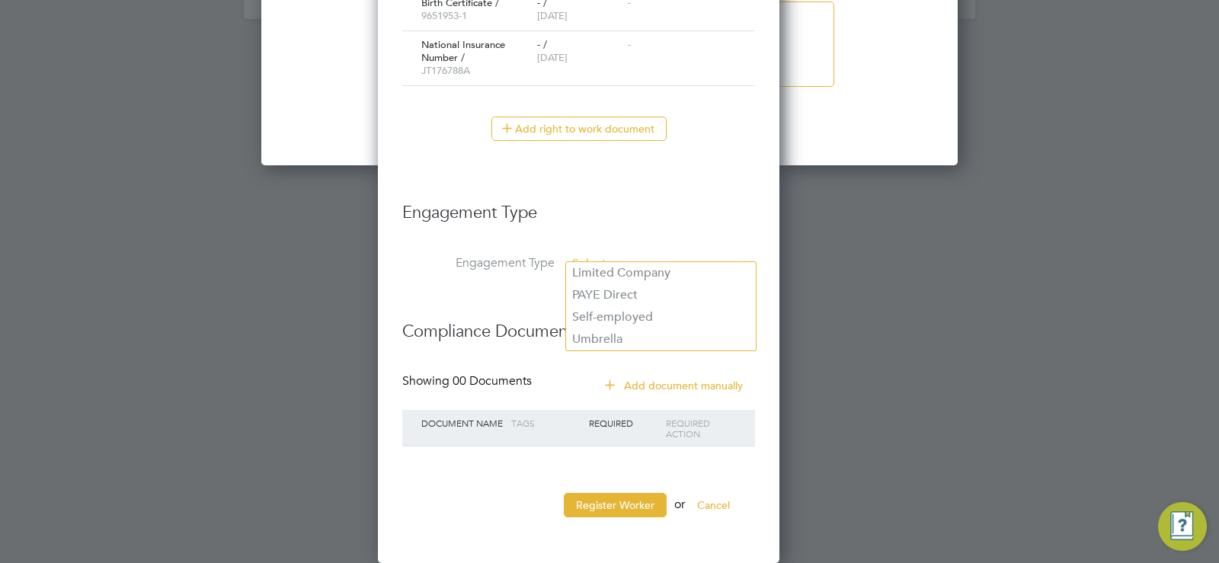
scroll to position [1459, 404]
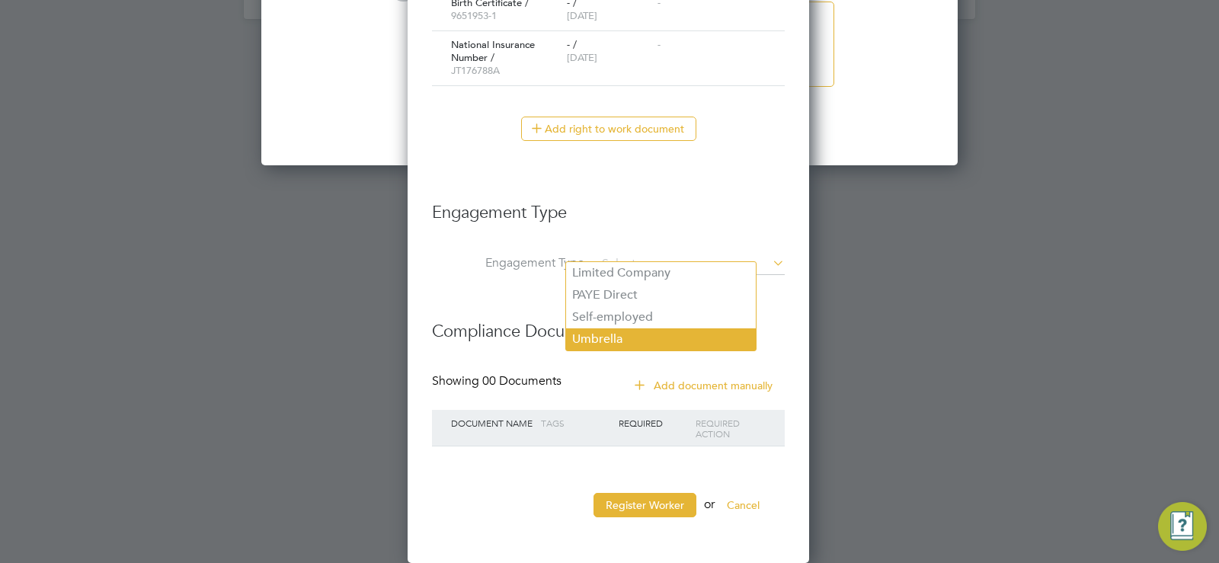
click at [612, 331] on li "Umbrella" at bounding box center [661, 339] width 190 height 22
type input "Umbrella"
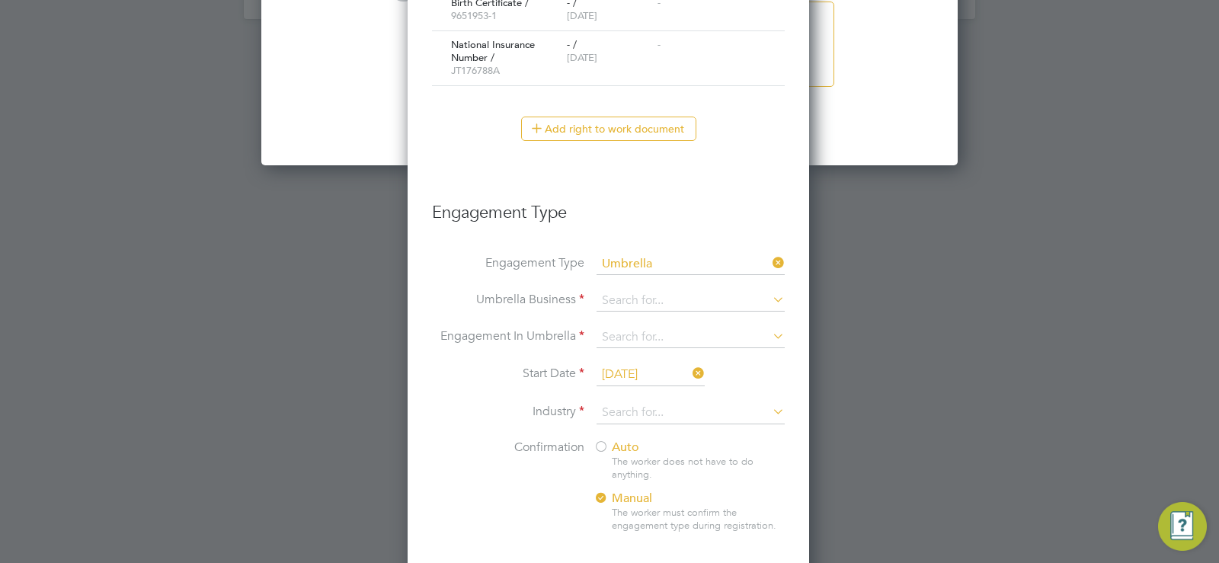
scroll to position [1741, 404]
click at [606, 302] on input at bounding box center [690, 300] width 188 height 21
click at [627, 300] on input at bounding box center [690, 300] width 188 height 21
click at [635, 319] on li "Cres t Plus Operations Limited" at bounding box center [691, 323] width 190 height 22
type input "Crest Plus Operations Limited"
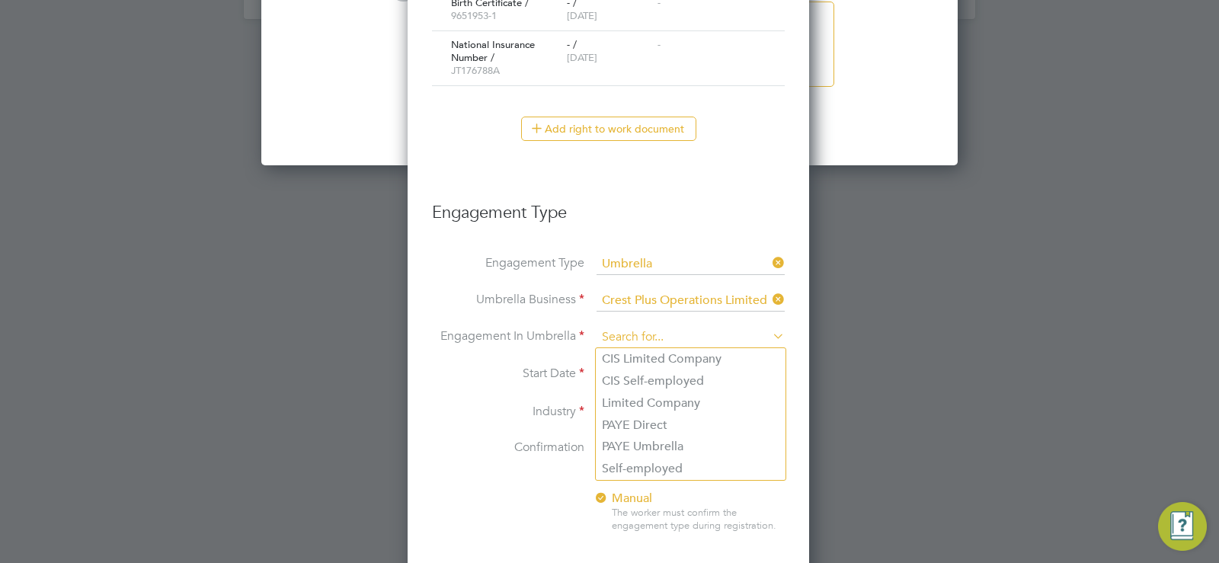
click at [655, 332] on input at bounding box center [690, 337] width 188 height 21
click at [628, 447] on li "PAYE Umbrella" at bounding box center [691, 447] width 190 height 22
type input "PAYE Umbrella"
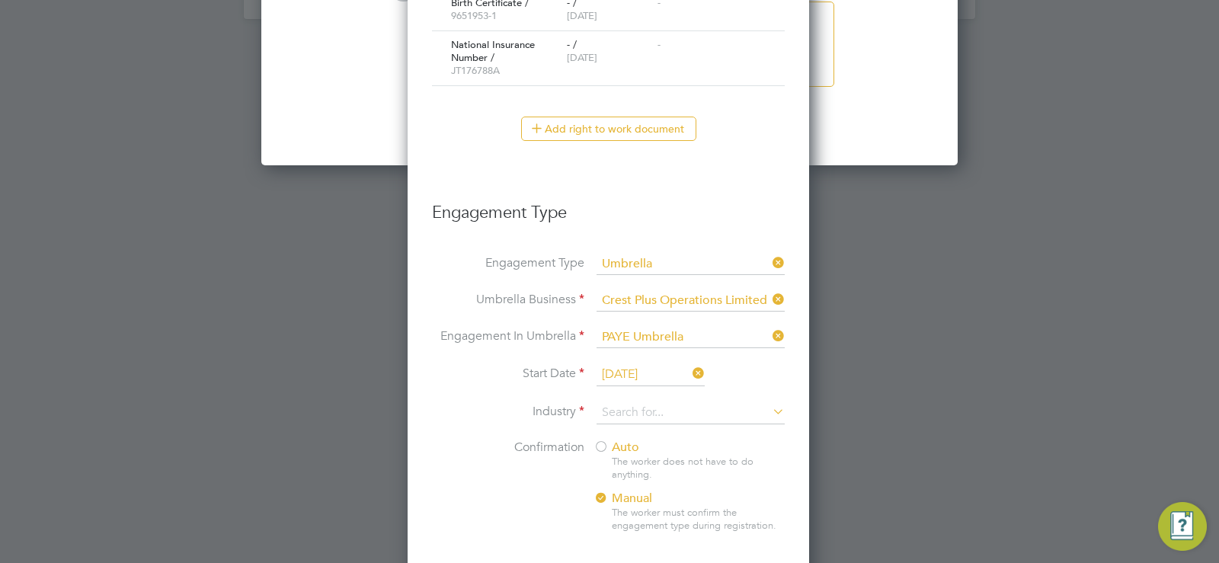
click at [655, 368] on input "27 Aug 2025" at bounding box center [650, 374] width 108 height 23
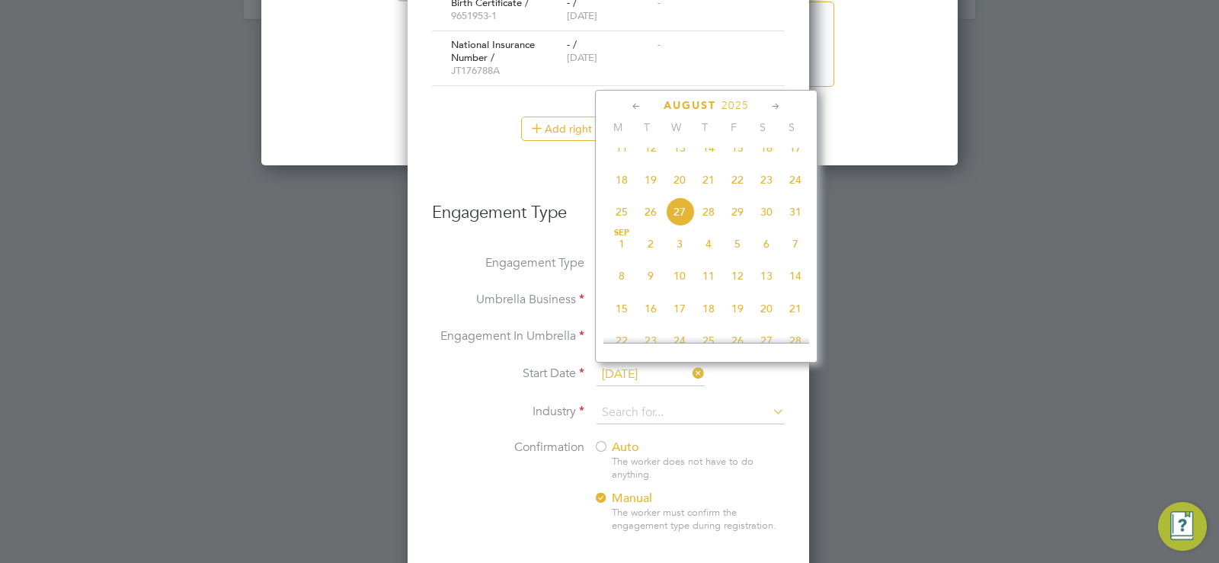
click at [685, 194] on span "20" at bounding box center [679, 179] width 29 height 29
type input "20 Aug 2025"
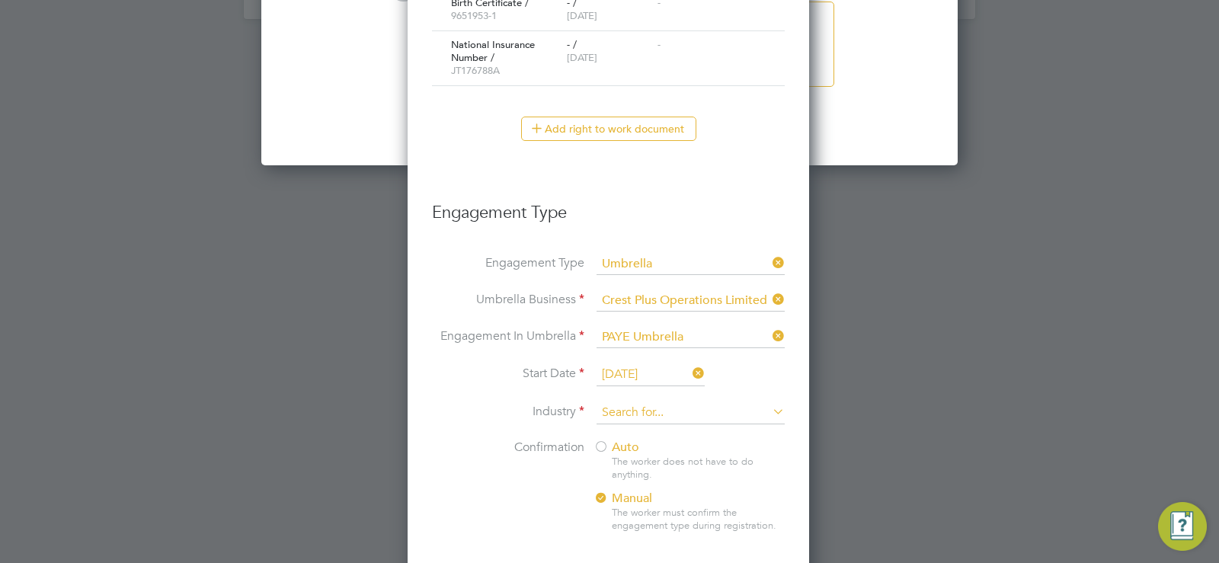
click at [620, 412] on input at bounding box center [690, 412] width 188 height 23
click at [628, 429] on li "Con struction" at bounding box center [691, 434] width 190 height 21
type input "Construction"
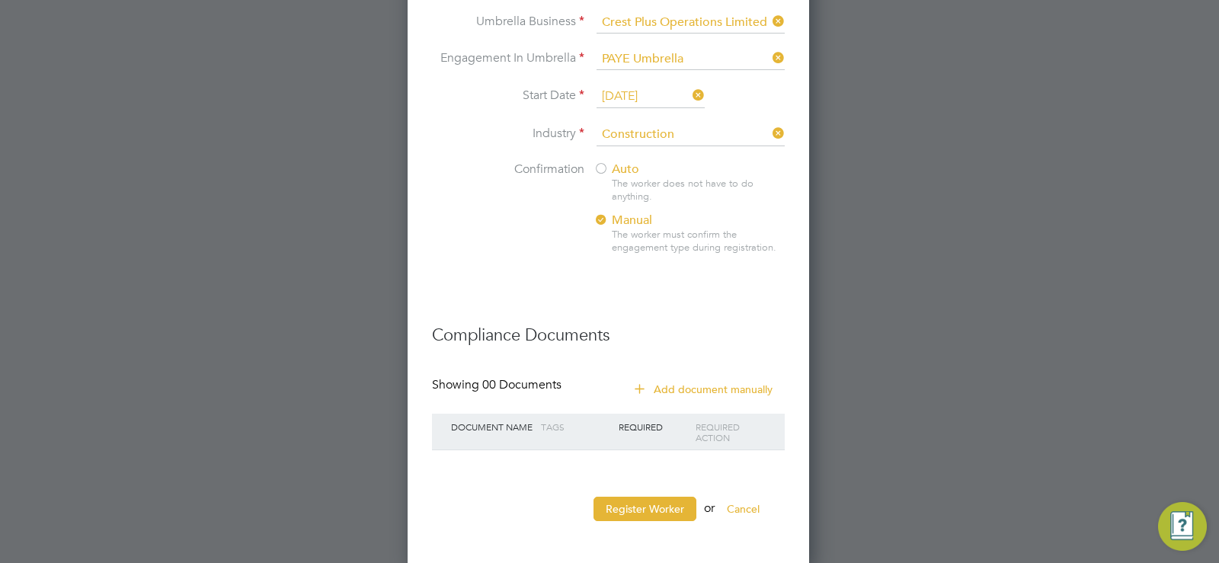
scroll to position [2504, 0]
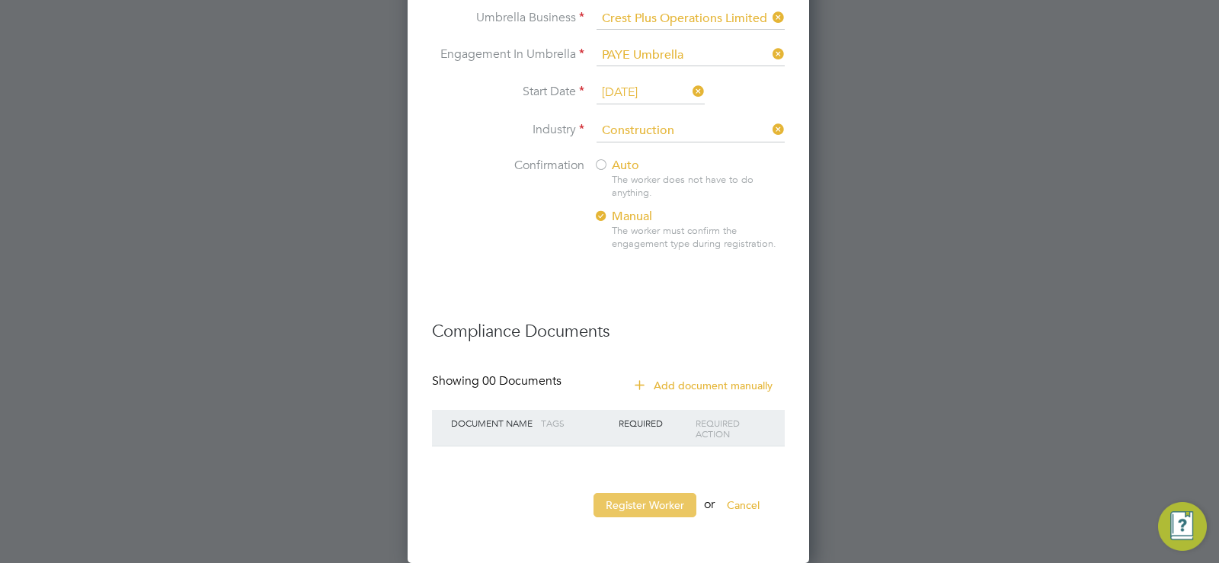
click at [636, 515] on button "Register Worker" at bounding box center [644, 505] width 103 height 24
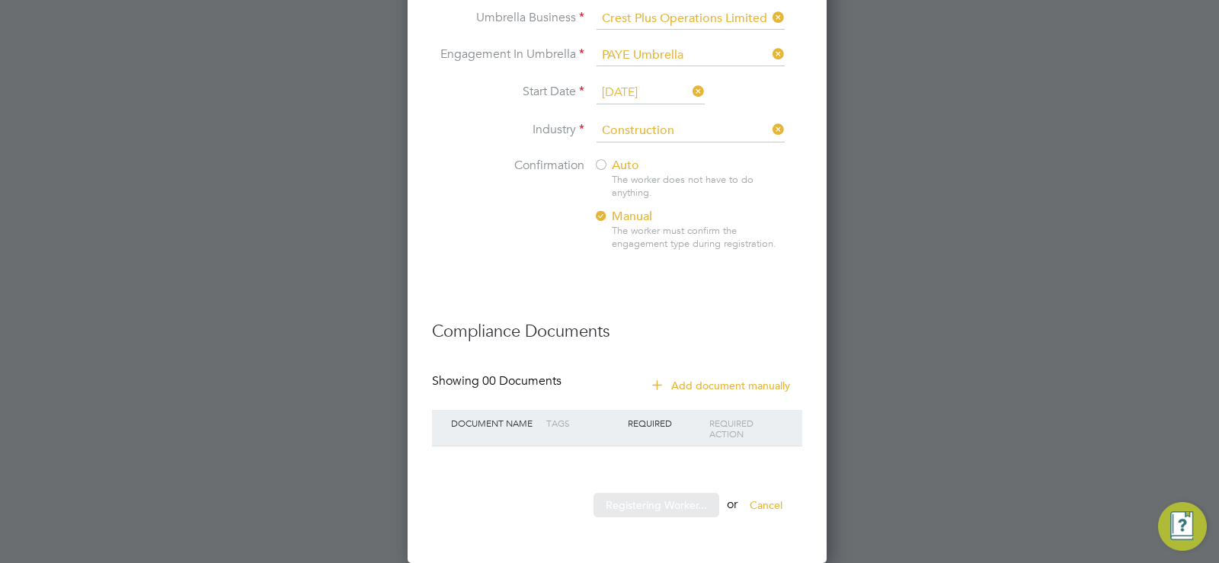
scroll to position [0, 0]
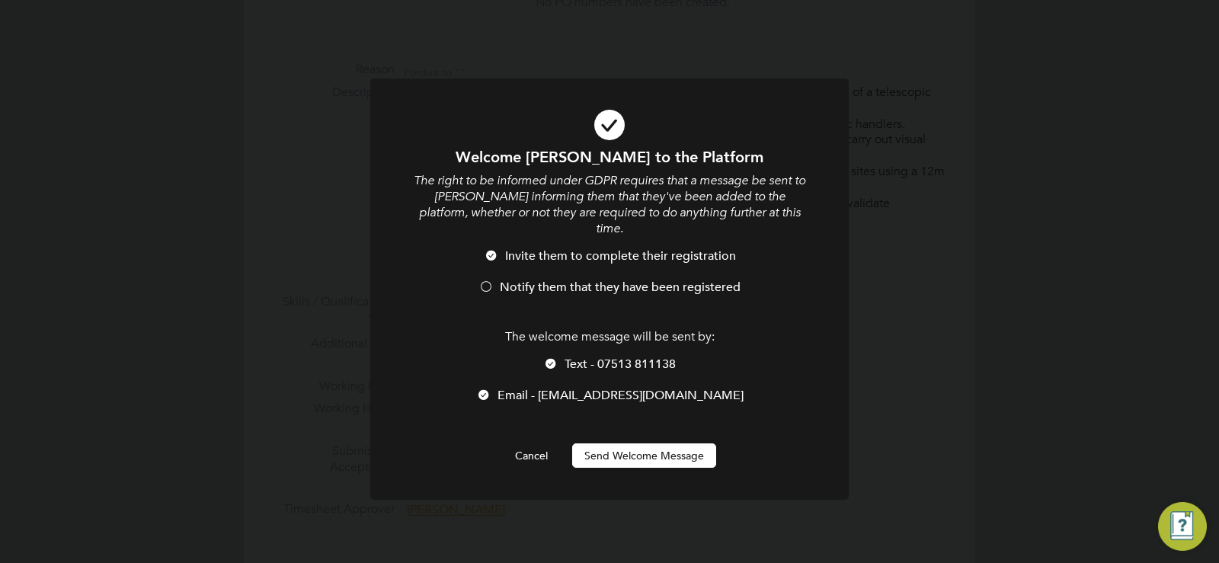
click at [651, 445] on button "Send Welcome Message" at bounding box center [644, 455] width 144 height 24
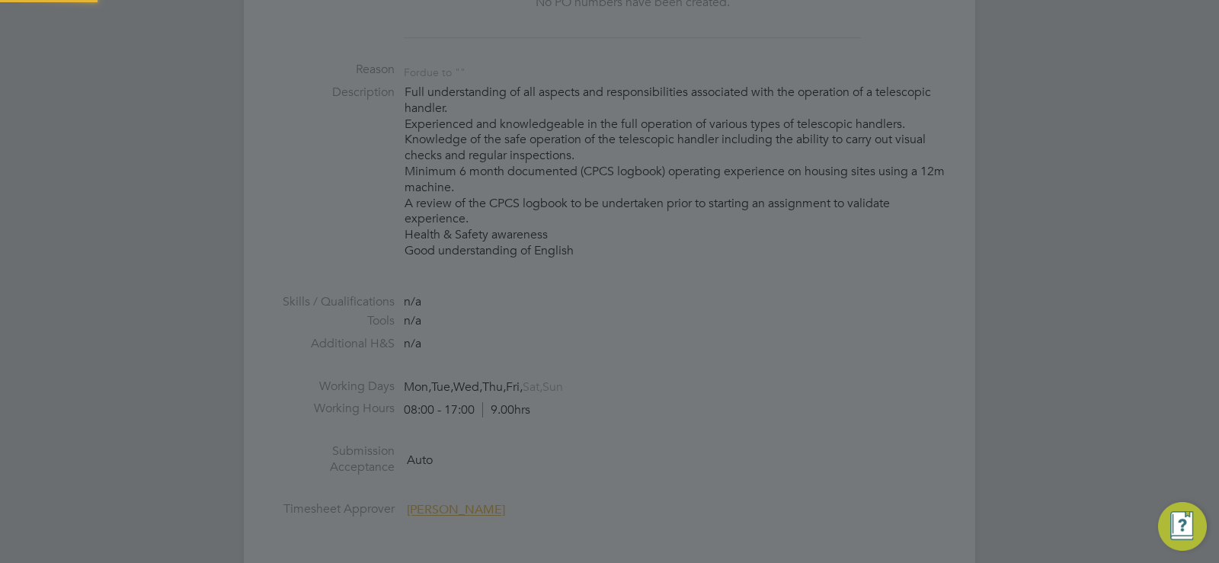
type input "craig ward (282897)"
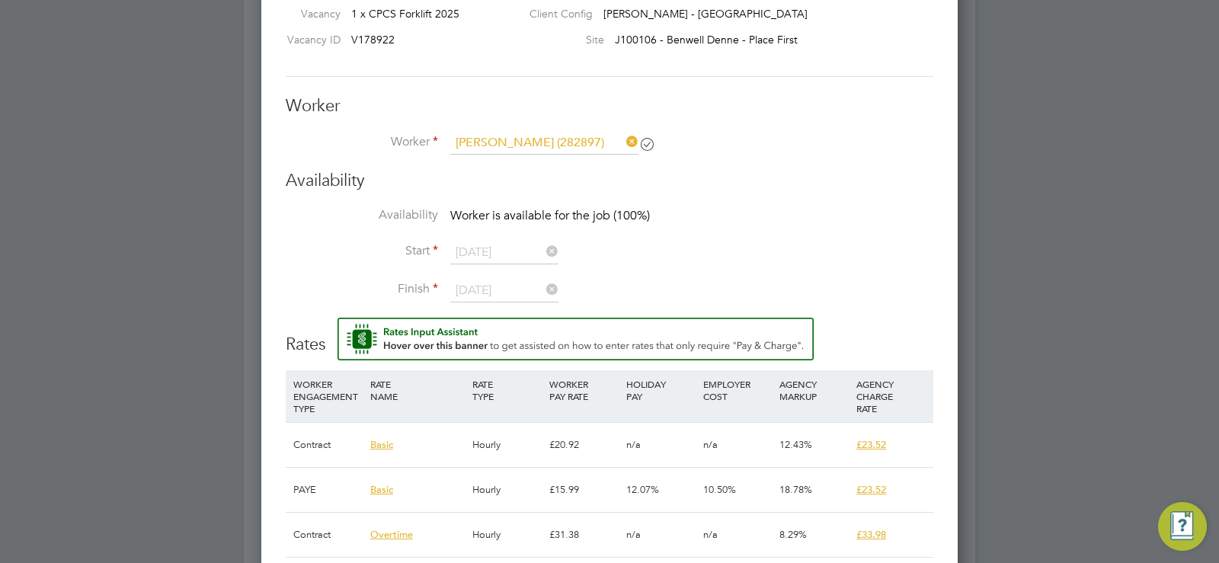
scroll to position [1431, 0]
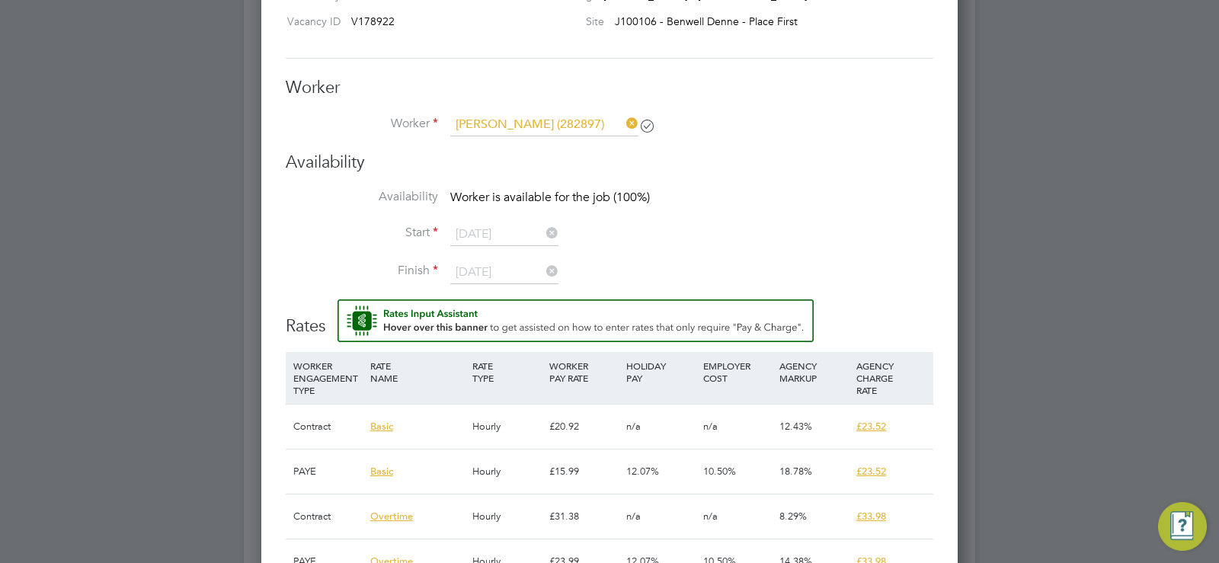
click at [502, 247] on li "Start 20 Aug 2025" at bounding box center [609, 242] width 647 height 38
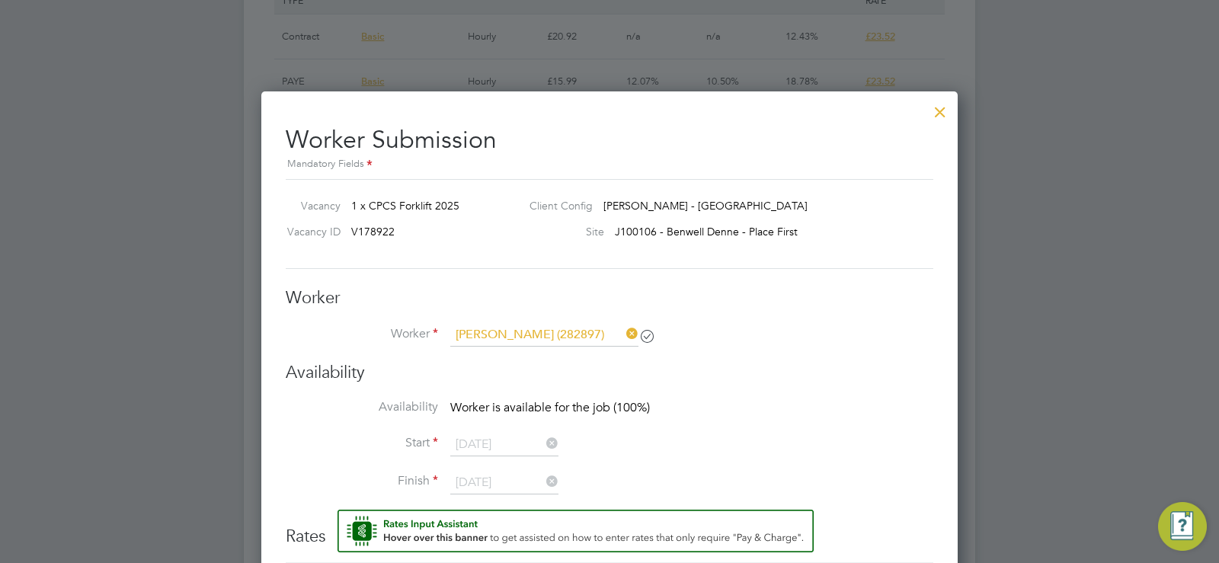
scroll to position [1220, 0]
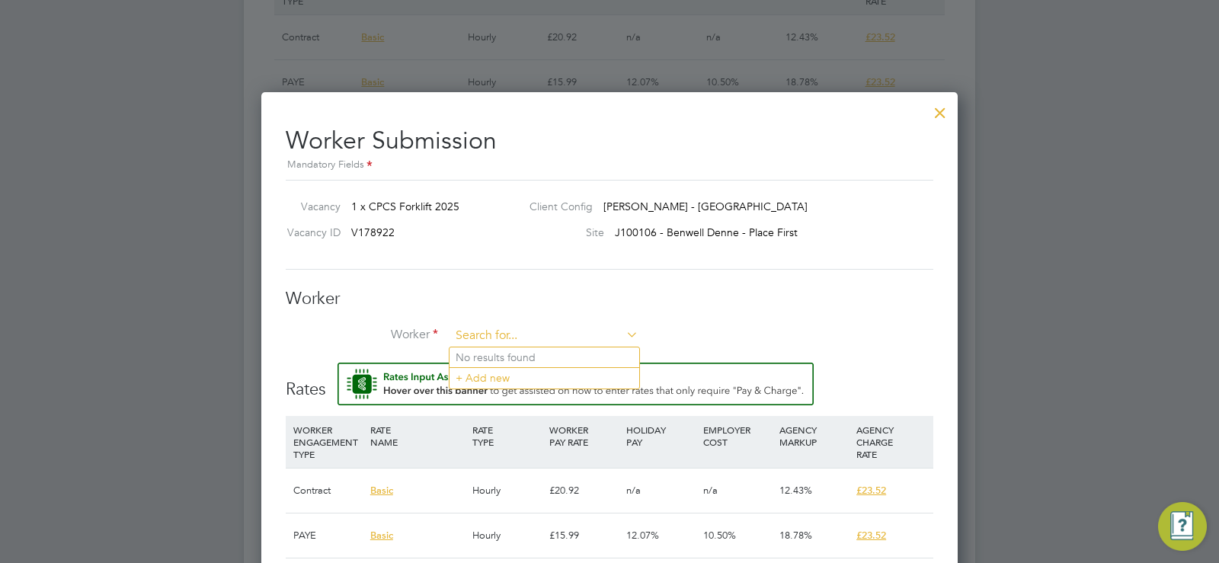
click at [568, 328] on input at bounding box center [544, 336] width 188 height 23
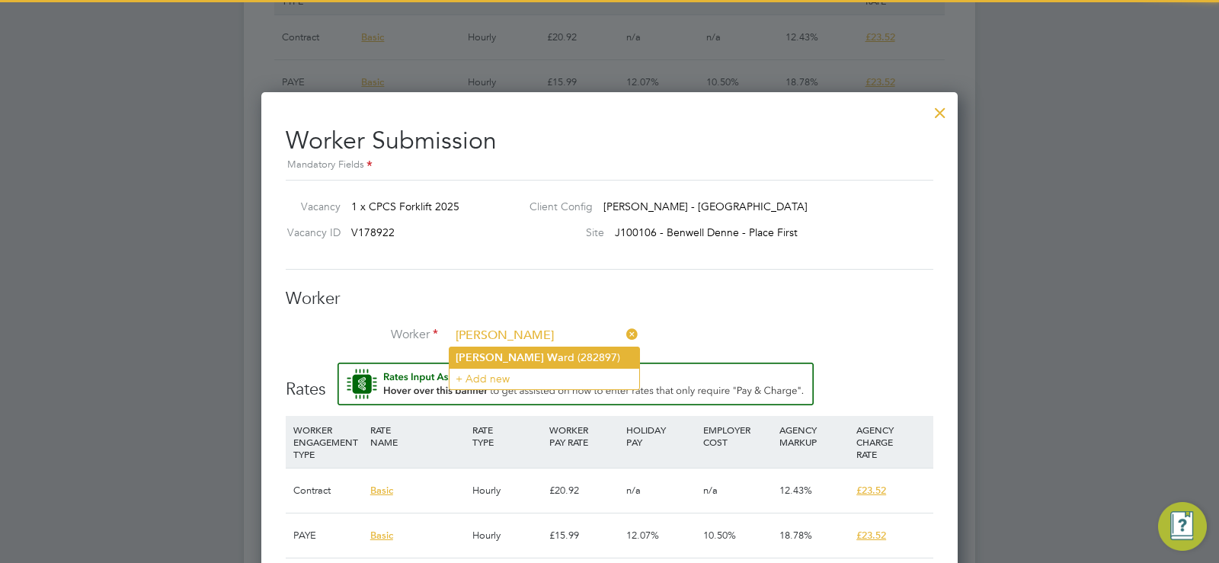
click at [551, 364] on li "Craig Wa rd (282897)" at bounding box center [544, 357] width 190 height 21
type input "Craig Ward (282897)"
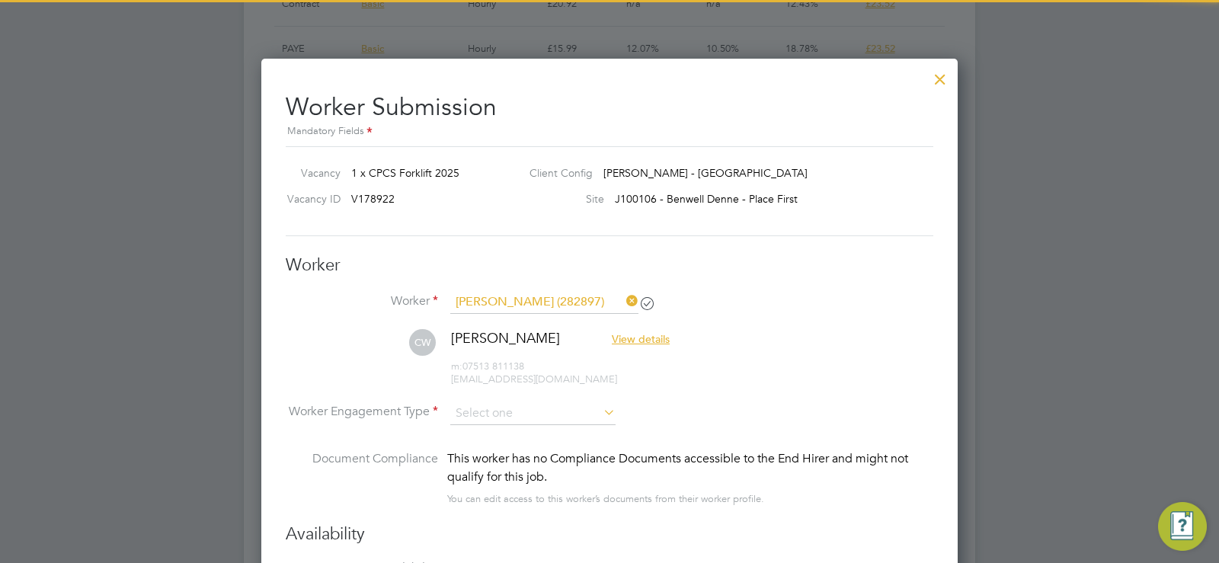
scroll to position [1275, 0]
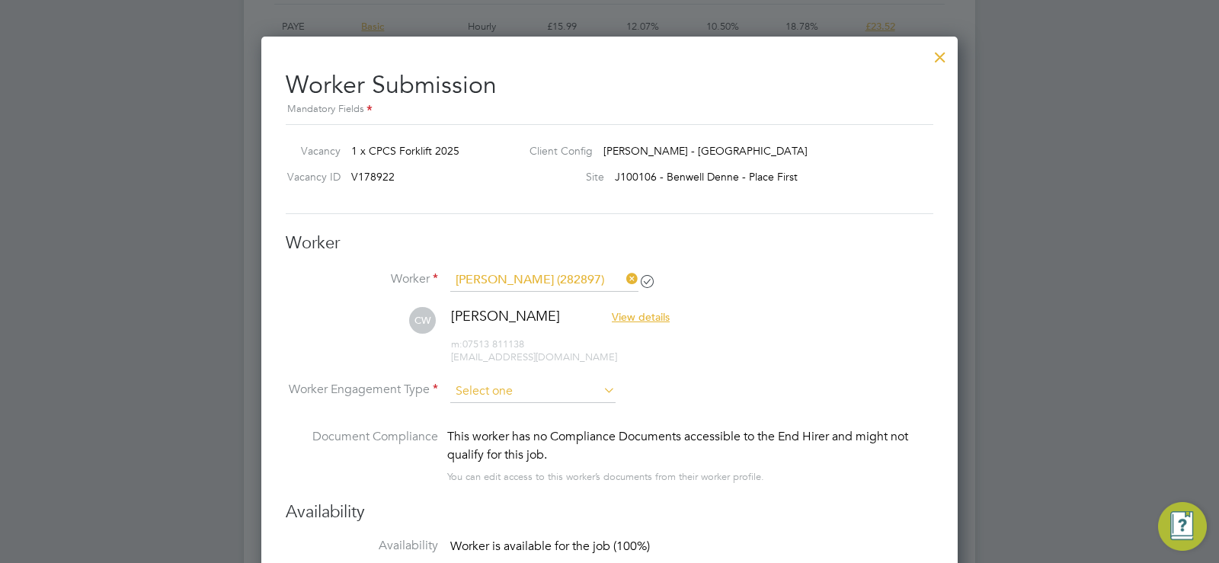
click at [523, 398] on input at bounding box center [532, 391] width 165 height 23
click at [520, 424] on li "PAYE" at bounding box center [532, 432] width 167 height 20
type input "PAYE"
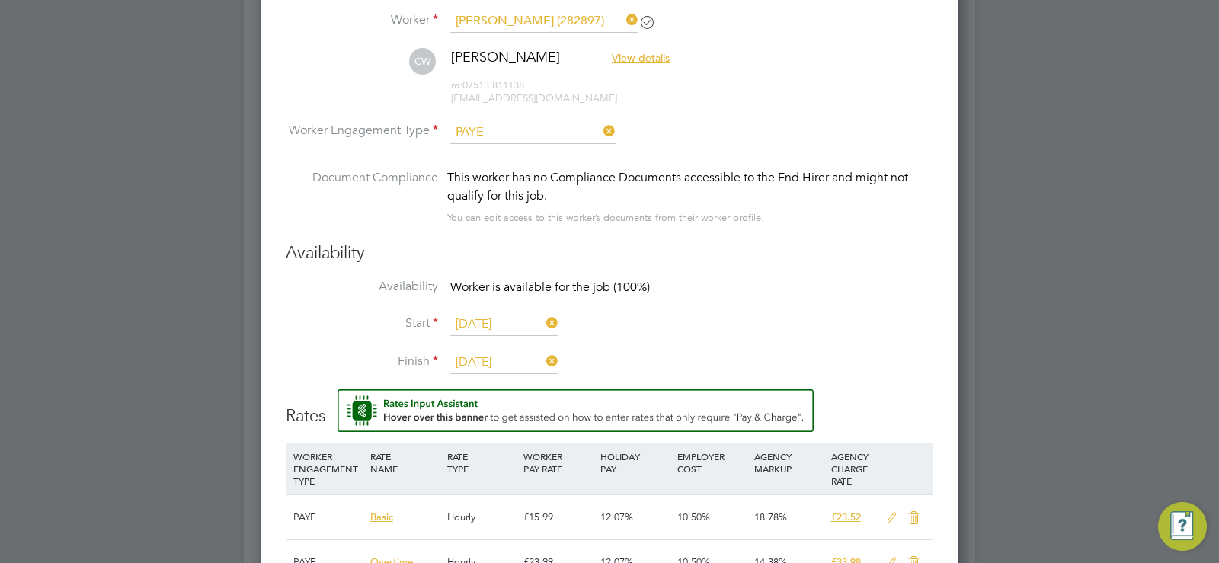
scroll to position [1559, 0]
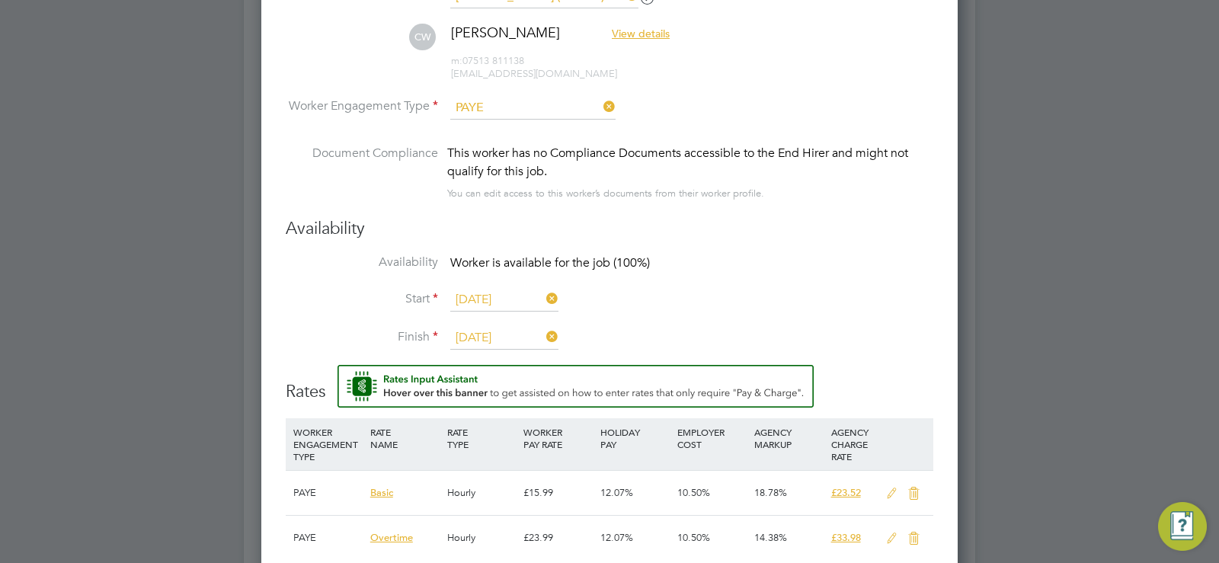
click at [516, 296] on input "20 Aug 2025" at bounding box center [504, 300] width 108 height 23
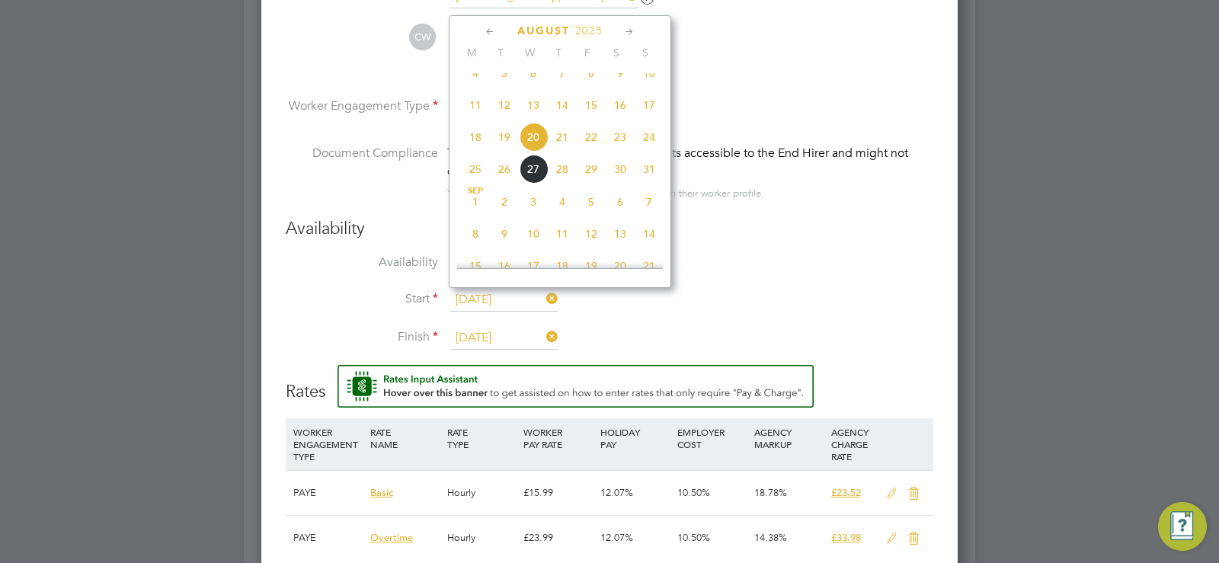
click at [540, 152] on span "20" at bounding box center [533, 137] width 29 height 29
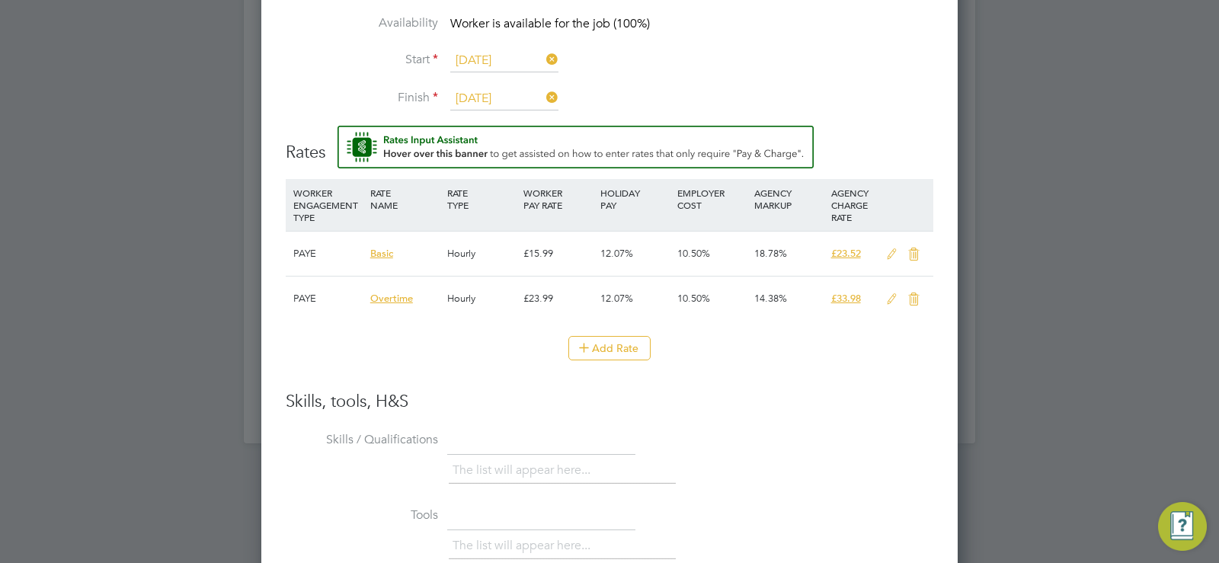
click at [891, 248] on icon at bounding box center [891, 254] width 19 height 12
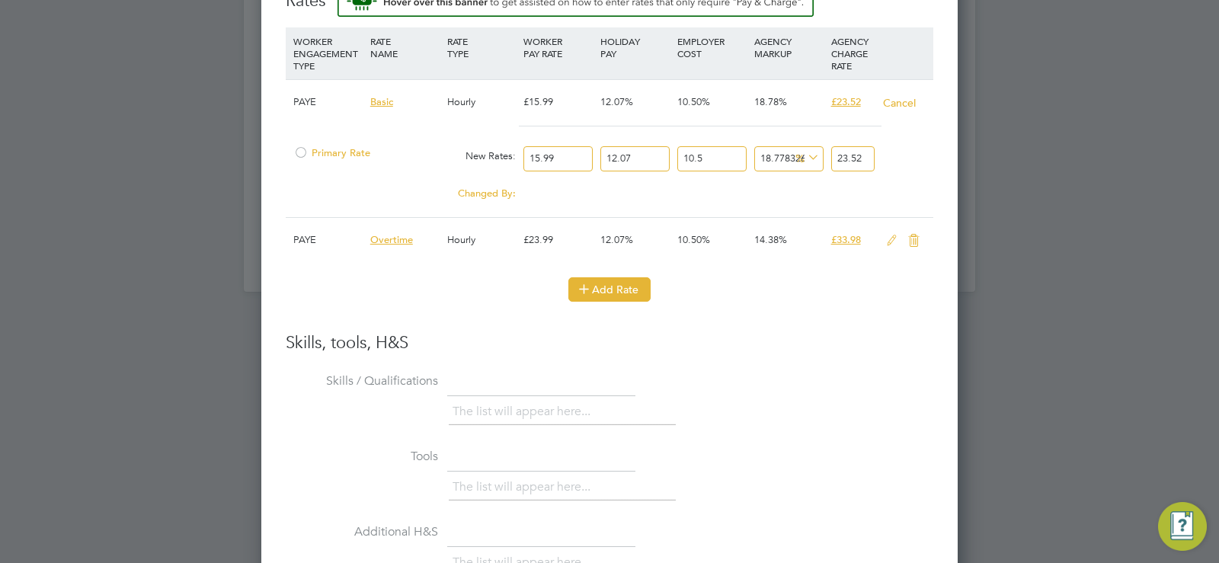
click at [583, 287] on icon at bounding box center [583, 288] width 11 height 11
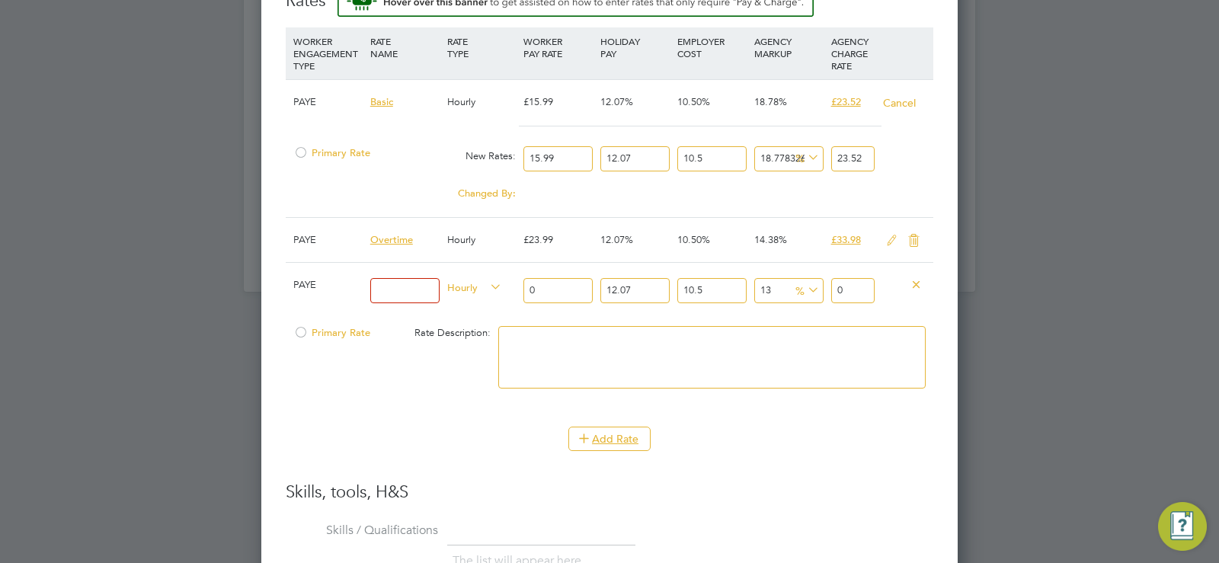
click at [910, 239] on icon at bounding box center [913, 241] width 19 height 12
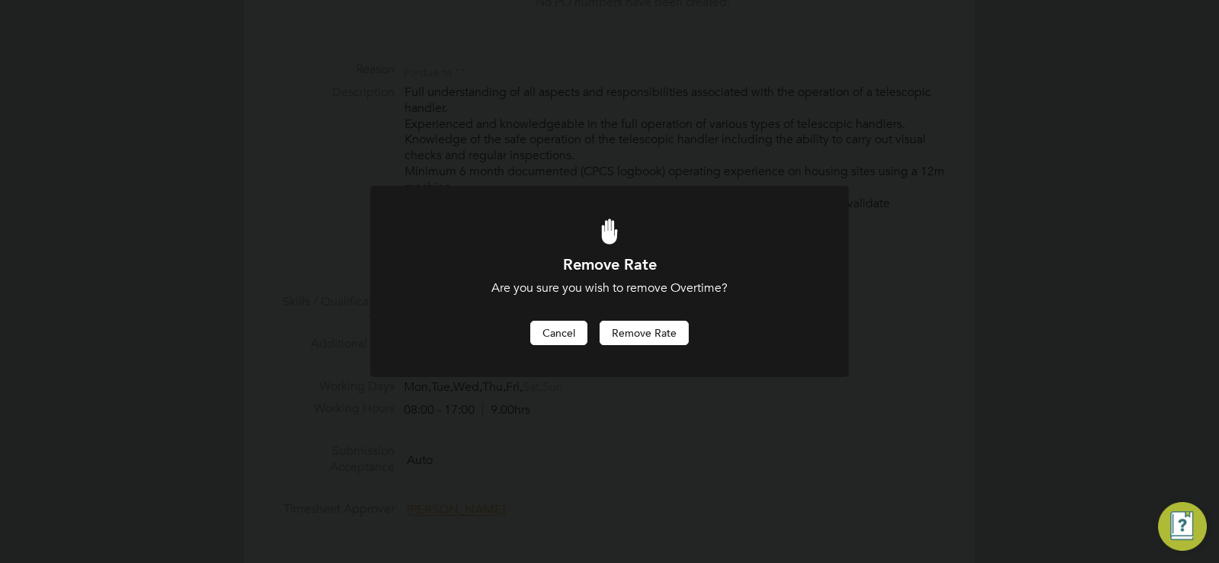
click at [570, 325] on button "Cancel" at bounding box center [558, 333] width 57 height 24
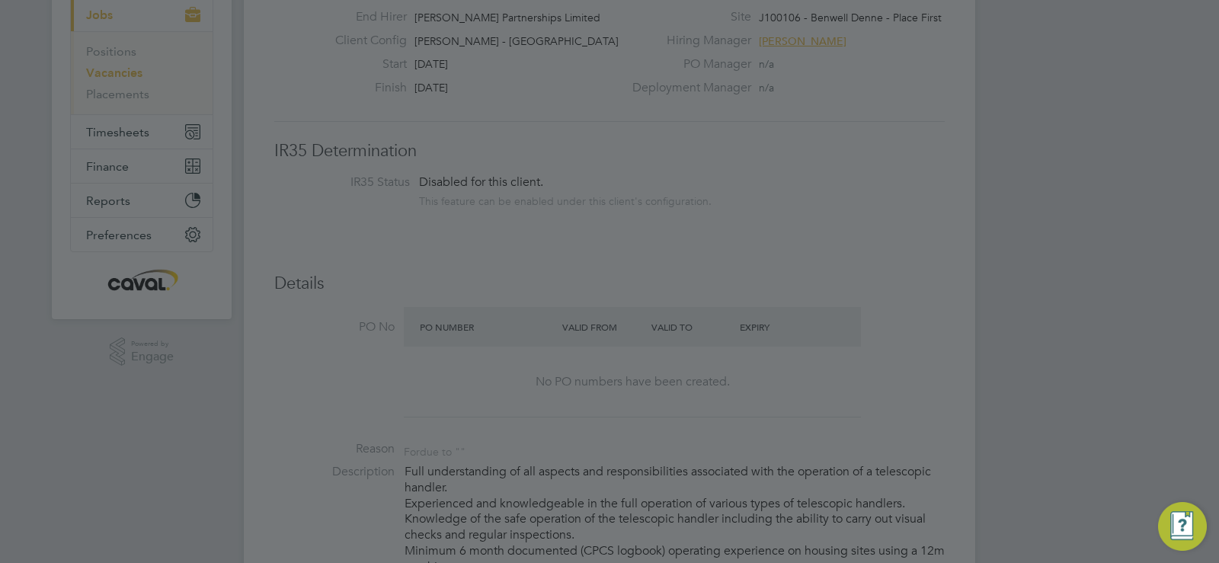
click at [833, 274] on div at bounding box center [609, 281] width 1219 height 563
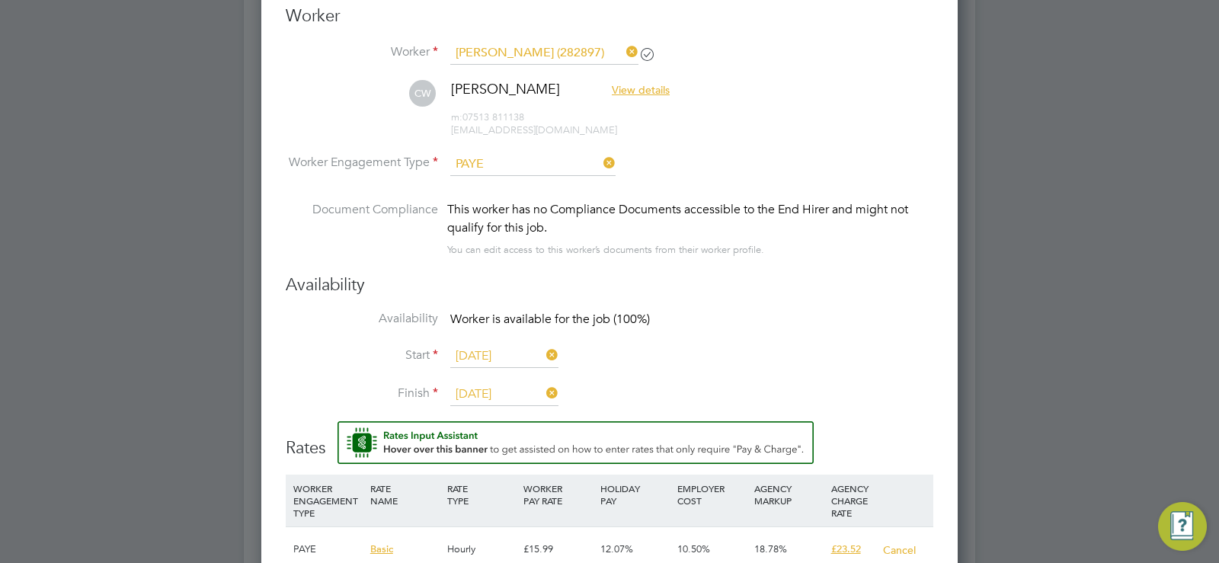
click at [431, 160] on label "Worker Engagement Type" at bounding box center [362, 163] width 152 height 16
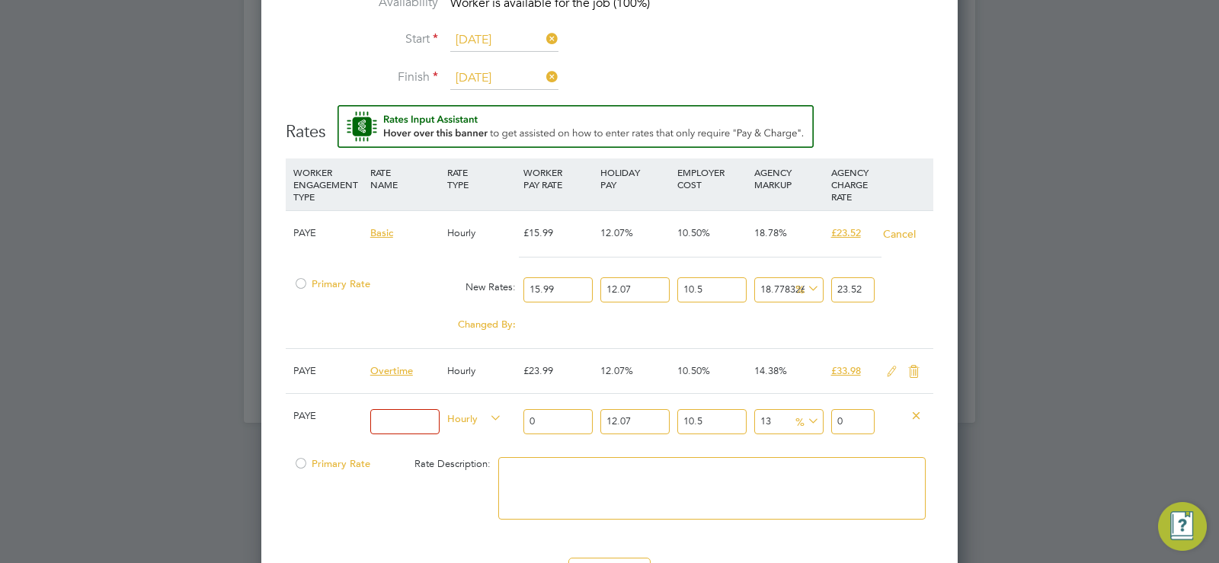
click at [306, 284] on div at bounding box center [300, 288] width 15 height 11
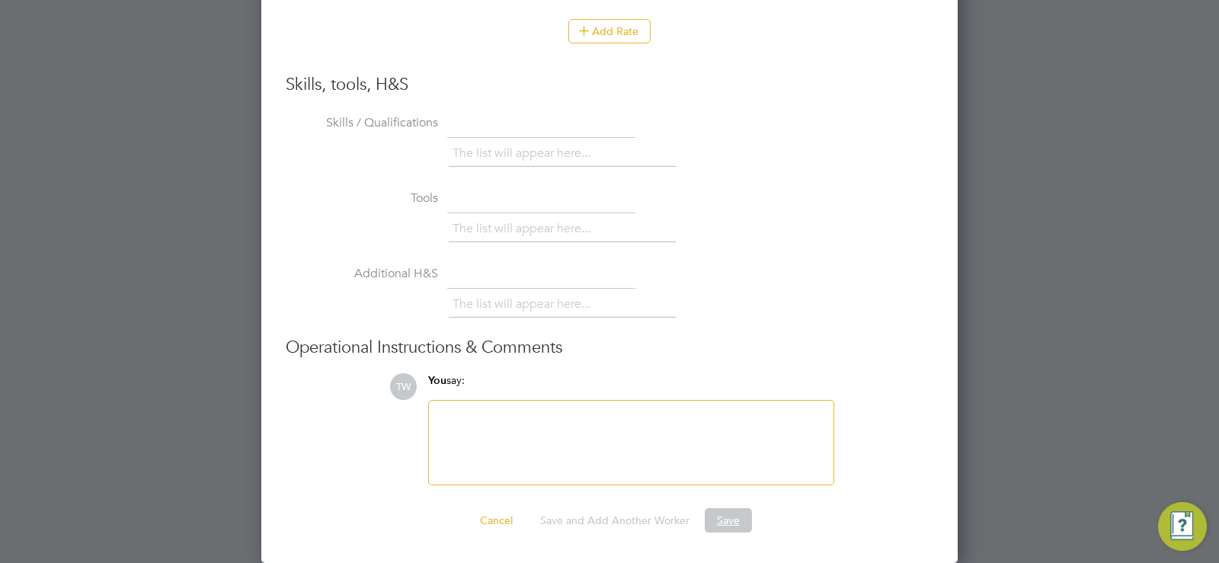
drag, startPoint x: 488, startPoint y: 402, endPoint x: 720, endPoint y: 516, distance: 258.9
click at [720, 516] on button "Save" at bounding box center [728, 520] width 47 height 24
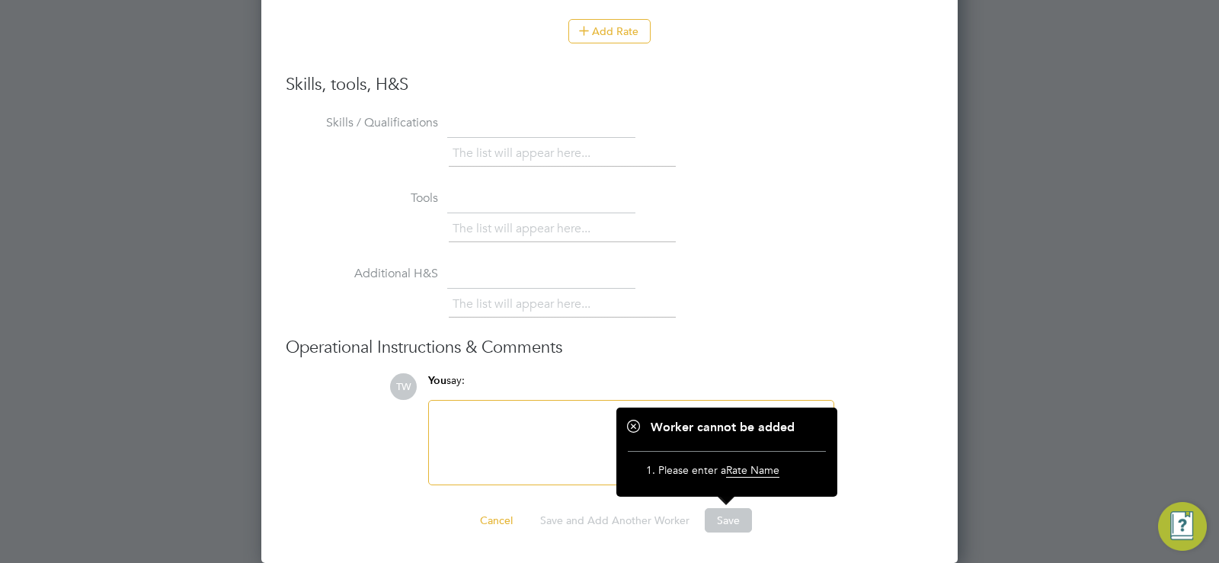
click at [510, 528] on button "Cancel" at bounding box center [496, 520] width 57 height 24
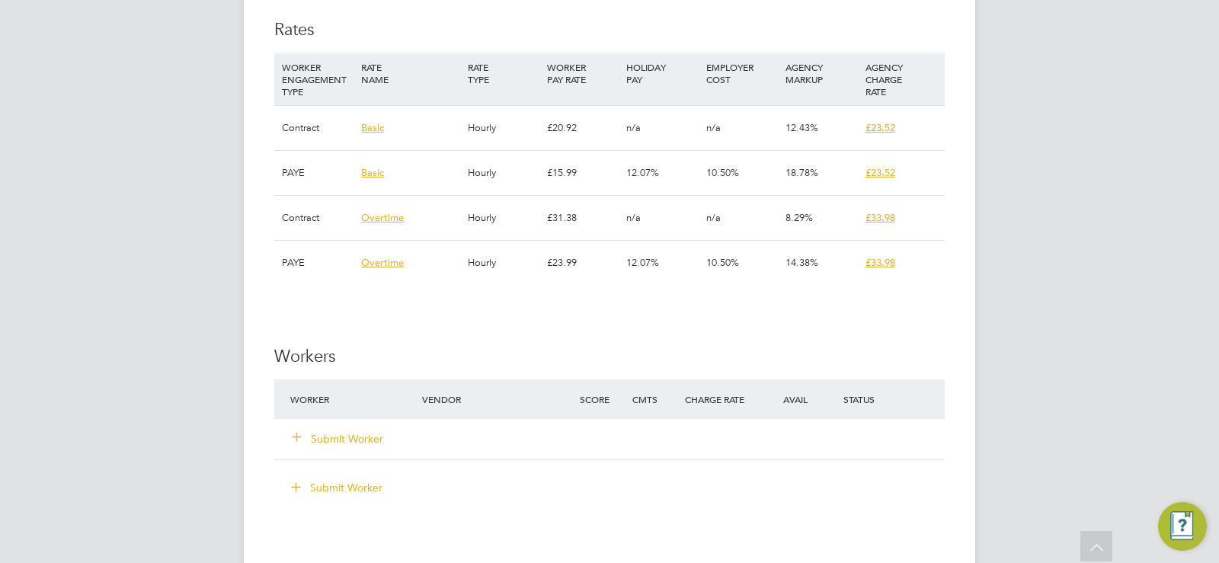
click at [372, 440] on button "Submit Worker" at bounding box center [338, 438] width 91 height 15
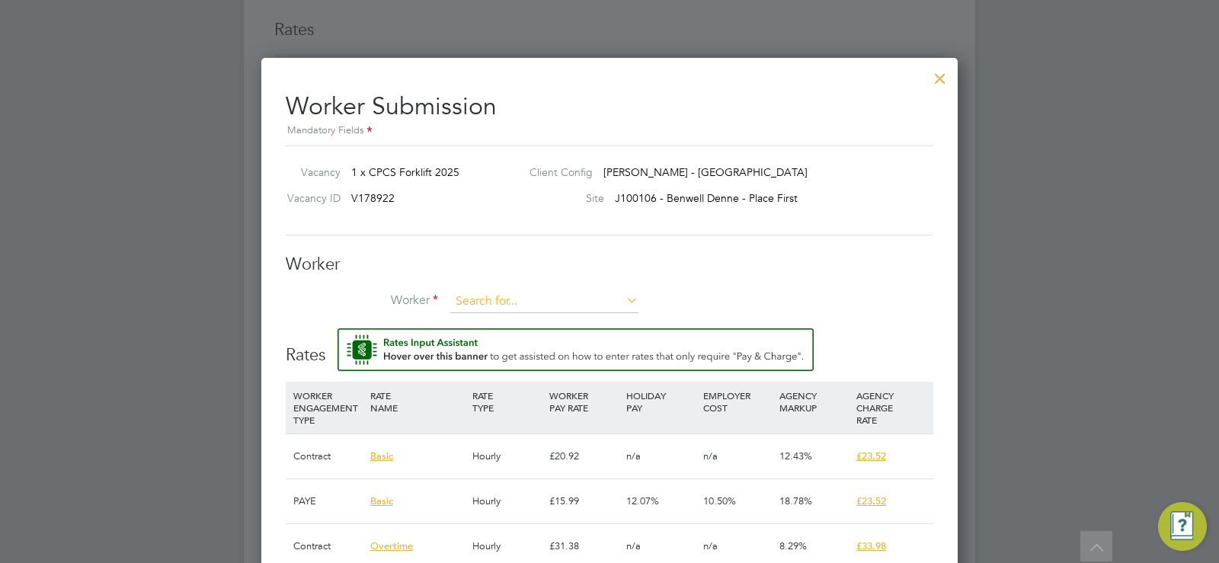
click at [475, 304] on input at bounding box center [544, 301] width 188 height 23
click at [486, 315] on li "Craig Wa rd (282897)" at bounding box center [544, 323] width 190 height 21
type input "Craig Ward (282897)"
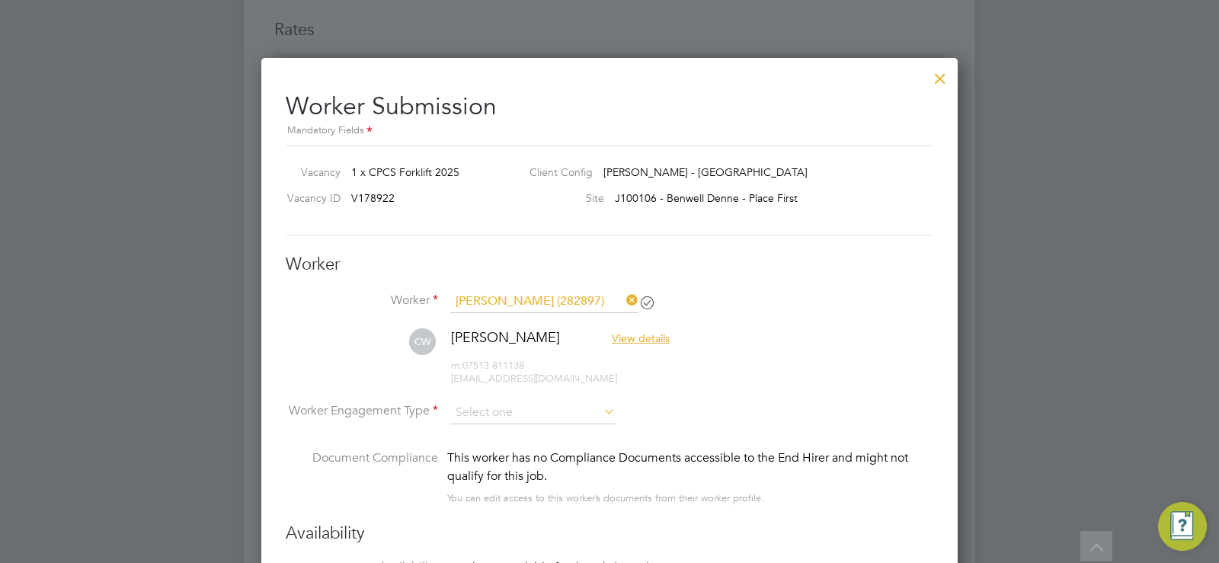
click at [484, 391] on li "CW Craig Ward View details m: 07513 811138 cw4rd0300@gmail.com" at bounding box center [609, 364] width 647 height 72
click at [486, 402] on input at bounding box center [532, 412] width 165 height 23
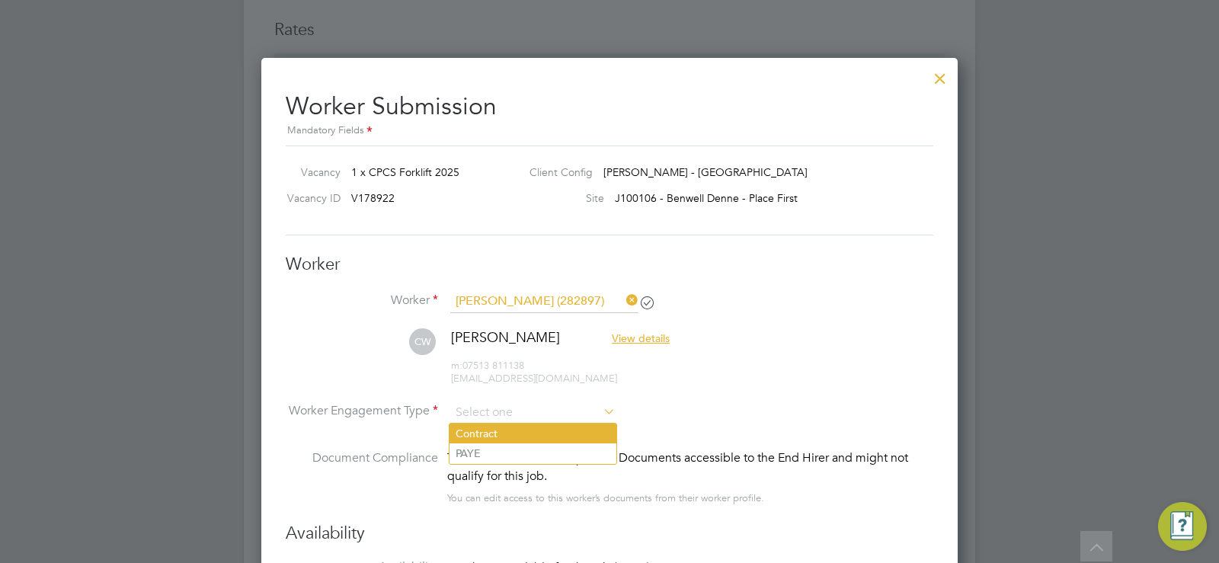
click at [497, 428] on li "Contract" at bounding box center [532, 434] width 167 height 20
type input "Contract"
click at [504, 414] on input at bounding box center [532, 412] width 165 height 23
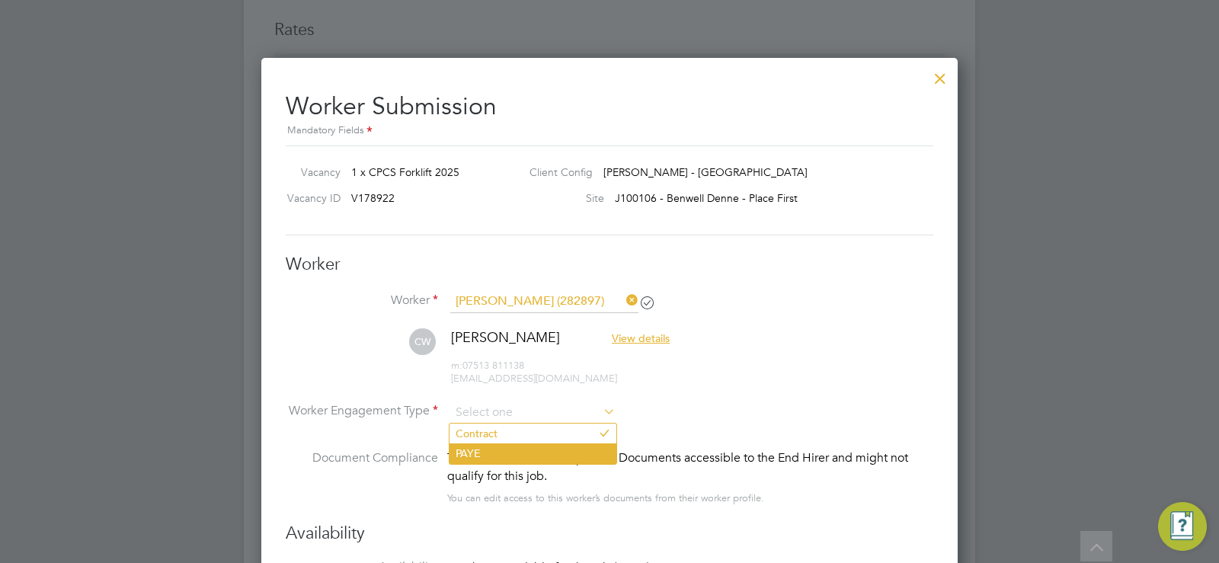
click at [507, 450] on li "PAYE" at bounding box center [532, 453] width 167 height 20
type input "PAYE"
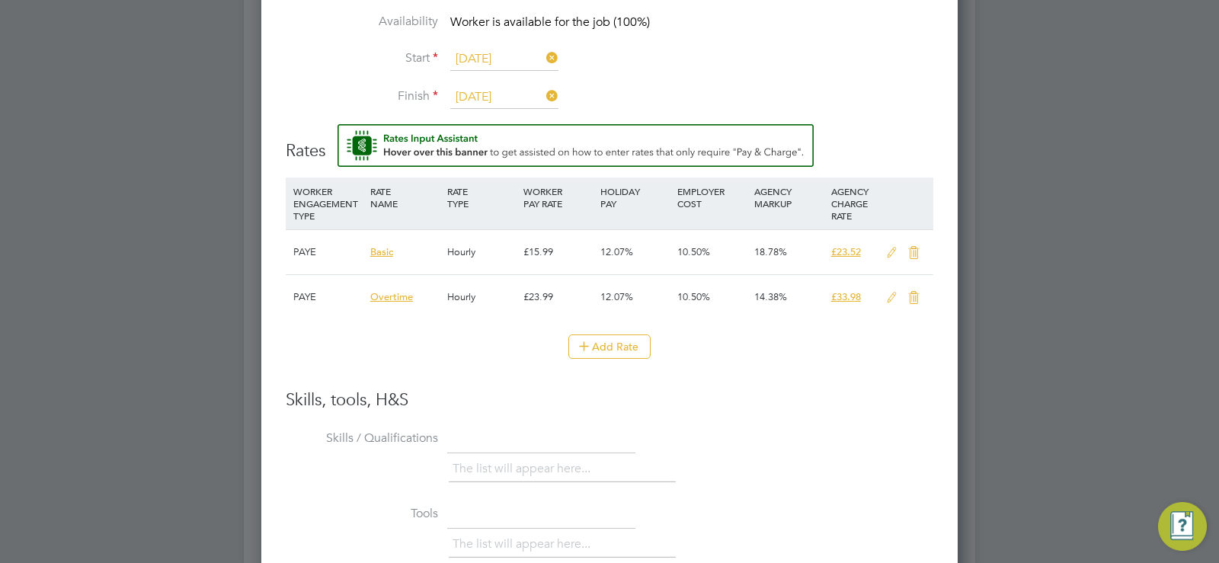
click at [895, 247] on icon at bounding box center [891, 253] width 19 height 12
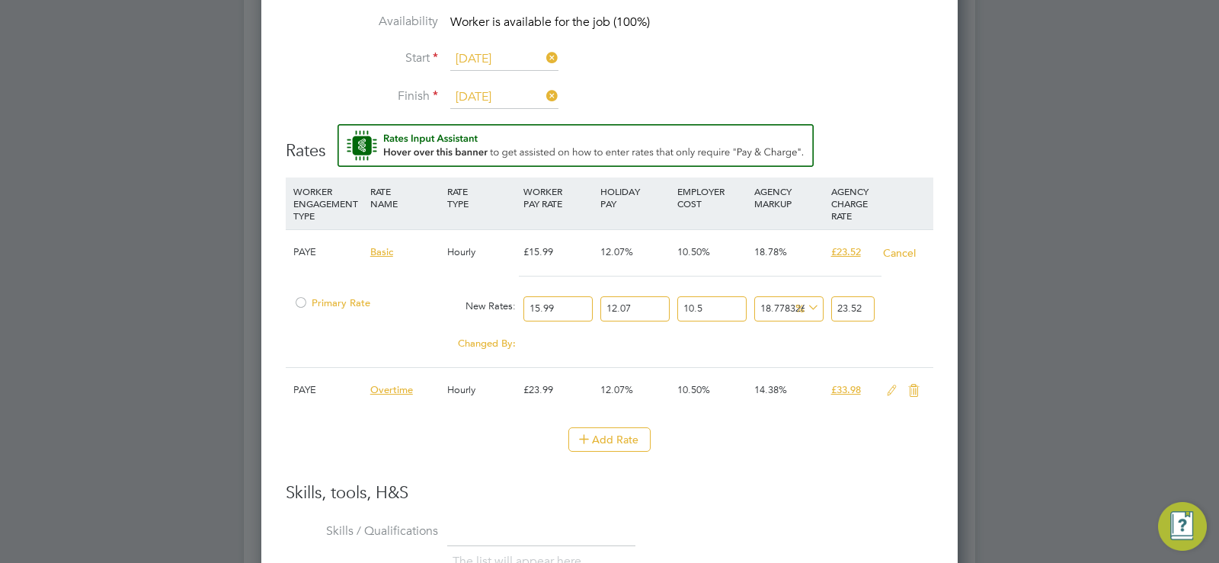
click at [360, 306] on span "Primary Rate" at bounding box center [331, 302] width 77 height 13
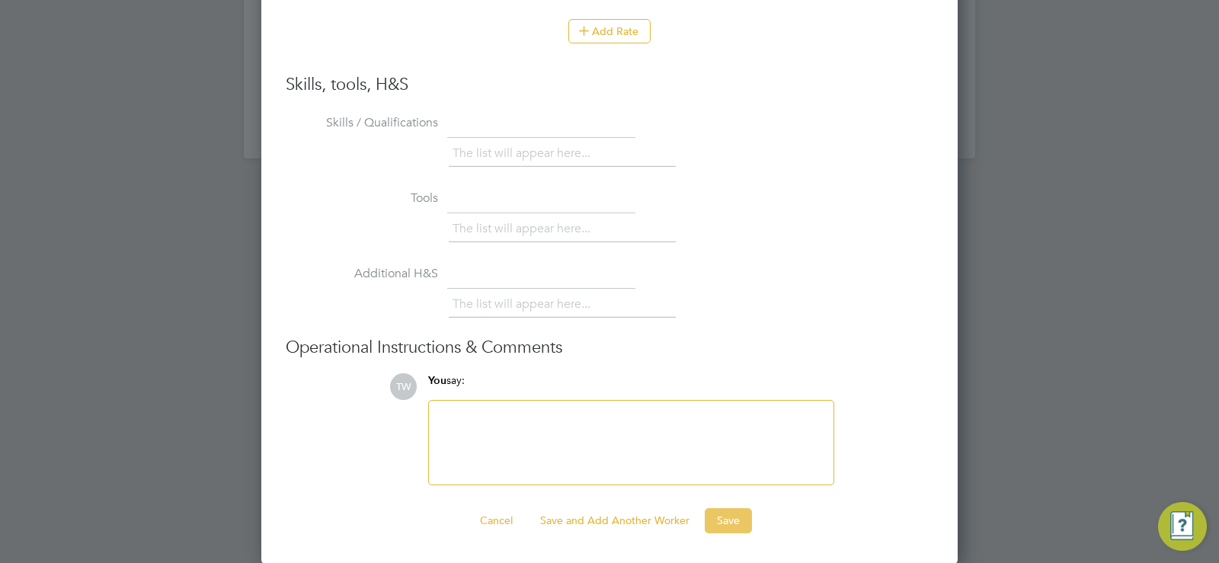
click at [715, 516] on button "Save" at bounding box center [728, 520] width 47 height 24
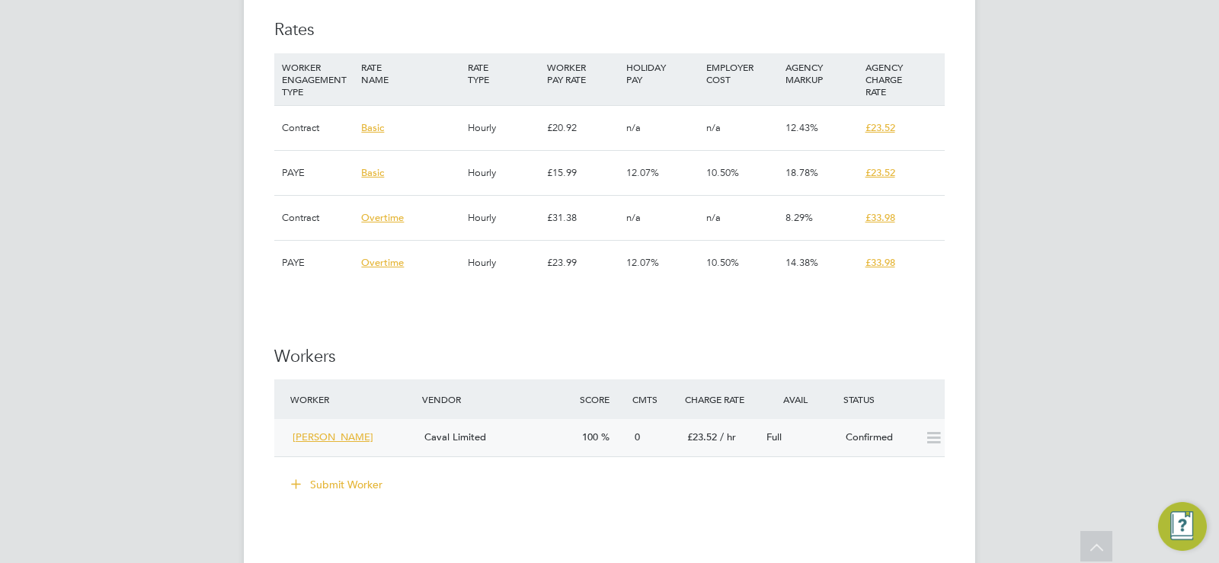
click at [935, 433] on icon at bounding box center [933, 438] width 19 height 12
click at [929, 434] on icon at bounding box center [933, 438] width 19 height 12
click at [302, 434] on span "Craig Ward" at bounding box center [333, 436] width 81 height 13
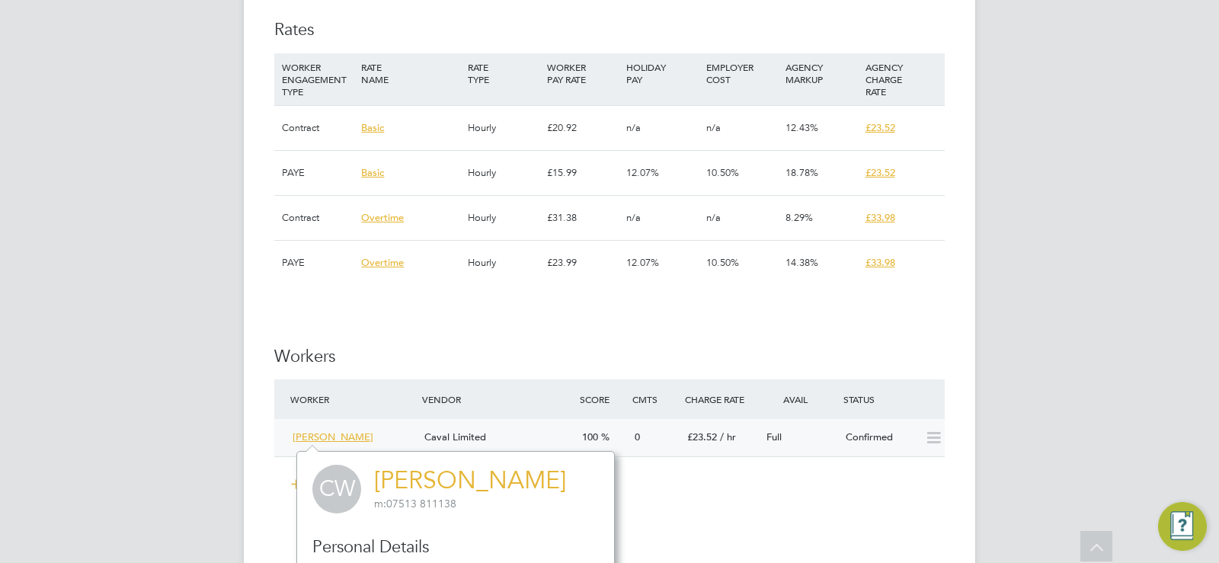
click at [681, 440] on div "£23.52 / hr" at bounding box center [720, 437] width 79 height 25
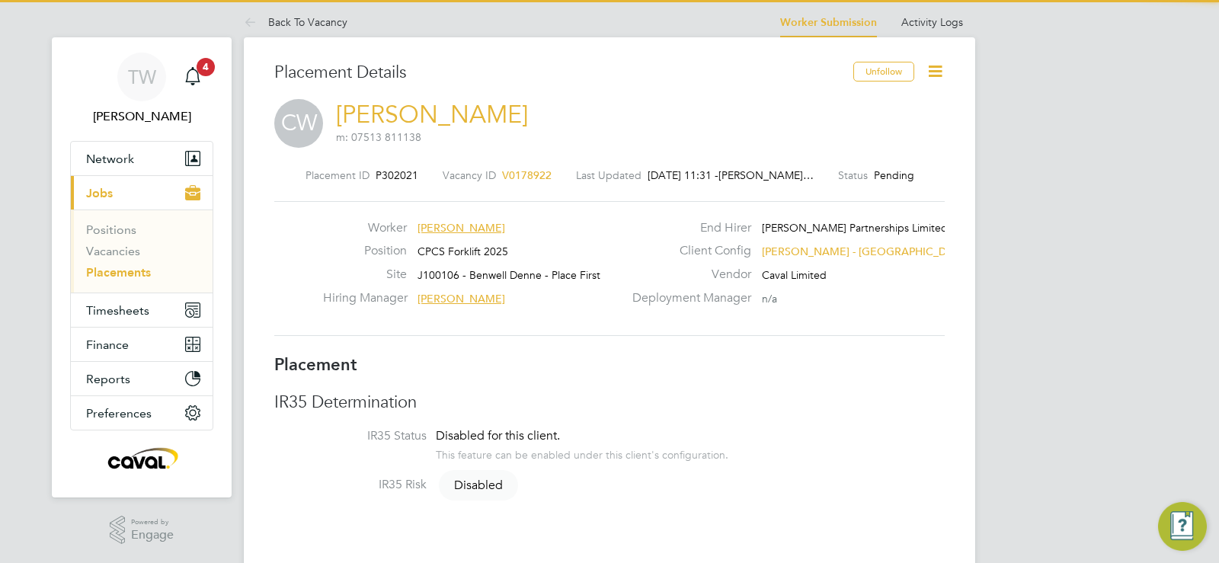
click at [941, 64] on icon at bounding box center [935, 71] width 19 height 19
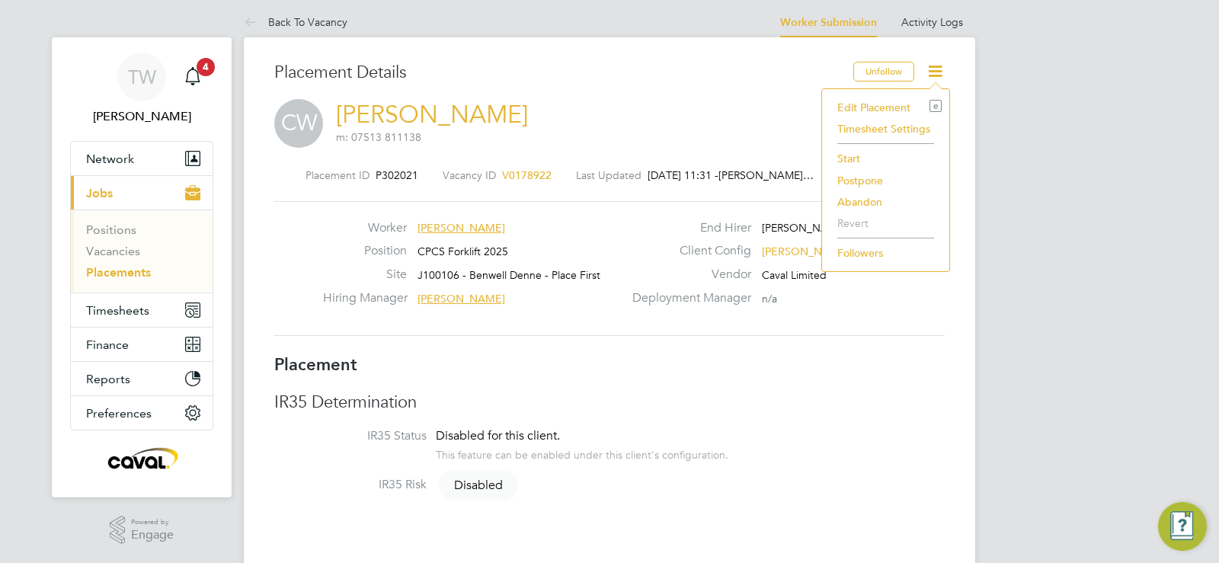
click at [857, 157] on li "Start" at bounding box center [886, 158] width 112 height 21
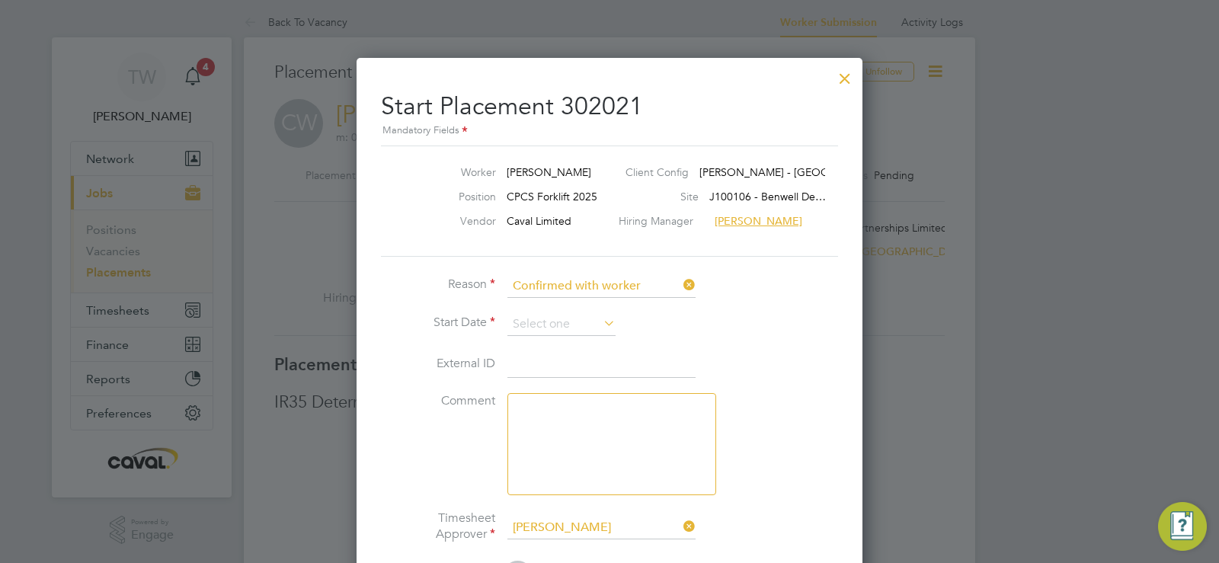
click at [571, 339] on li "Start Date" at bounding box center [609, 332] width 457 height 38
click at [572, 331] on input at bounding box center [561, 324] width 108 height 23
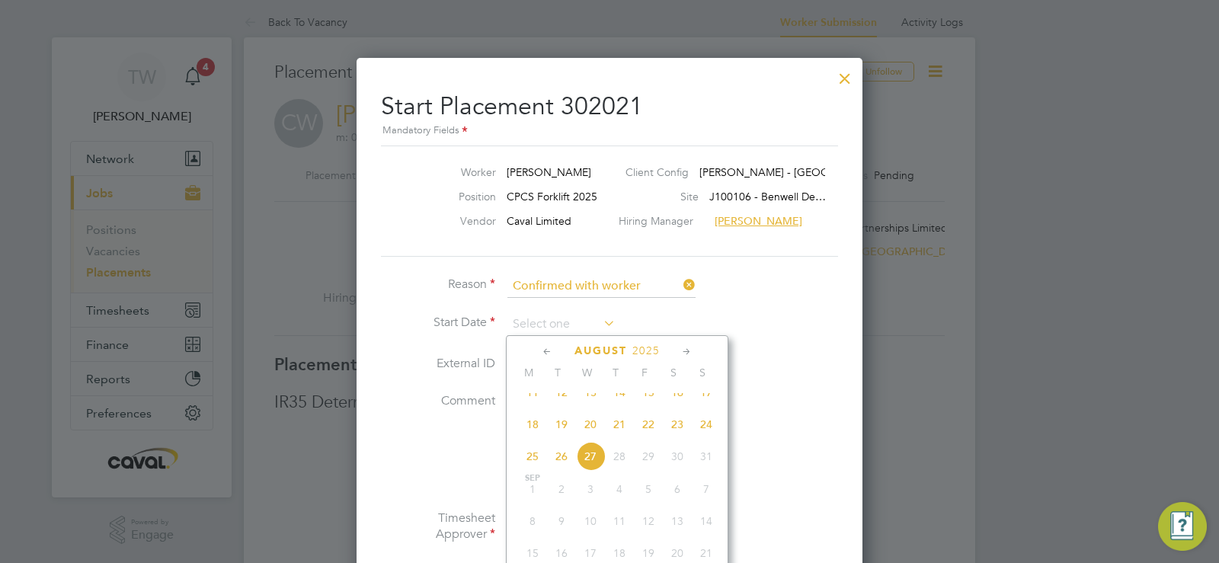
click at [583, 471] on span "27" at bounding box center [590, 456] width 29 height 29
type input "27 Aug 2025"
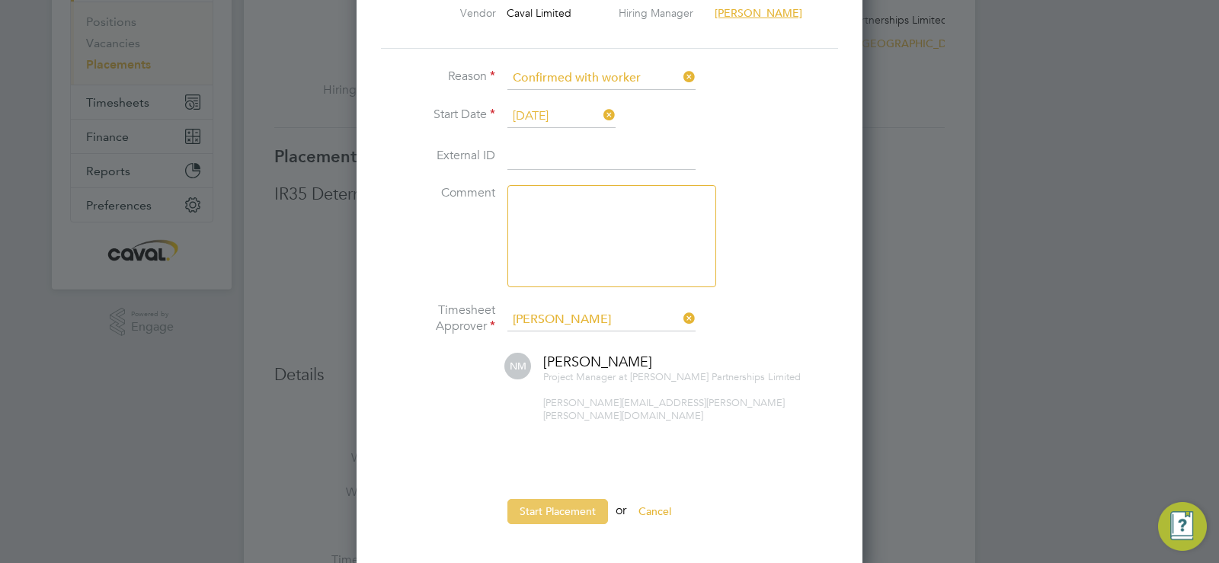
click at [548, 499] on button "Start Placement" at bounding box center [557, 511] width 101 height 24
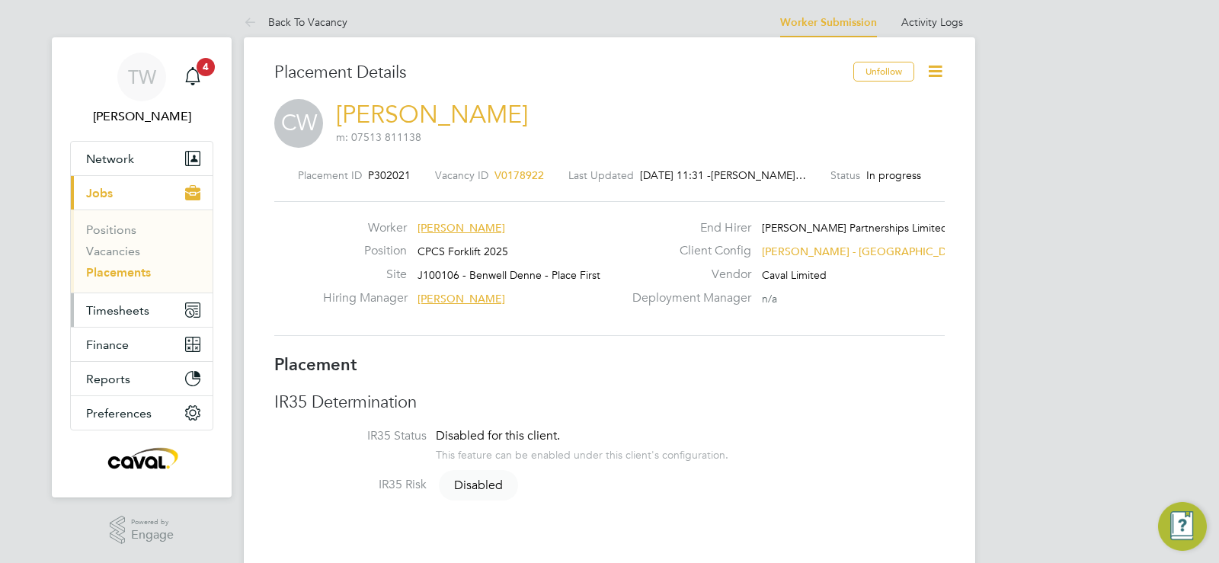
drag, startPoint x: 127, startPoint y: 309, endPoint x: 131, endPoint y: 323, distance: 15.0
click at [131, 323] on button "Timesheets" at bounding box center [142, 310] width 142 height 34
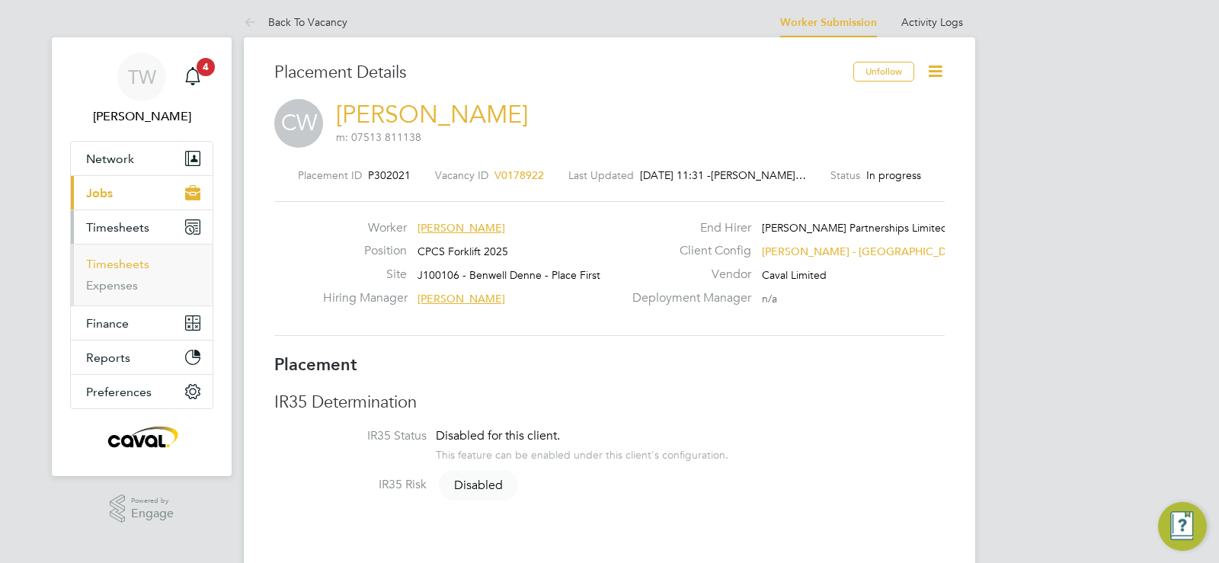
click at [141, 264] on link "Timesheets" at bounding box center [117, 264] width 63 height 14
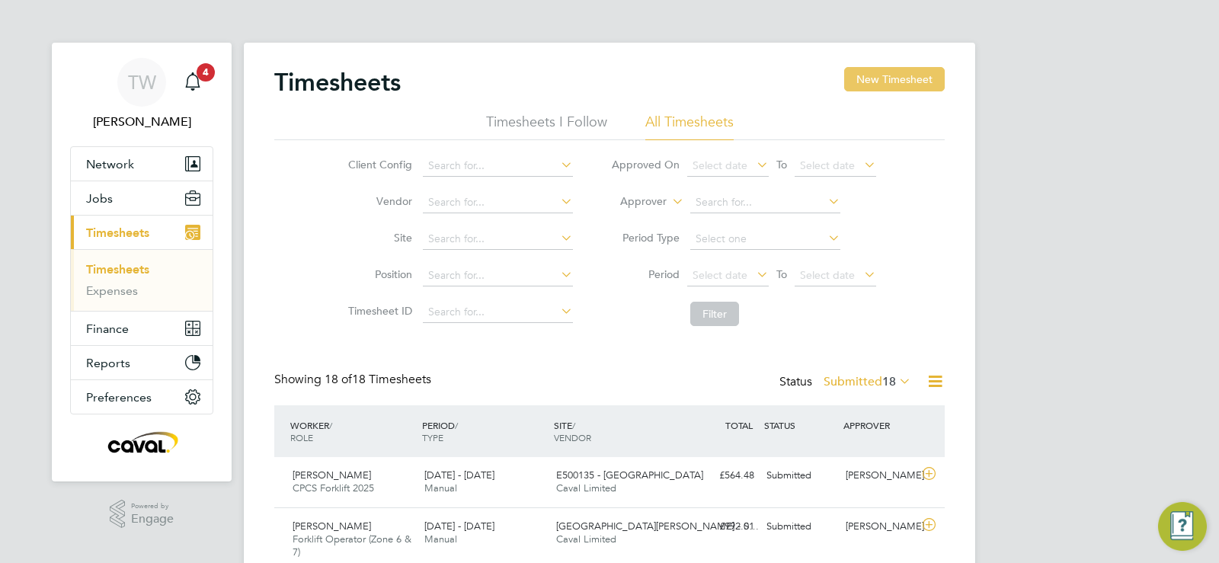
click at [908, 80] on button "New Timesheet" at bounding box center [894, 79] width 101 height 24
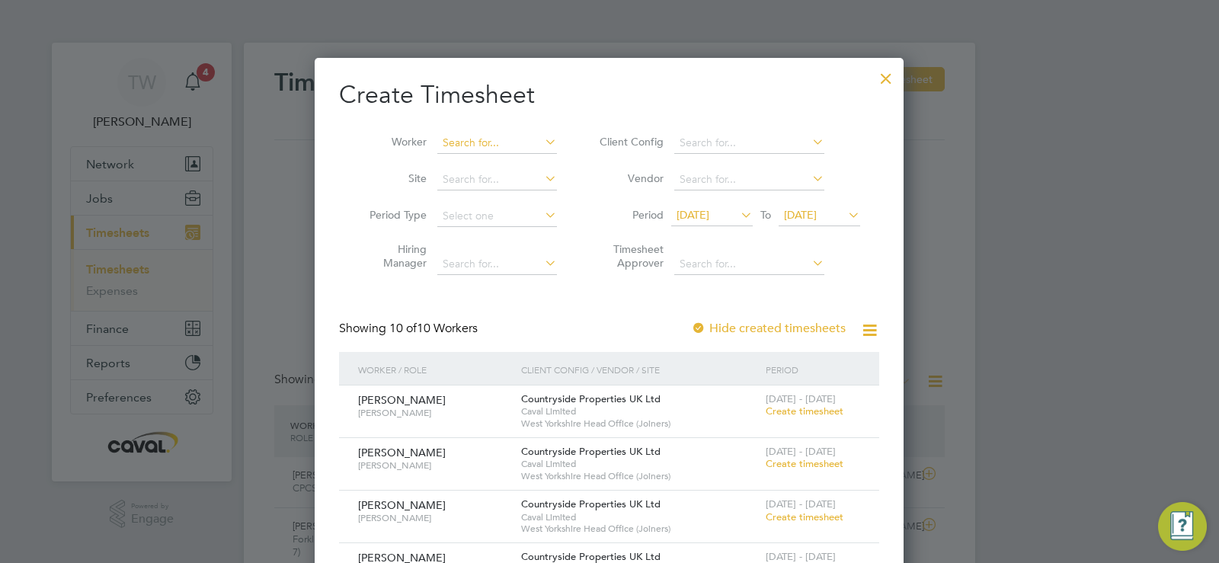
click at [478, 146] on input at bounding box center [497, 143] width 120 height 21
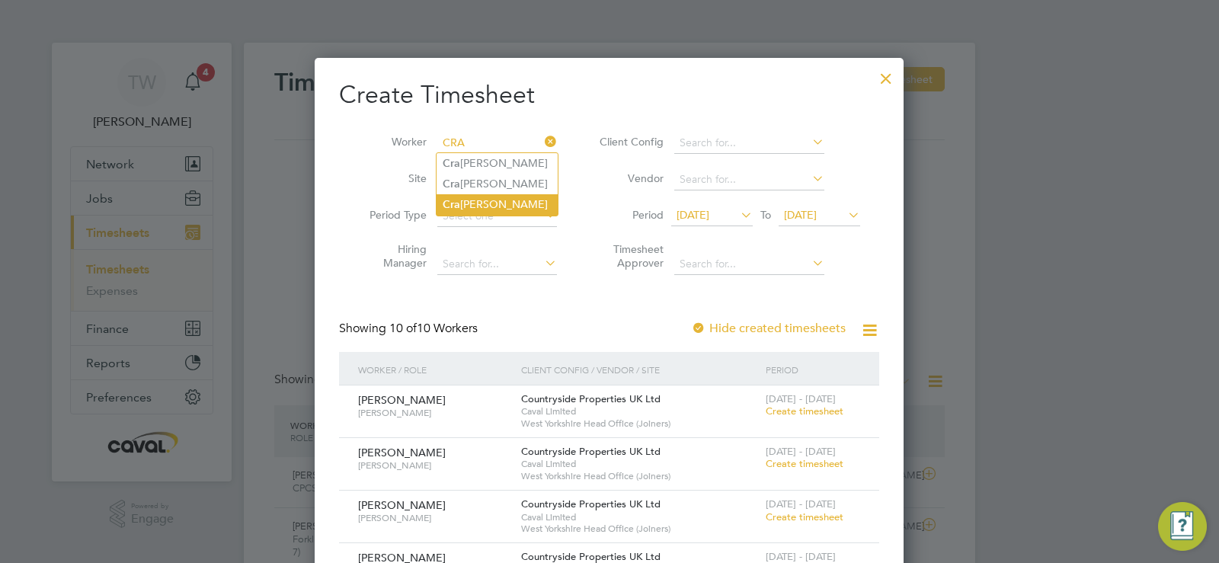
click at [478, 199] on li "Cra ig Ward" at bounding box center [496, 204] width 121 height 21
type input "Craig Ward"
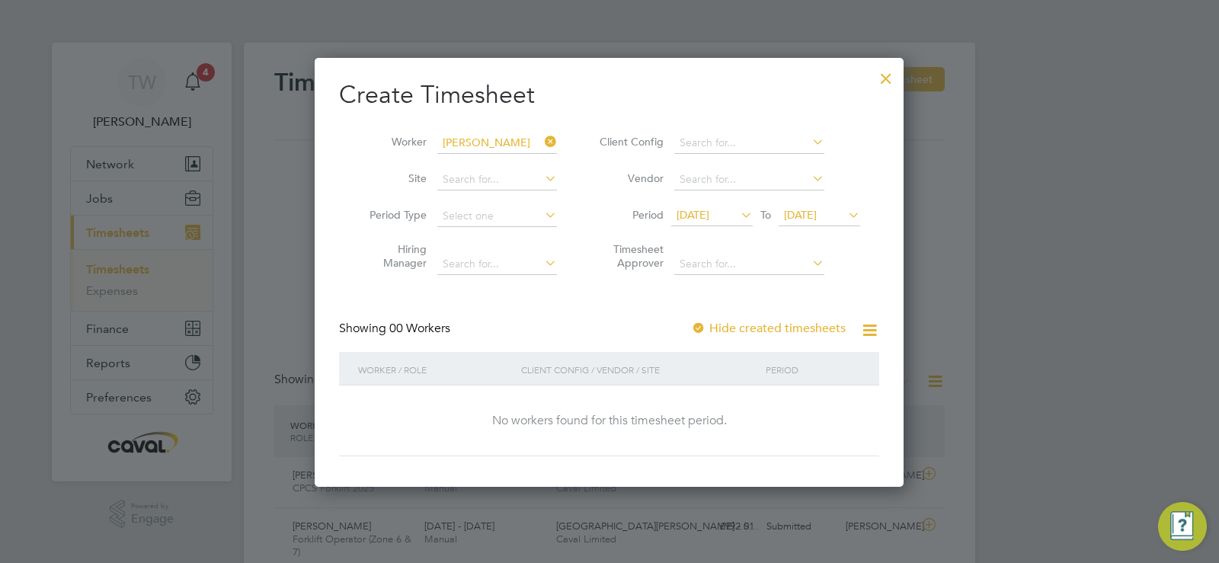
click at [737, 217] on icon at bounding box center [737, 214] width 0 height 21
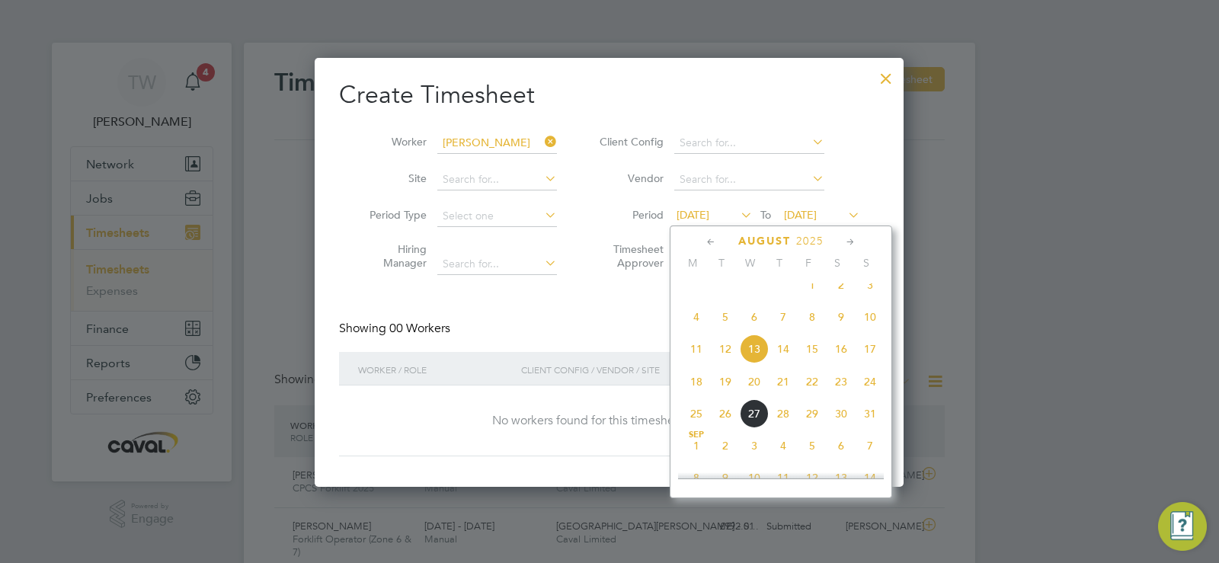
click at [689, 395] on span "18" at bounding box center [696, 381] width 29 height 29
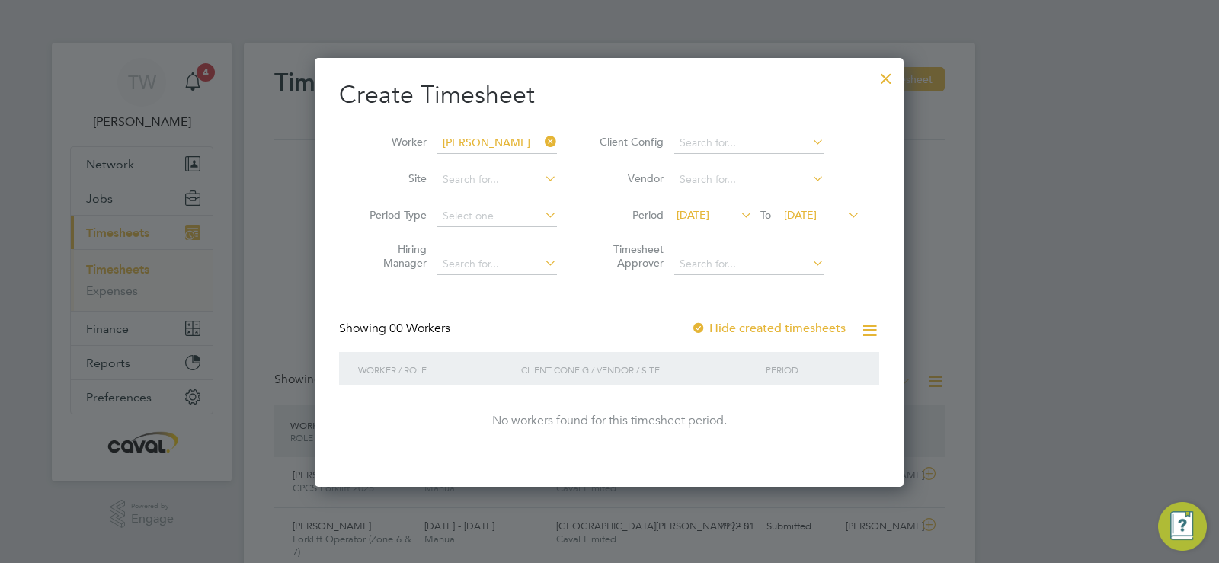
click at [881, 73] on div at bounding box center [885, 74] width 27 height 27
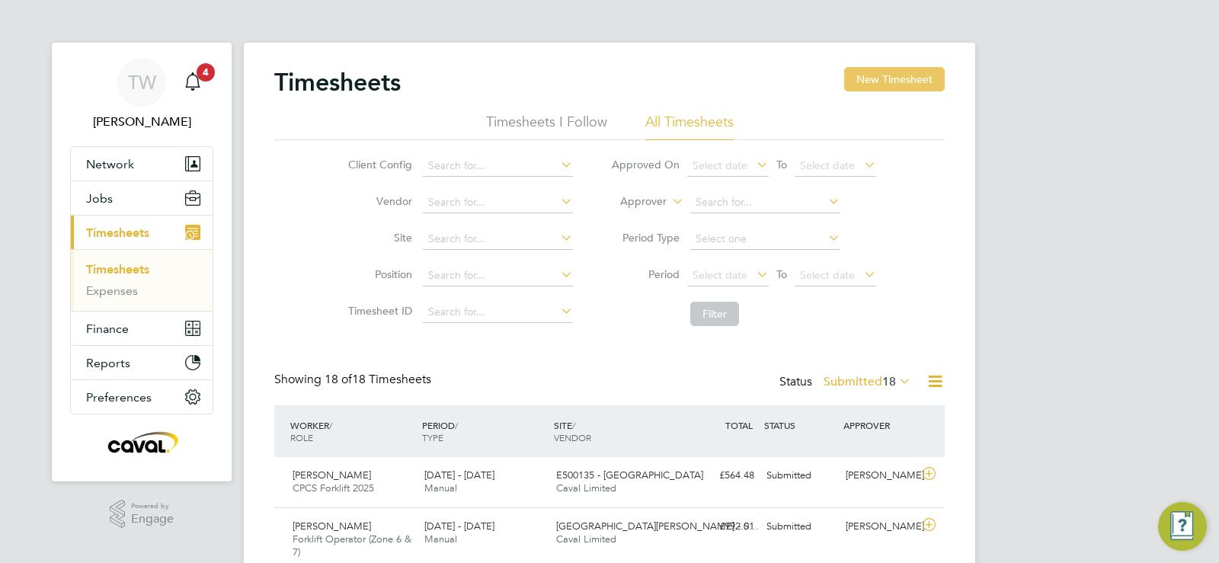
click at [900, 71] on button "New Timesheet" at bounding box center [894, 79] width 101 height 24
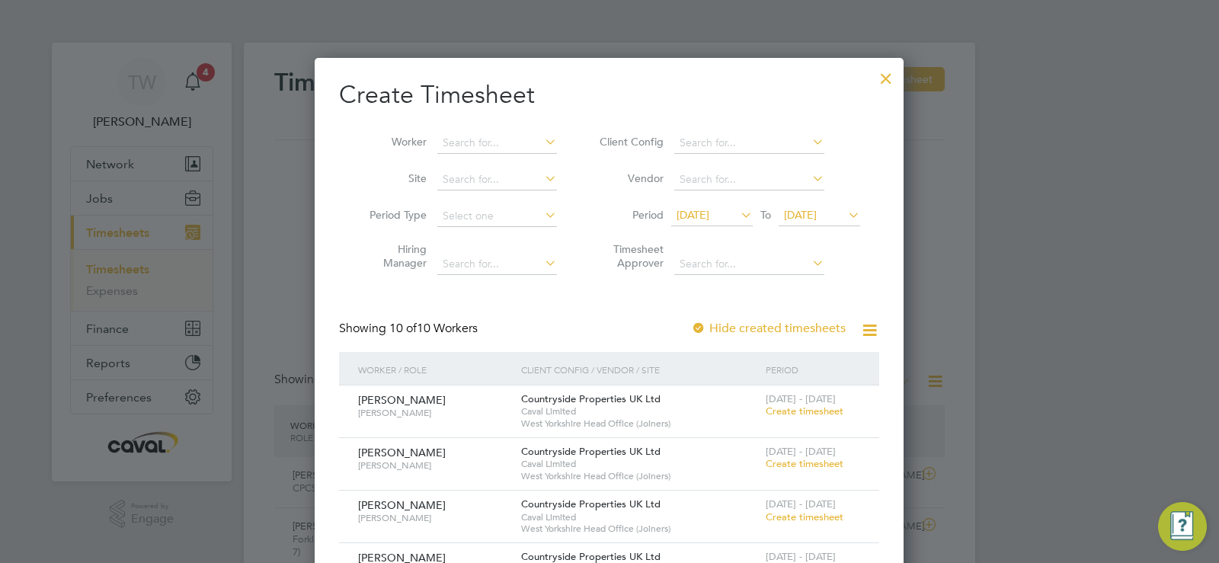
click at [888, 79] on div at bounding box center [885, 74] width 27 height 27
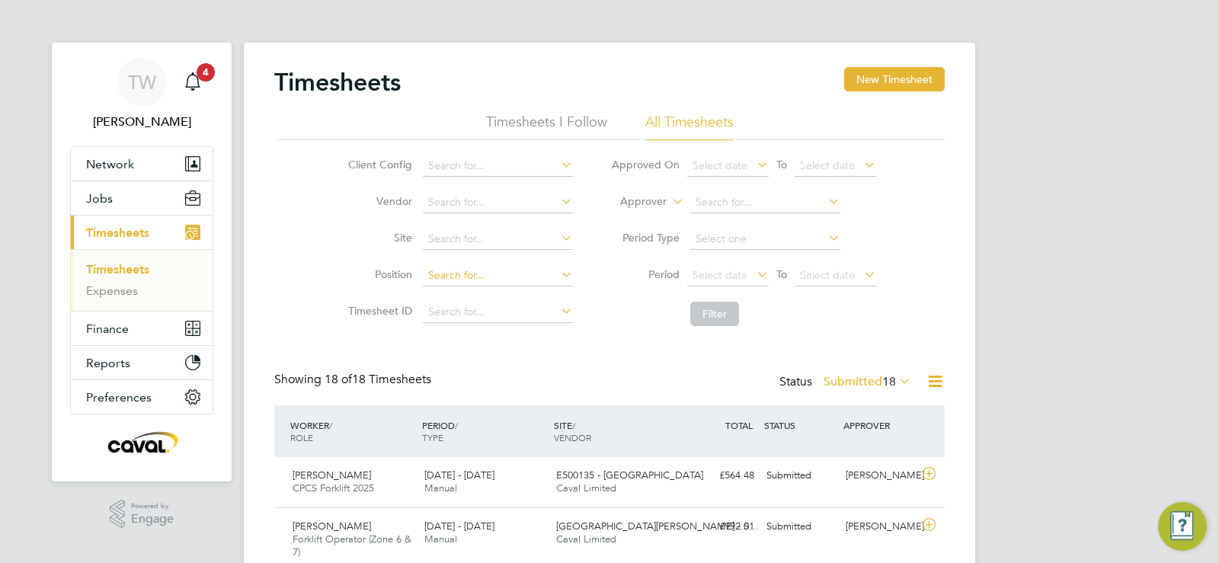
click at [455, 277] on input at bounding box center [498, 275] width 150 height 21
click at [463, 219] on li "Vendor" at bounding box center [458, 202] width 267 height 37
click at [873, 91] on button "New Timesheet" at bounding box center [894, 79] width 101 height 24
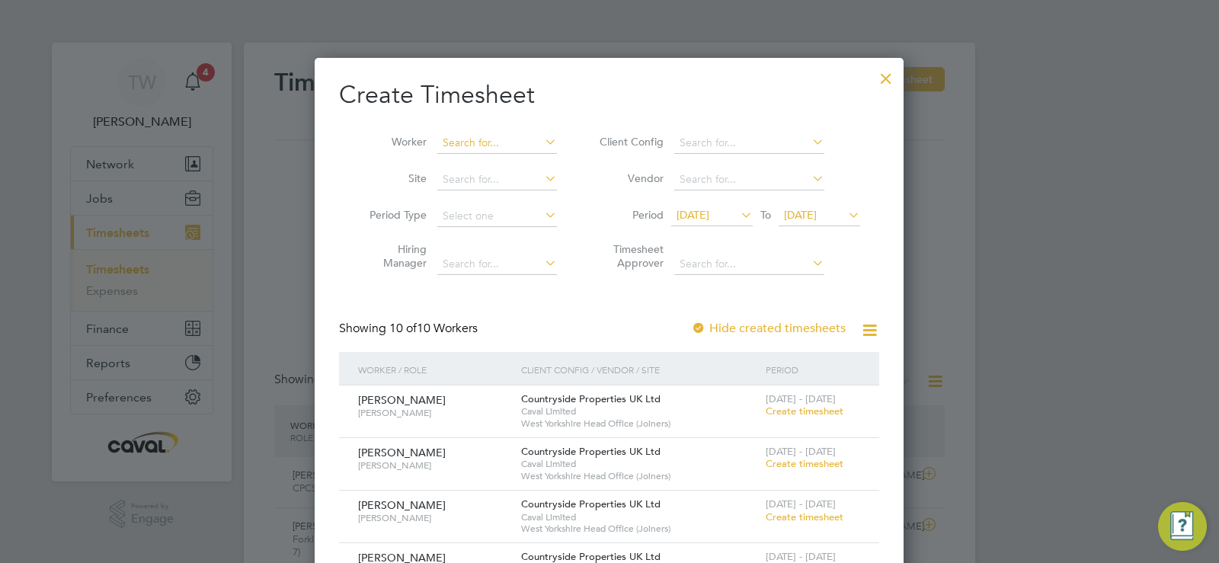
click at [491, 145] on input at bounding box center [497, 143] width 120 height 21
click at [486, 201] on li "Craig Ward" at bounding box center [530, 204] width 188 height 21
type input "Craig Ward"
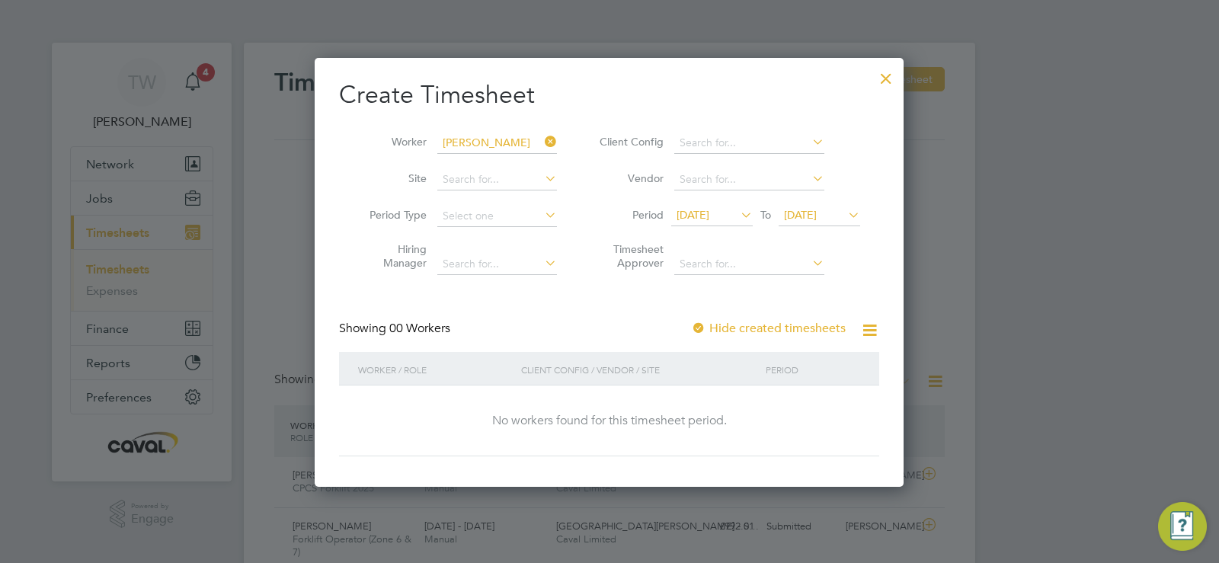
click at [709, 213] on span "13 Aug 2025" at bounding box center [692, 215] width 33 height 14
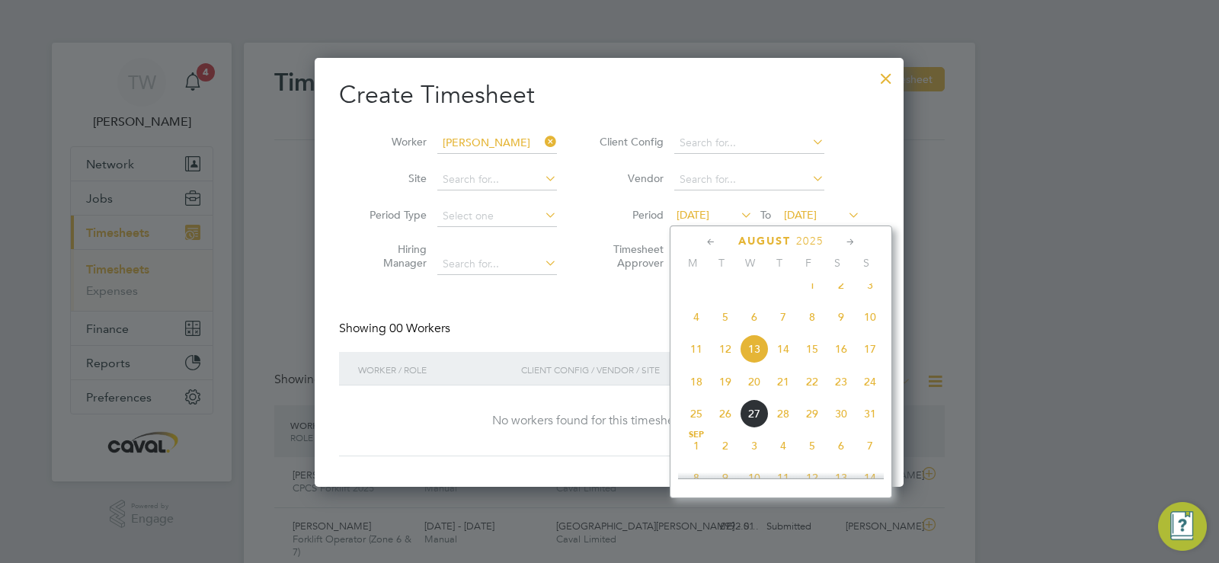
click at [692, 395] on span "18" at bounding box center [696, 381] width 29 height 29
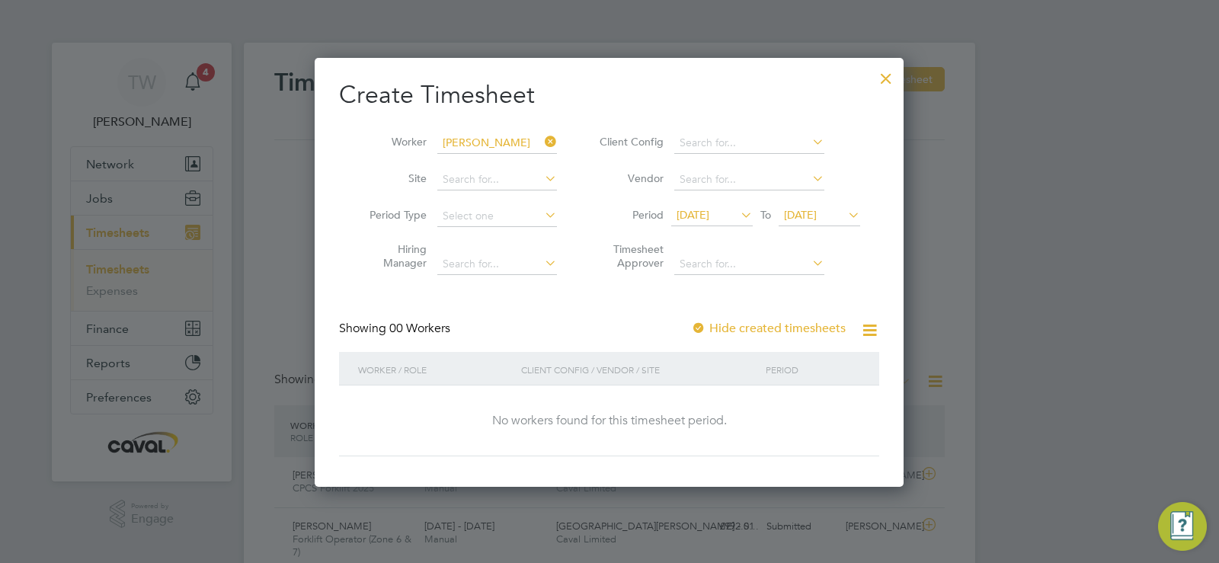
click at [706, 389] on div "No workers found for this timesheet period." at bounding box center [609, 420] width 510 height 71
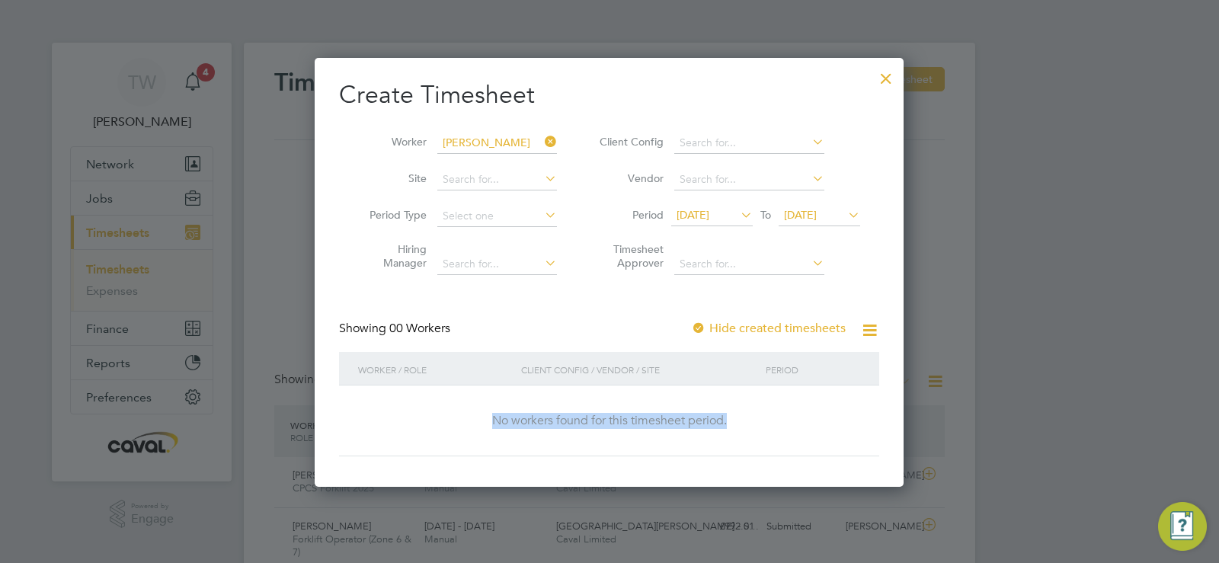
click at [885, 69] on div at bounding box center [885, 74] width 27 height 27
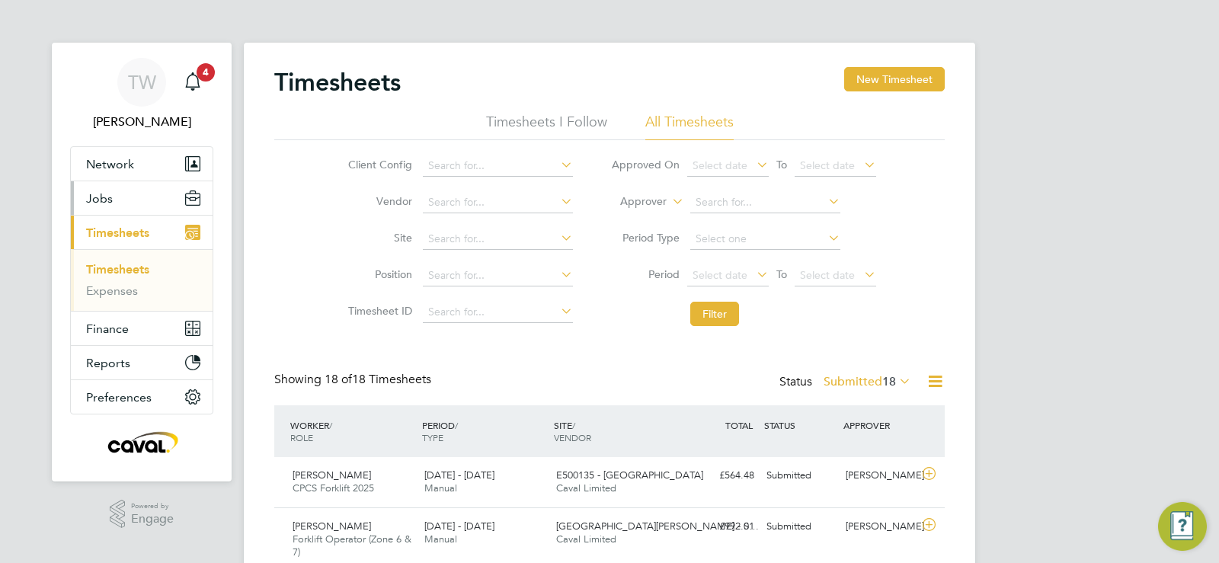
click at [117, 197] on button "Jobs" at bounding box center [142, 198] width 142 height 34
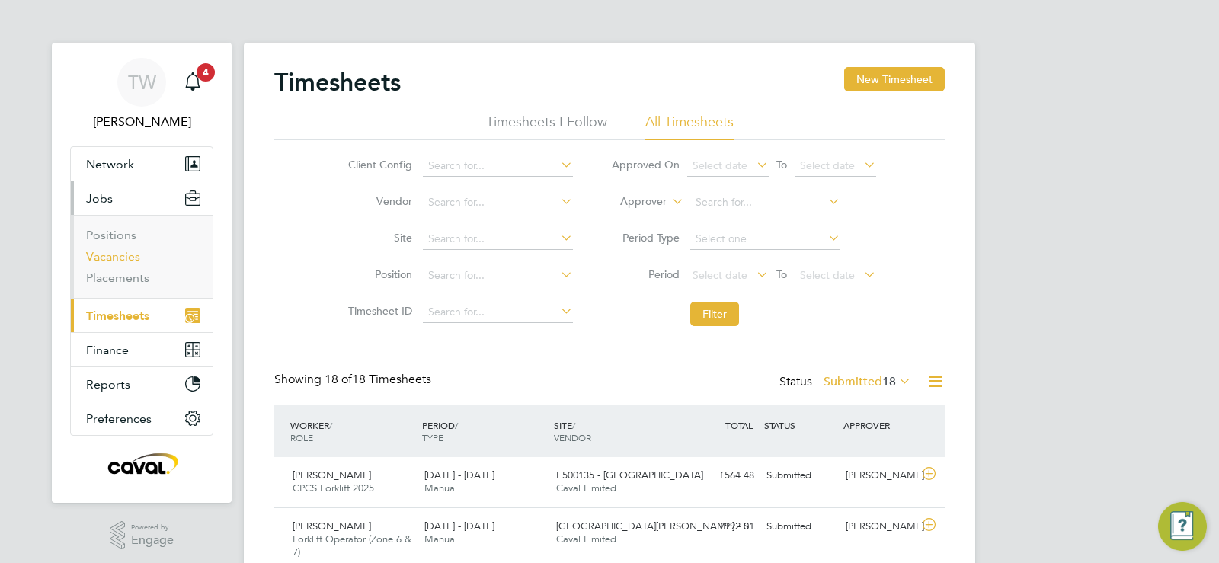
click at [118, 260] on link "Vacancies" at bounding box center [113, 256] width 54 height 14
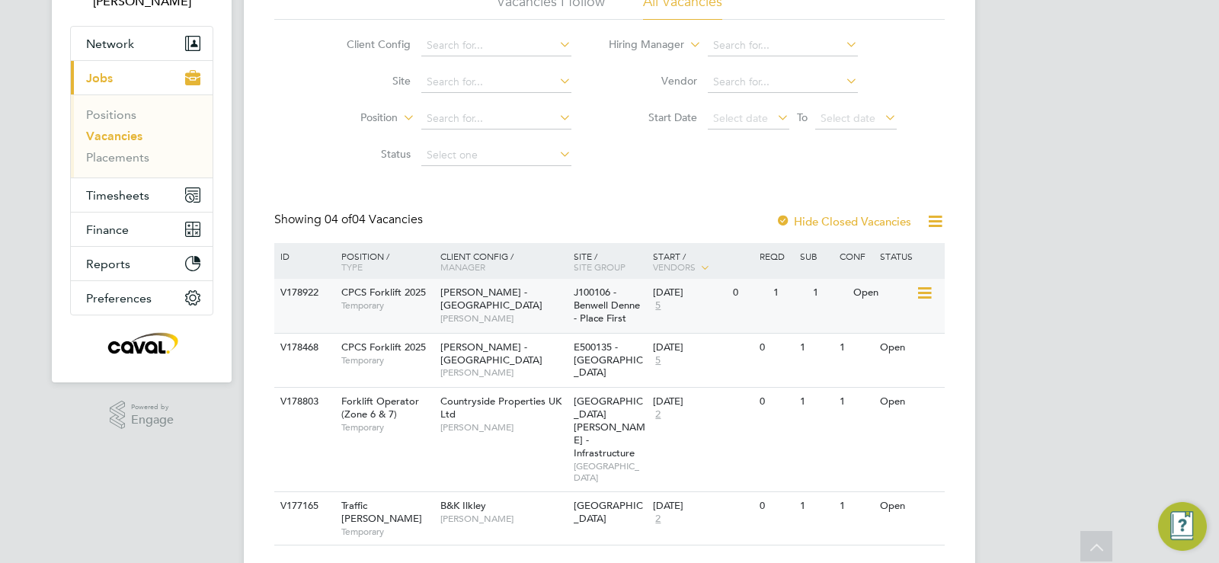
click at [931, 299] on icon at bounding box center [923, 293] width 15 height 18
click at [873, 365] on li "Update Status" at bounding box center [888, 370] width 88 height 21
click at [487, 293] on span "Lovell - North East" at bounding box center [491, 299] width 102 height 26
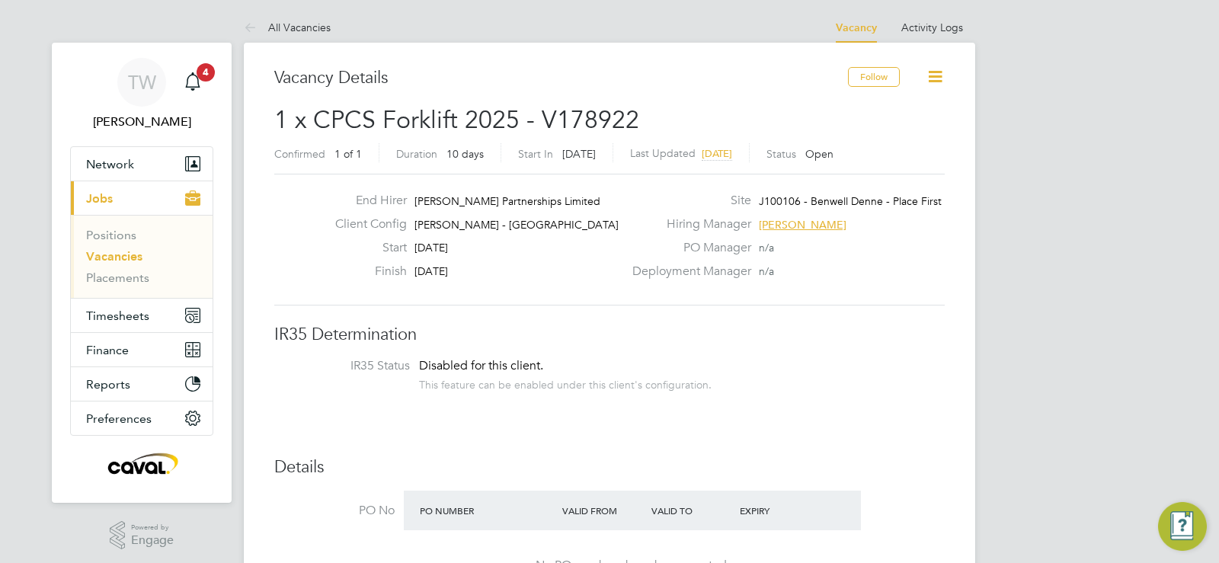
click at [929, 85] on icon at bounding box center [935, 76] width 19 height 19
click at [798, 281] on div "Deployment Manager n/a" at bounding box center [787, 276] width 328 height 24
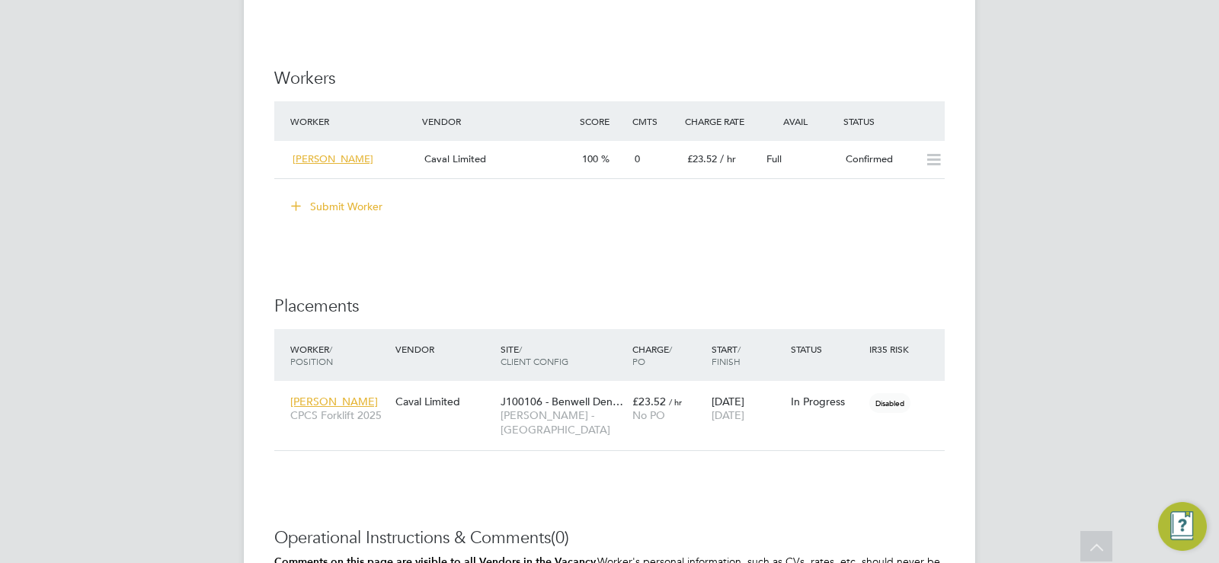
scroll to position [1430, 0]
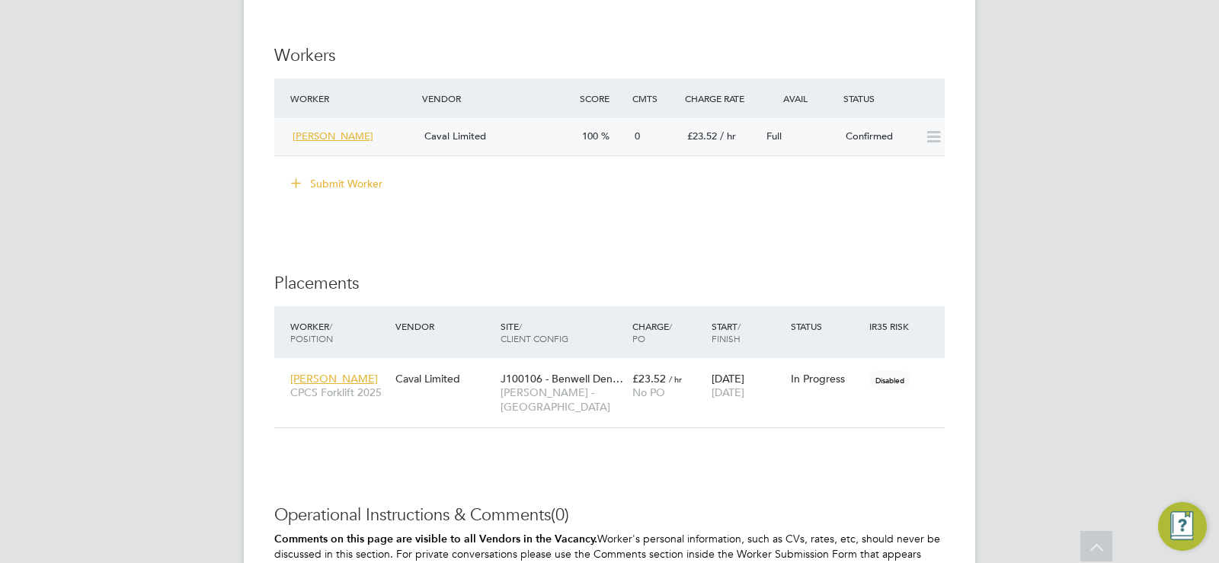
click at [928, 143] on icon at bounding box center [933, 137] width 19 height 12
click at [932, 136] on icon at bounding box center [933, 137] width 19 height 12
click at [825, 392] on div "In Progress" at bounding box center [826, 378] width 79 height 29
click at [931, 380] on icon at bounding box center [925, 378] width 15 height 18
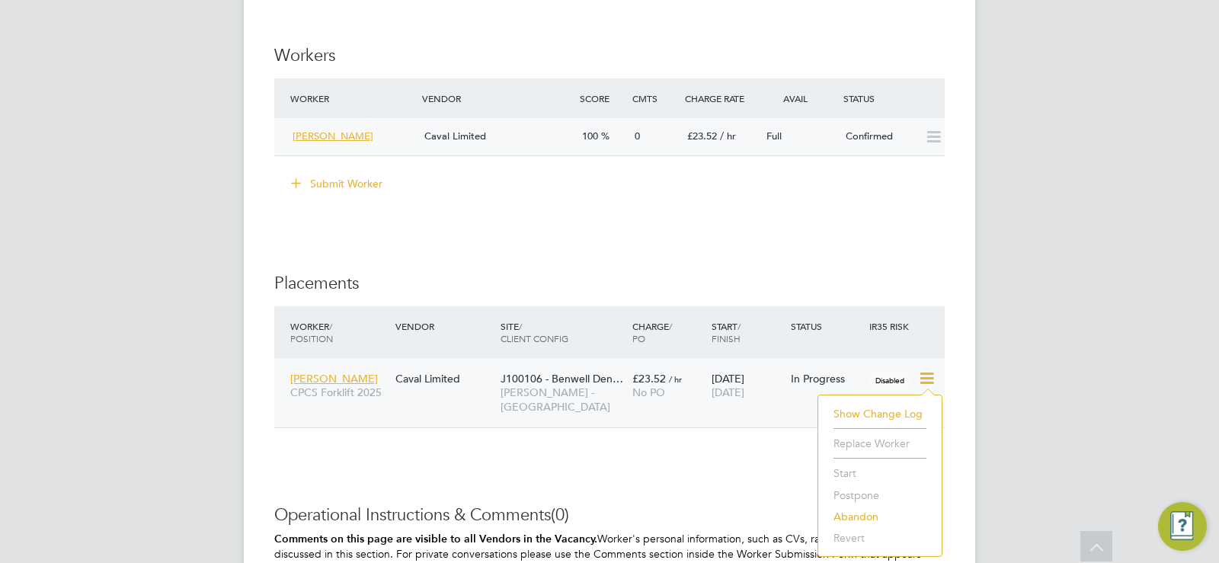
click at [844, 472] on li "Start" at bounding box center [880, 472] width 108 height 21
click at [844, 475] on li "Start" at bounding box center [880, 472] width 108 height 21
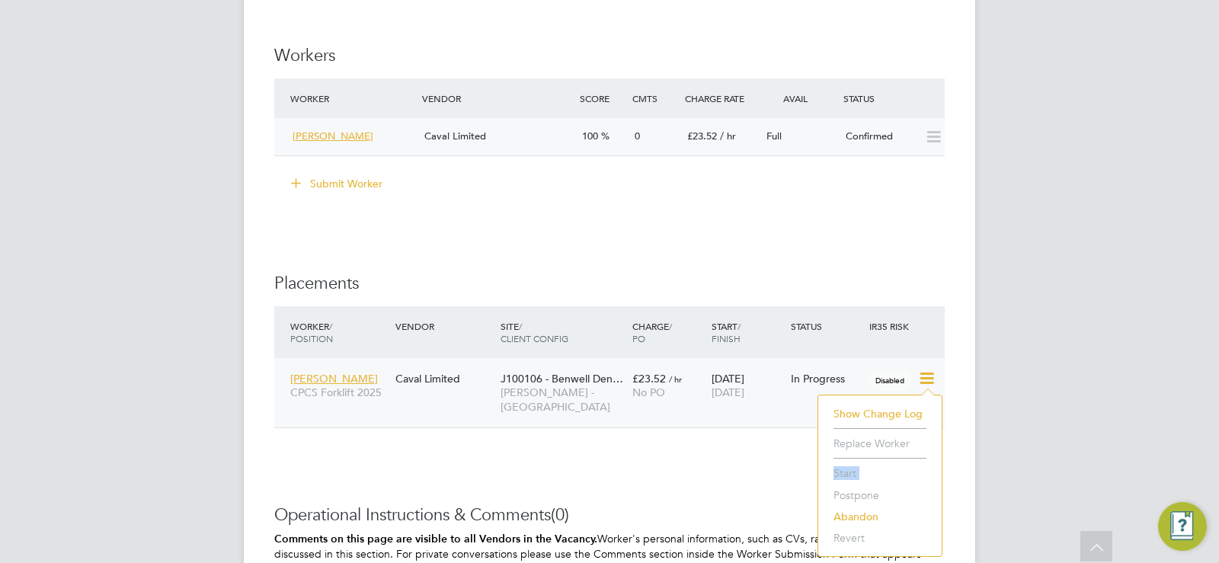
click at [844, 475] on li "Start" at bounding box center [880, 472] width 108 height 21
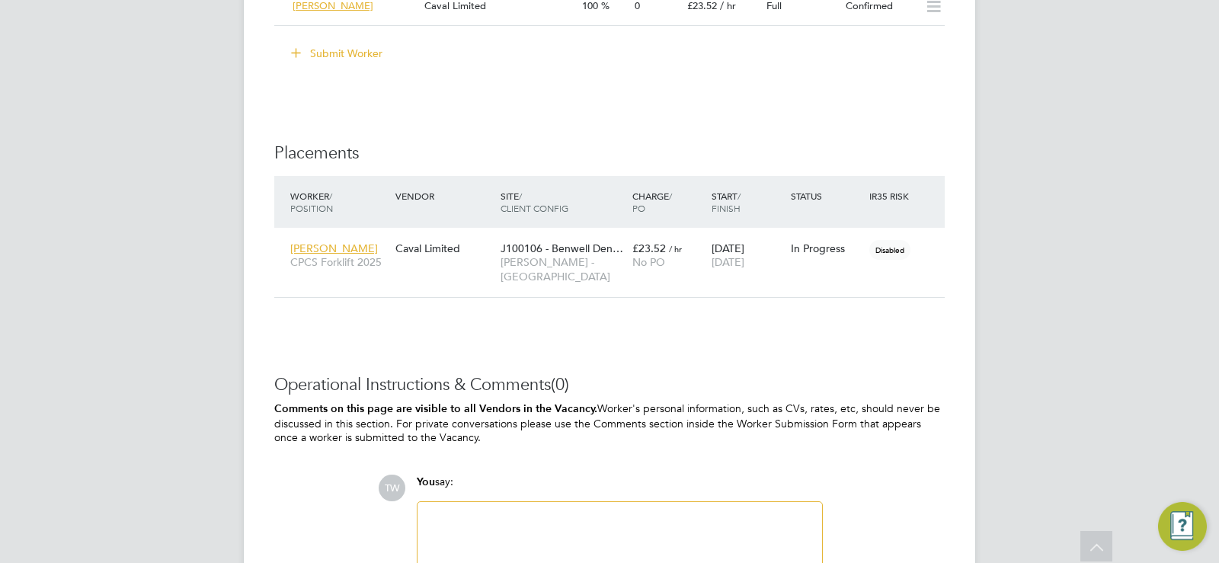
scroll to position [1577, 0]
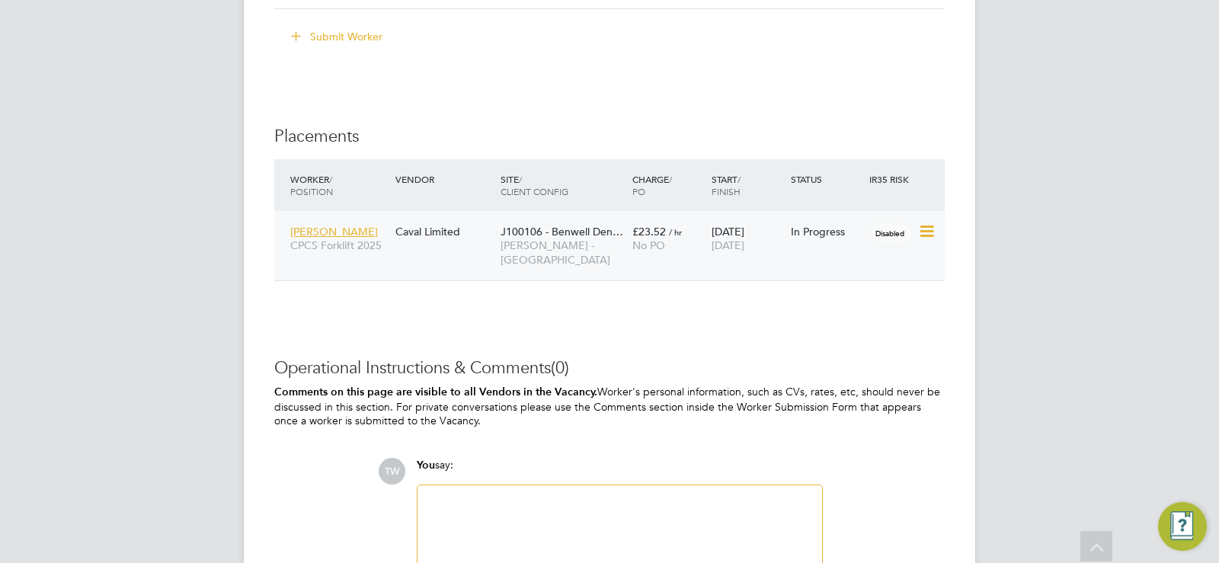
click at [791, 248] on div "[PERSON_NAME] CPCS Forklift 2025 Caval Limited J100106 - Benwell Den… [PERSON_N…" at bounding box center [609, 245] width 670 height 69
click at [319, 228] on span "[PERSON_NAME]" at bounding box center [334, 232] width 88 height 14
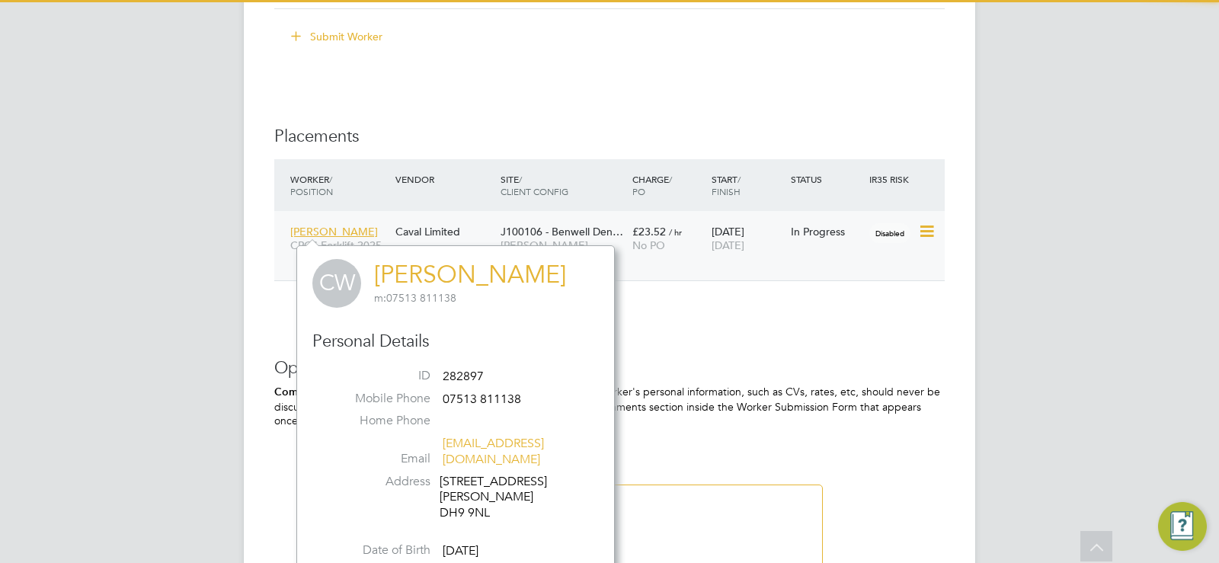
click at [319, 228] on span "[PERSON_NAME]" at bounding box center [334, 232] width 88 height 14
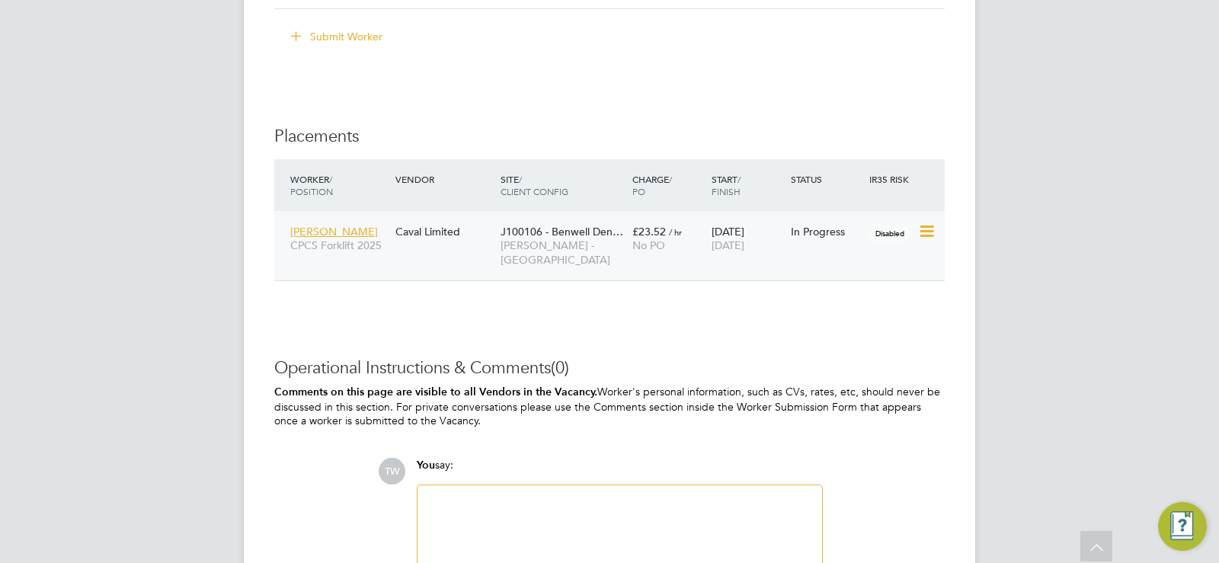
click at [479, 228] on div "Caval Limited" at bounding box center [444, 231] width 105 height 29
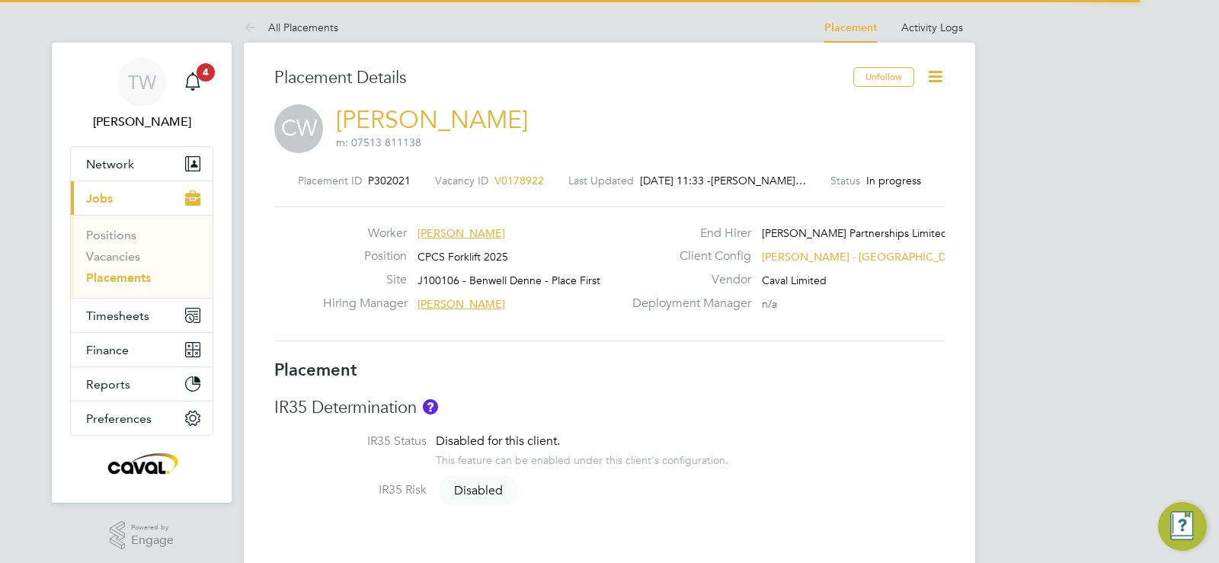
click at [936, 84] on icon at bounding box center [935, 76] width 19 height 19
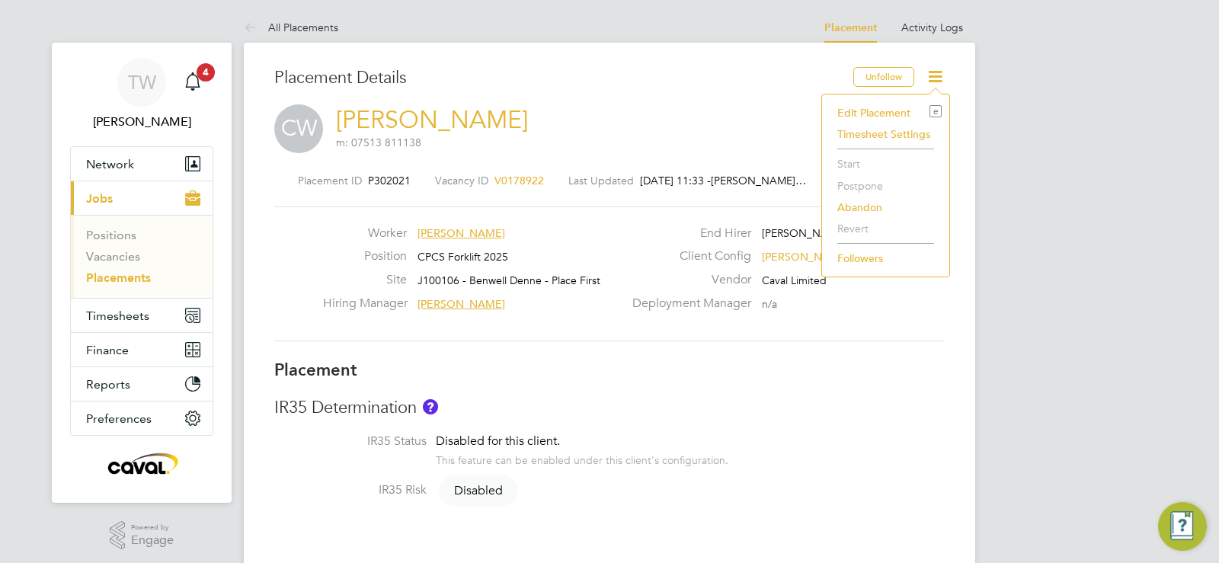
click at [855, 161] on li "Start" at bounding box center [886, 163] width 112 height 21
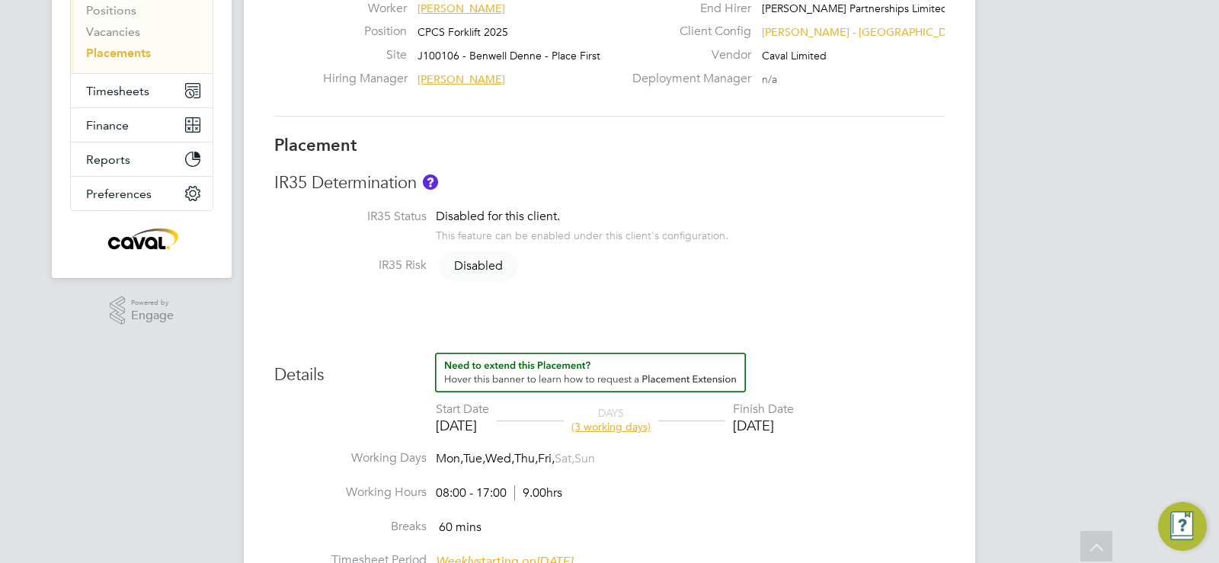
scroll to position [1, 0]
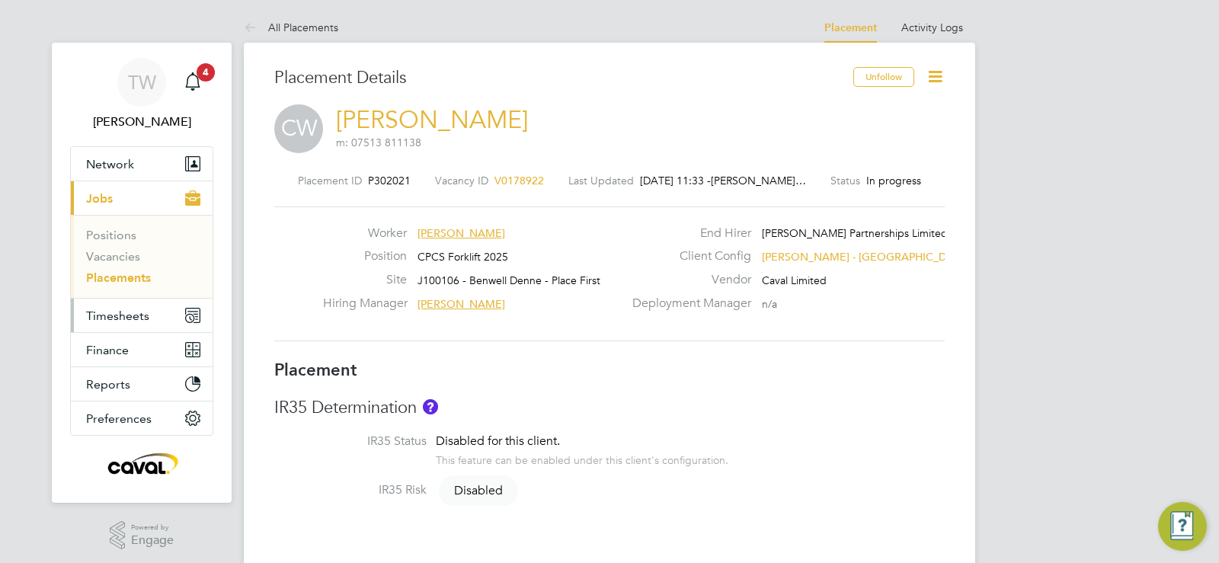
click at [115, 315] on span "Timesheets" at bounding box center [117, 316] width 63 height 14
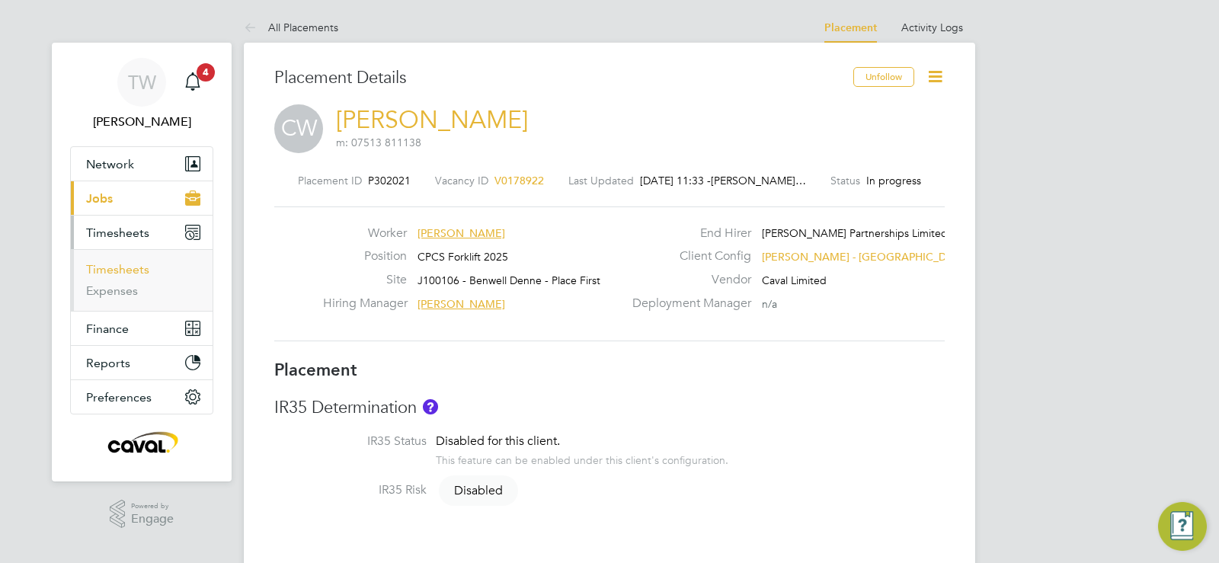
click at [110, 268] on link "Timesheets" at bounding box center [117, 269] width 63 height 14
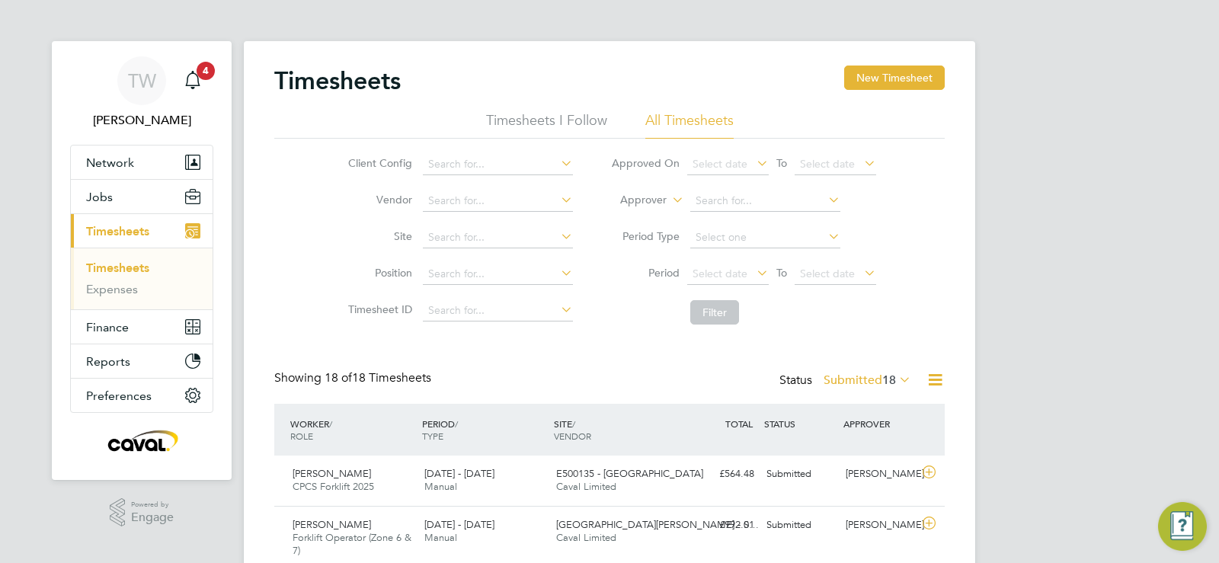
click at [896, 377] on icon at bounding box center [896, 379] width 0 height 21
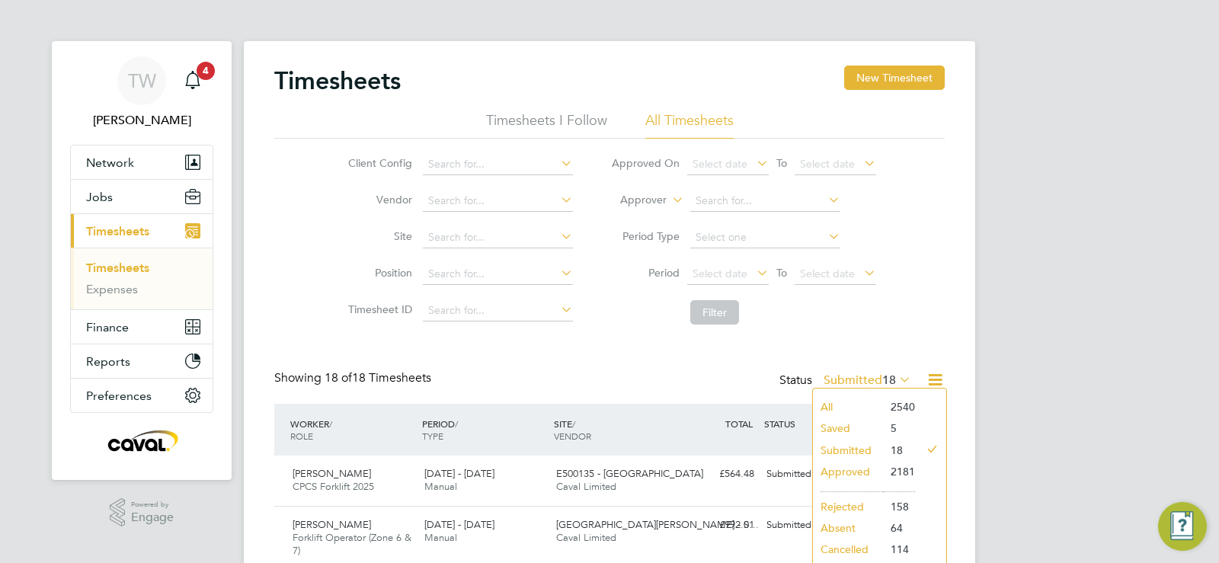
click at [940, 231] on div "Client Config Vendor Site Position Timesheet ID Approved On Select date To Sele…" at bounding box center [609, 235] width 670 height 193
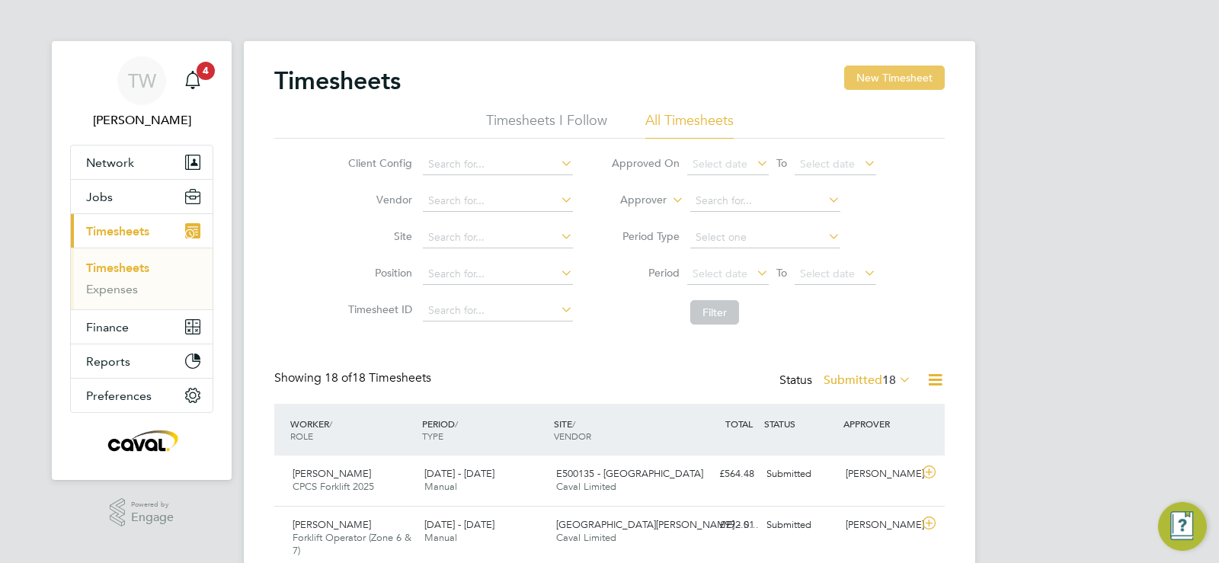
click at [915, 80] on button "New Timesheet" at bounding box center [894, 78] width 101 height 24
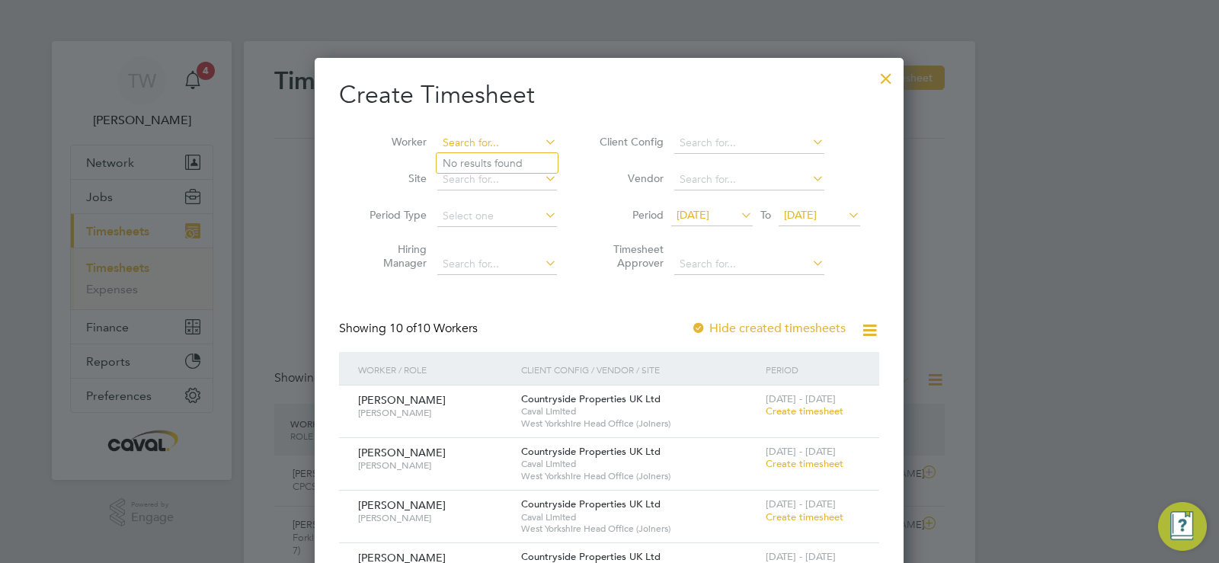
click at [494, 199] on li "Cra ig Ward" at bounding box center [496, 204] width 121 height 21
type input "Craig Ward"
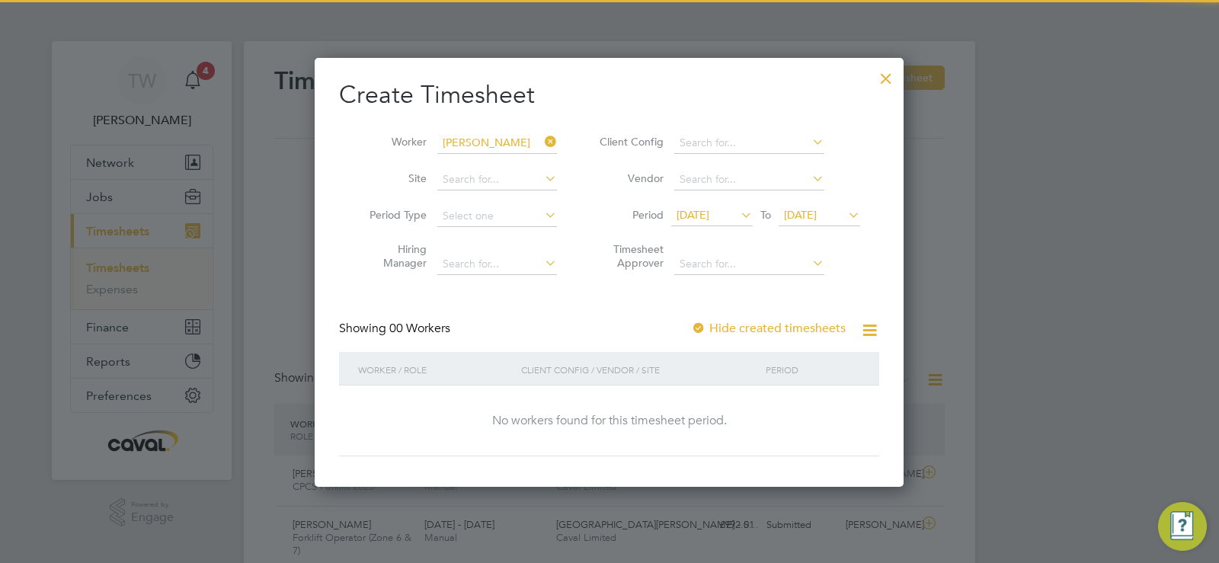
click at [689, 206] on span "13 Aug 2025" at bounding box center [712, 216] width 82 height 21
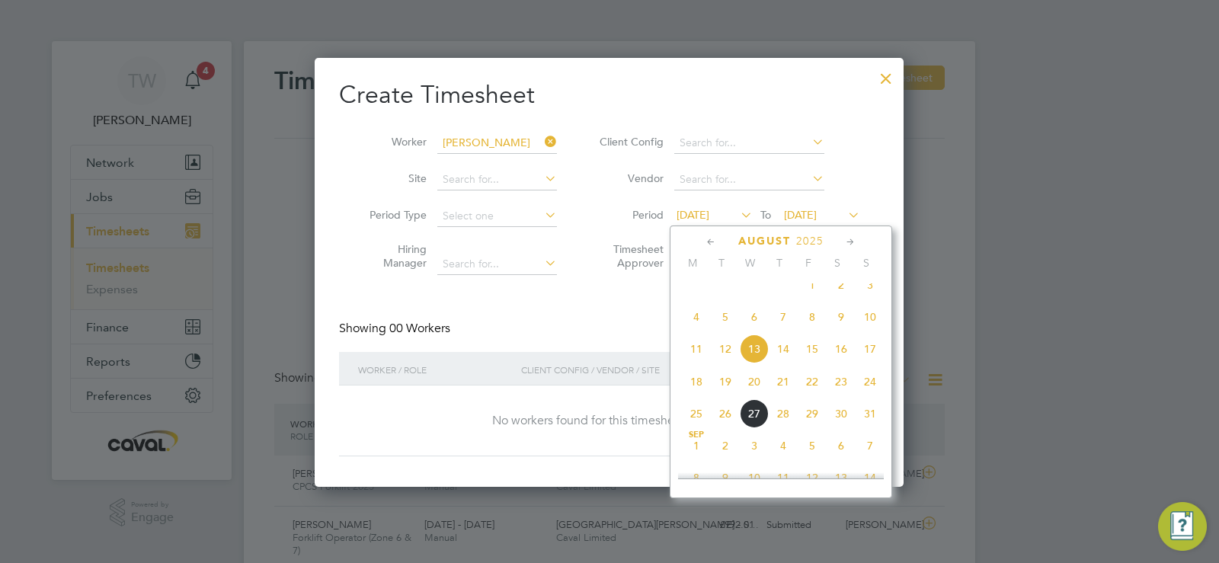
click at [691, 363] on span "11" at bounding box center [696, 348] width 29 height 29
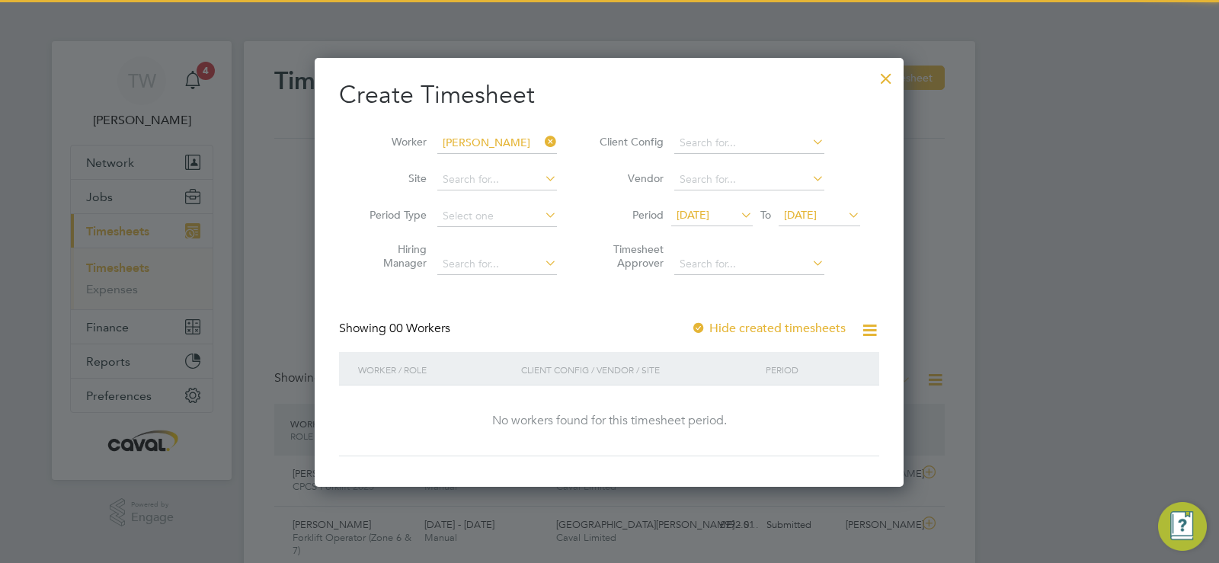
click at [817, 219] on span "20 Aug 2025" at bounding box center [800, 215] width 33 height 14
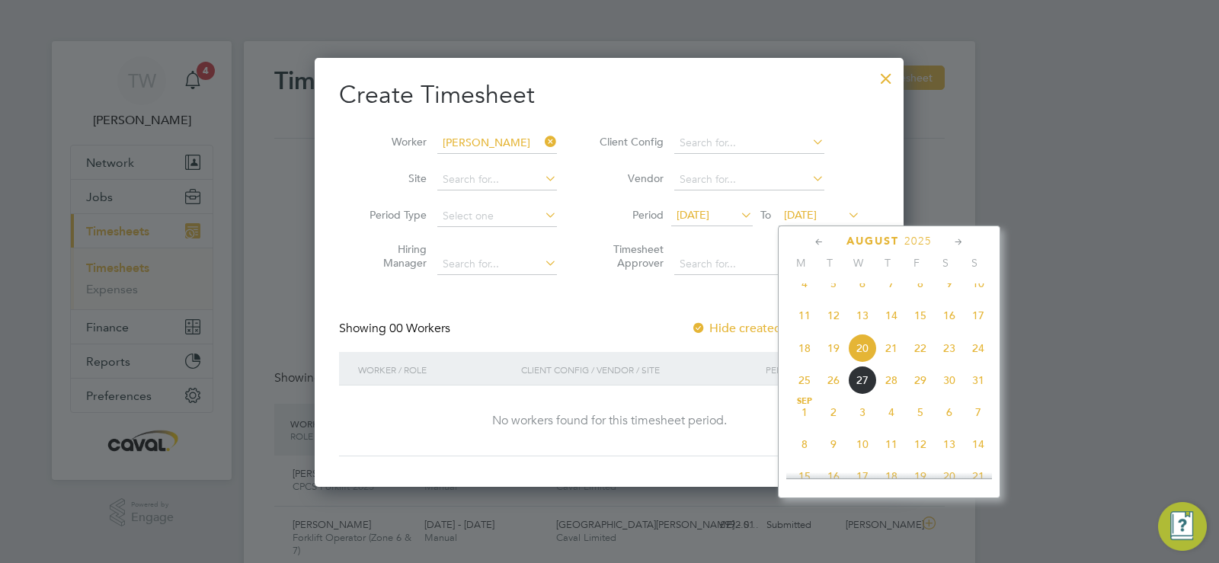
click at [982, 393] on span "31" at bounding box center [978, 380] width 29 height 29
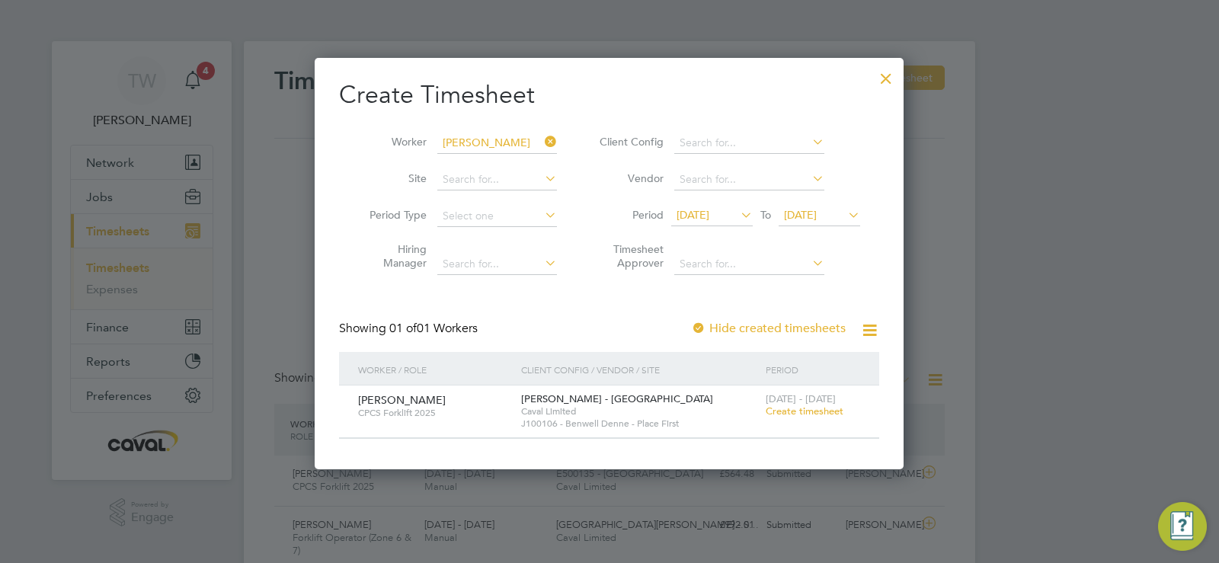
click at [808, 415] on span "Create timesheet" at bounding box center [805, 410] width 78 height 13
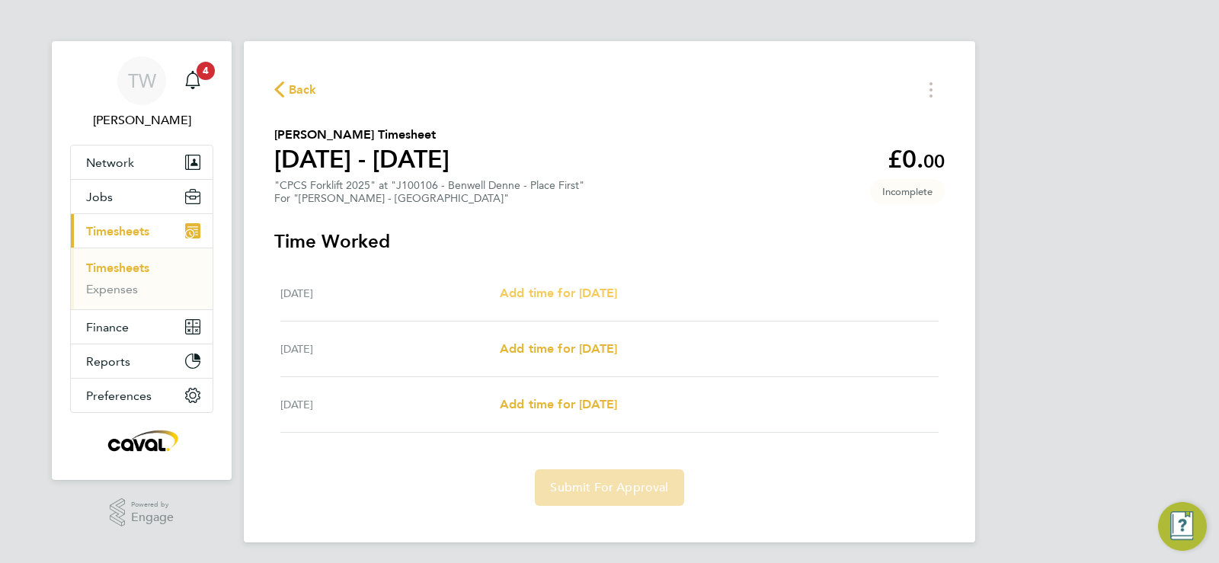
click at [552, 286] on span "Add time for Wed 27 Aug" at bounding box center [558, 293] width 117 height 14
select select "60"
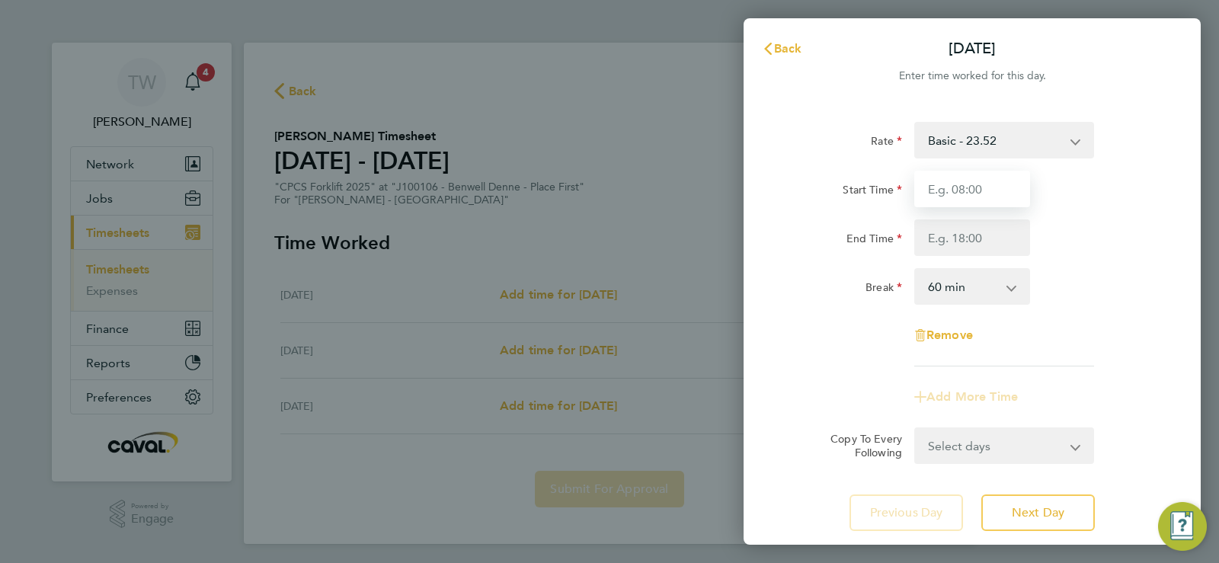
click at [993, 183] on input "Start Time" at bounding box center [972, 189] width 116 height 37
click at [986, 228] on input "End Time" at bounding box center [972, 237] width 116 height 37
drag, startPoint x: 982, startPoint y: 185, endPoint x: 744, endPoint y: 146, distance: 240.8
click at [744, 146] on div "Rate Basic - 23.52 Overtime - 33.98 Start Time 07:30 End Time Break 0 min 15 mi…" at bounding box center [971, 327] width 457 height 446
type input "08:00"
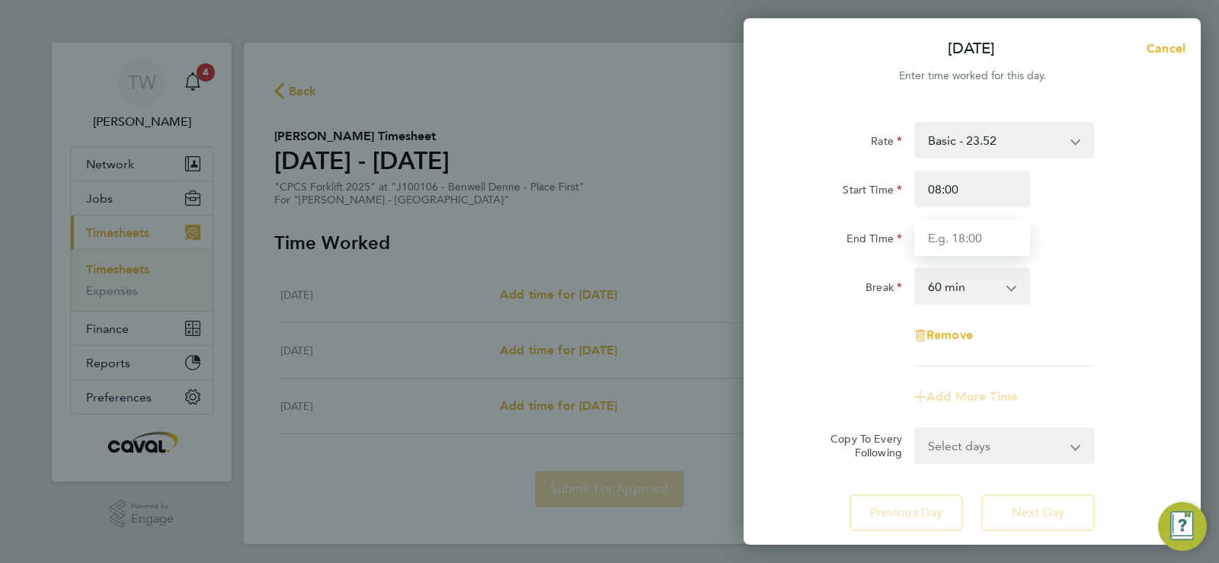
click at [948, 231] on input "End Time" at bounding box center [972, 237] width 116 height 37
type input "16:30"
click at [1105, 253] on div "End Time 16:30" at bounding box center [972, 237] width 384 height 37
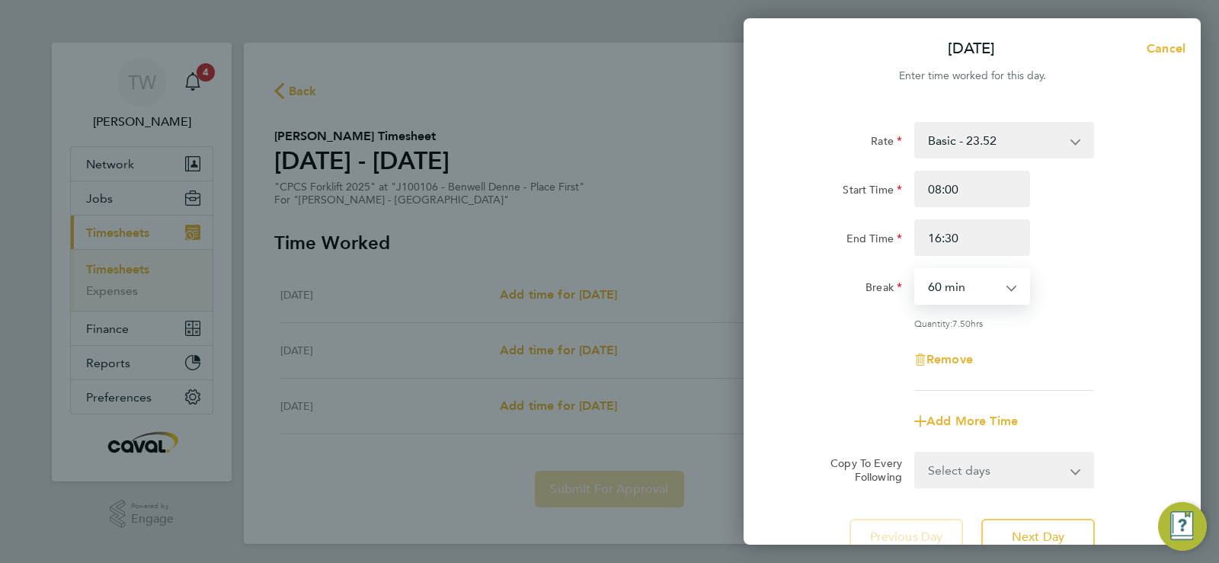
click at [968, 281] on select "0 min 15 min 30 min 45 min 60 min 75 min 90 min" at bounding box center [963, 287] width 94 height 34
select select "30"
click at [916, 270] on select "0 min 15 min 30 min 45 min 60 min 75 min 90 min" at bounding box center [963, 287] width 94 height 34
click at [1081, 295] on div "Break 0 min 15 min 30 min 45 min 60 min 75 min 90 min" at bounding box center [972, 286] width 384 height 37
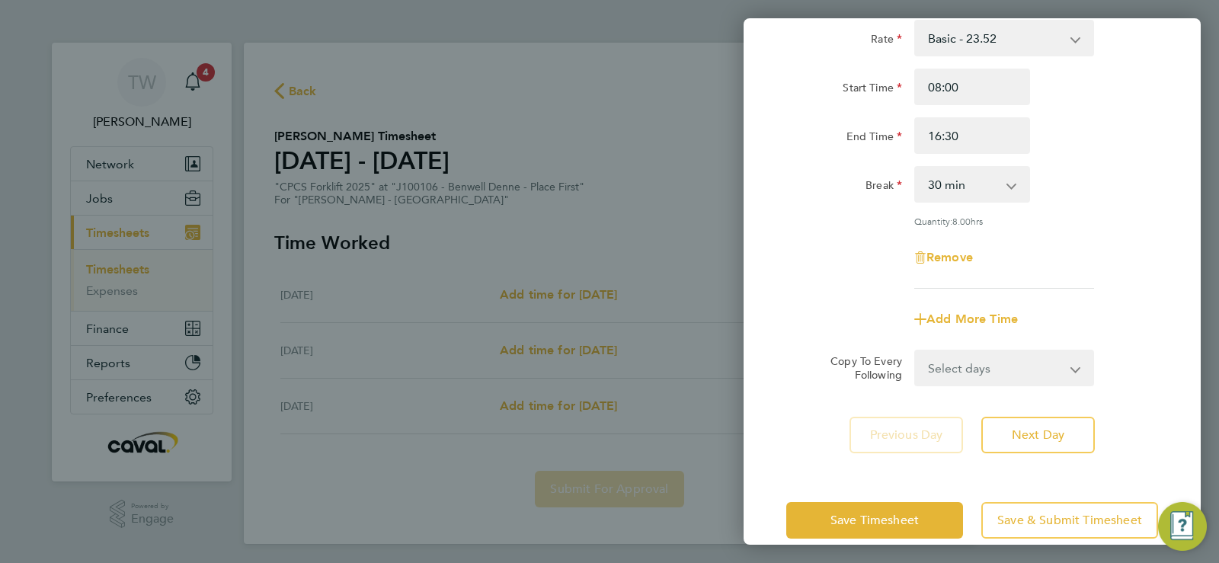
click at [1019, 364] on select "Select days Day Thursday Friday" at bounding box center [996, 368] width 160 height 34
select select "THU"
click at [916, 351] on select "Select days Day Thursday Friday" at bounding box center [996, 368] width 160 height 34
select select "2025-08-29"
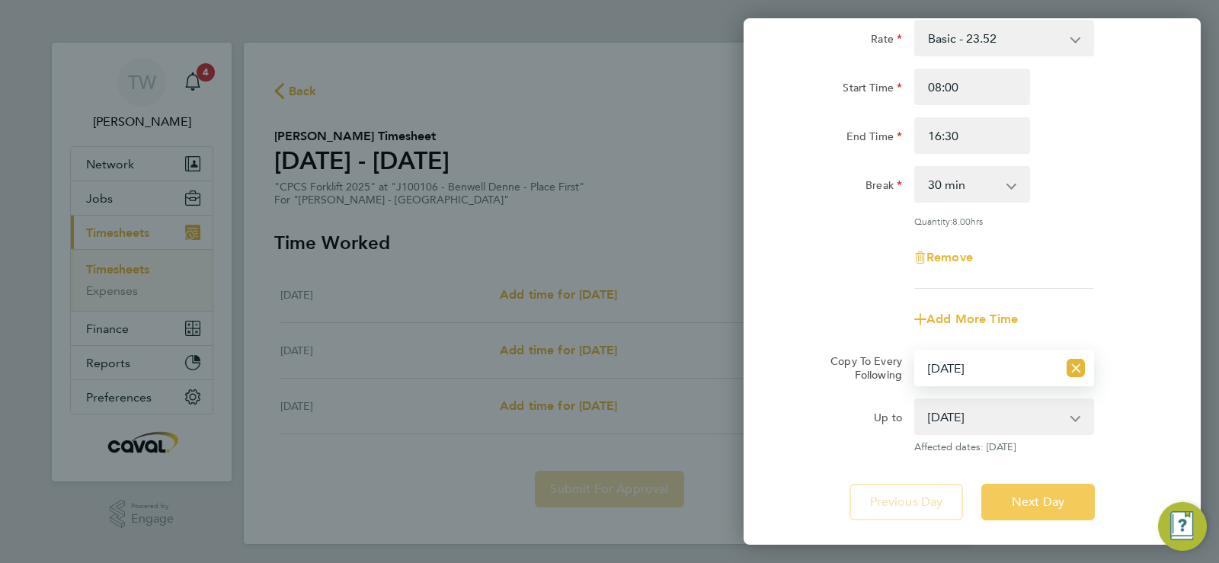
click at [1041, 500] on span "Next Day" at bounding box center [1038, 501] width 53 height 15
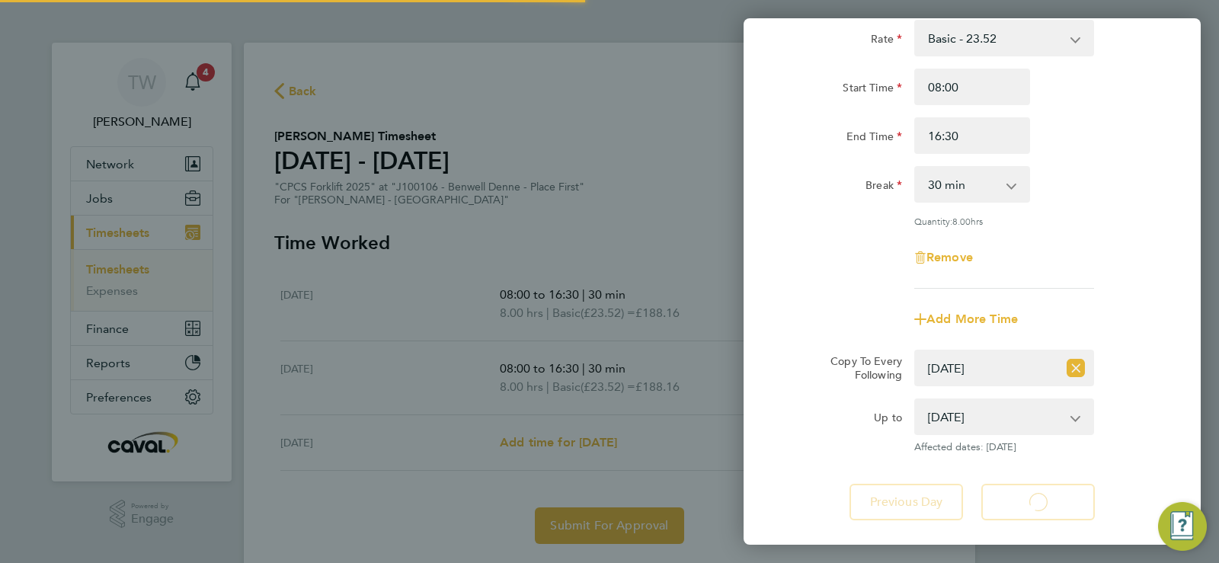
select select "30"
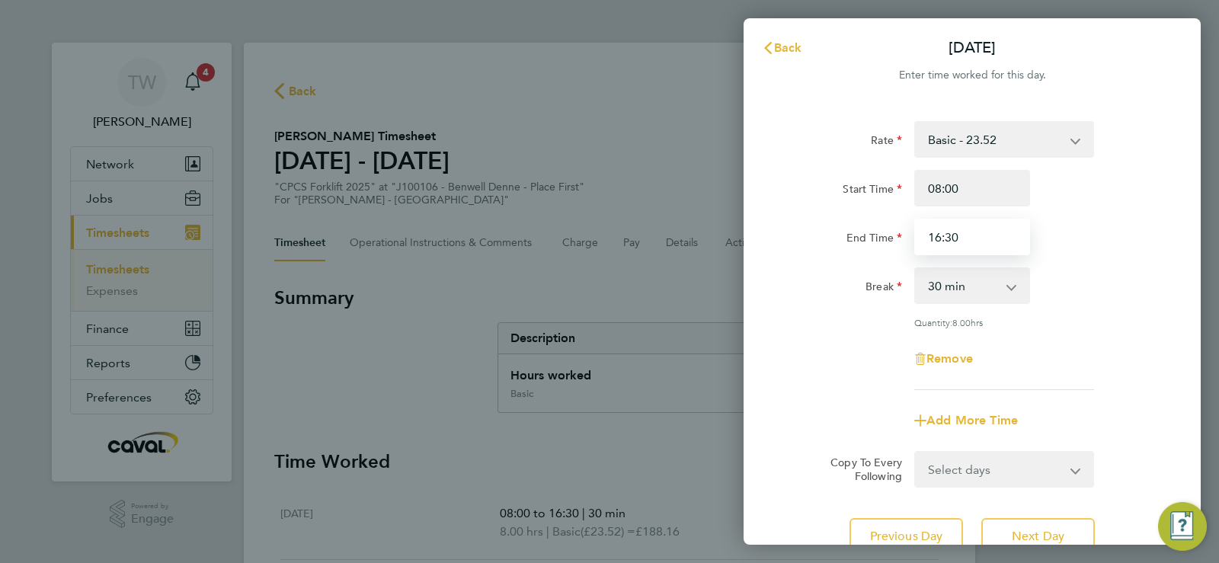
click at [969, 232] on input "16:30" at bounding box center [972, 237] width 116 height 37
type input "1"
click at [1060, 215] on div "Start Time 08:00 End Time 03:30" at bounding box center [972, 212] width 384 height 85
drag, startPoint x: 974, startPoint y: 243, endPoint x: 856, endPoint y: 216, distance: 120.3
click at [856, 216] on div "Start Time 08:00 End Time 03:30" at bounding box center [972, 212] width 384 height 85
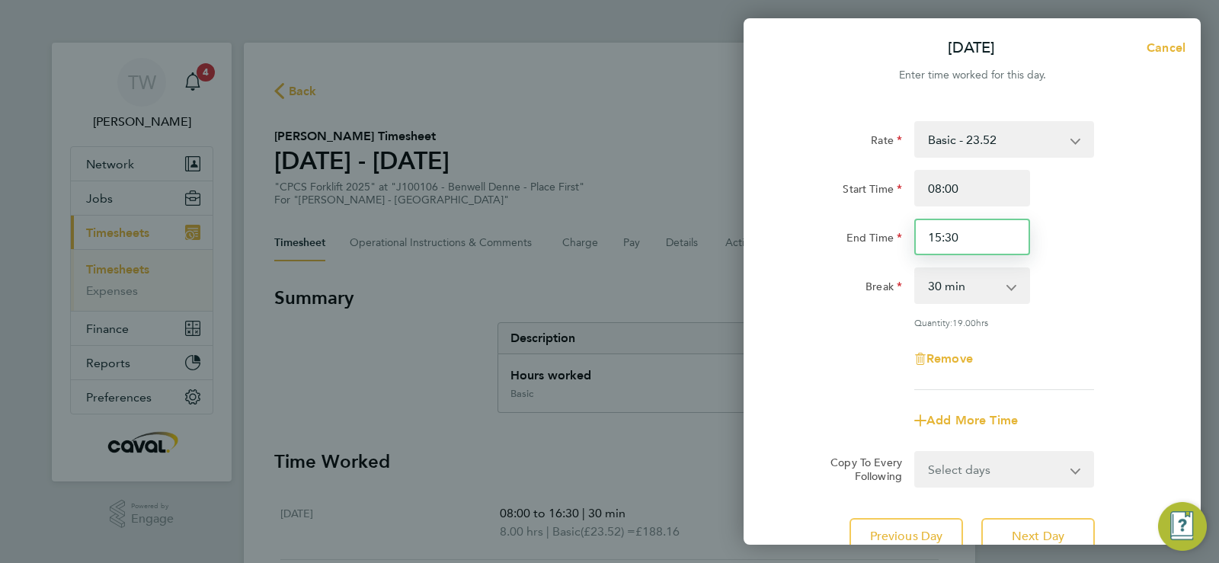
type input "15:30"
click at [1088, 211] on div "Start Time 08:00 End Time 15:30" at bounding box center [972, 212] width 384 height 85
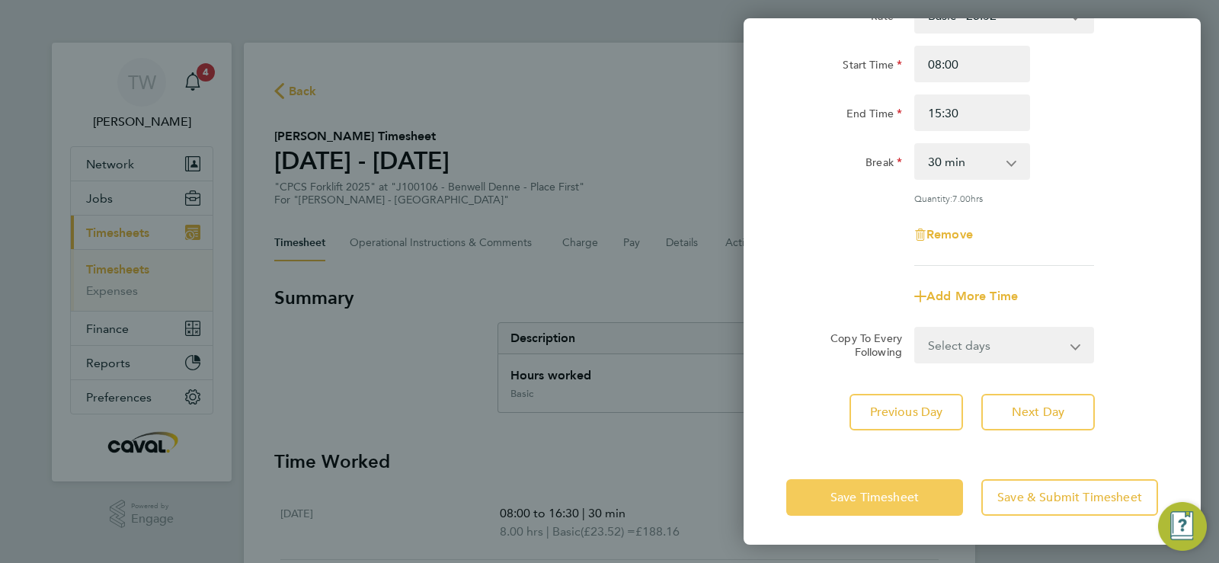
click at [960, 491] on button "Save Timesheet" at bounding box center [874, 497] width 177 height 37
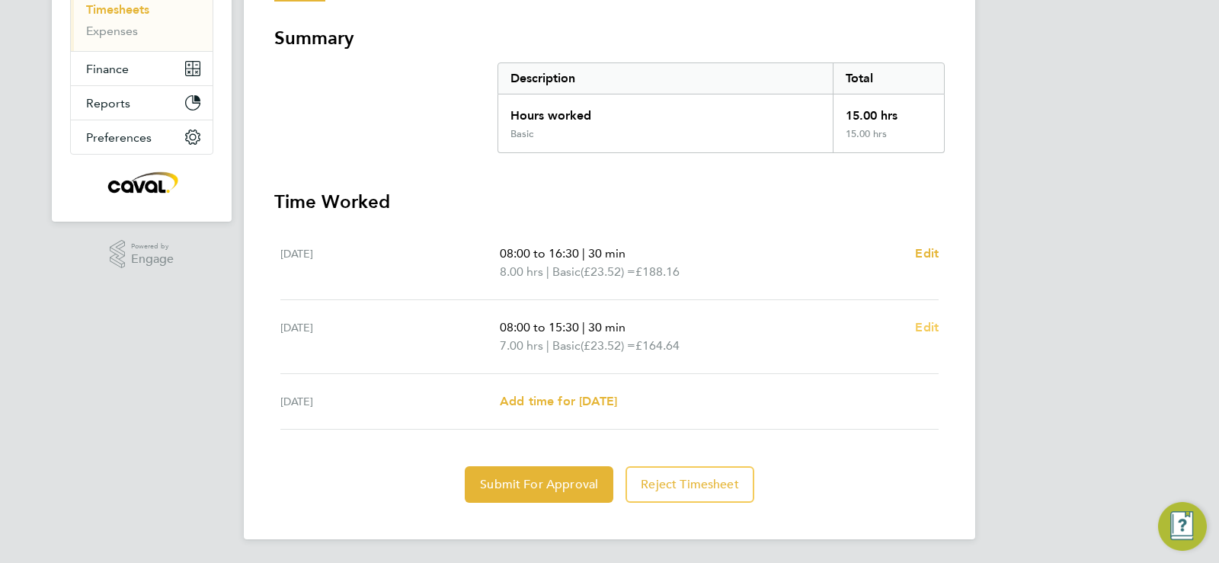
click at [929, 324] on span "Edit" at bounding box center [927, 327] width 24 height 14
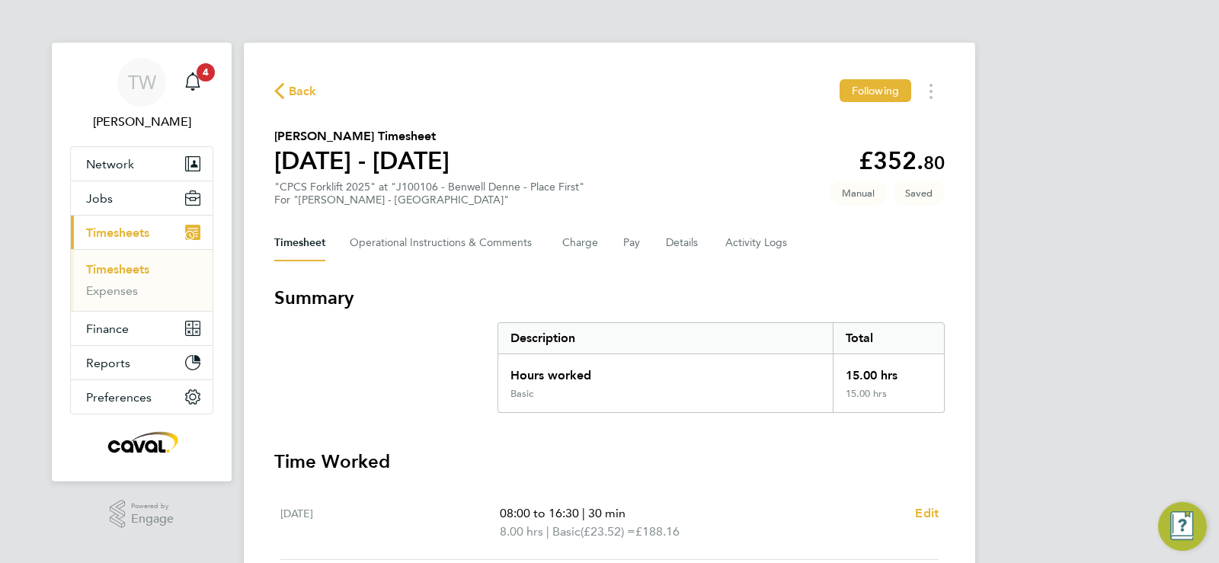
select select "30"
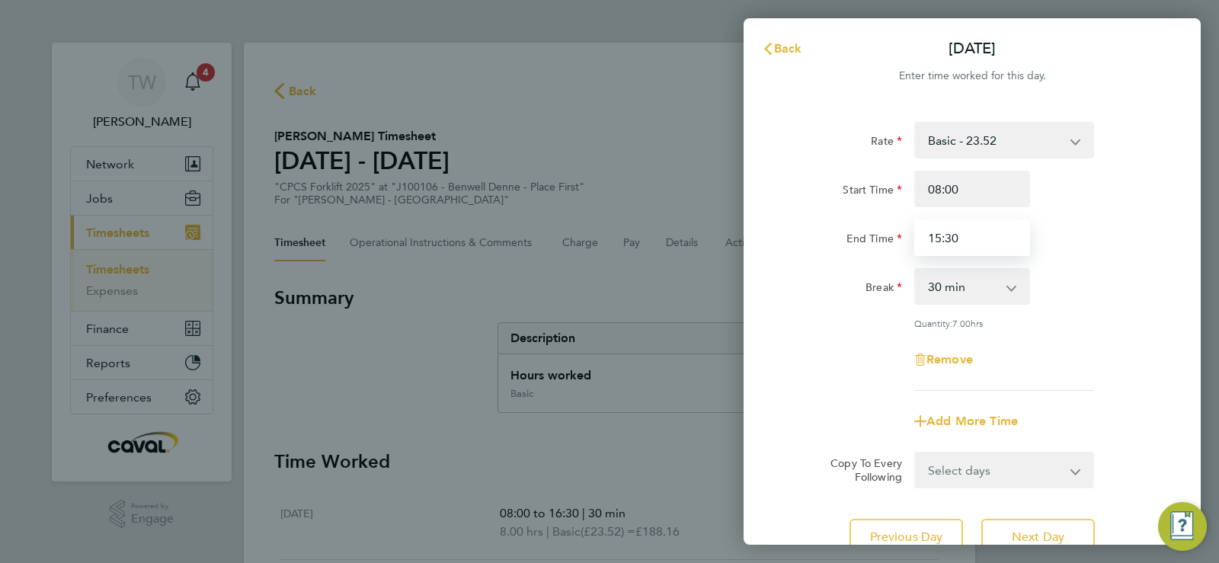
click at [961, 228] on input "15:30" at bounding box center [972, 237] width 116 height 37
click at [938, 232] on input "15:30" at bounding box center [972, 237] width 116 height 37
type input "16:30"
click at [1065, 302] on div "Break 0 min 15 min 30 min 45 min 60 min 75 min 90 min" at bounding box center [972, 286] width 384 height 37
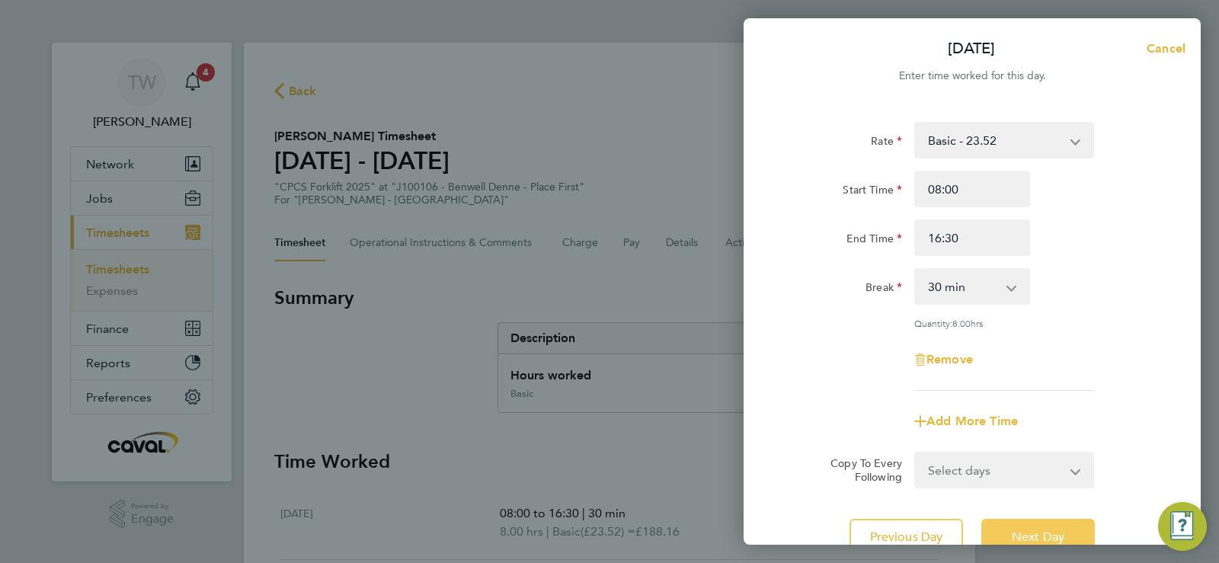
click at [997, 526] on button "Next Day" at bounding box center [1037, 537] width 113 height 37
select select "60"
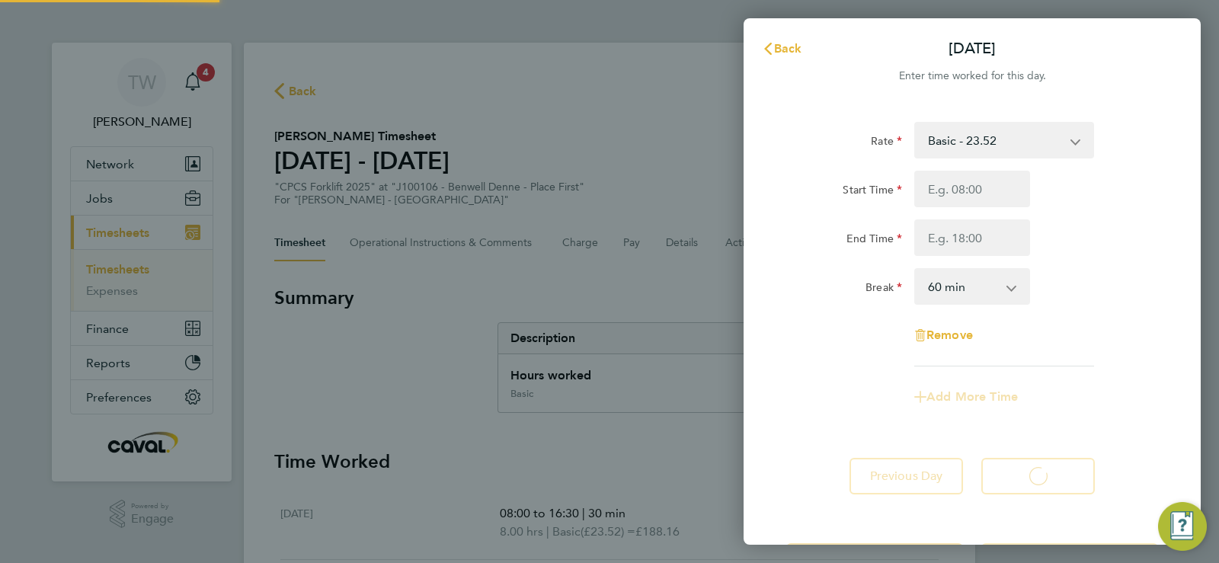
select select "60"
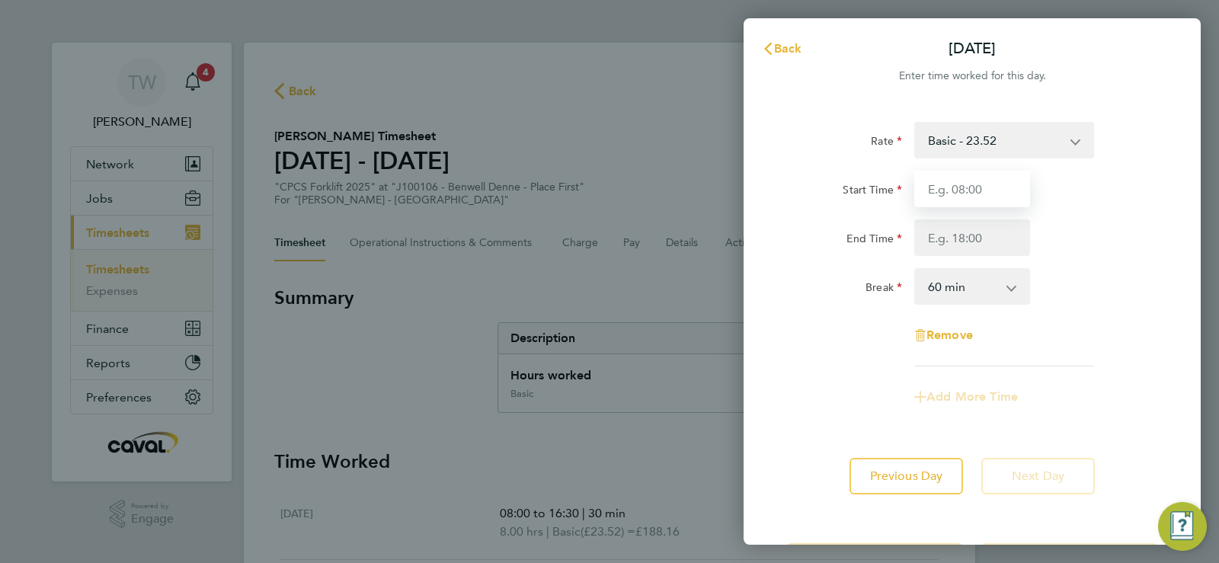
click at [1000, 189] on input "Start Time" at bounding box center [972, 189] width 116 height 37
type input "08:00"
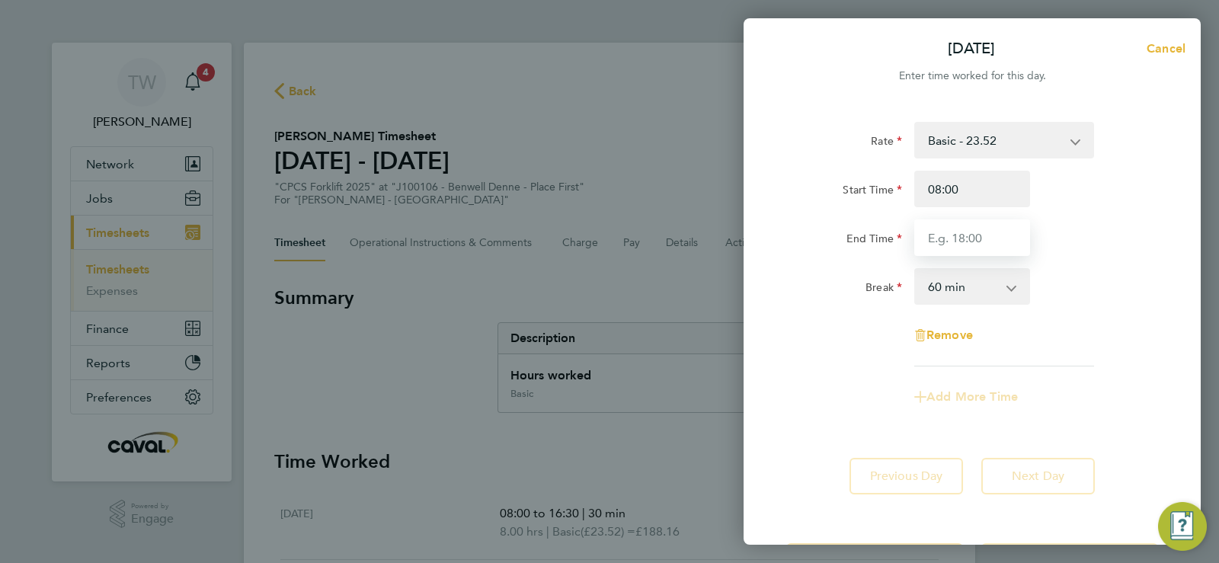
click at [967, 248] on input "End Time" at bounding box center [972, 237] width 116 height 37
type input "15:30"
click at [1065, 255] on div "End Time 15:30" at bounding box center [972, 237] width 384 height 37
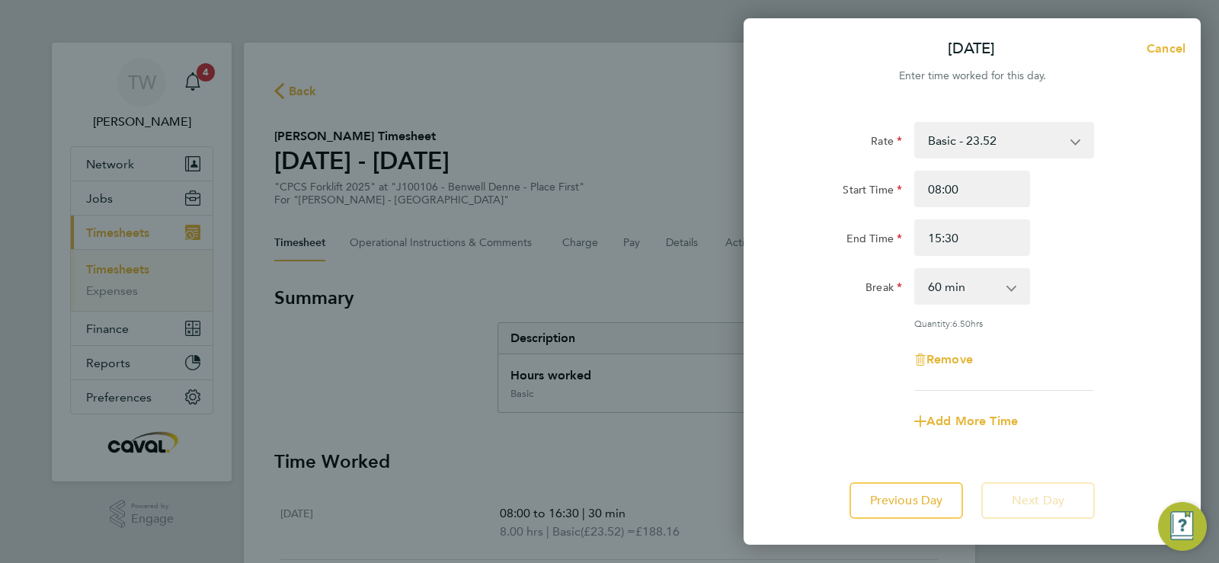
click at [941, 292] on select "0 min 15 min 30 min 45 min 60 min 75 min 90 min" at bounding box center [963, 287] width 94 height 34
select select "30"
click at [916, 270] on select "0 min 15 min 30 min 45 min 60 min 75 min 90 min" at bounding box center [963, 287] width 94 height 34
click at [1117, 337] on div "Rate Basic - 23.52 Overtime - 33.98 Start Time 08:00 End Time 15:30 Break 0 min…" at bounding box center [972, 256] width 372 height 269
click at [919, 484] on button "Previous Day" at bounding box center [905, 500] width 113 height 37
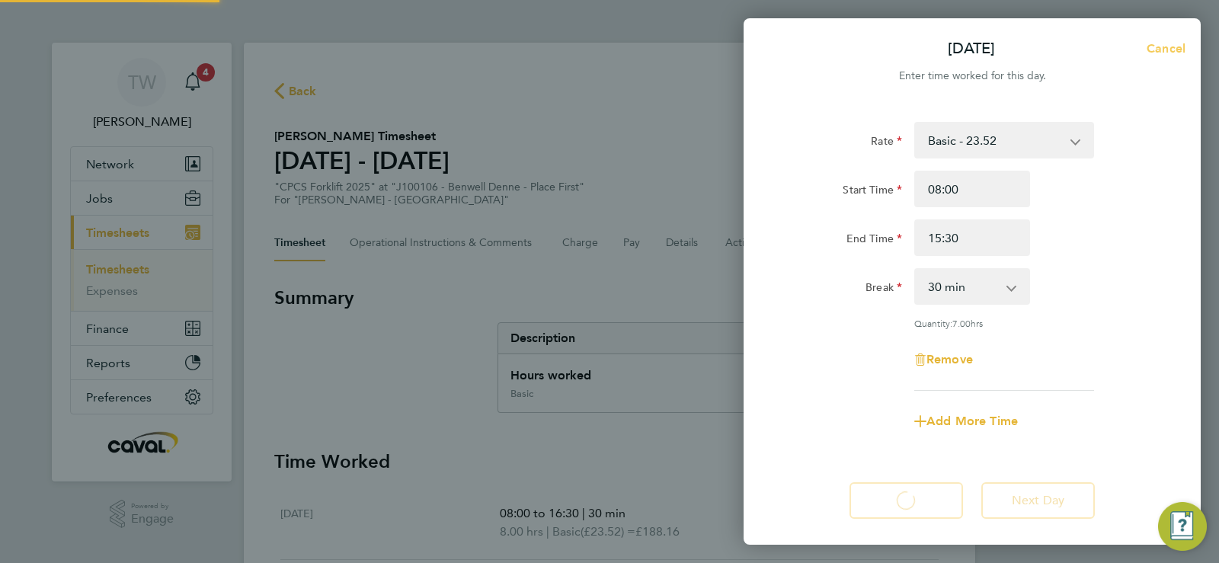
click at [1181, 47] on span "Cancel" at bounding box center [1163, 48] width 43 height 14
select select "60"
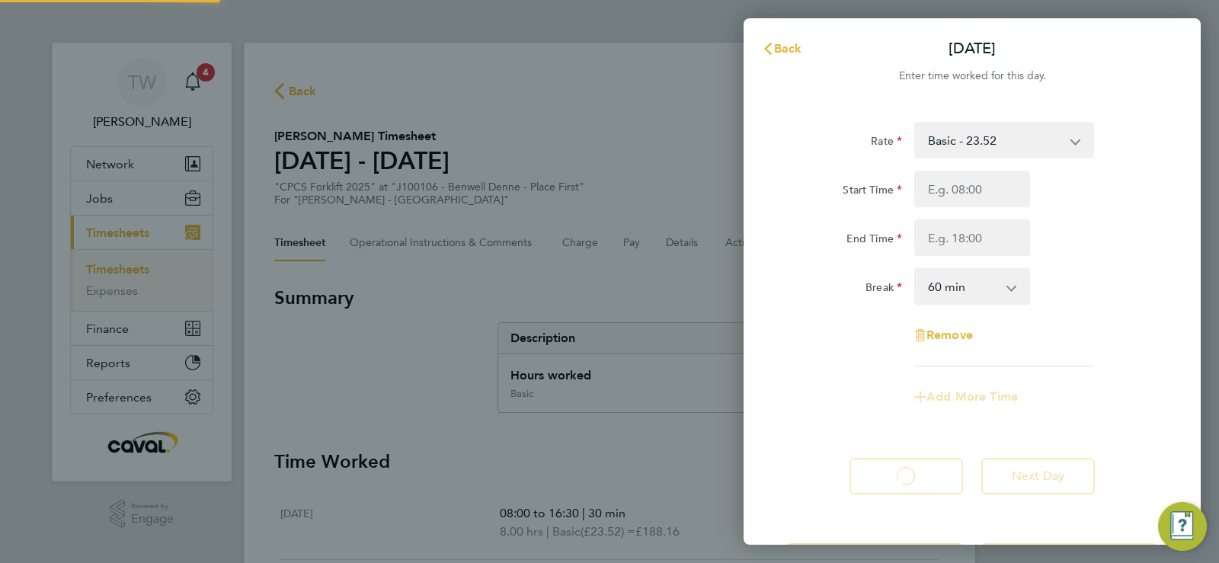
select select "30"
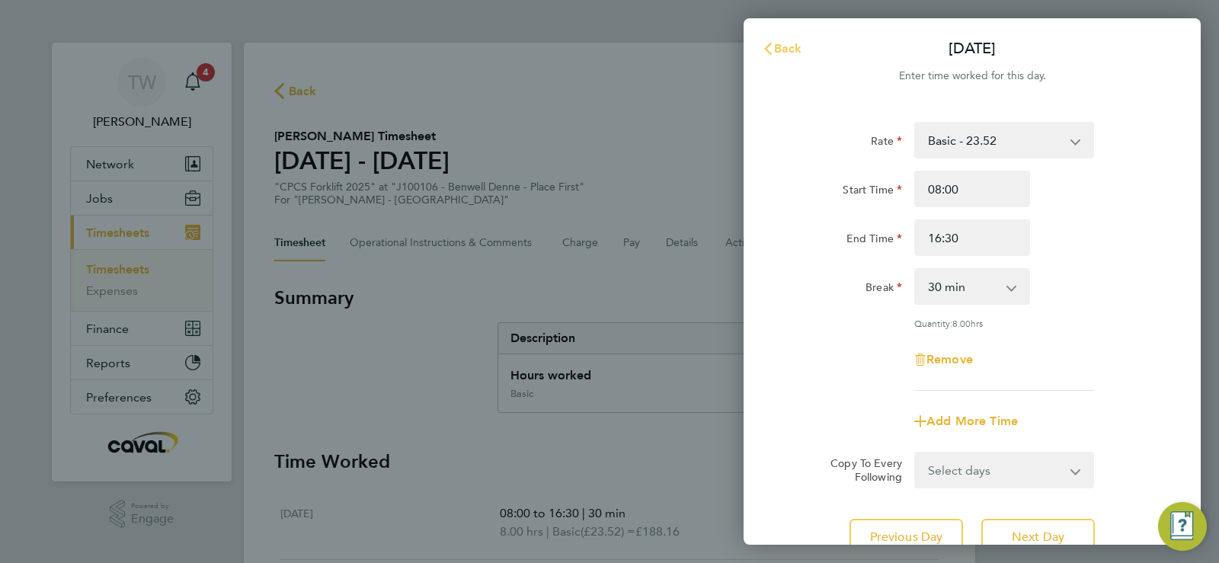
click at [799, 56] on button "Back" at bounding box center [782, 49] width 71 height 30
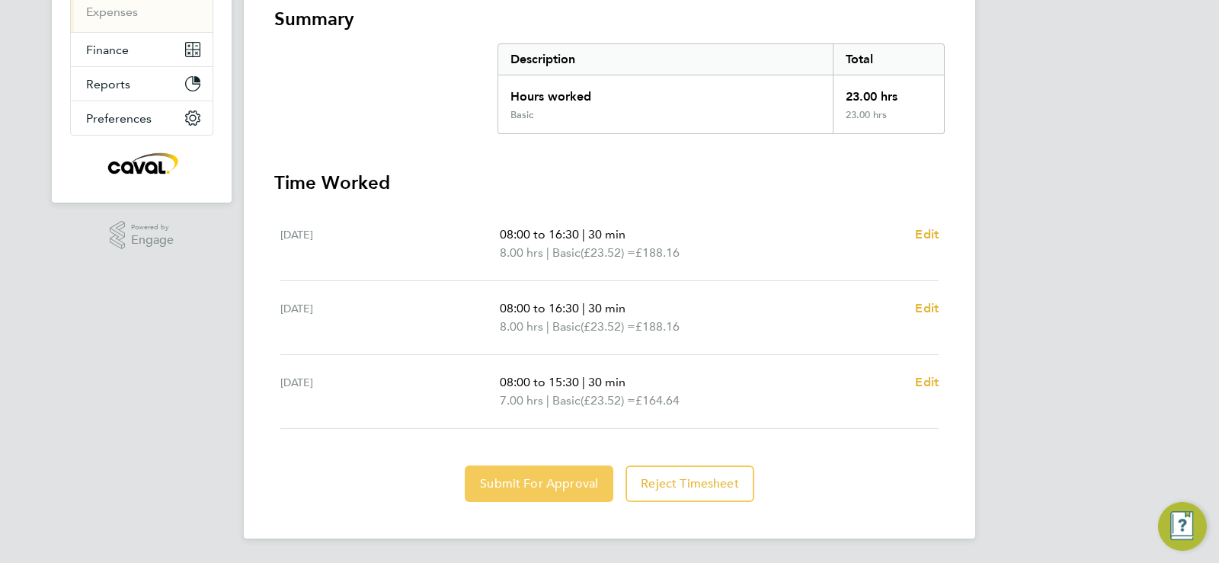
scroll to position [278, 0]
click at [520, 481] on span "Submit For Approval" at bounding box center [539, 484] width 118 height 15
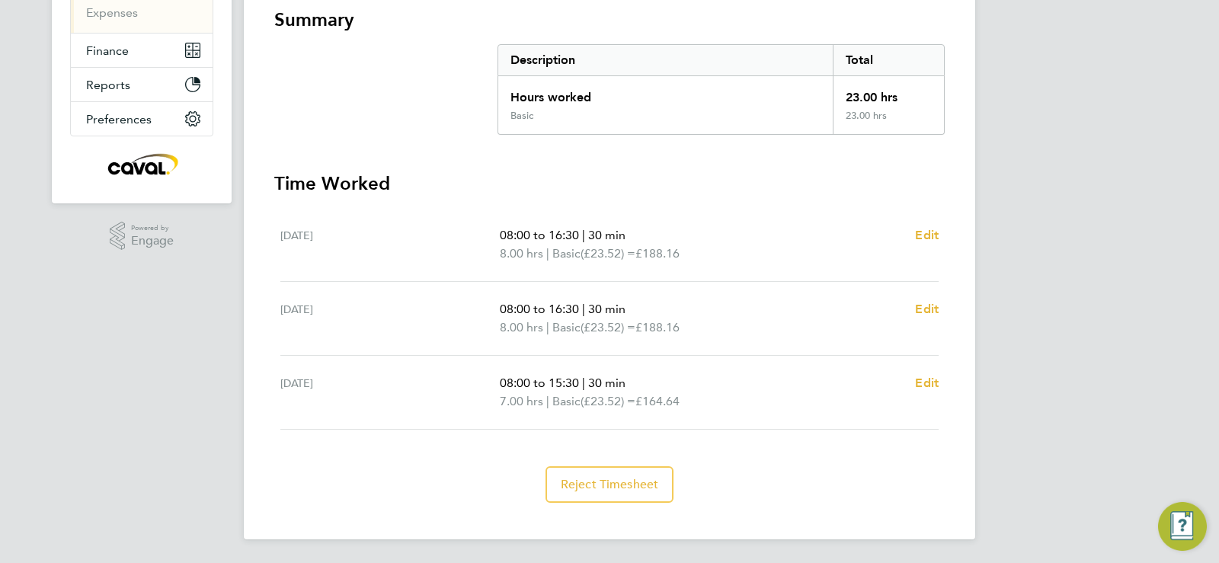
scroll to position [0, 0]
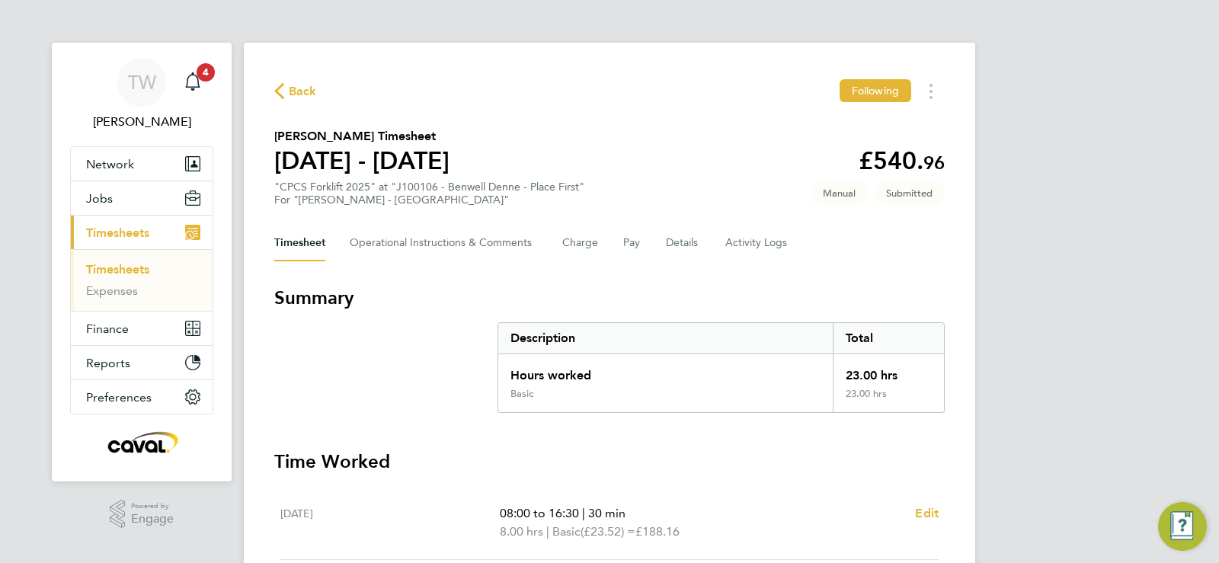
click at [121, 271] on link "Timesheets" at bounding box center [117, 269] width 63 height 14
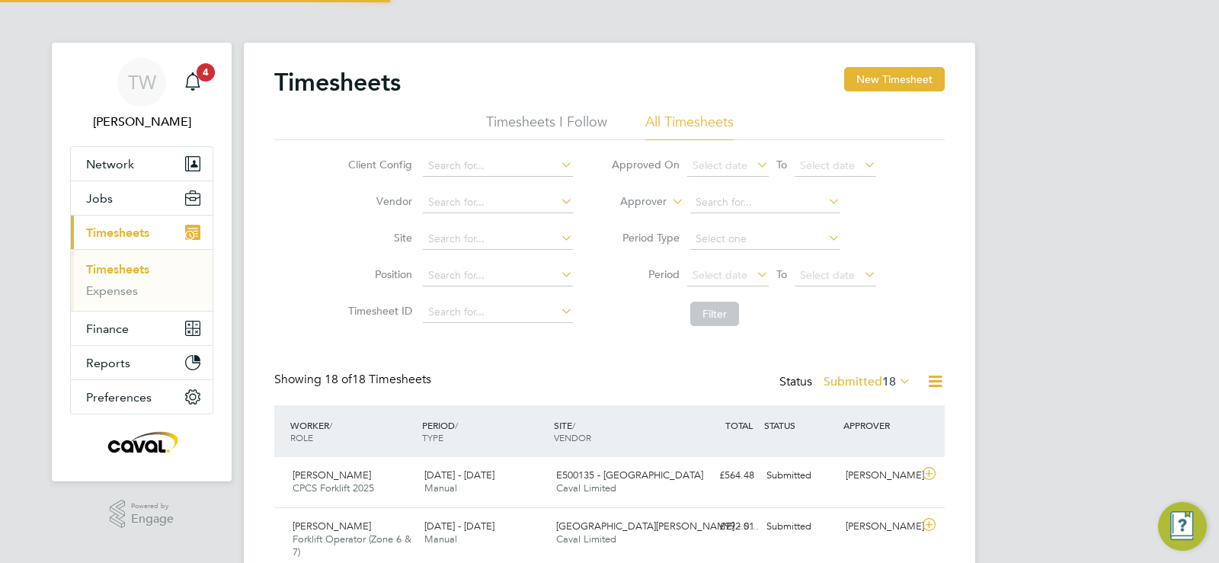
scroll to position [39, 133]
click at [136, 261] on ul "Timesheets Expenses" at bounding box center [142, 280] width 142 height 62
click at [113, 235] on span "Timesheets" at bounding box center [117, 232] width 63 height 14
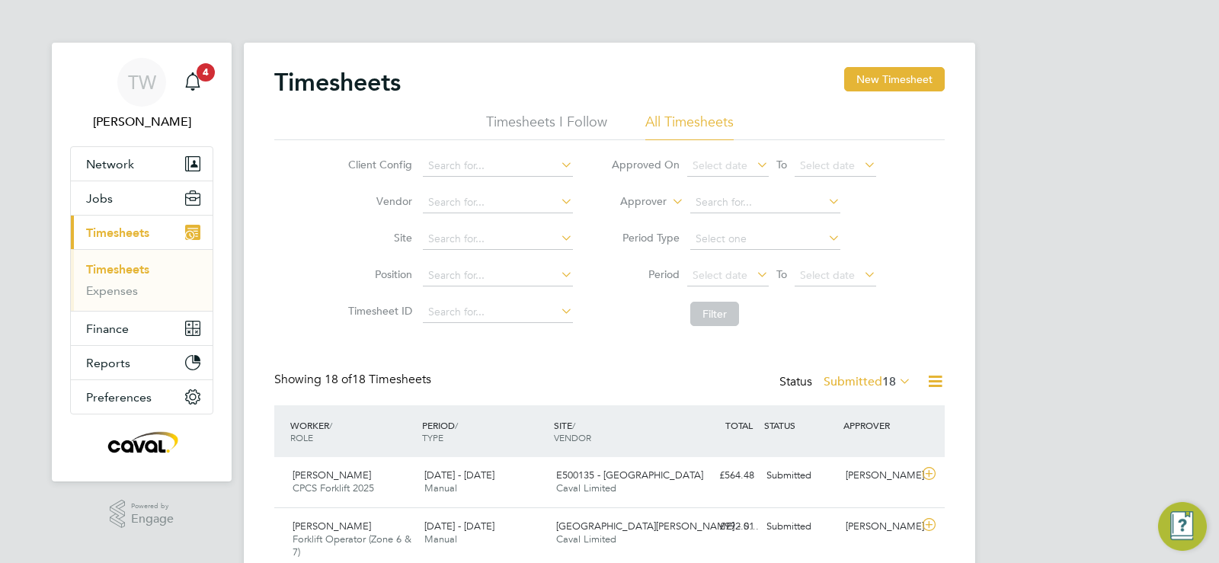
click at [186, 231] on icon "Main navigation" at bounding box center [192, 232] width 15 height 15
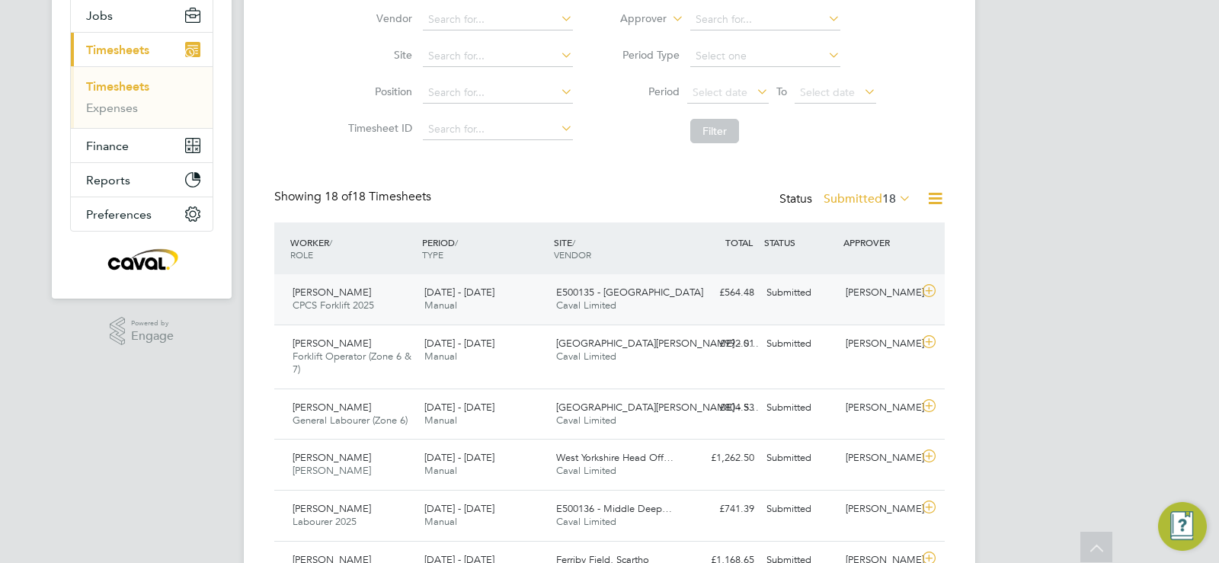
scroll to position [0, 0]
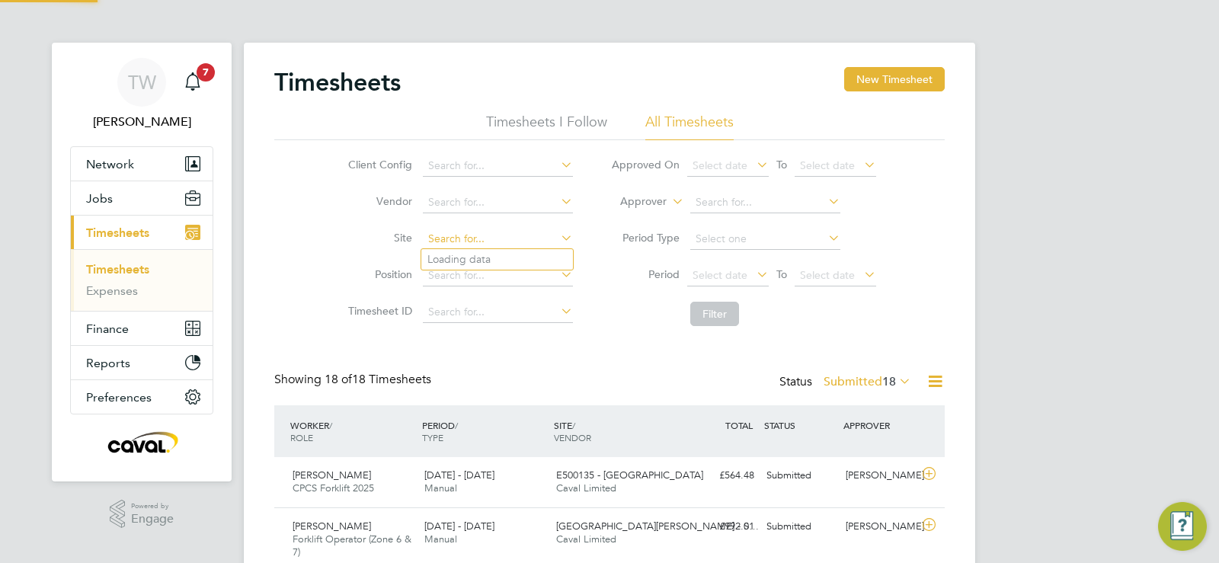
click at [451, 238] on input at bounding box center [498, 239] width 150 height 21
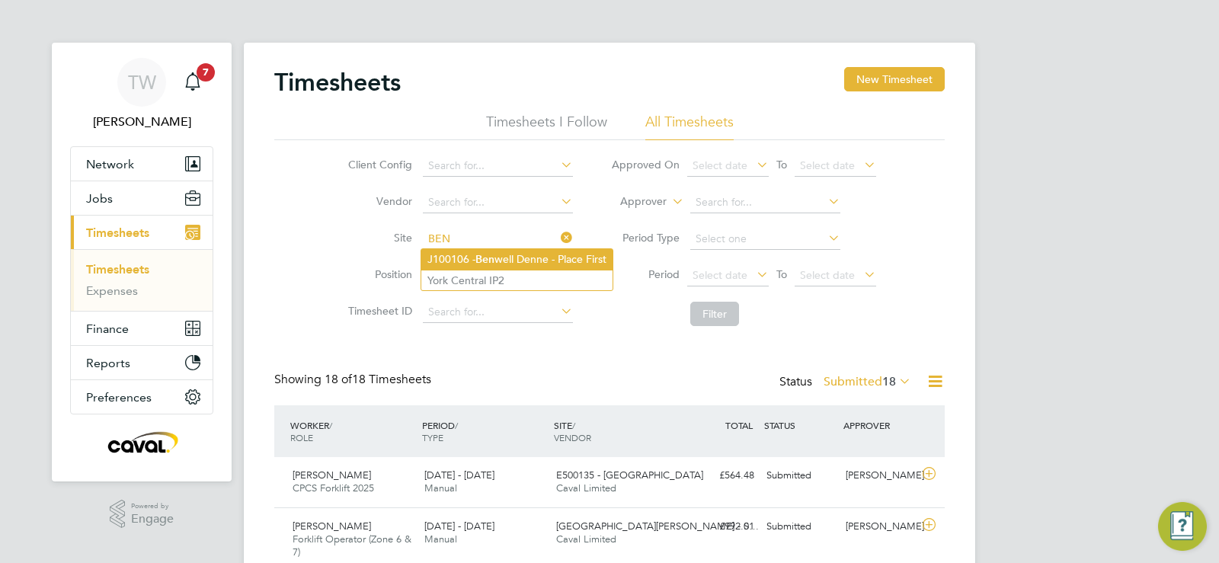
click at [459, 252] on li "J100106 - Ben well Denne - Place First" at bounding box center [516, 259] width 191 height 21
type input "J100106 - Benwell Denne - Place First"
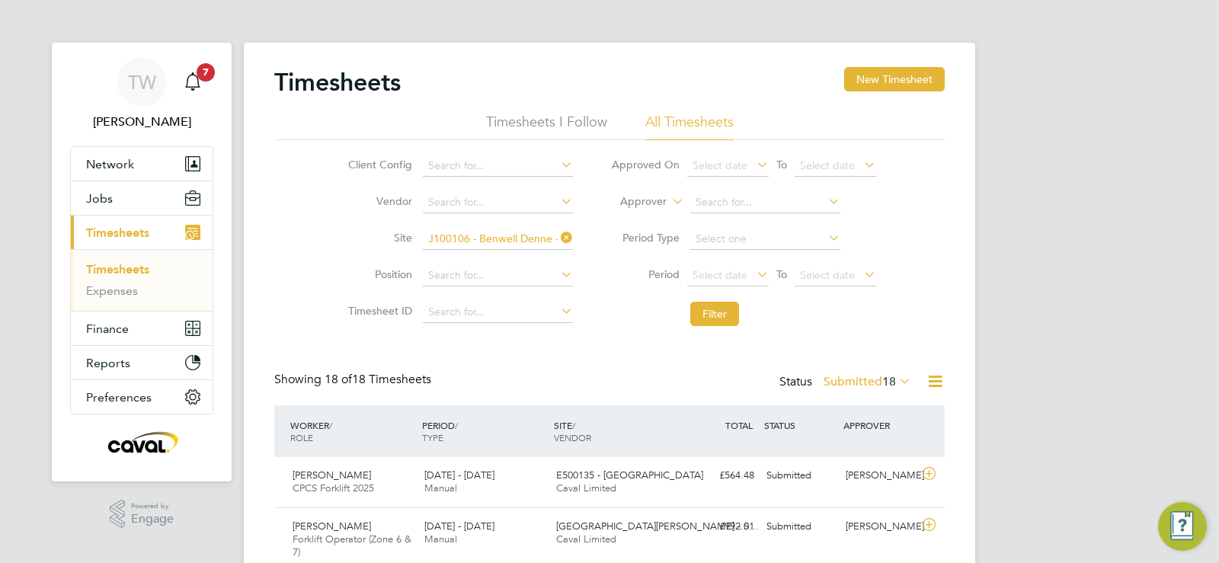
click at [720, 328] on li "Filter" at bounding box center [743, 314] width 303 height 40
click at [720, 319] on button "Filter" at bounding box center [714, 314] width 49 height 24
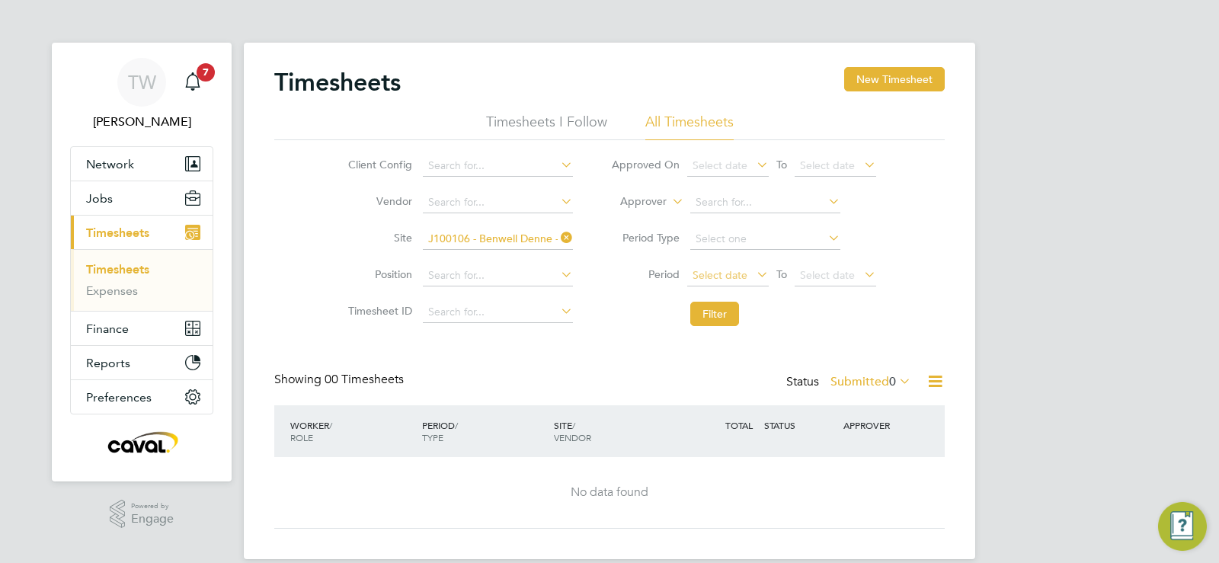
click at [725, 276] on span "Select date" at bounding box center [719, 275] width 55 height 14
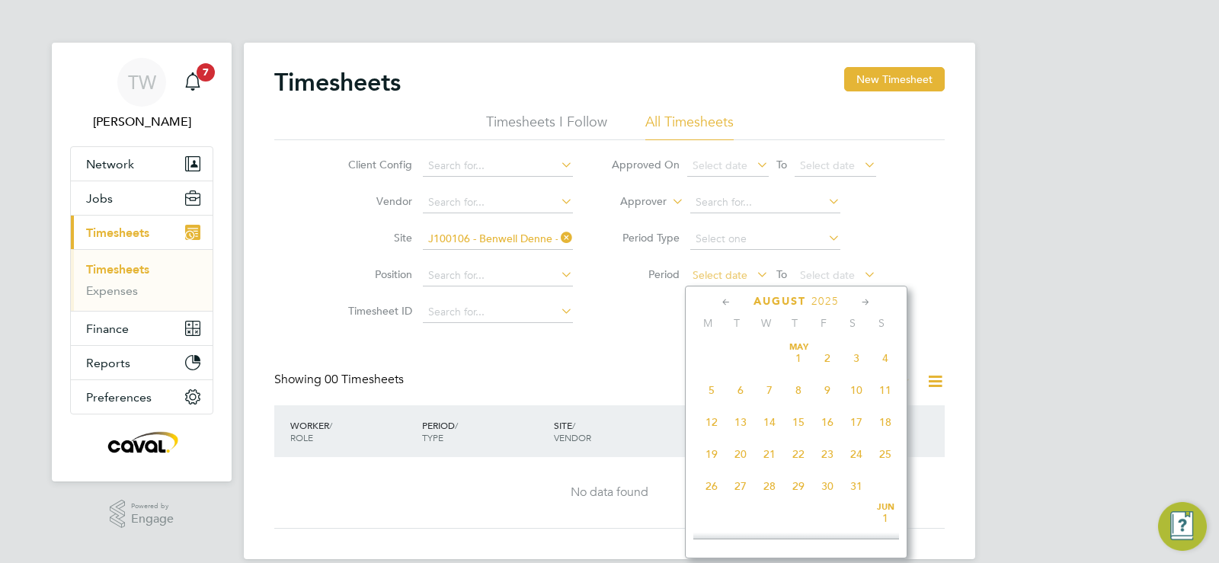
scroll to position [593, 0]
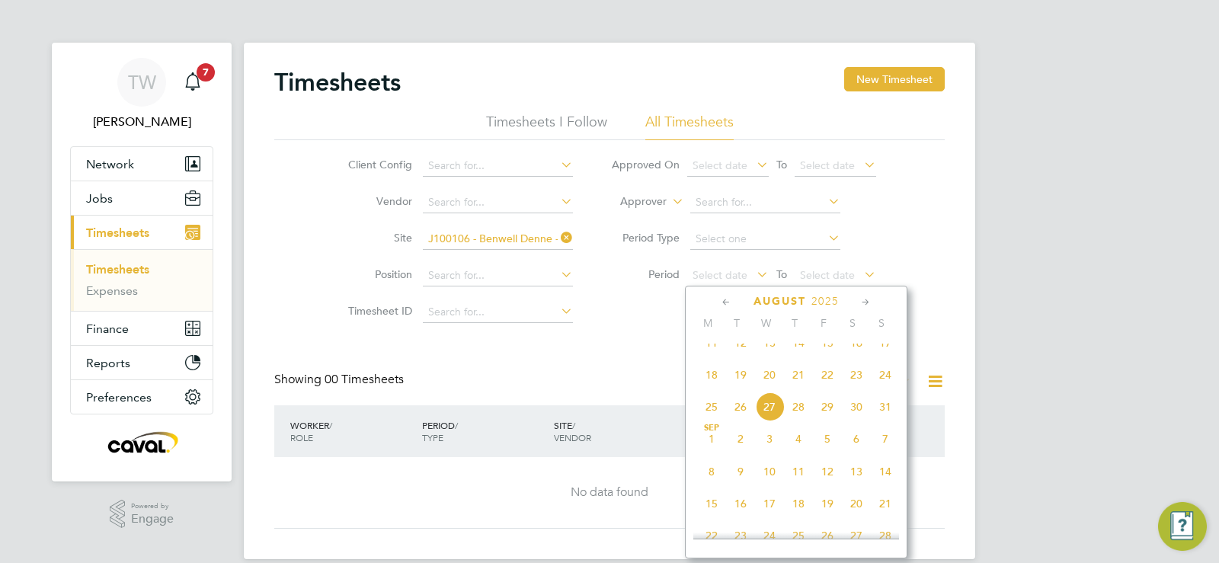
click at [711, 388] on span "18" at bounding box center [711, 374] width 29 height 29
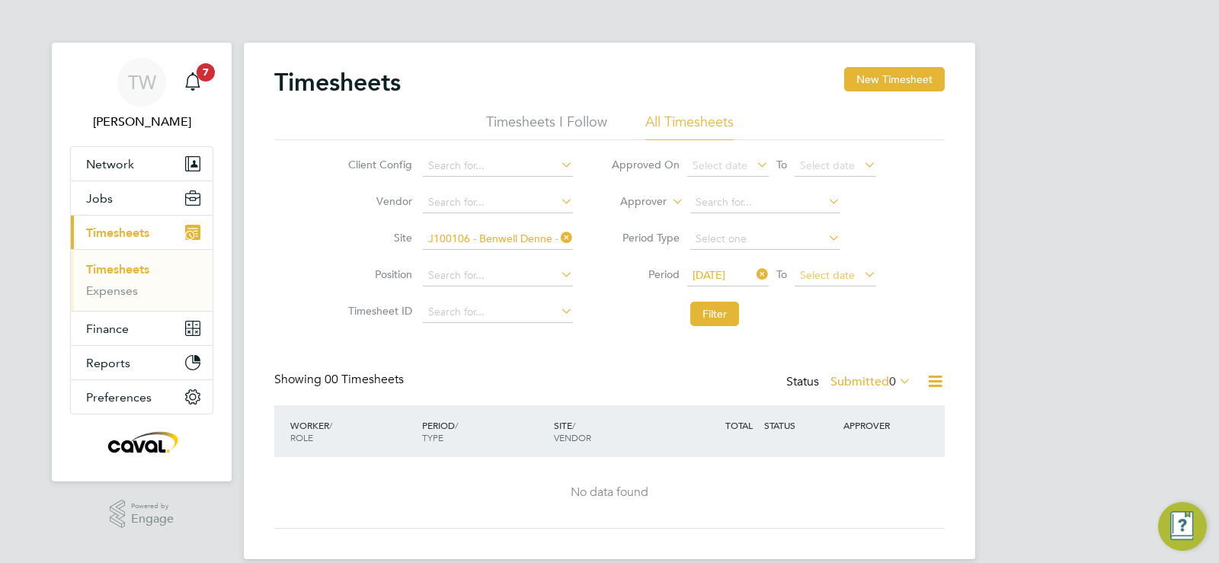
click at [820, 273] on span "Select date" at bounding box center [827, 275] width 55 height 14
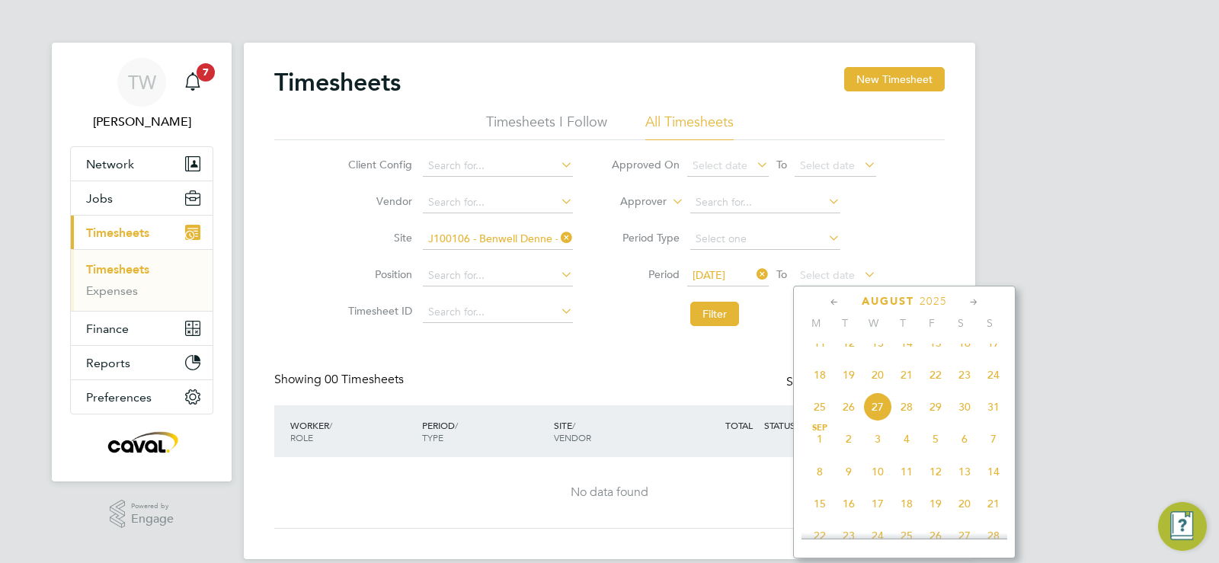
click at [985, 421] on span "31" at bounding box center [993, 406] width 29 height 29
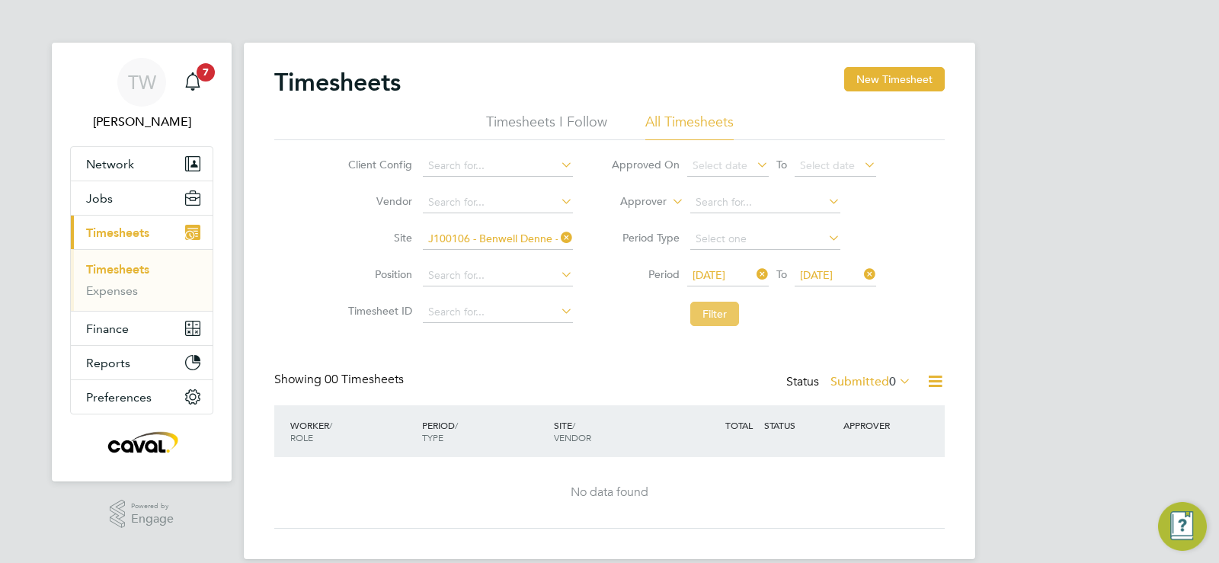
click at [728, 320] on button "Filter" at bounding box center [714, 314] width 49 height 24
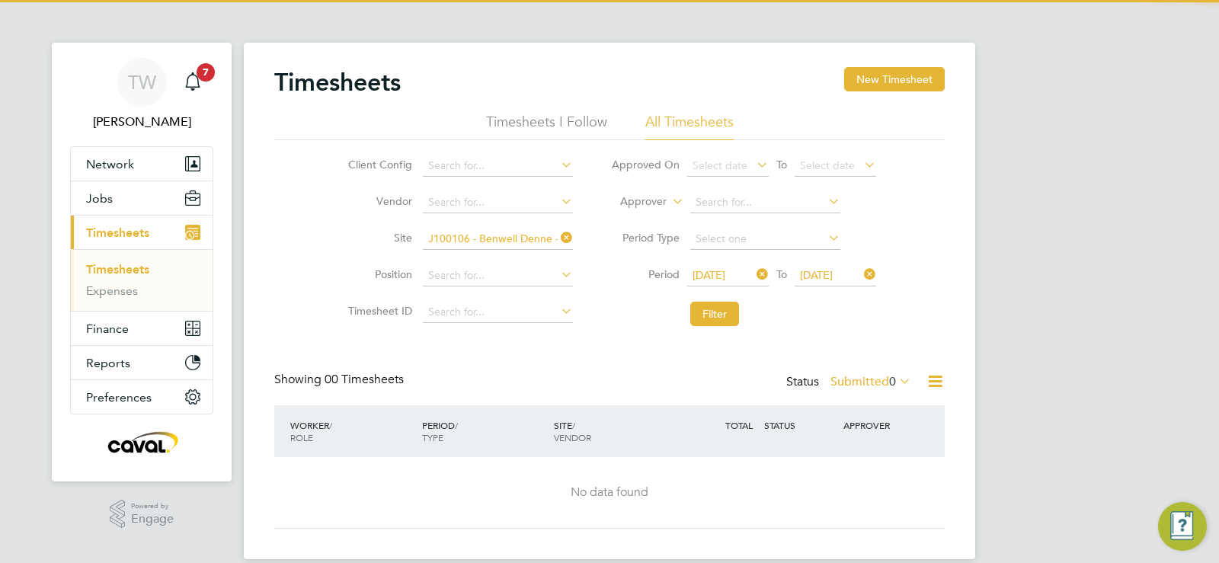
click at [890, 376] on span "0" at bounding box center [892, 381] width 7 height 15
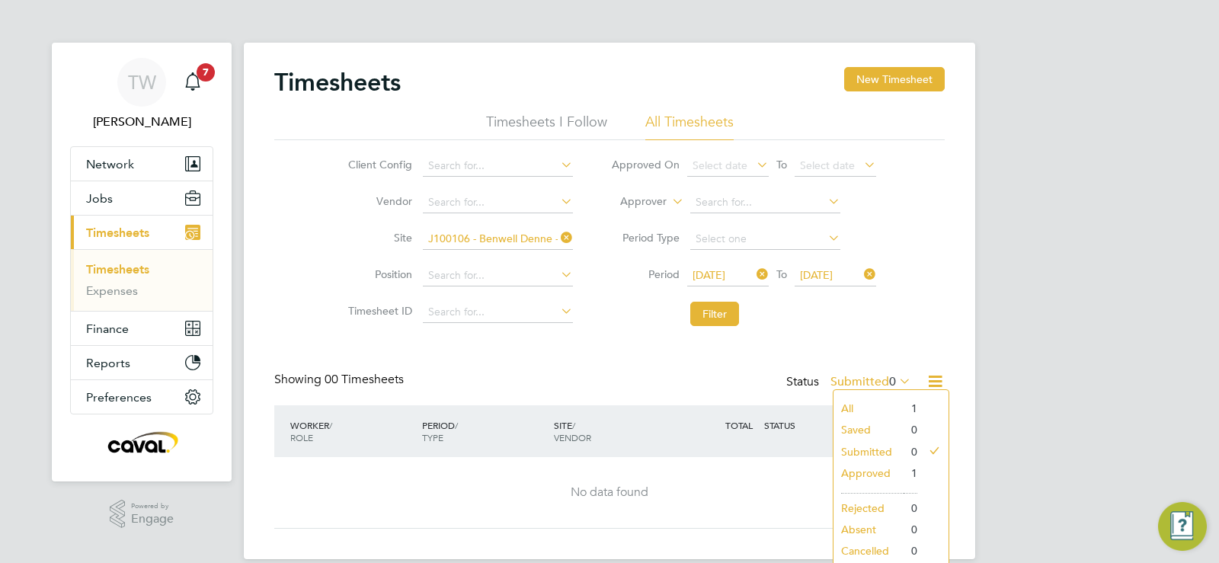
click at [859, 471] on li "Approved" at bounding box center [868, 472] width 70 height 21
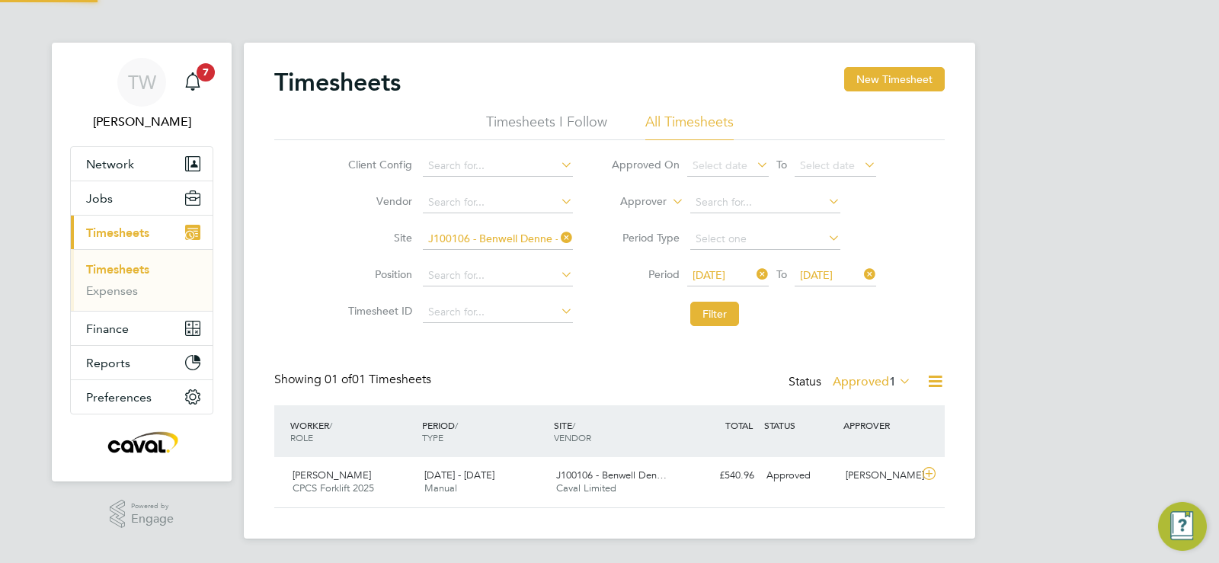
scroll to position [39, 133]
click at [830, 471] on div "Approved" at bounding box center [799, 475] width 79 height 25
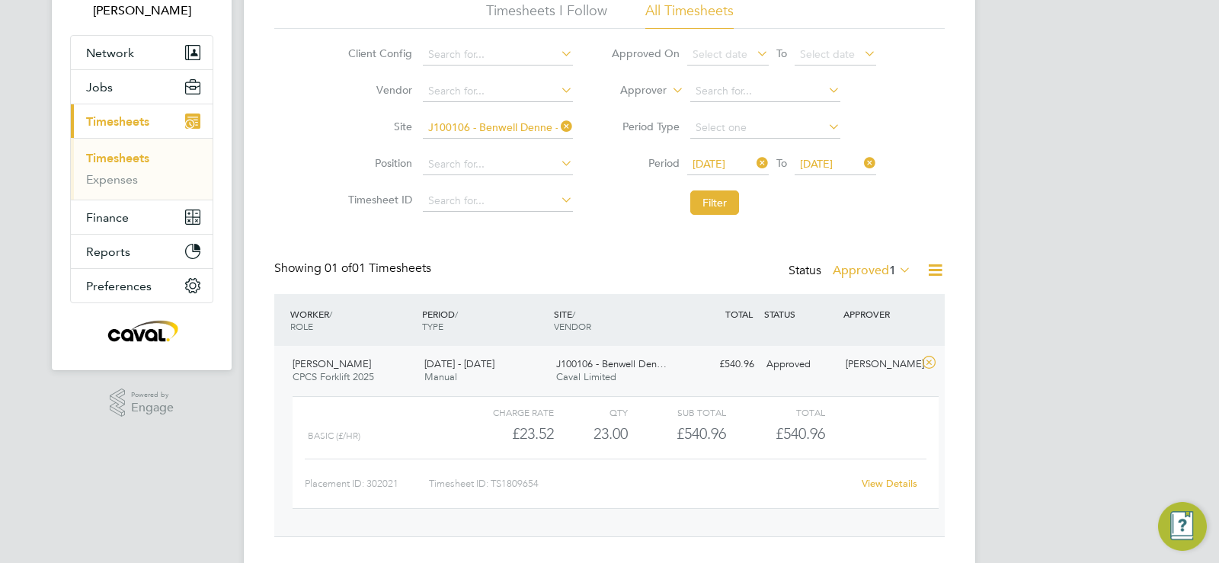
scroll to position [132, 0]
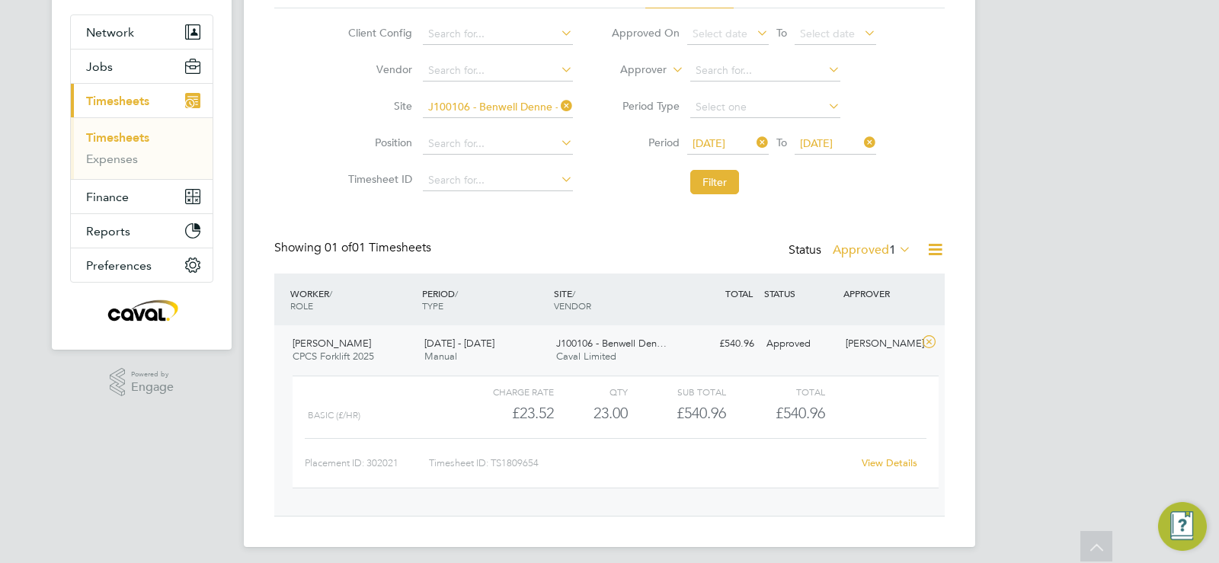
click at [887, 462] on link "View Details" at bounding box center [890, 462] width 56 height 13
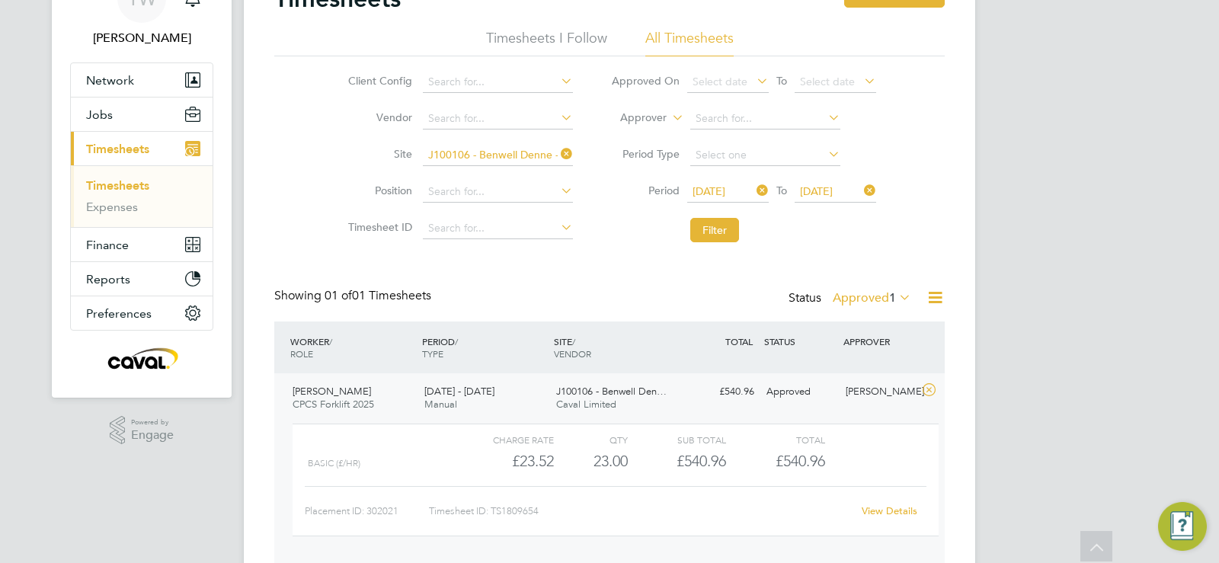
scroll to position [0, 0]
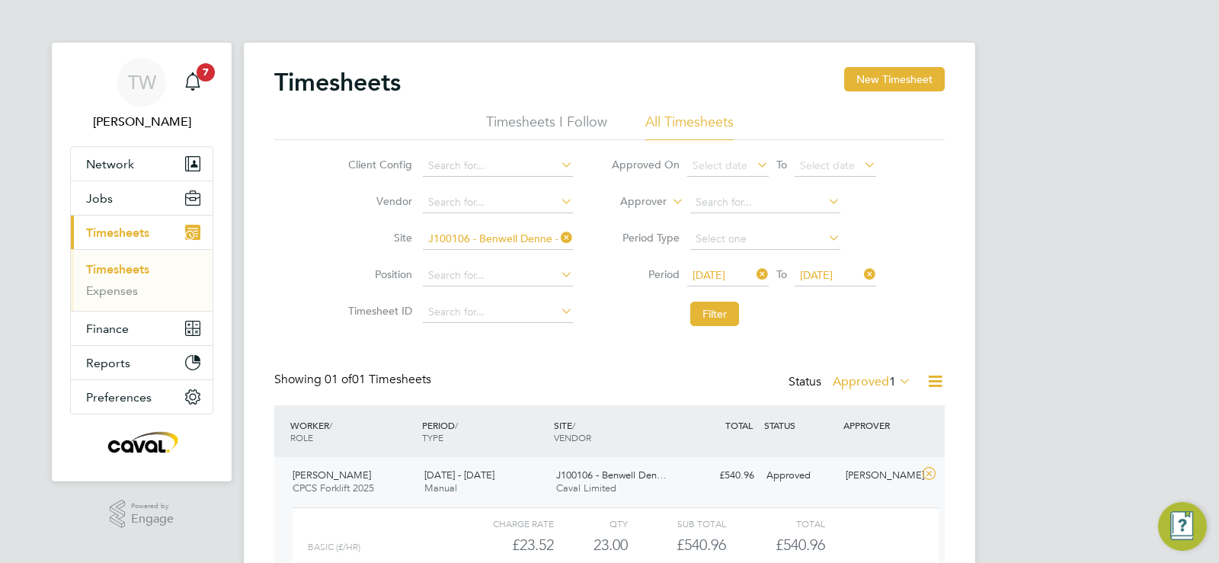
click at [103, 274] on link "Timesheets" at bounding box center [117, 269] width 63 height 14
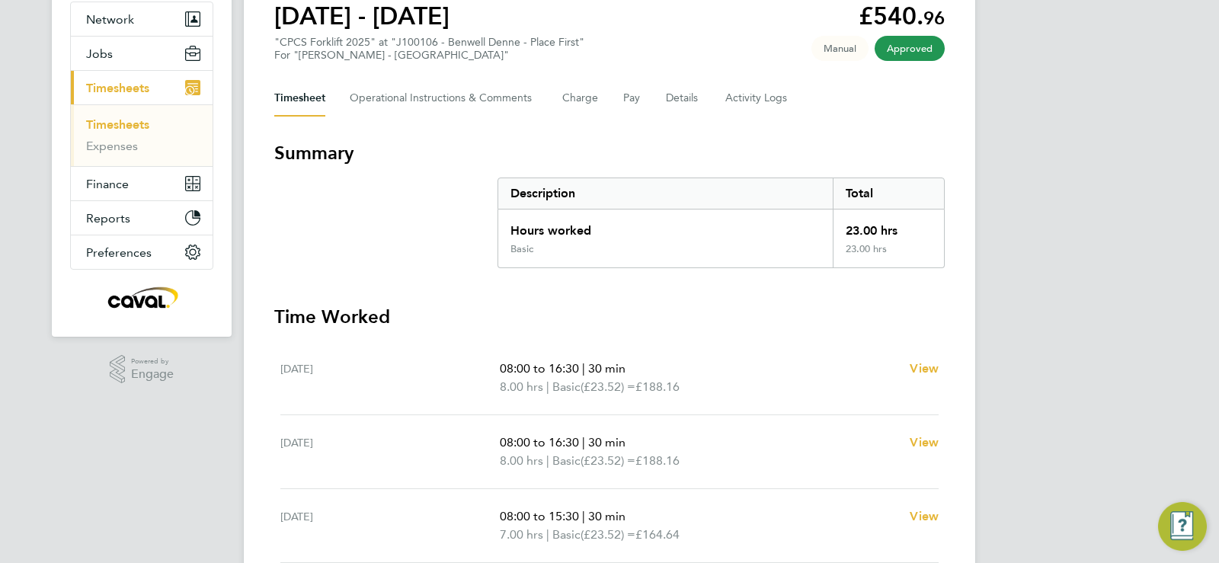
scroll to position [143, 0]
